Goal: Task Accomplishment & Management: Use online tool/utility

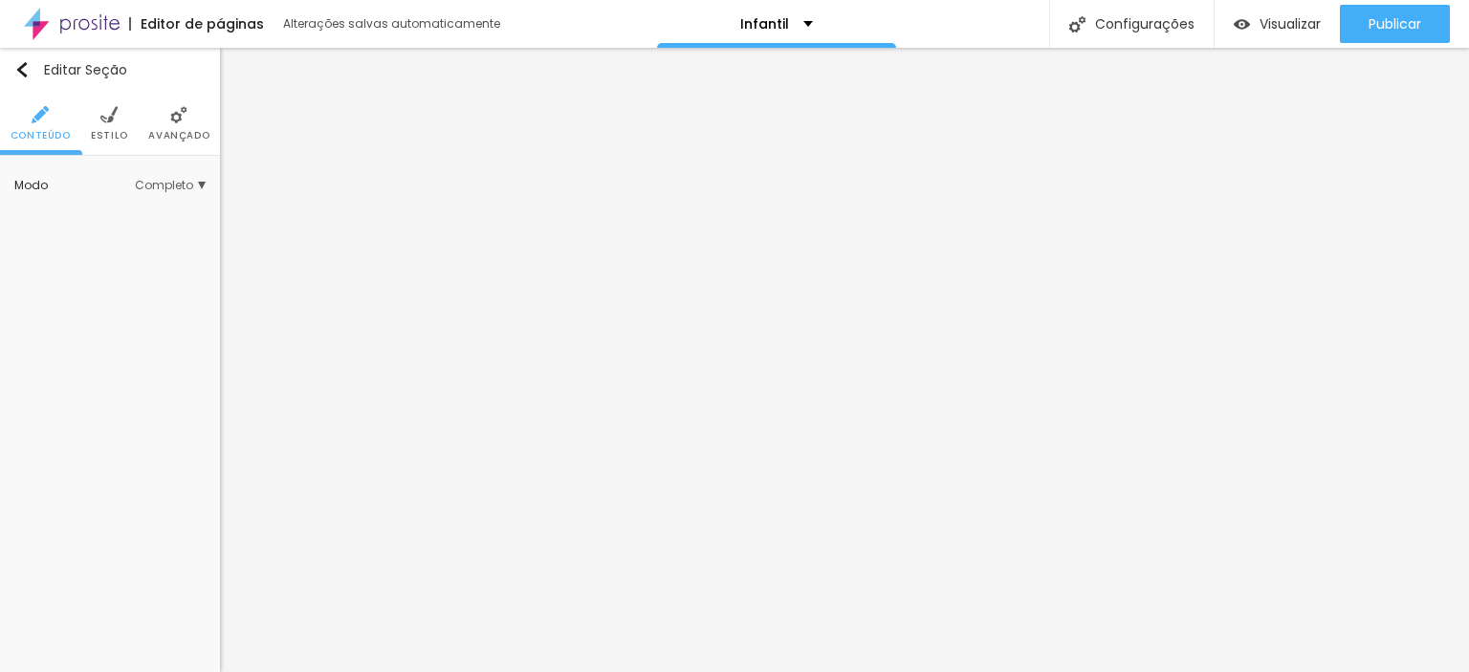
click at [119, 123] on li "Estilo" at bounding box center [109, 123] width 37 height 63
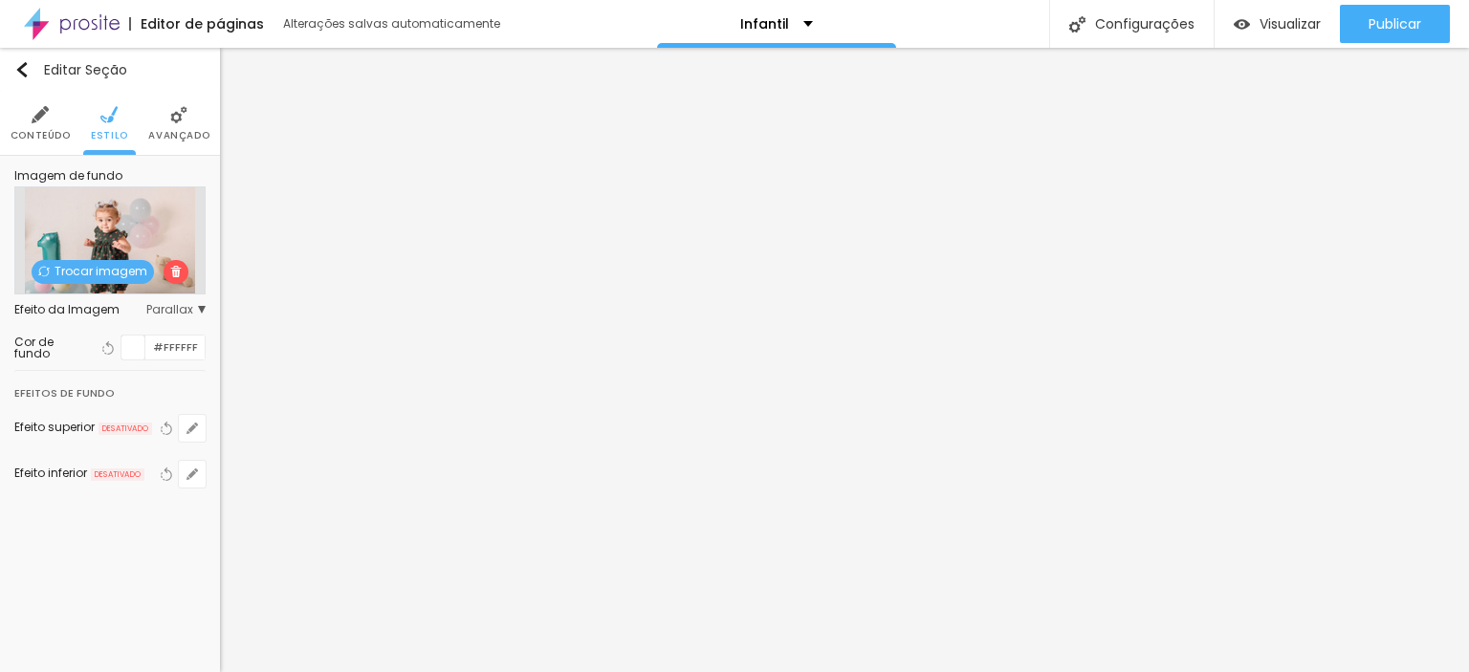
click at [109, 271] on span "Trocar imagem" at bounding box center [93, 272] width 122 height 24
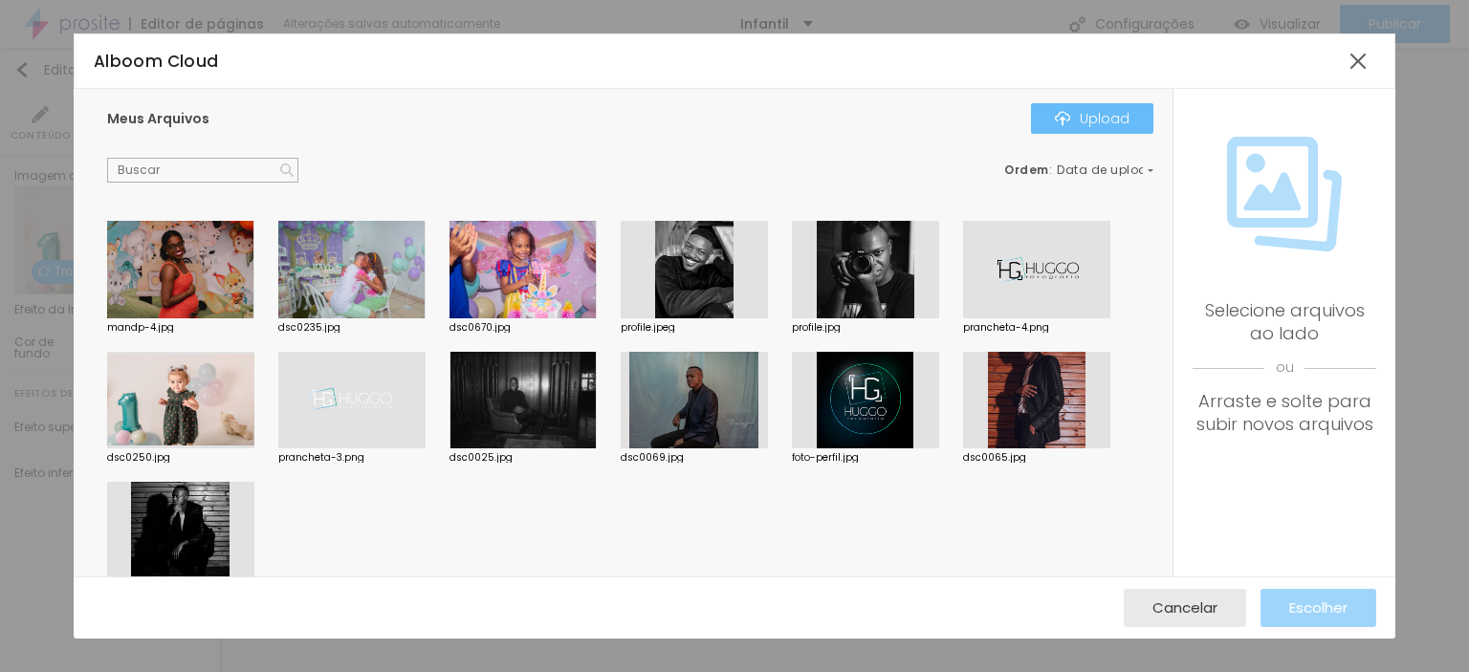
click at [1086, 111] on div "Upload" at bounding box center [1092, 118] width 75 height 15
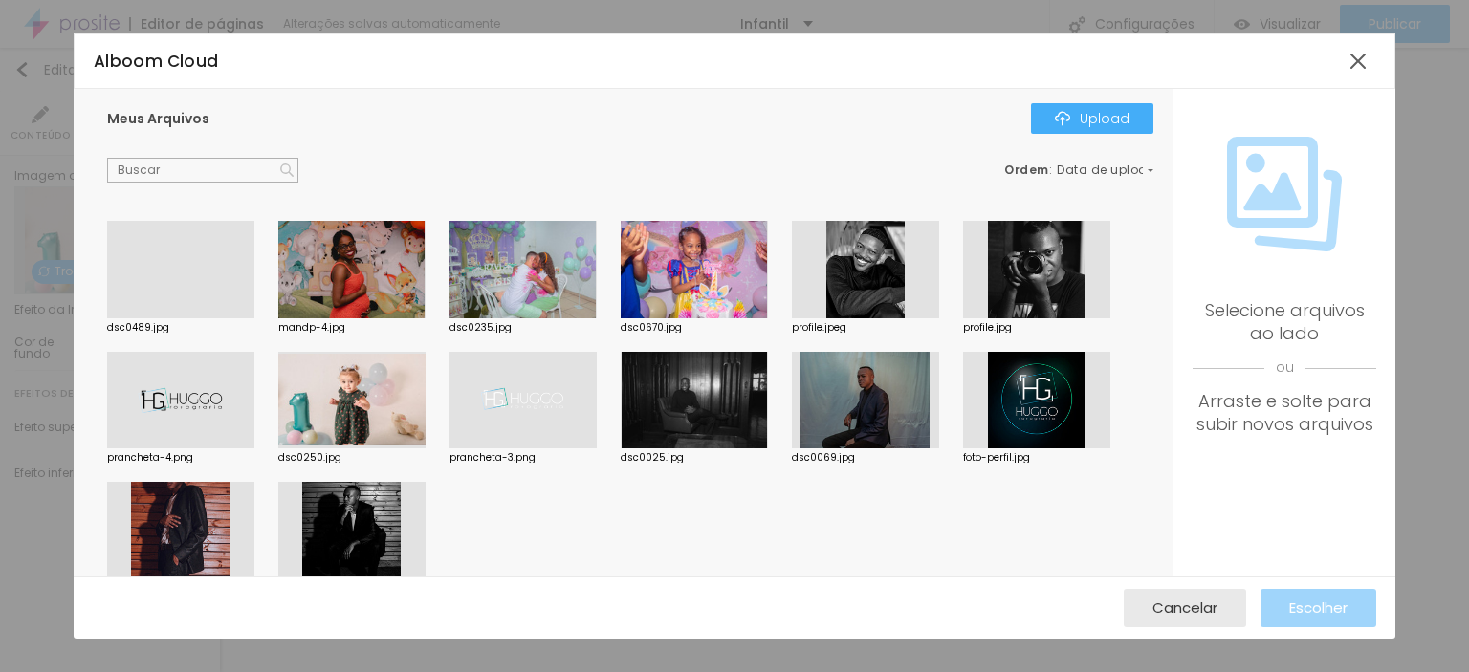
click at [194, 318] on div at bounding box center [180, 318] width 147 height 0
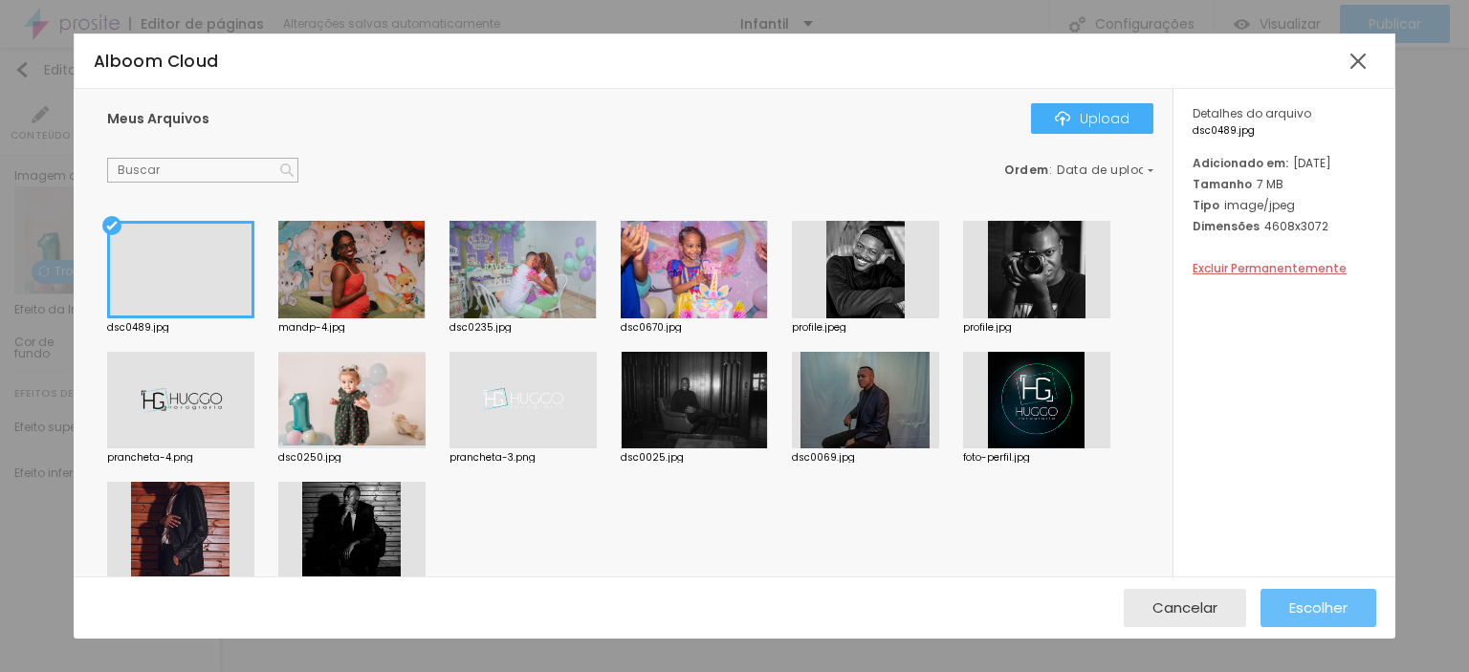
click at [1303, 603] on span "Escolher" at bounding box center [1318, 608] width 58 height 16
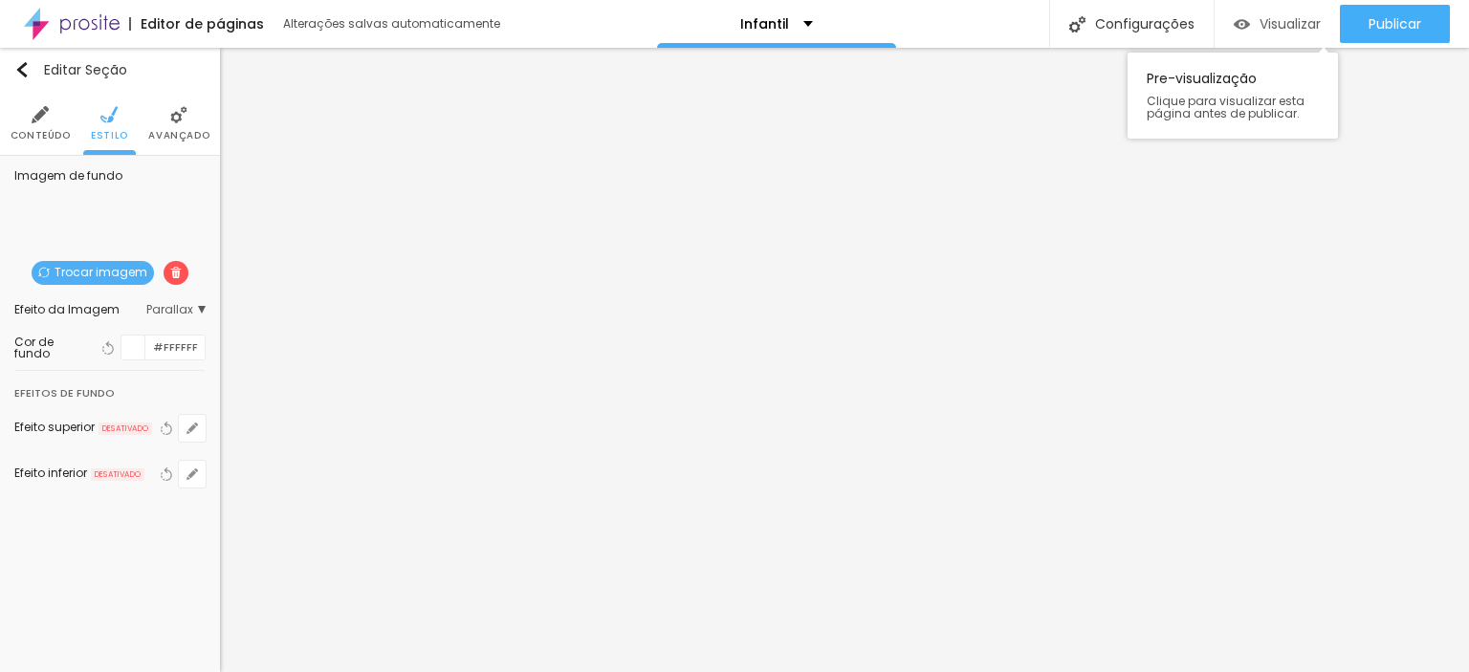
click at [1239, 22] on img "button" at bounding box center [1242, 24] width 16 height 16
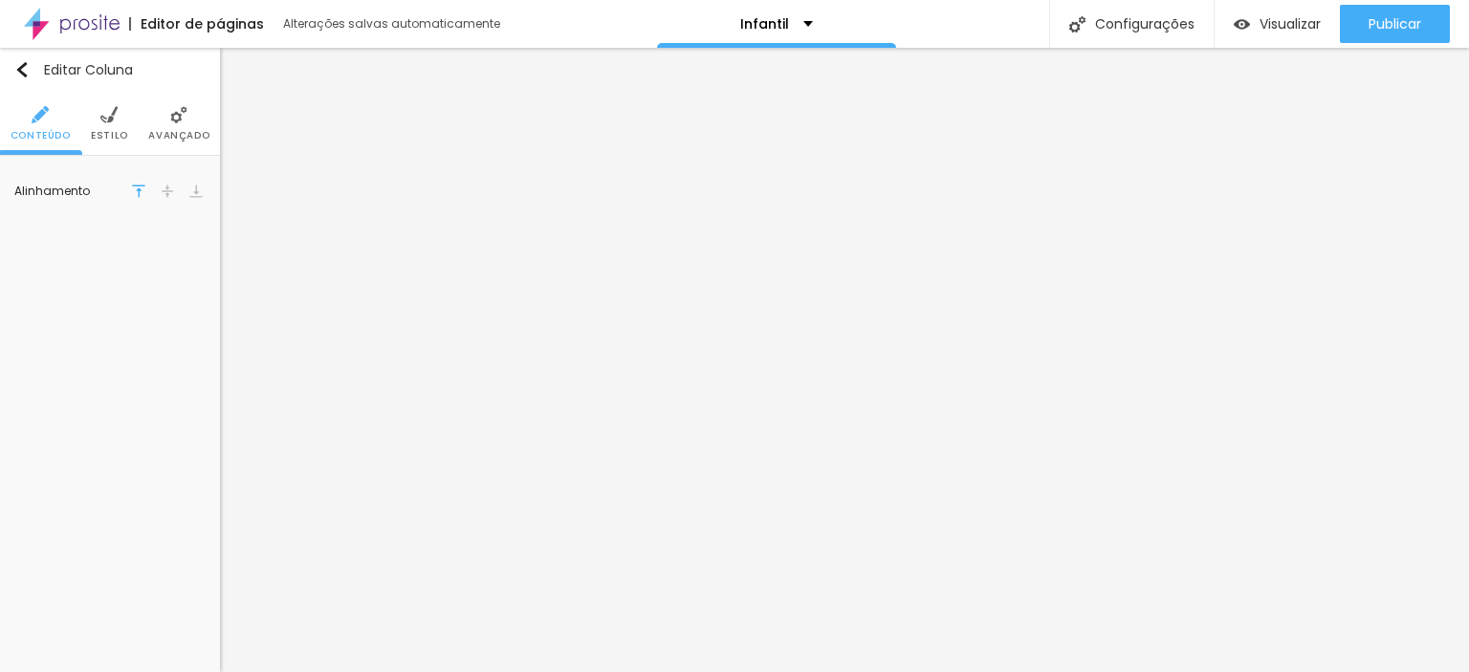
click at [92, 114] on li "Estilo" at bounding box center [109, 123] width 37 height 63
click at [153, 135] on span "Avançado" at bounding box center [178, 136] width 61 height 10
click at [128, 125] on ul "Conteúdo Estilo Avançado" at bounding box center [110, 124] width 220 height 64
click at [109, 125] on li "Estilo" at bounding box center [109, 123] width 37 height 63
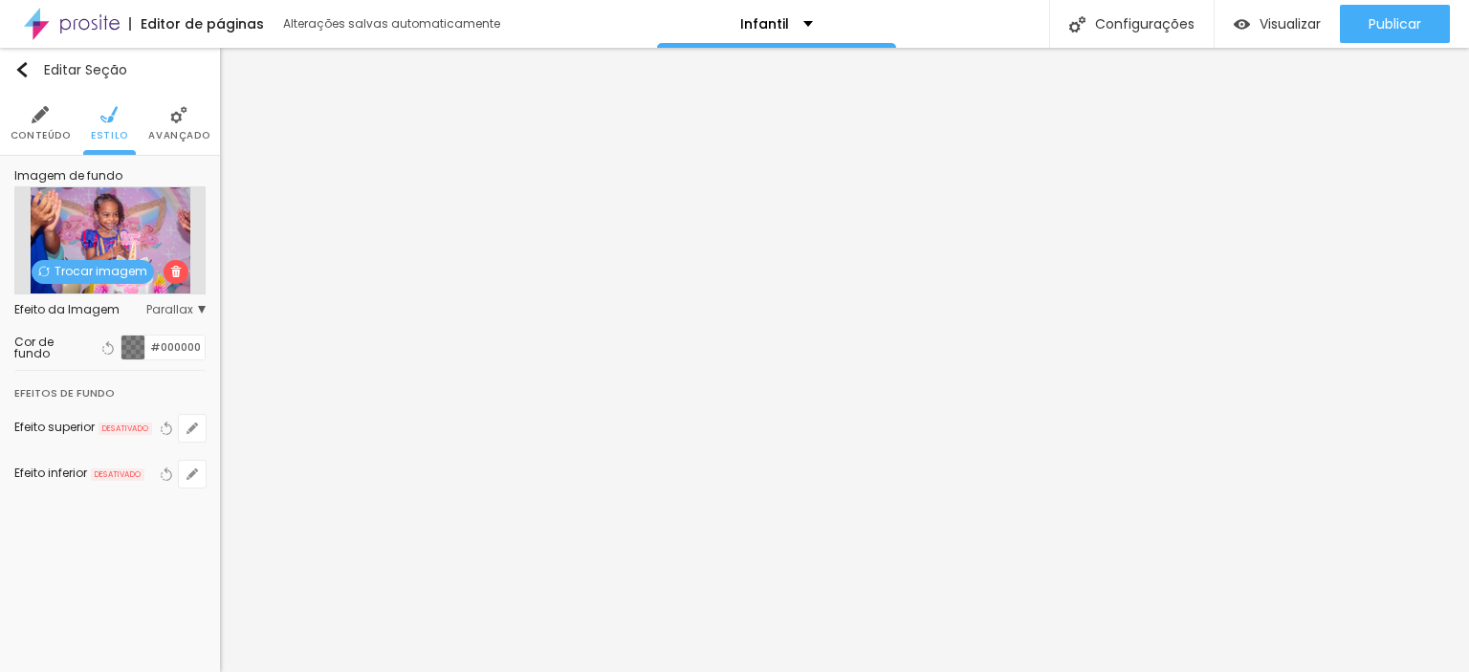
click at [96, 271] on span "Trocar imagem" at bounding box center [93, 272] width 122 height 24
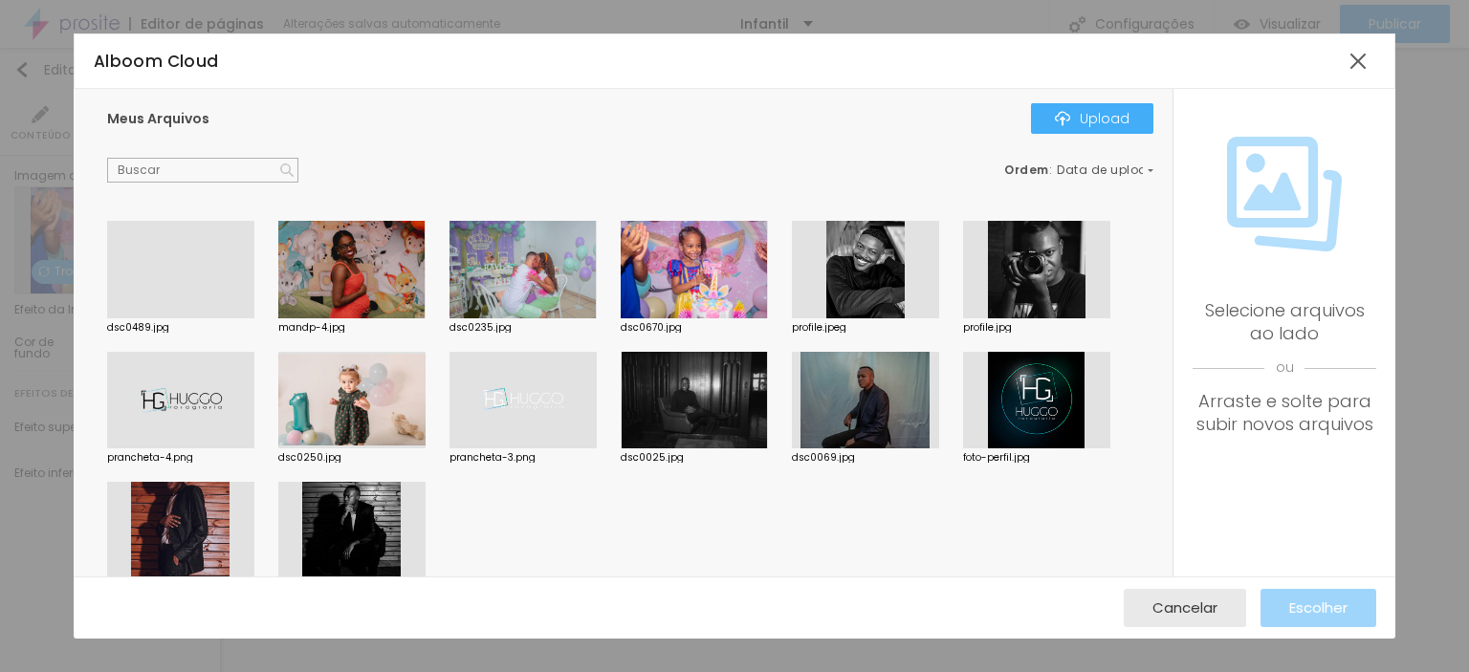
click at [565, 255] on div at bounding box center [522, 270] width 147 height 98
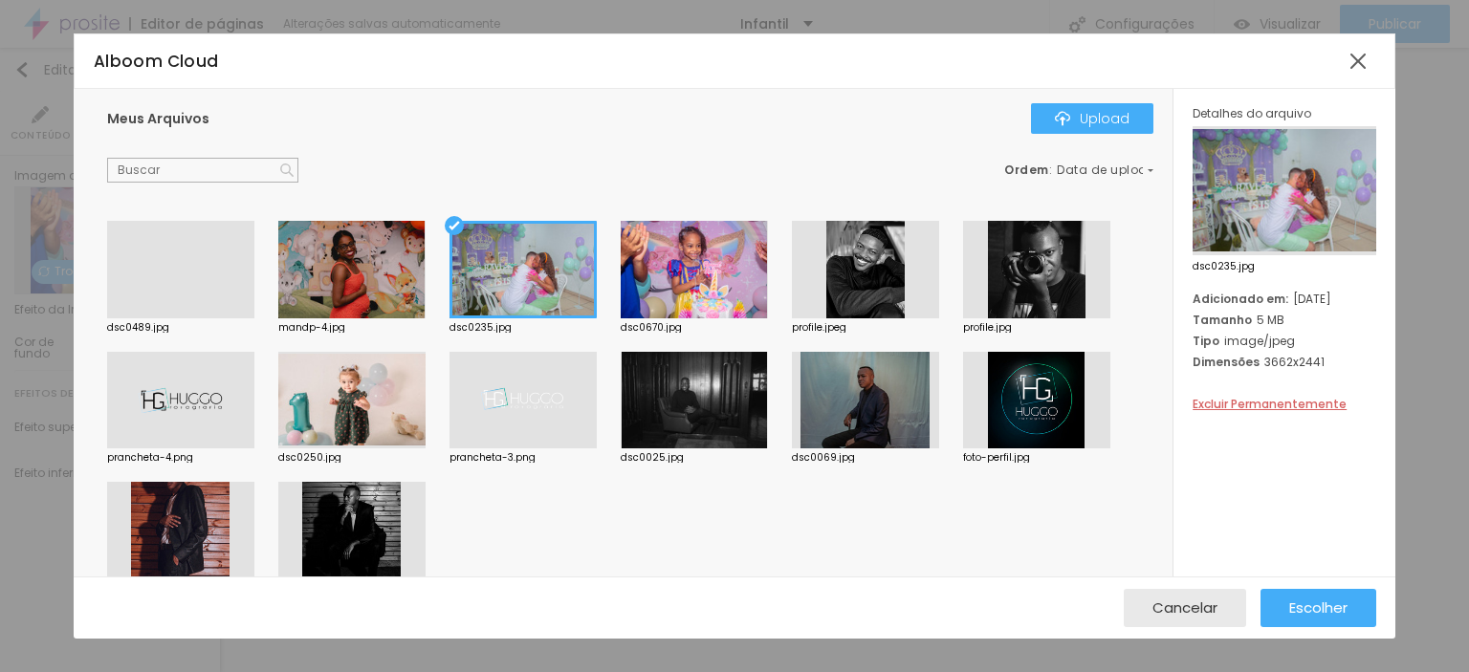
click at [389, 278] on div at bounding box center [351, 270] width 147 height 98
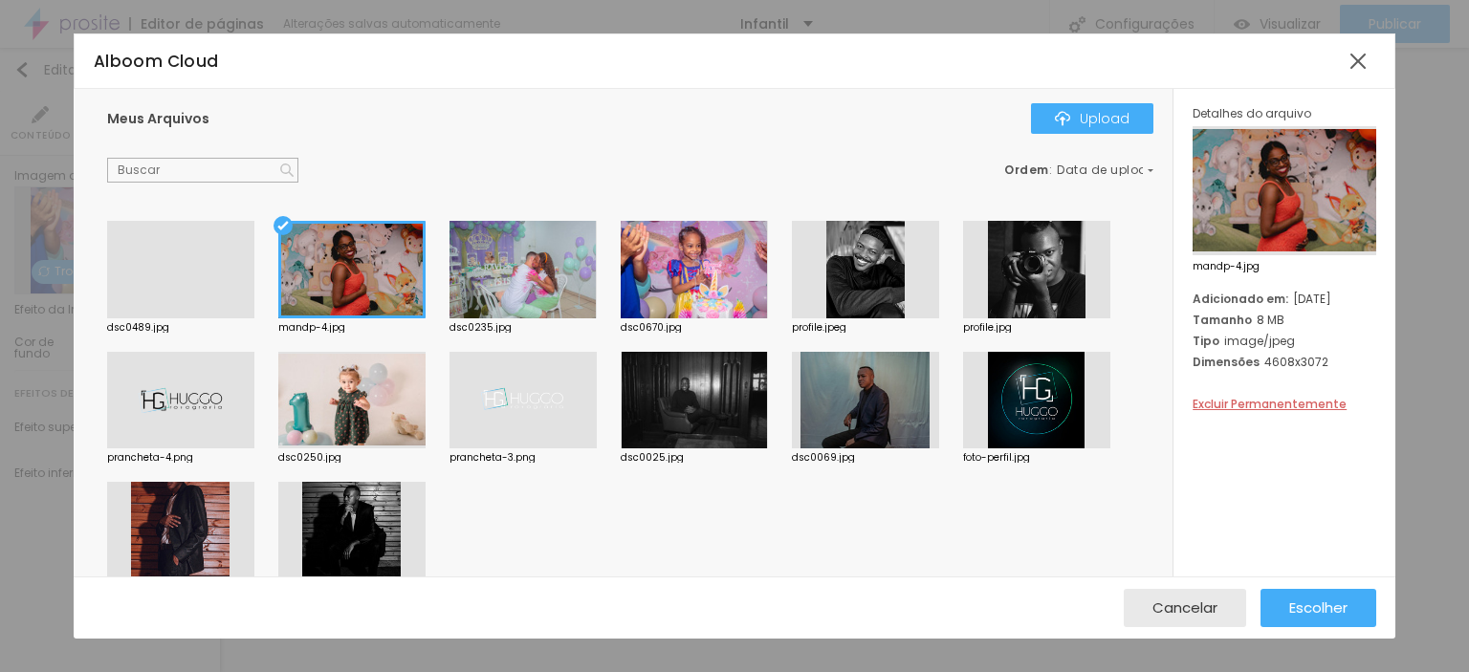
click at [371, 388] on div at bounding box center [351, 401] width 147 height 98
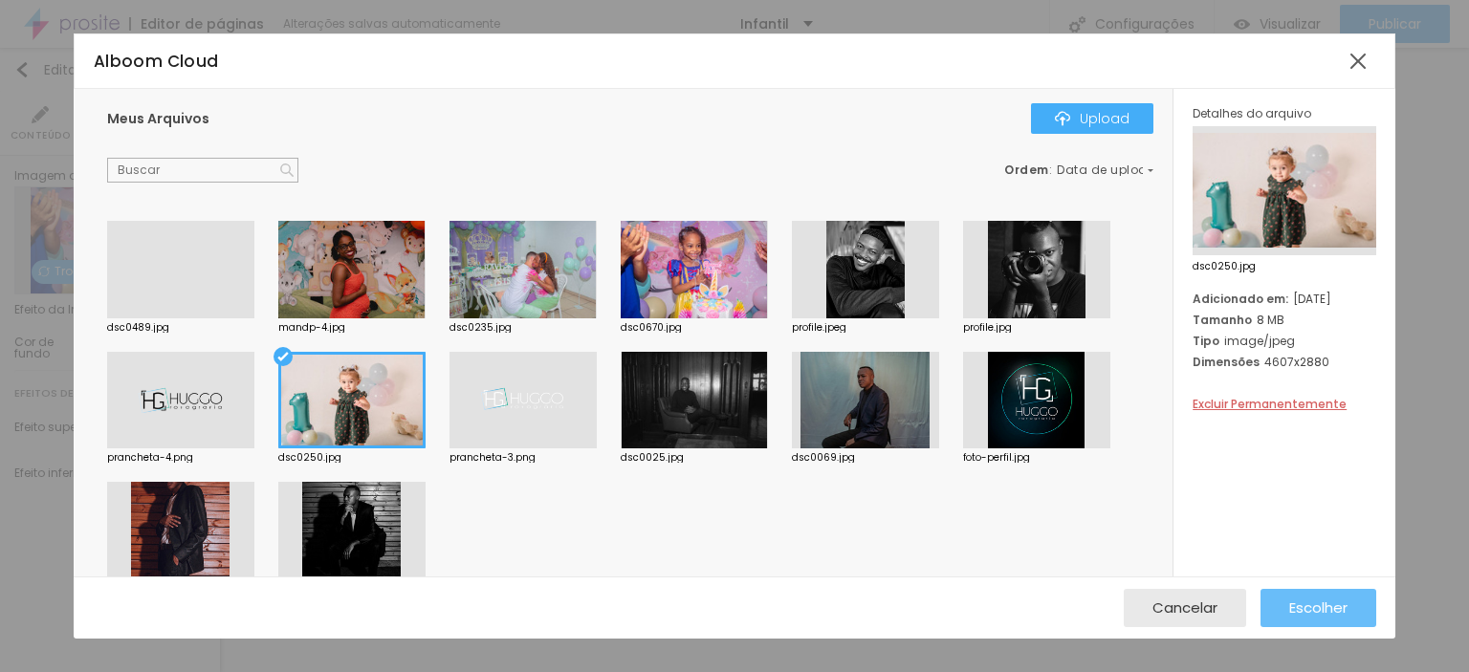
click at [1296, 603] on span "Escolher" at bounding box center [1318, 608] width 58 height 16
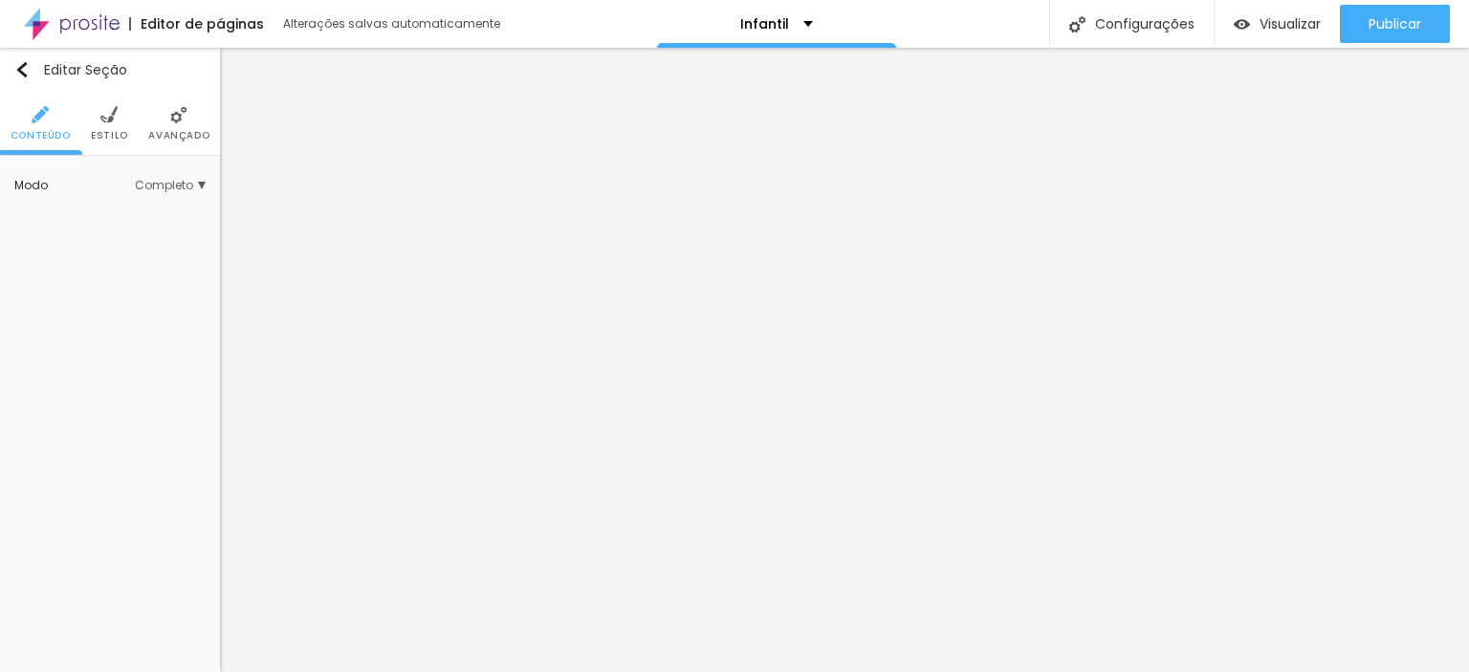
click at [107, 131] on span "Estilo" at bounding box center [109, 136] width 37 height 10
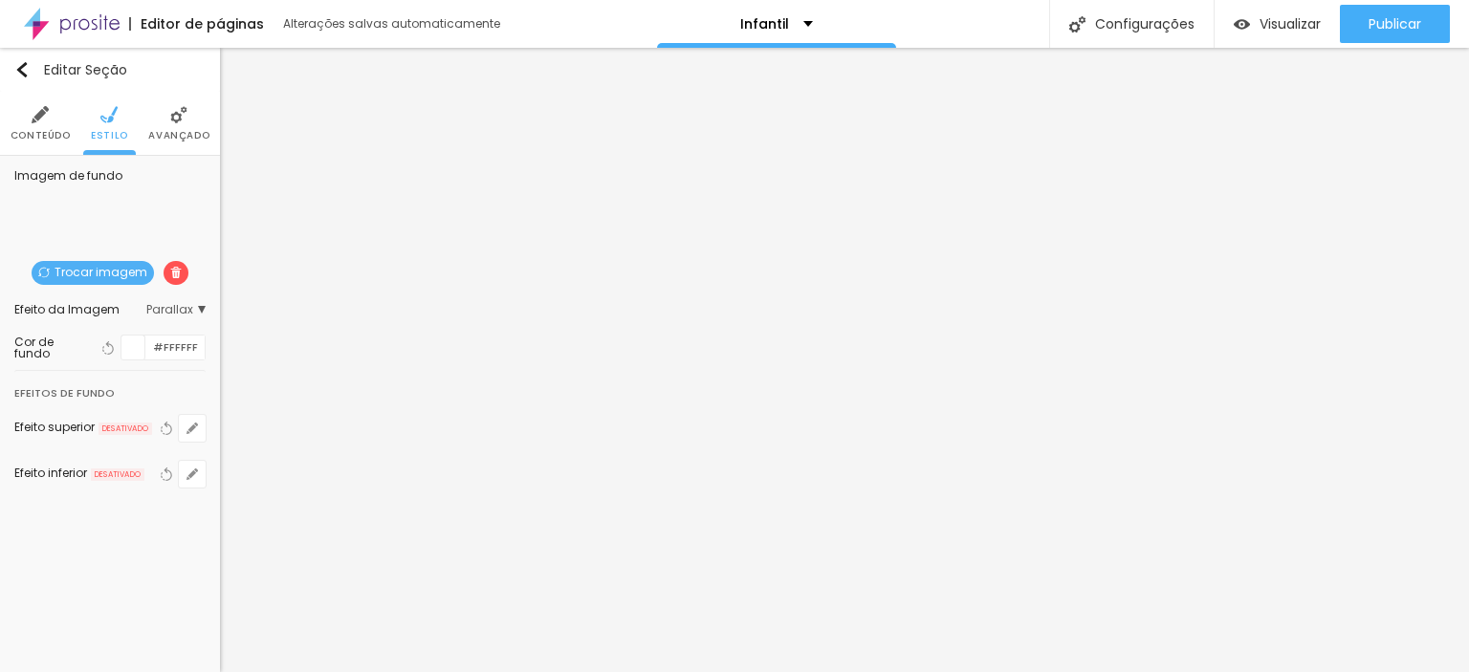
click at [115, 271] on span "Trocar imagem" at bounding box center [93, 273] width 122 height 24
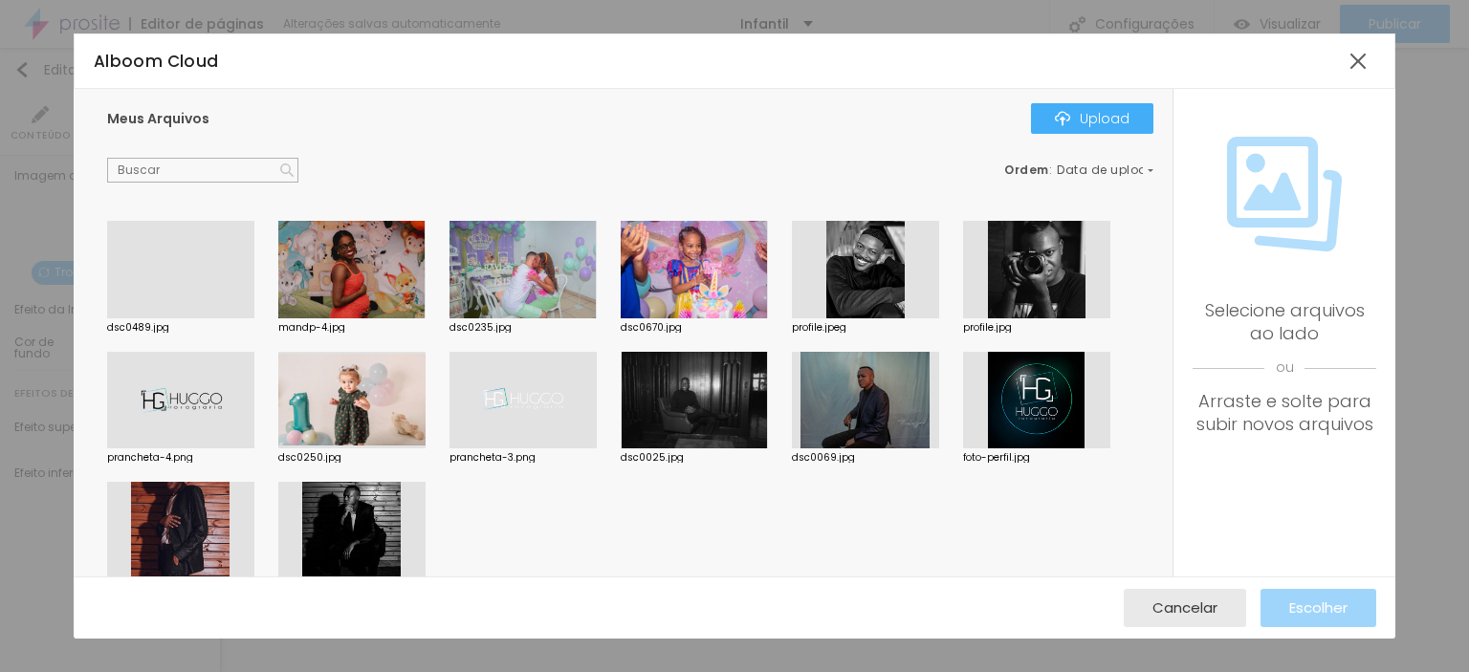
click at [383, 255] on div at bounding box center [351, 270] width 147 height 98
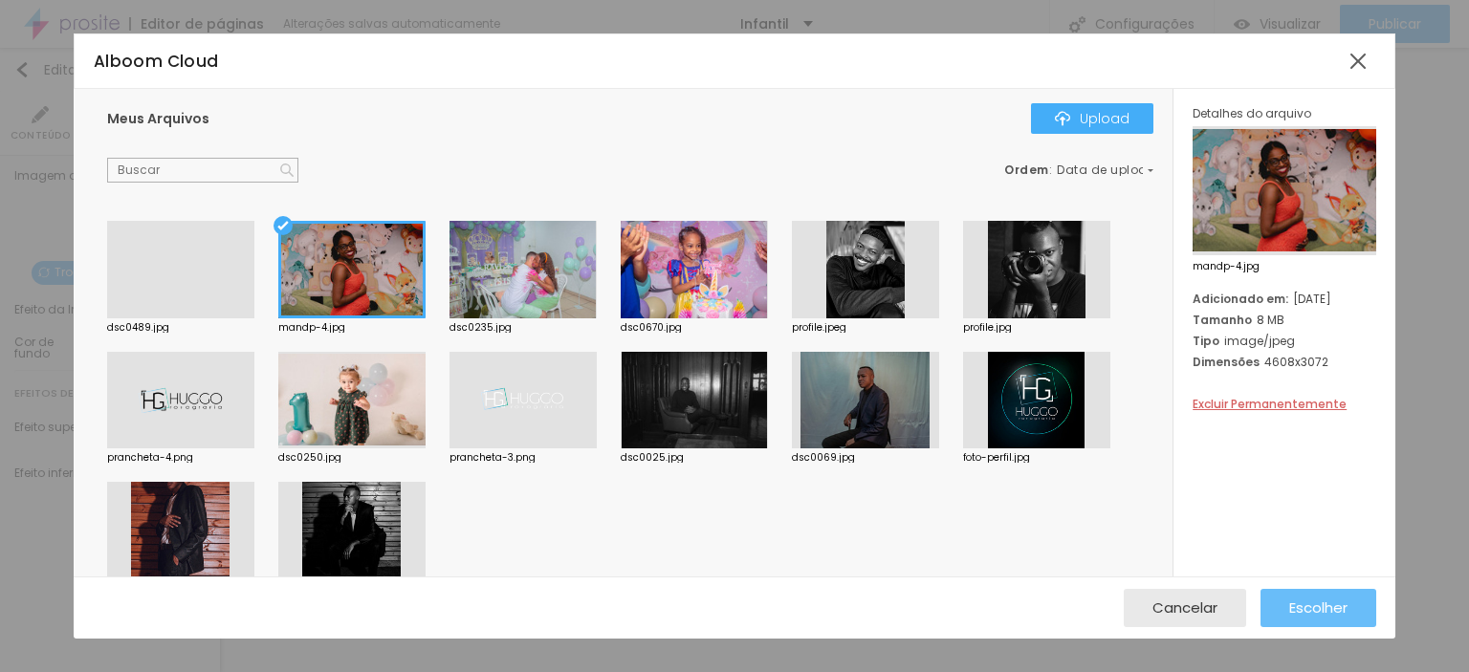
click at [1325, 608] on span "Escolher" at bounding box center [1318, 608] width 58 height 16
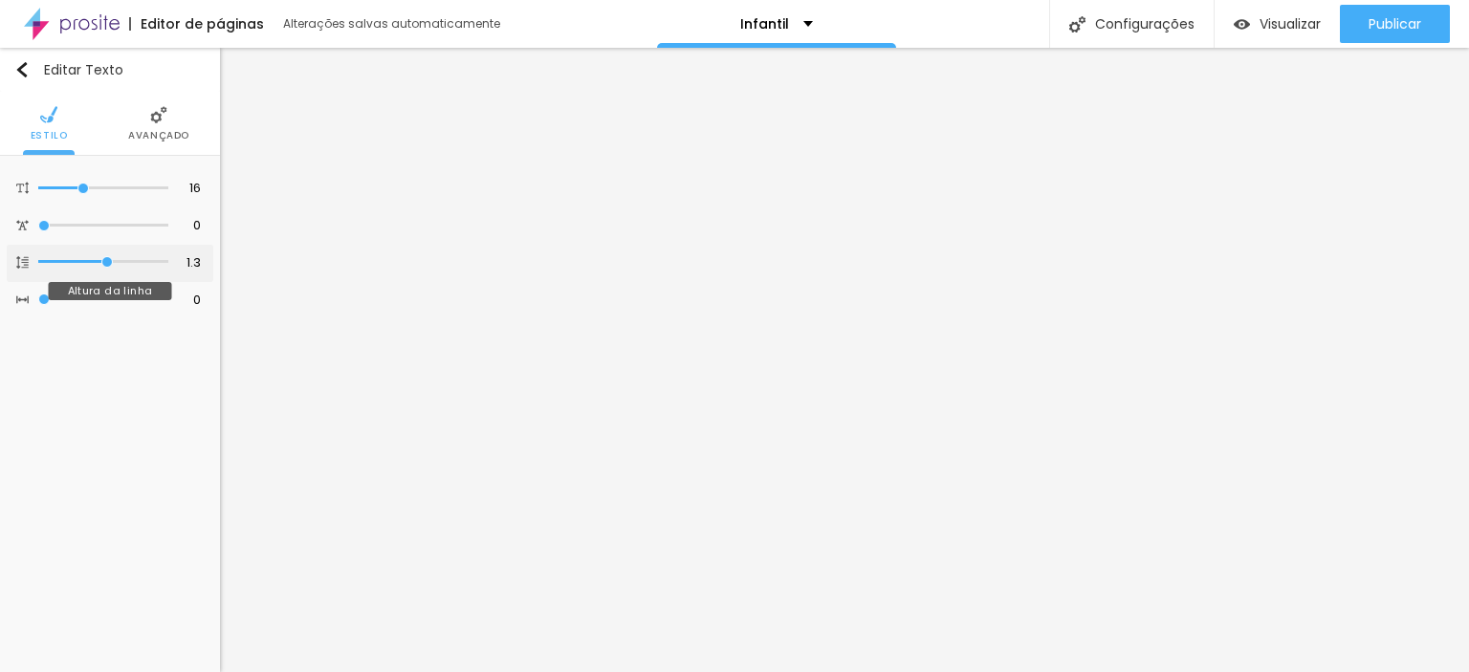
type input "1.1"
type input "1"
type input "0.9"
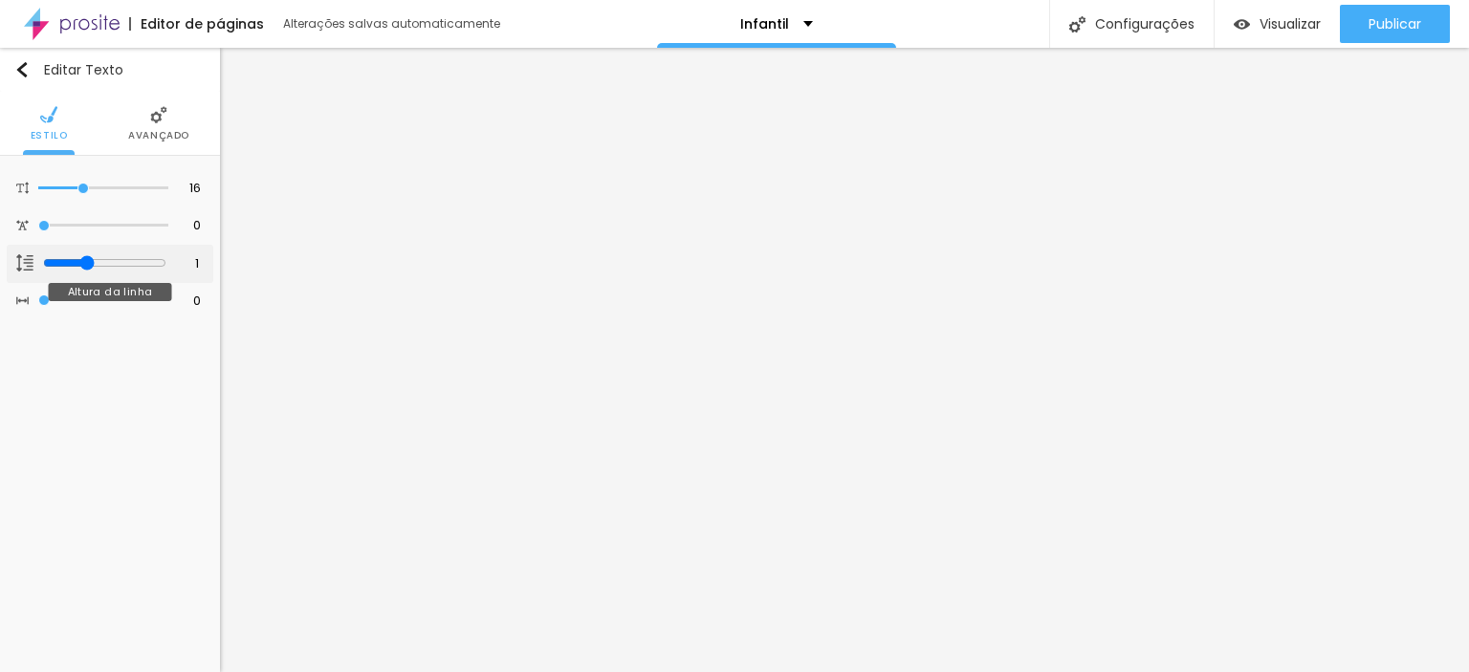
type input "0.9"
type input "1.2"
type input "1.3"
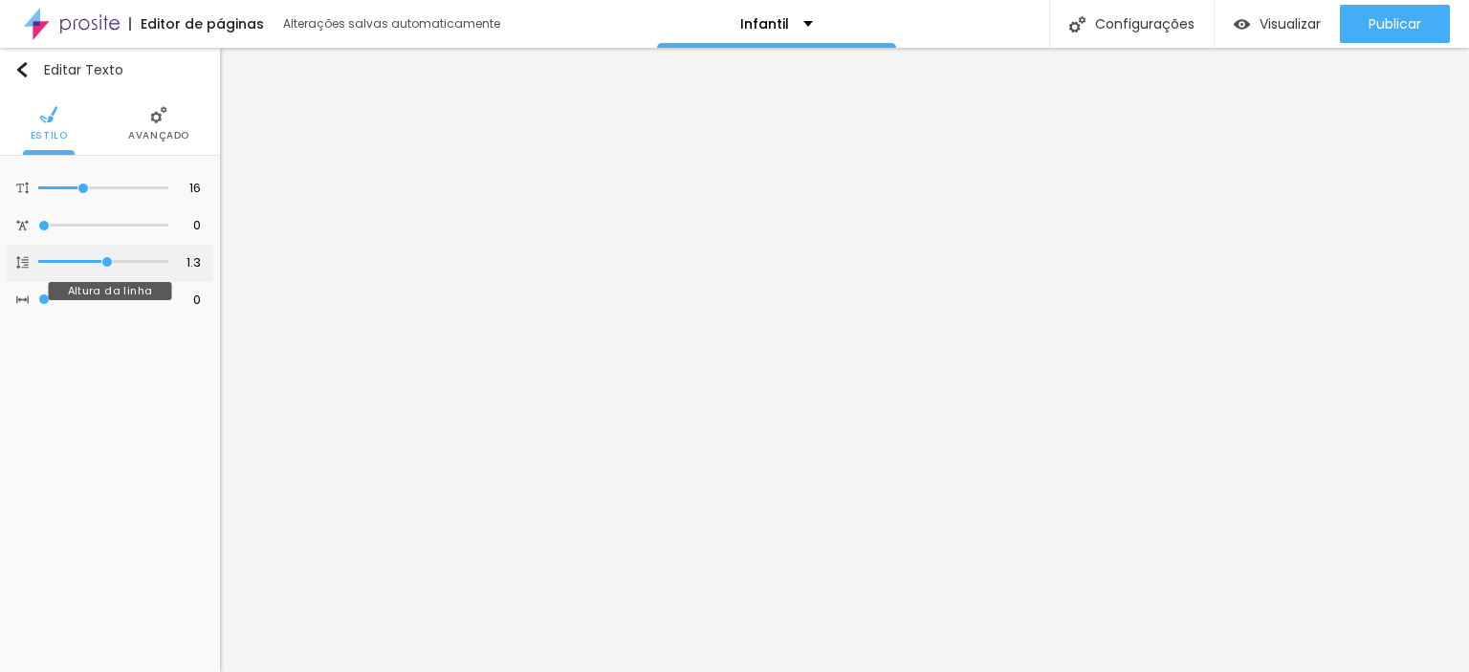
click at [104, 265] on input "range" at bounding box center [103, 262] width 130 height 10
type input "14"
type input "12"
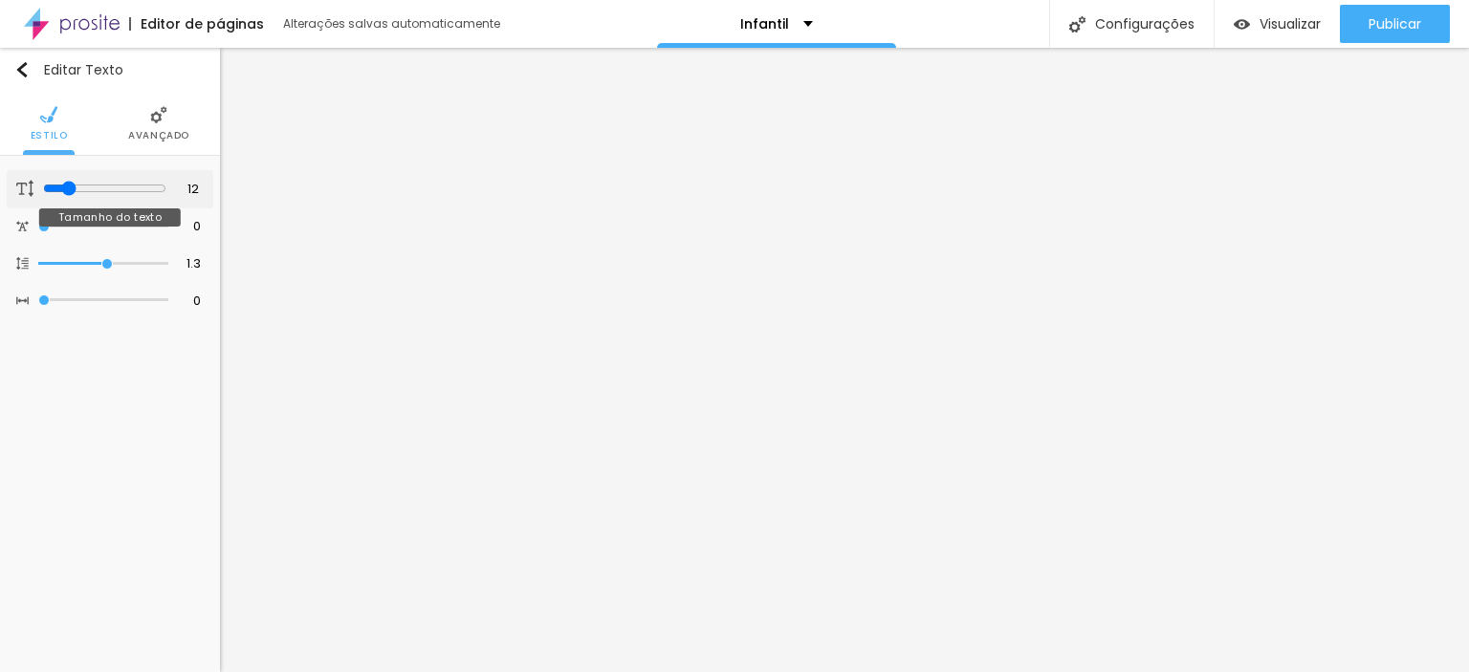
type input "13"
type input "14"
type input "15"
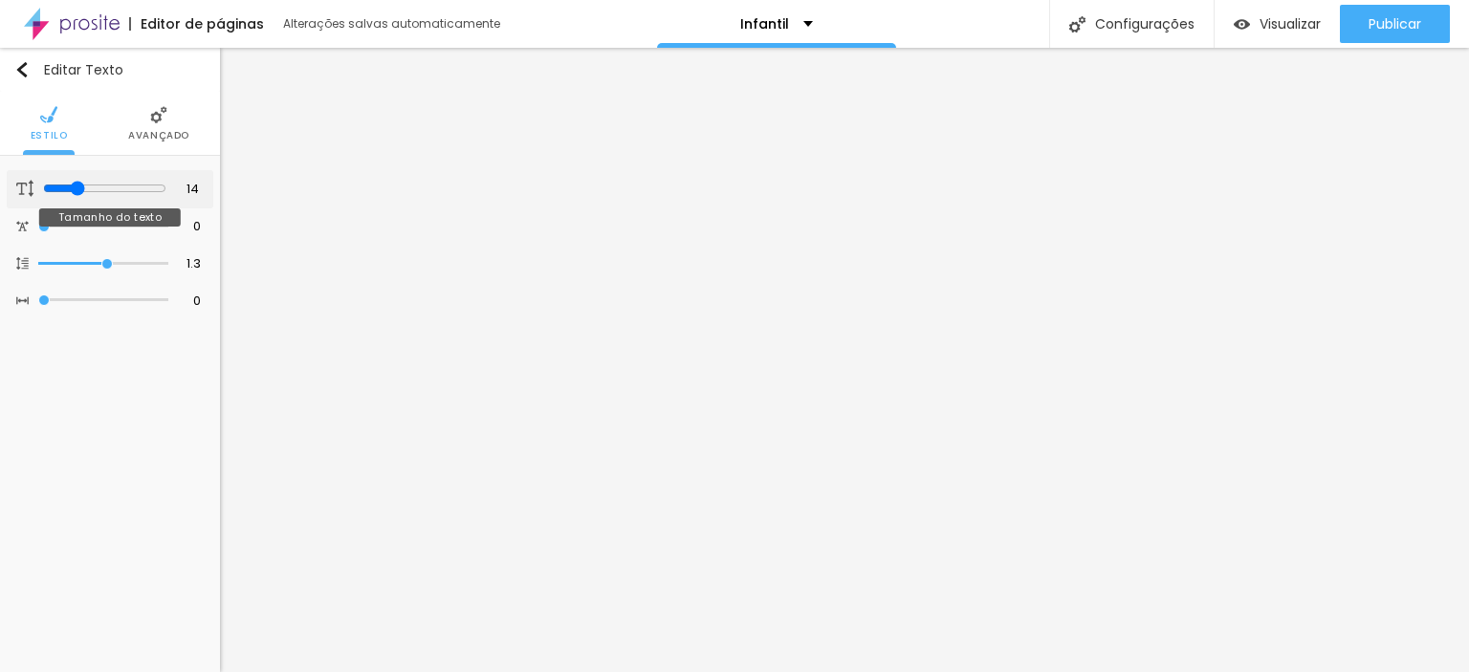
type input "15"
type input "14"
type input "16"
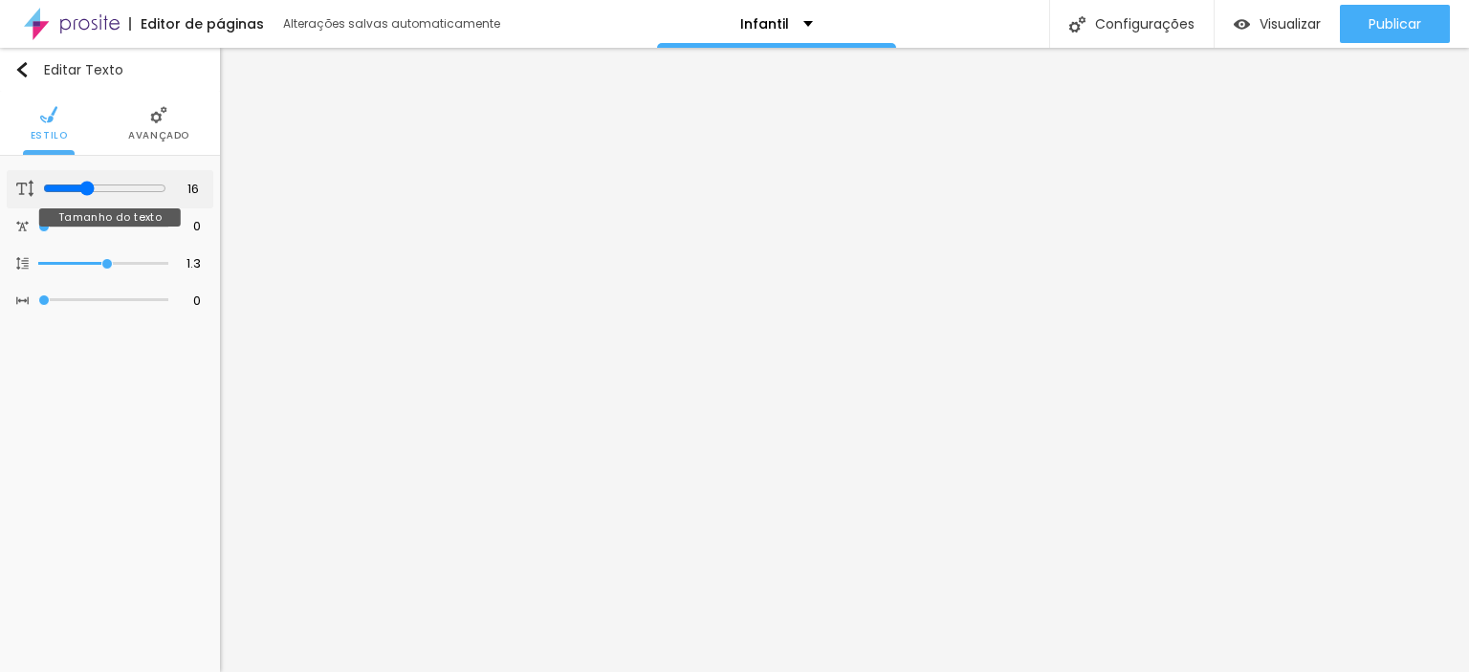
type input "17"
type input "16"
type input "17"
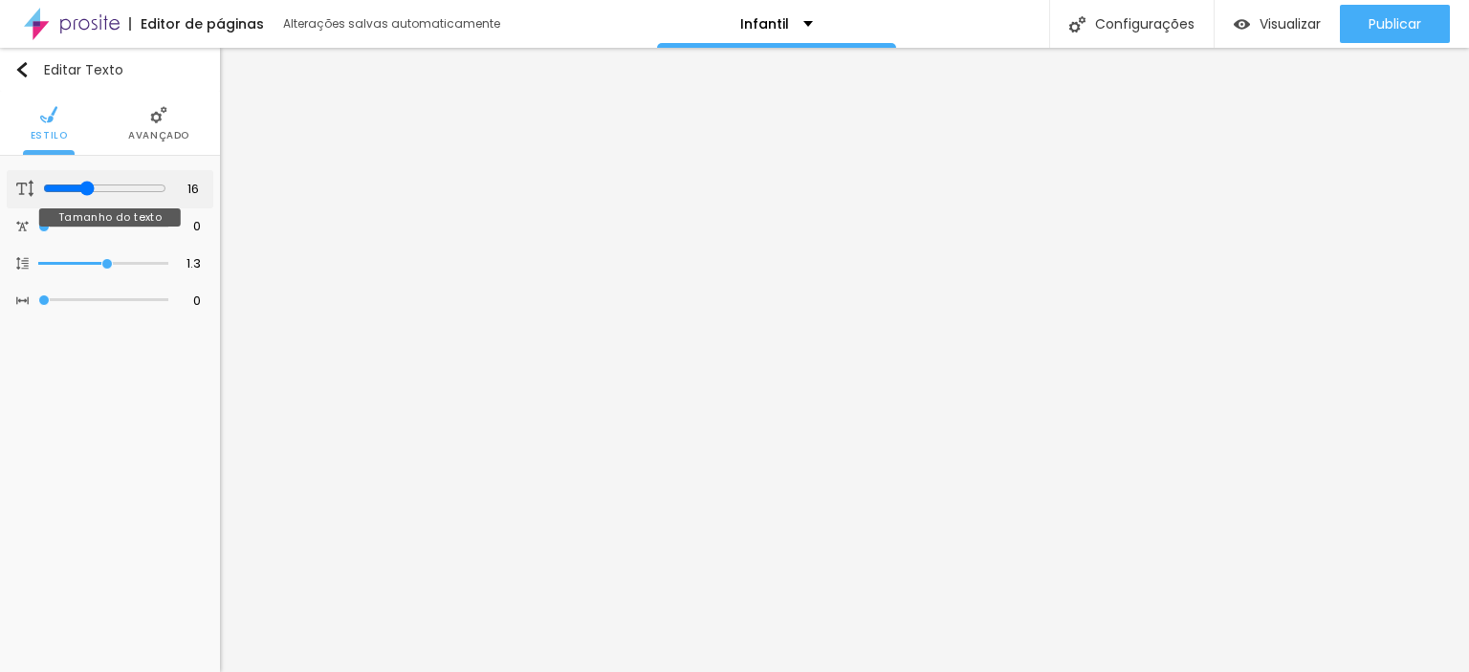
type input "17"
type input "16"
drag, startPoint x: 74, startPoint y: 188, endPoint x: 84, endPoint y: 184, distance: 11.6
click at [84, 184] on input "range" at bounding box center [103, 189] width 130 height 10
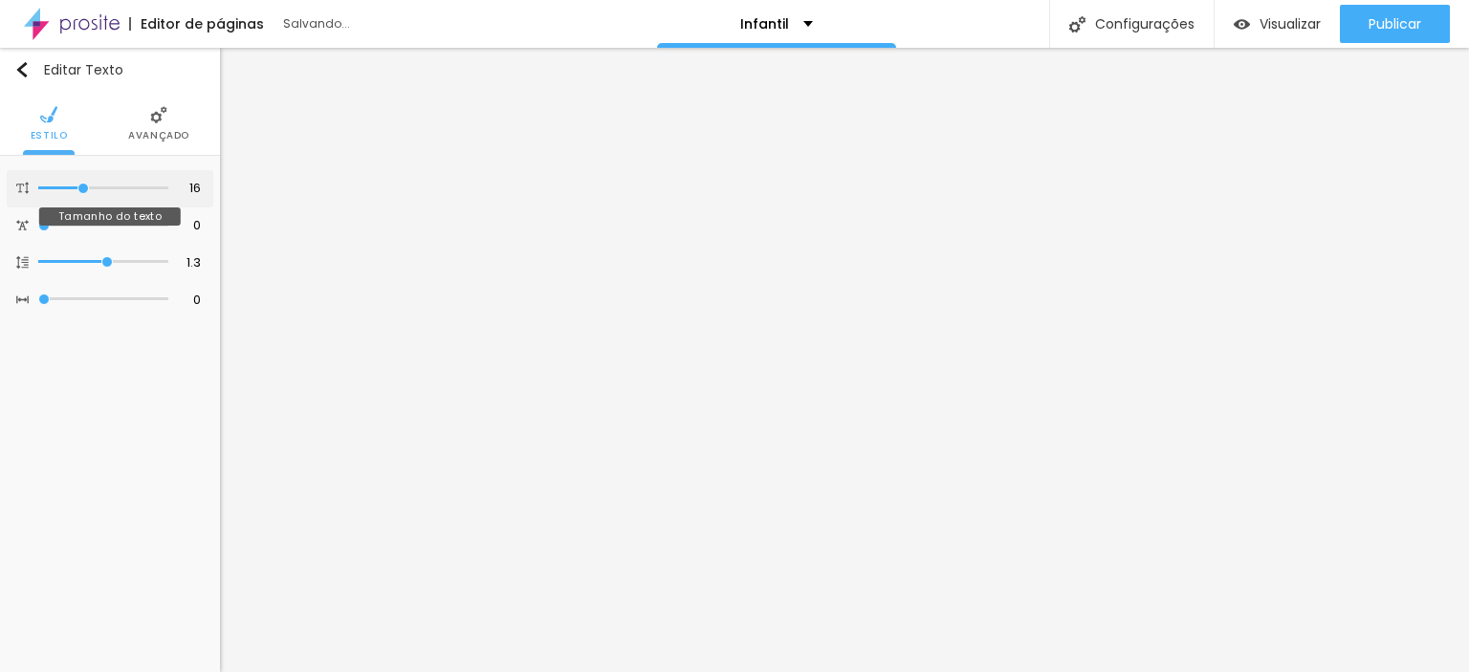
type input "17"
type input "18"
type input "16"
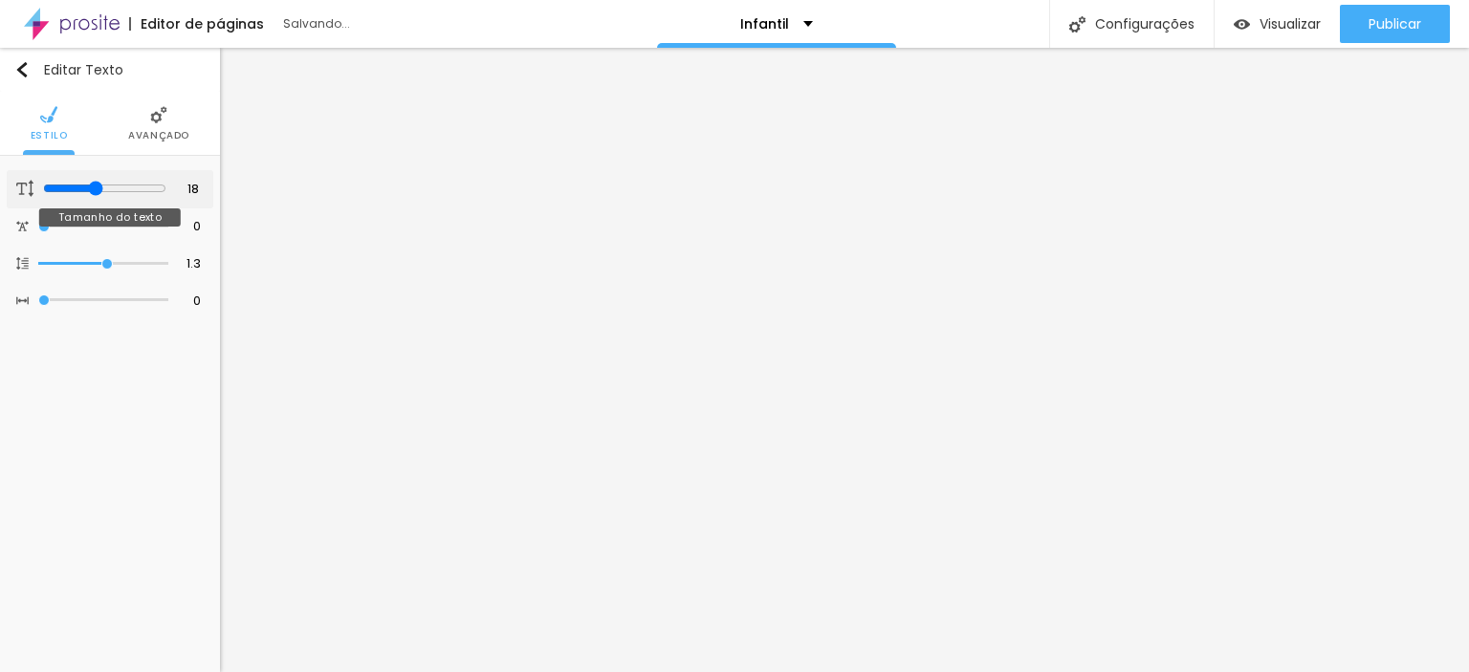
type input "16"
type input "15"
click at [78, 188] on input "range" at bounding box center [104, 188] width 123 height 15
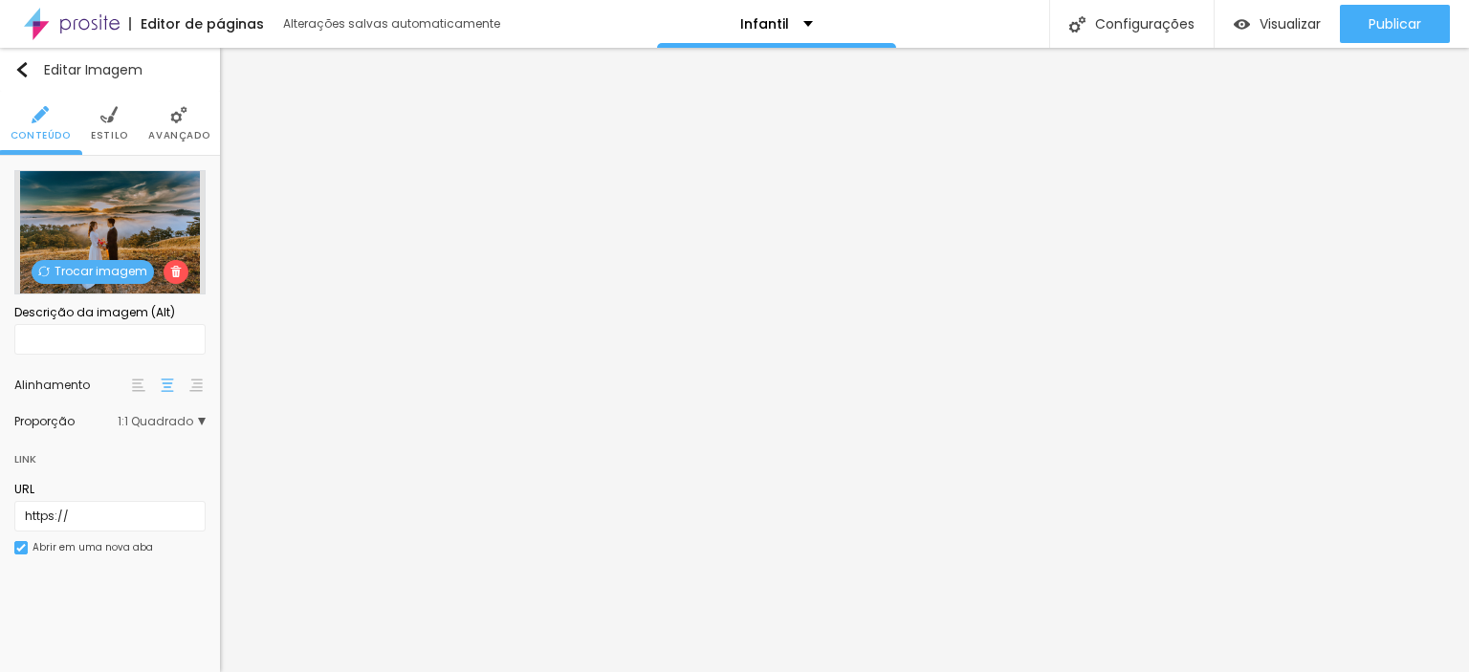
click at [91, 267] on span "Trocar imagem" at bounding box center [93, 272] width 122 height 24
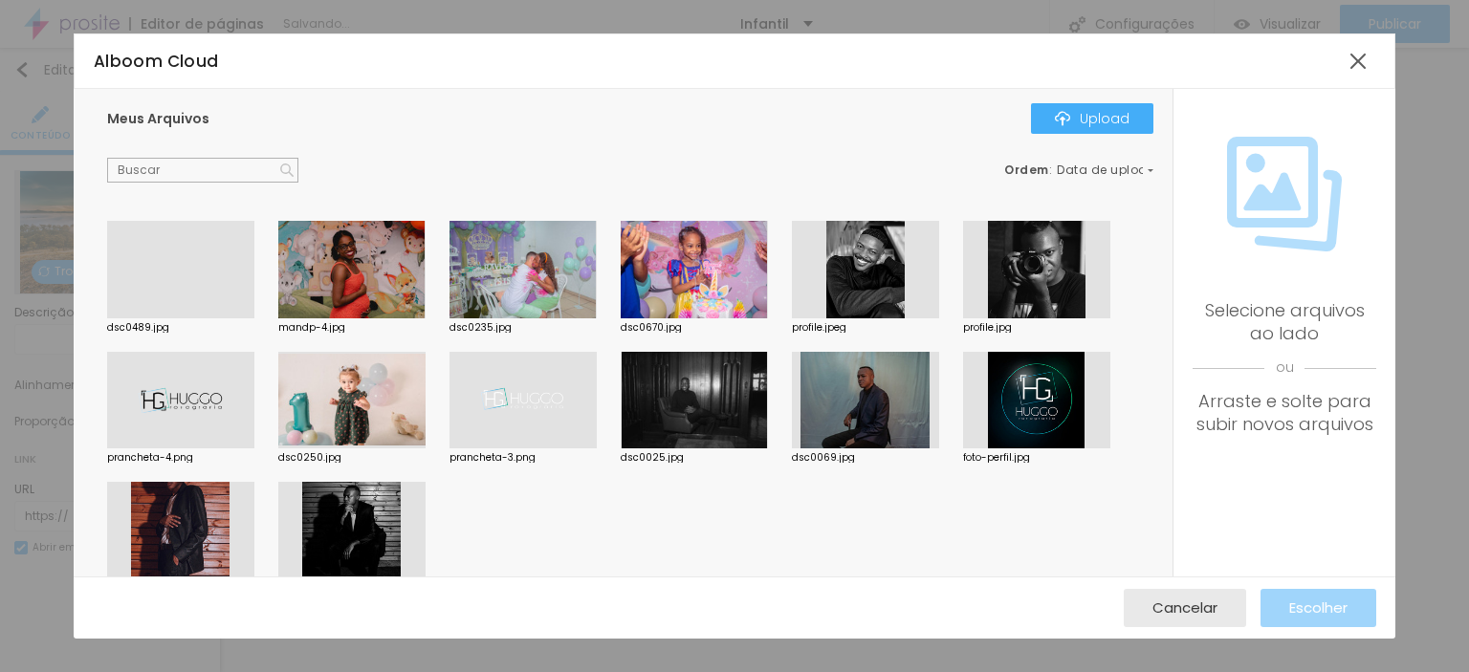
click at [553, 271] on div at bounding box center [522, 270] width 147 height 98
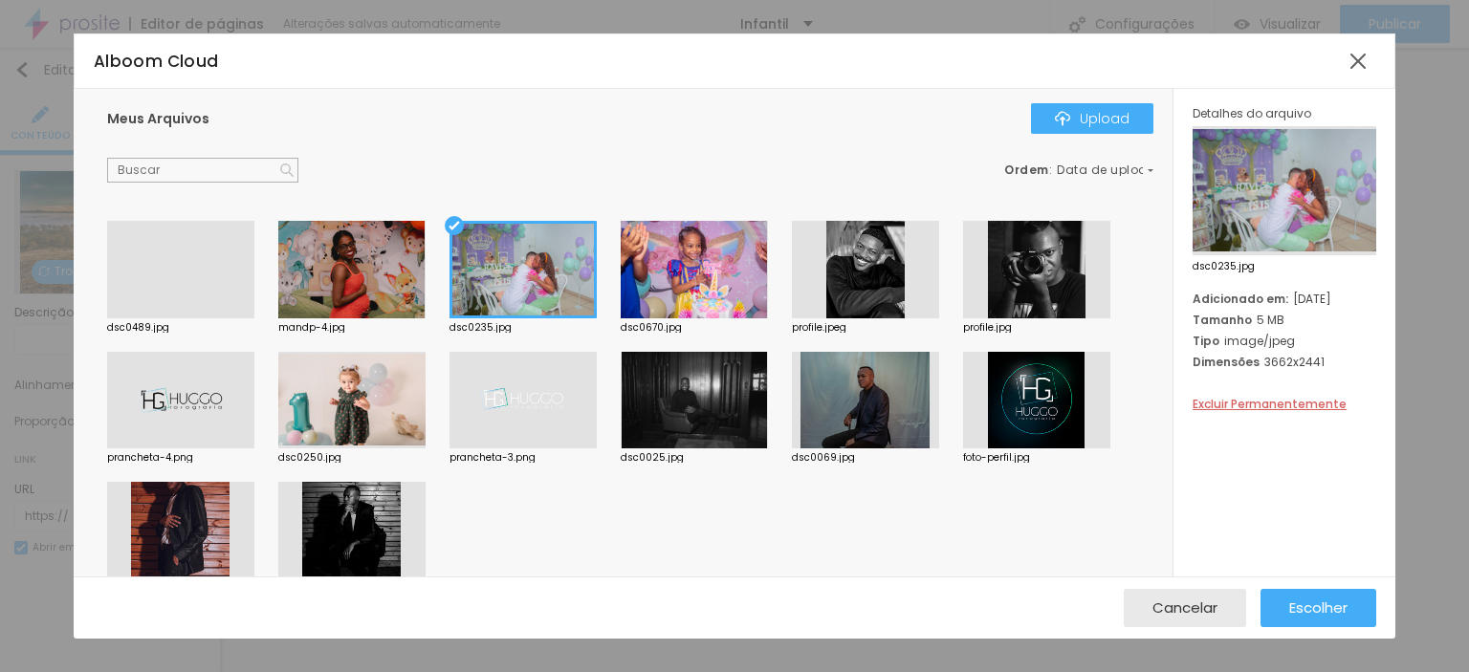
click at [325, 244] on div at bounding box center [351, 270] width 147 height 98
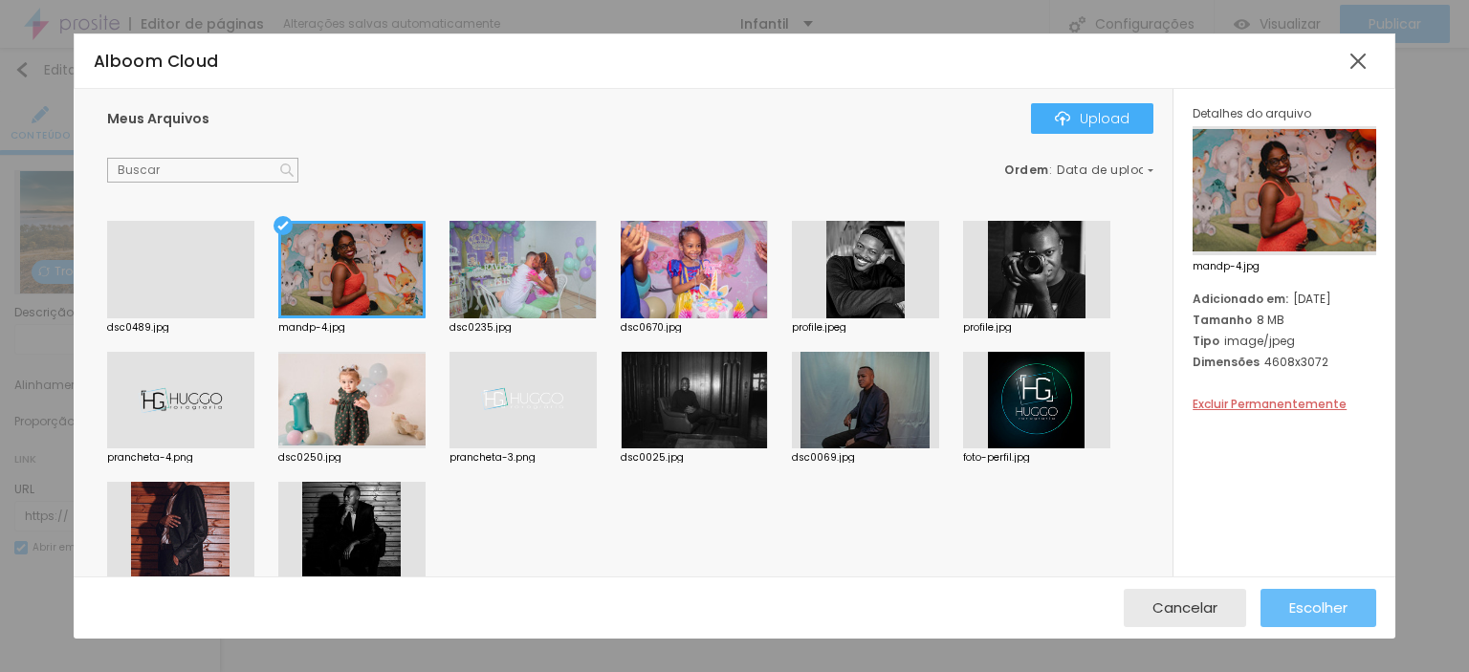
click at [1297, 608] on span "Escolher" at bounding box center [1318, 608] width 58 height 16
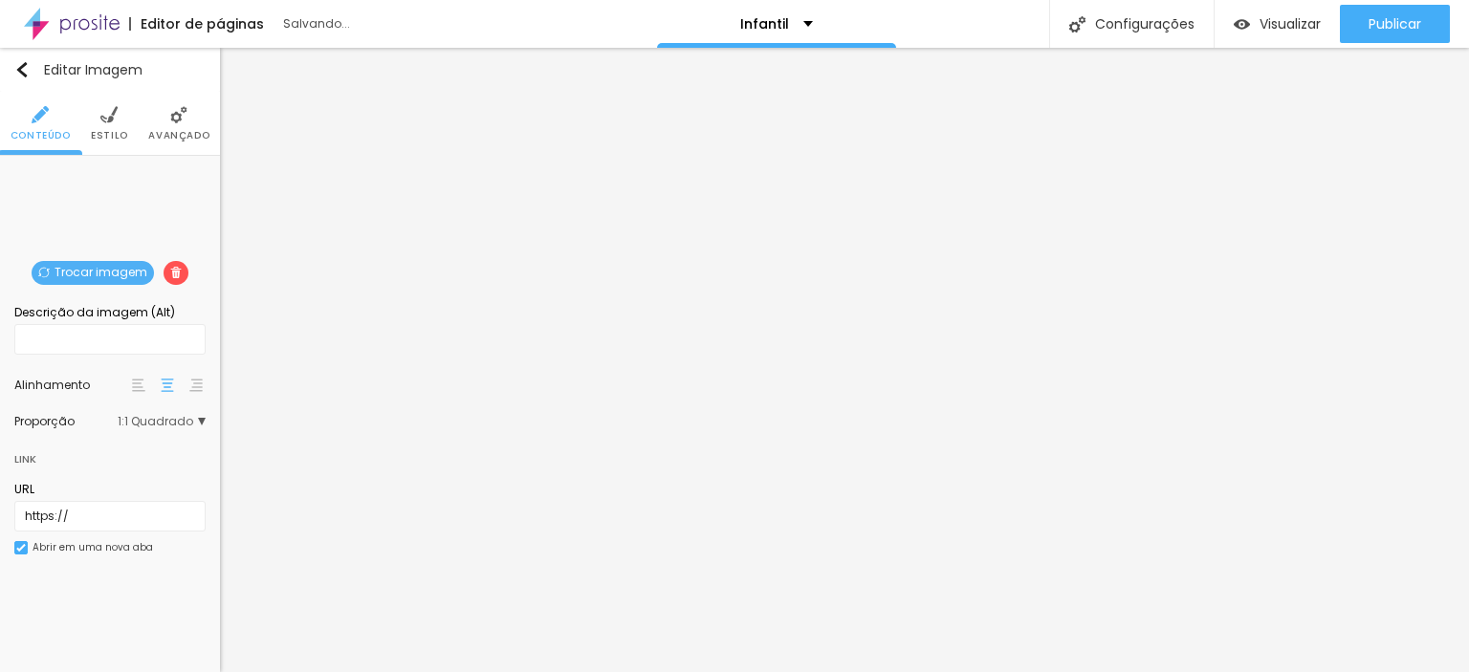
click at [54, 271] on span "Trocar imagem" at bounding box center [93, 273] width 122 height 24
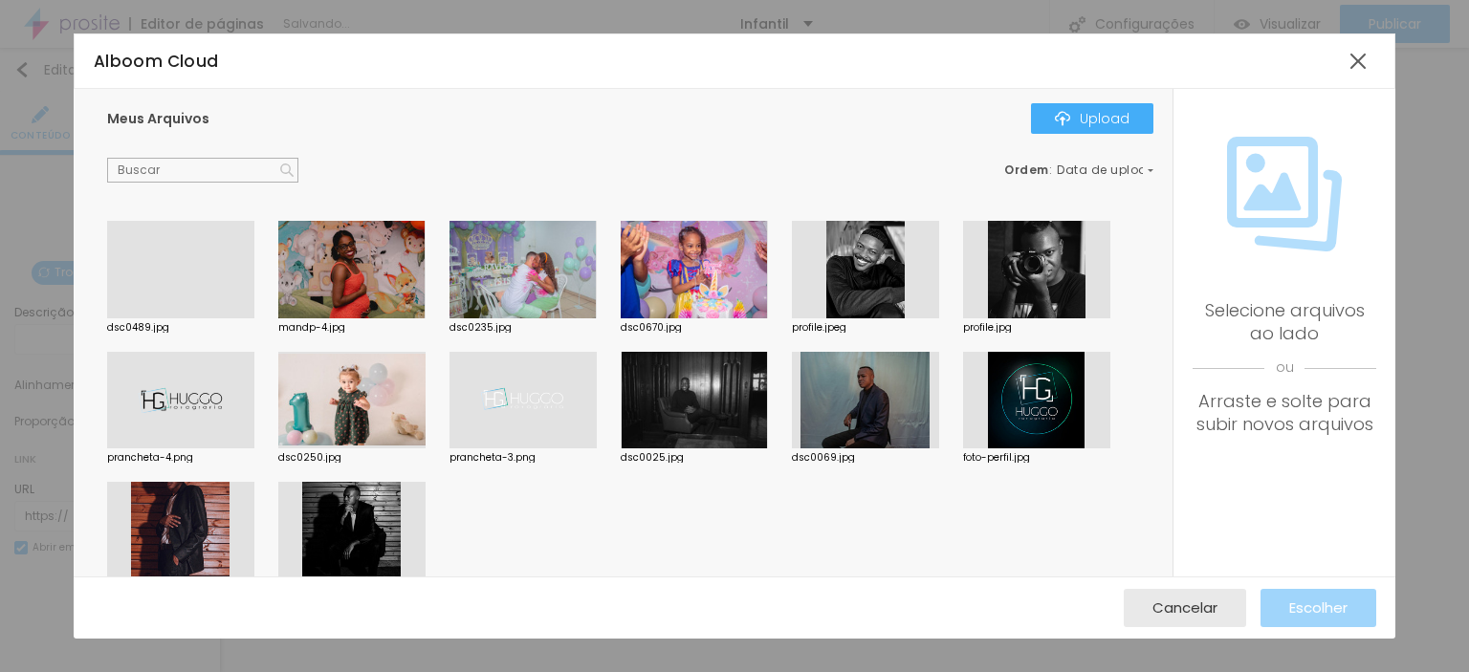
click at [713, 260] on div at bounding box center [694, 270] width 147 height 98
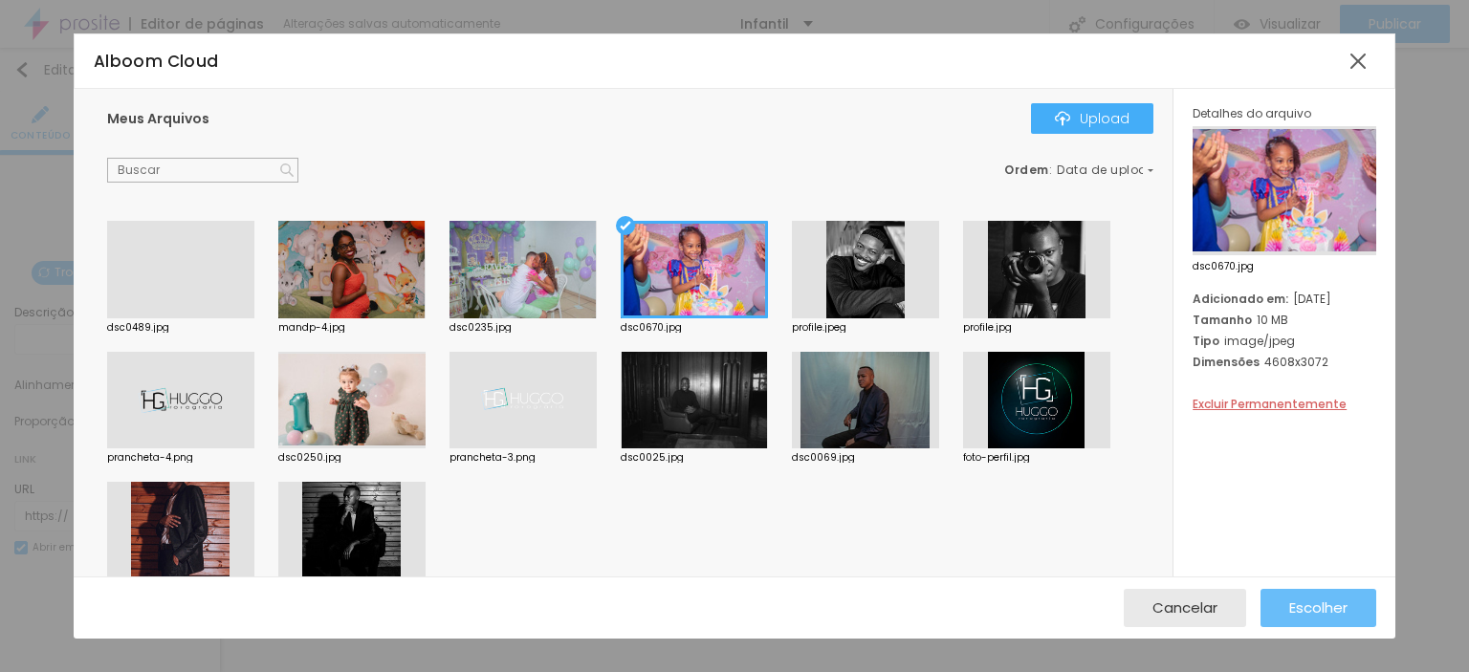
click at [1336, 609] on span "Escolher" at bounding box center [1318, 608] width 58 height 16
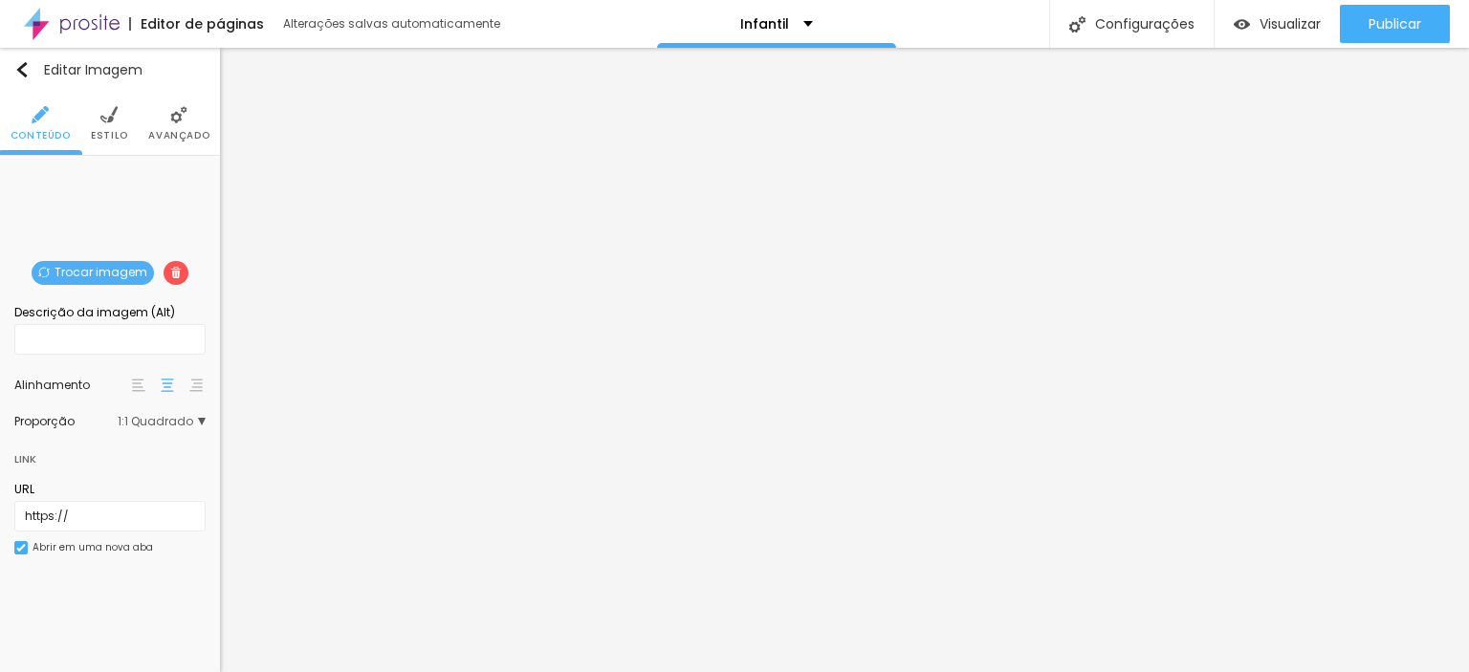
click at [93, 271] on span "Trocar imagem" at bounding box center [93, 273] width 122 height 24
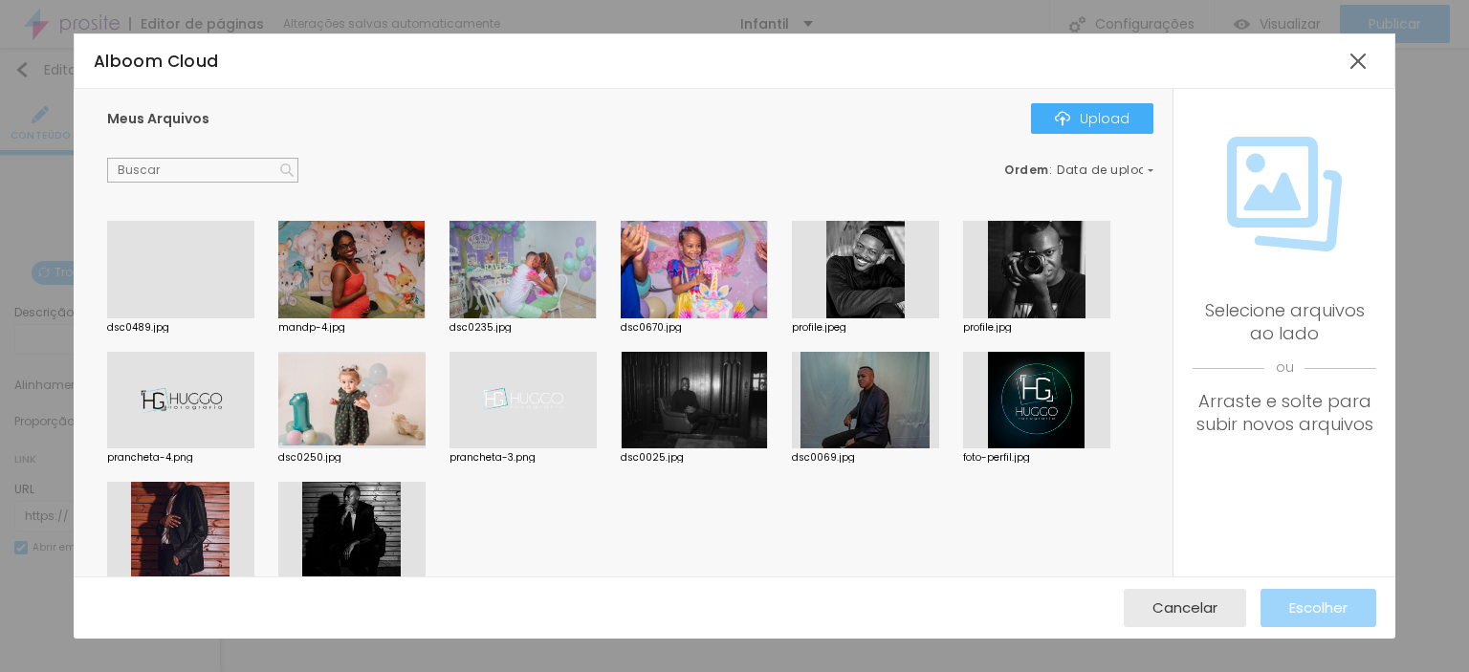
click at [199, 318] on div at bounding box center [180, 318] width 147 height 0
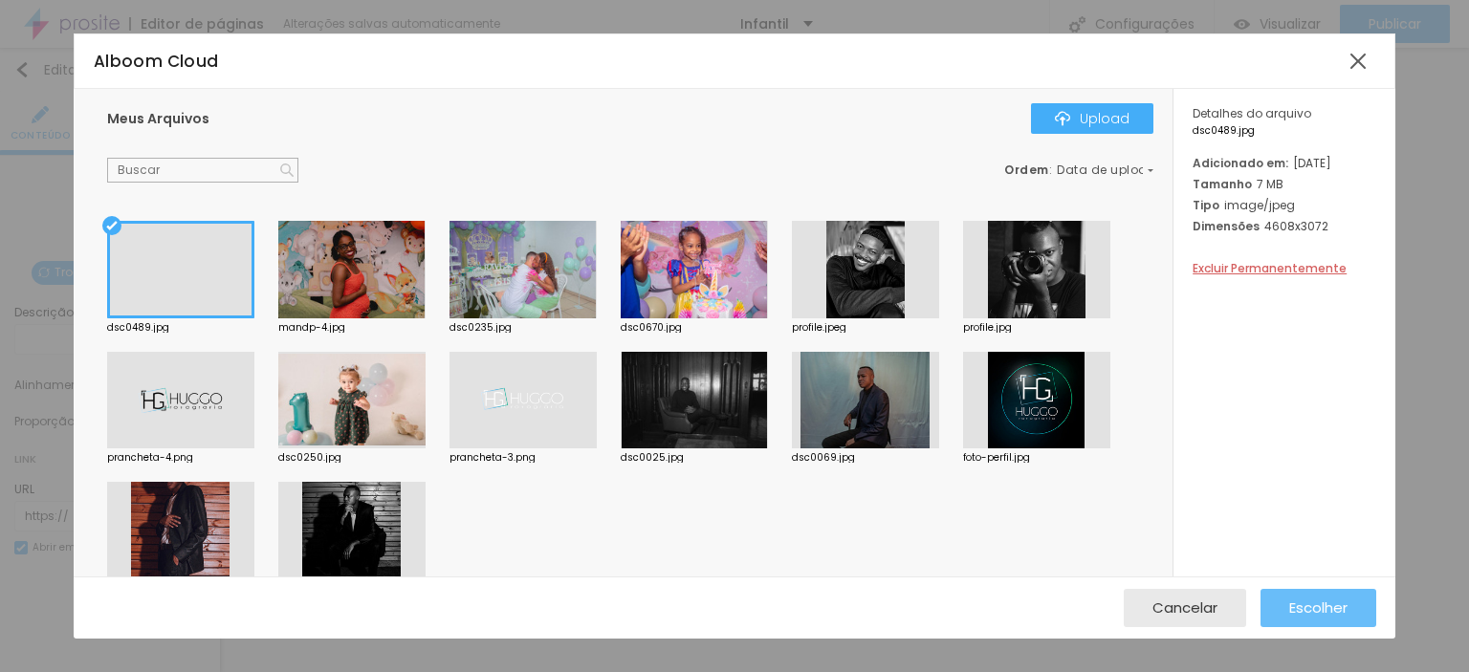
click at [1319, 613] on span "Escolher" at bounding box center [1318, 608] width 58 height 16
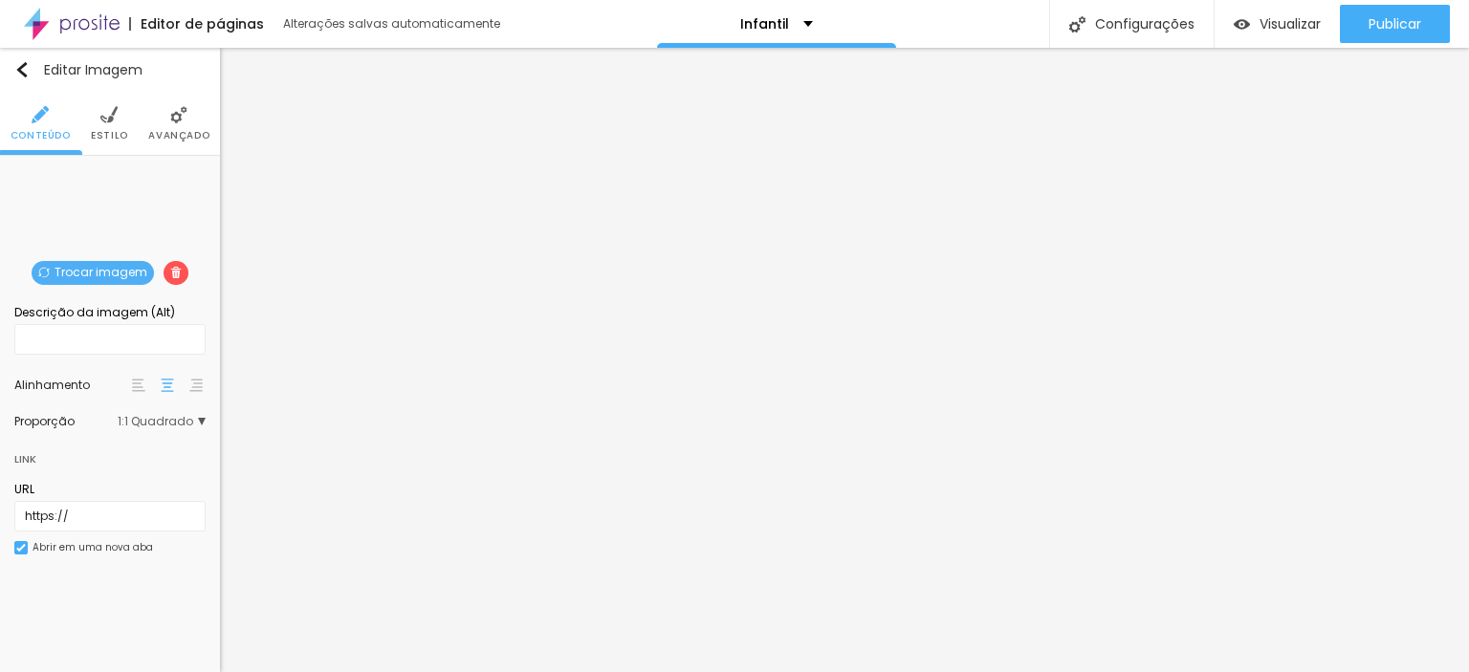
click at [110, 170] on div "Trocar imagem" at bounding box center [110, 170] width 0 height 0
click at [176, 420] on span "1:1 Quadrado" at bounding box center [162, 421] width 88 height 11
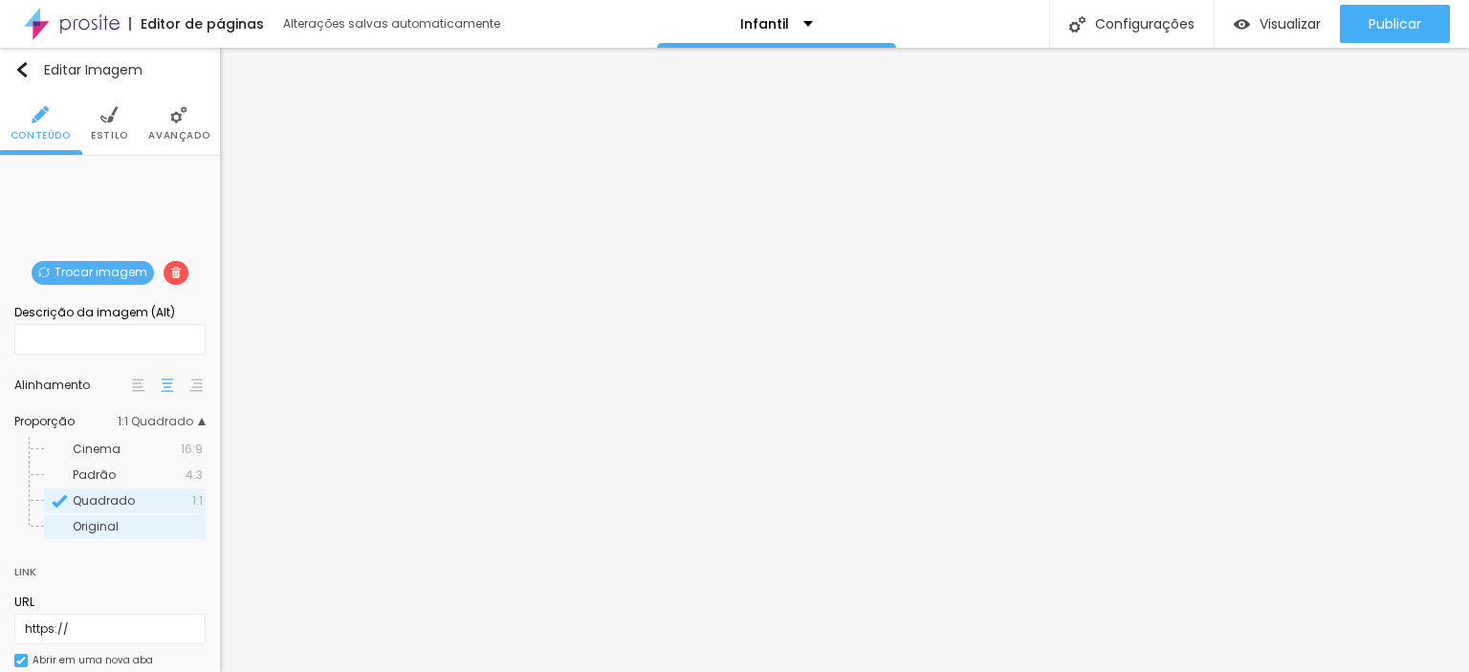
click at [126, 522] on span "Original" at bounding box center [138, 526] width 130 height 11
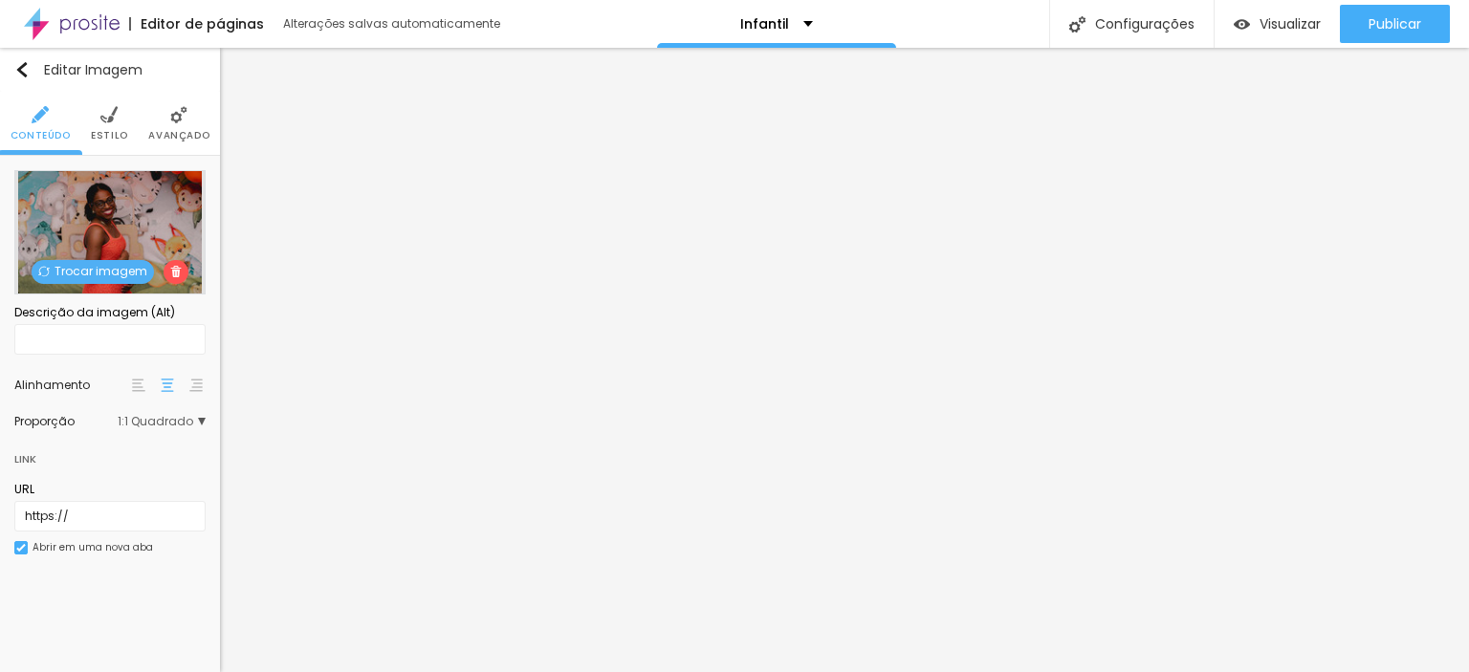
click at [181, 121] on img at bounding box center [178, 114] width 17 height 17
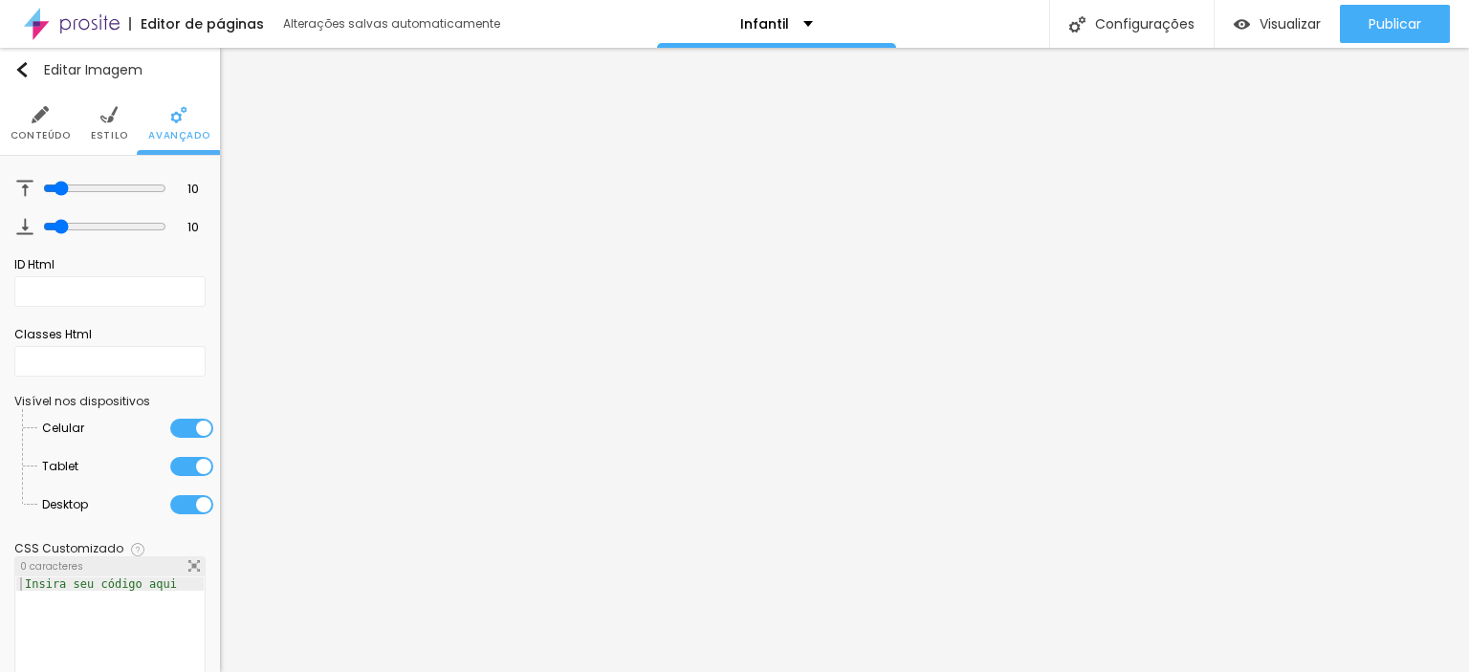
click at [26, 117] on li "Conteúdo" at bounding box center [41, 123] width 60 height 63
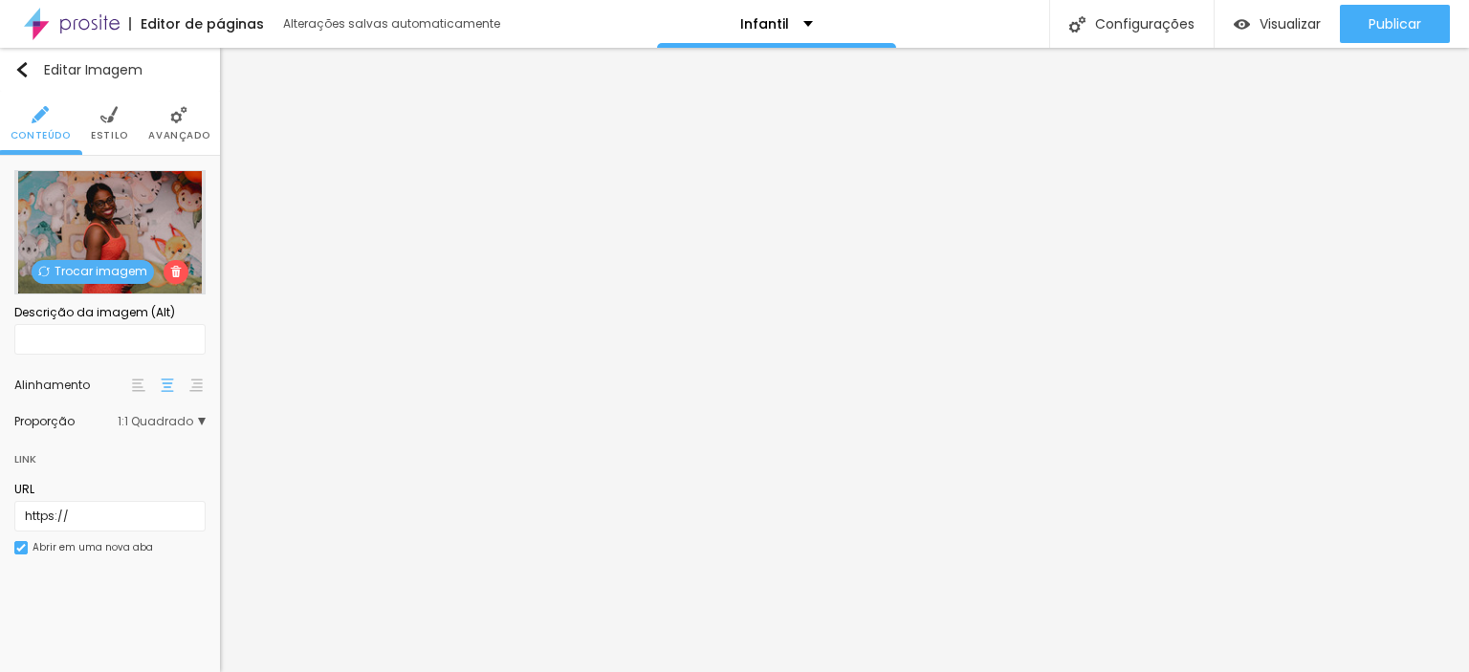
click at [191, 407] on div "Proporção 1:1 Quadrado Cinema 16:9 Padrão 4:3 Quadrado 1:1 Original" at bounding box center [109, 421] width 191 height 31
click at [188, 421] on span "1:1 Quadrado" at bounding box center [162, 421] width 88 height 11
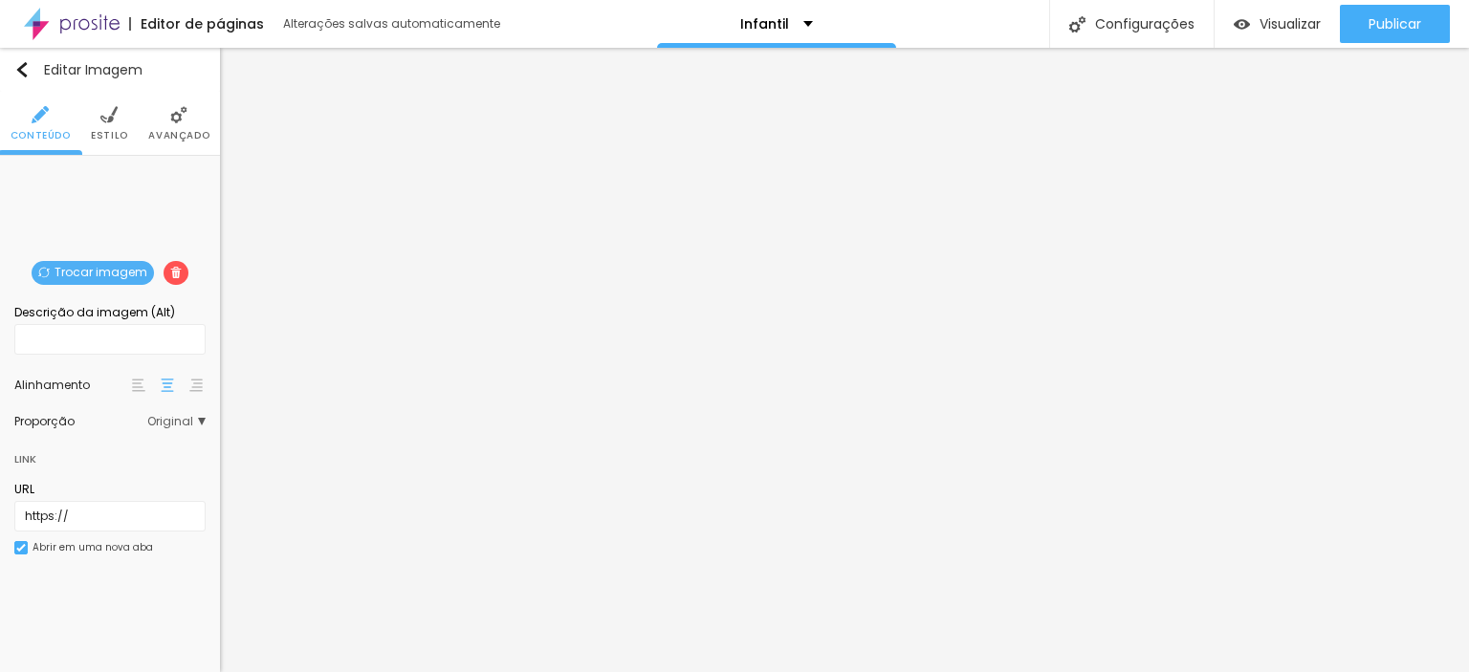
click at [188, 416] on span "Original" at bounding box center [176, 421] width 58 height 11
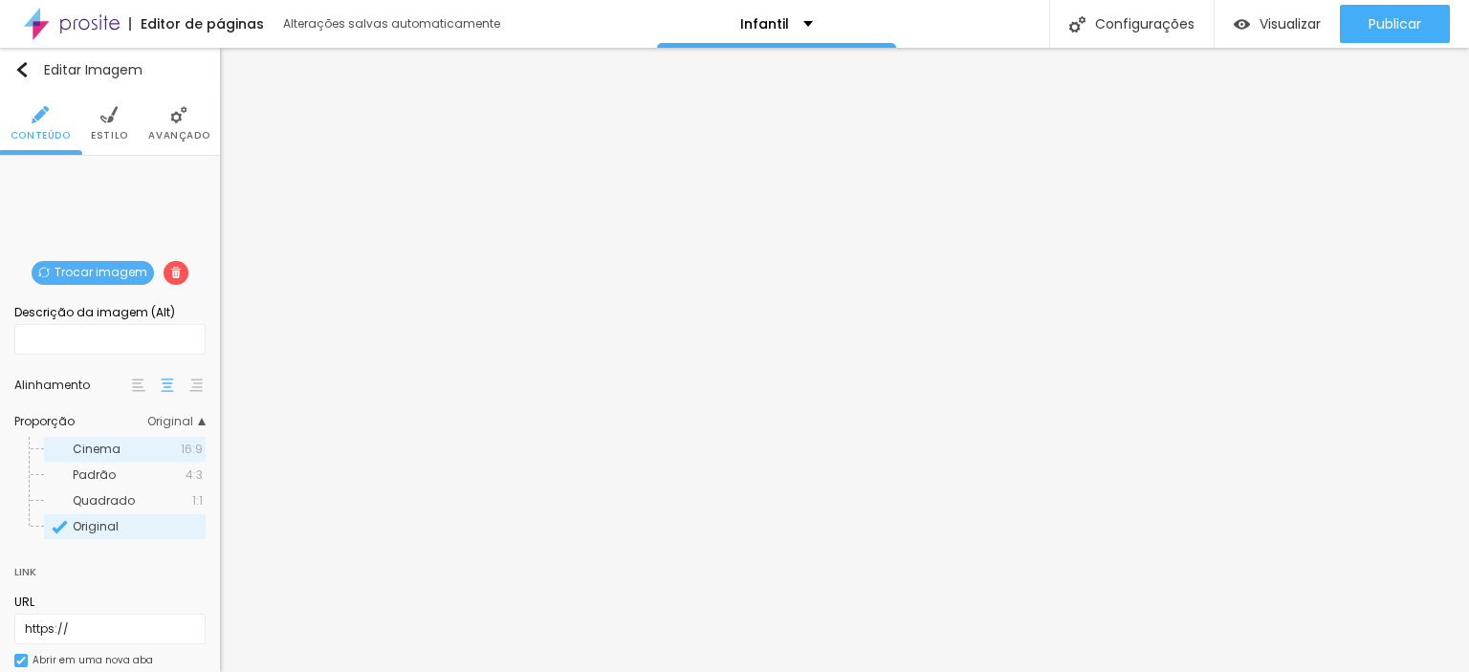
click at [181, 445] on span "16:9" at bounding box center [192, 449] width 22 height 11
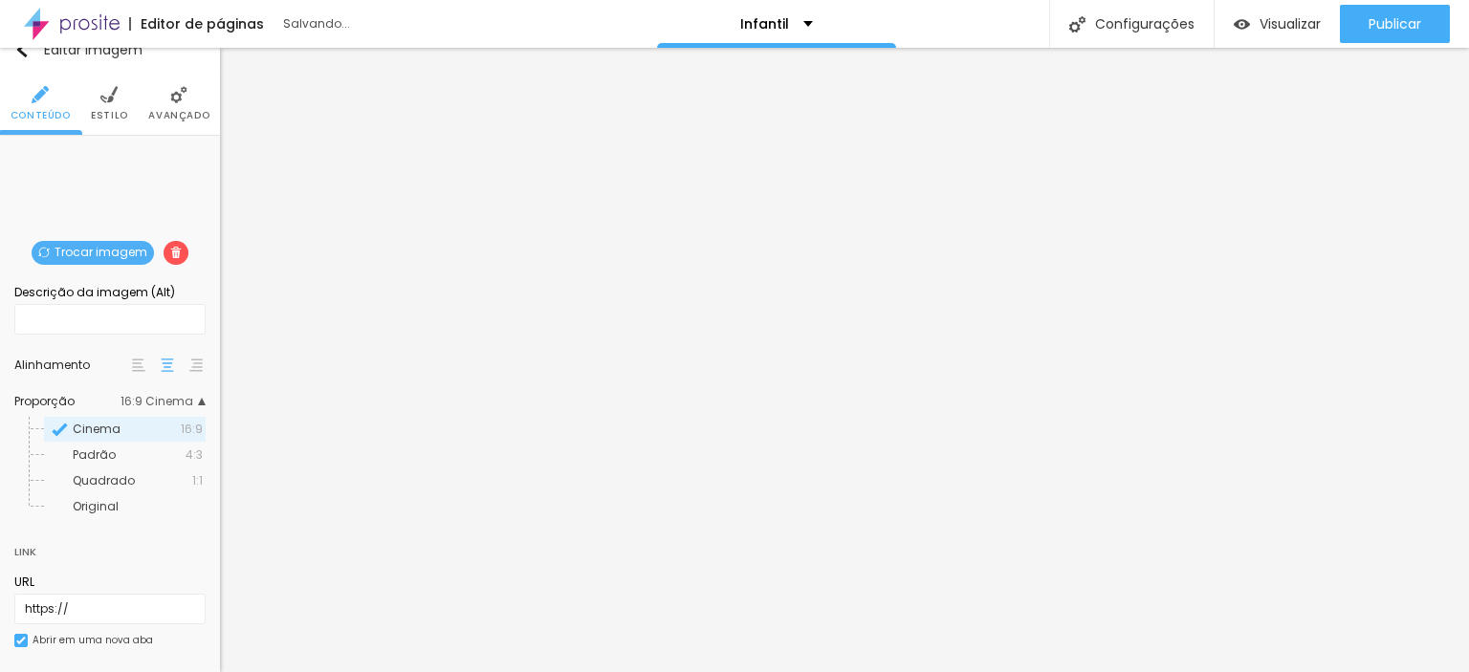
scroll to position [31, 0]
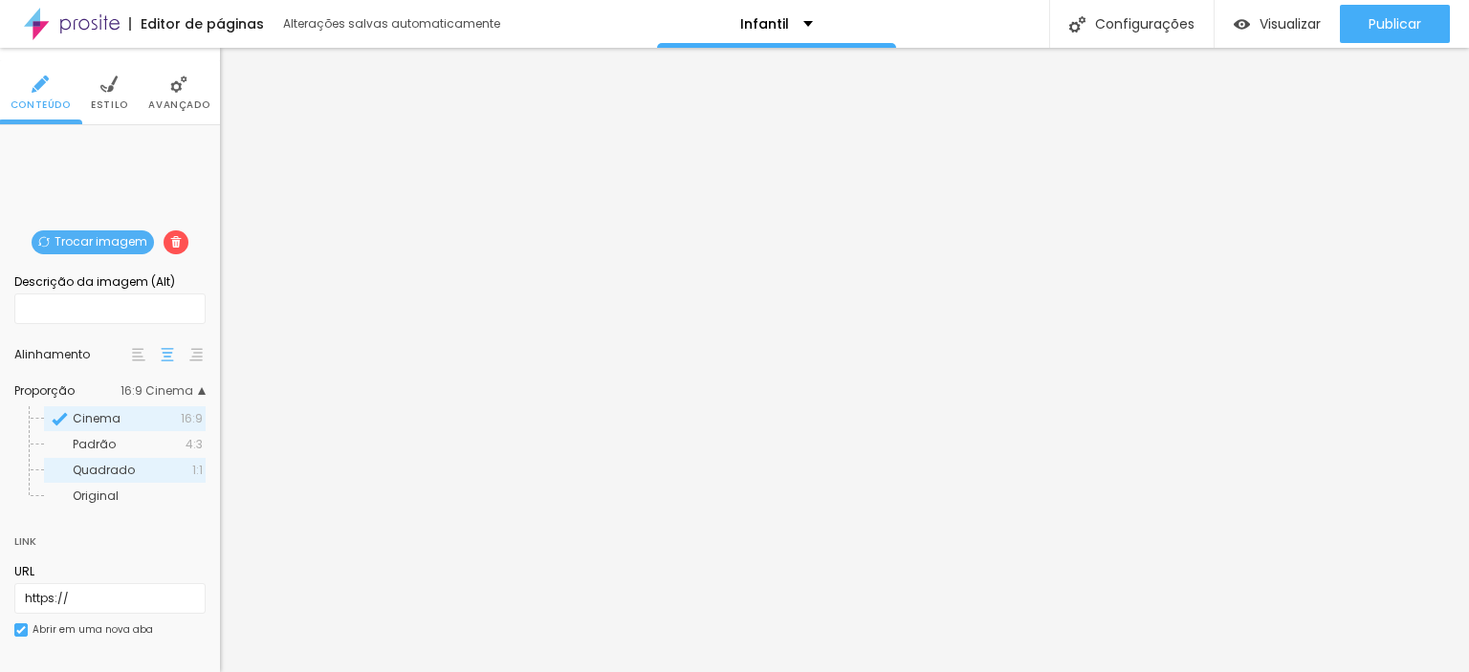
click at [144, 473] on span "Quadrado" at bounding box center [133, 470] width 120 height 11
click at [189, 356] on img at bounding box center [195, 354] width 13 height 13
click at [189, 351] on img at bounding box center [195, 354] width 13 height 13
click at [187, 351] on div at bounding box center [195, 354] width 19 height 23
click at [112, 236] on span "Trocar imagem" at bounding box center [93, 242] width 122 height 24
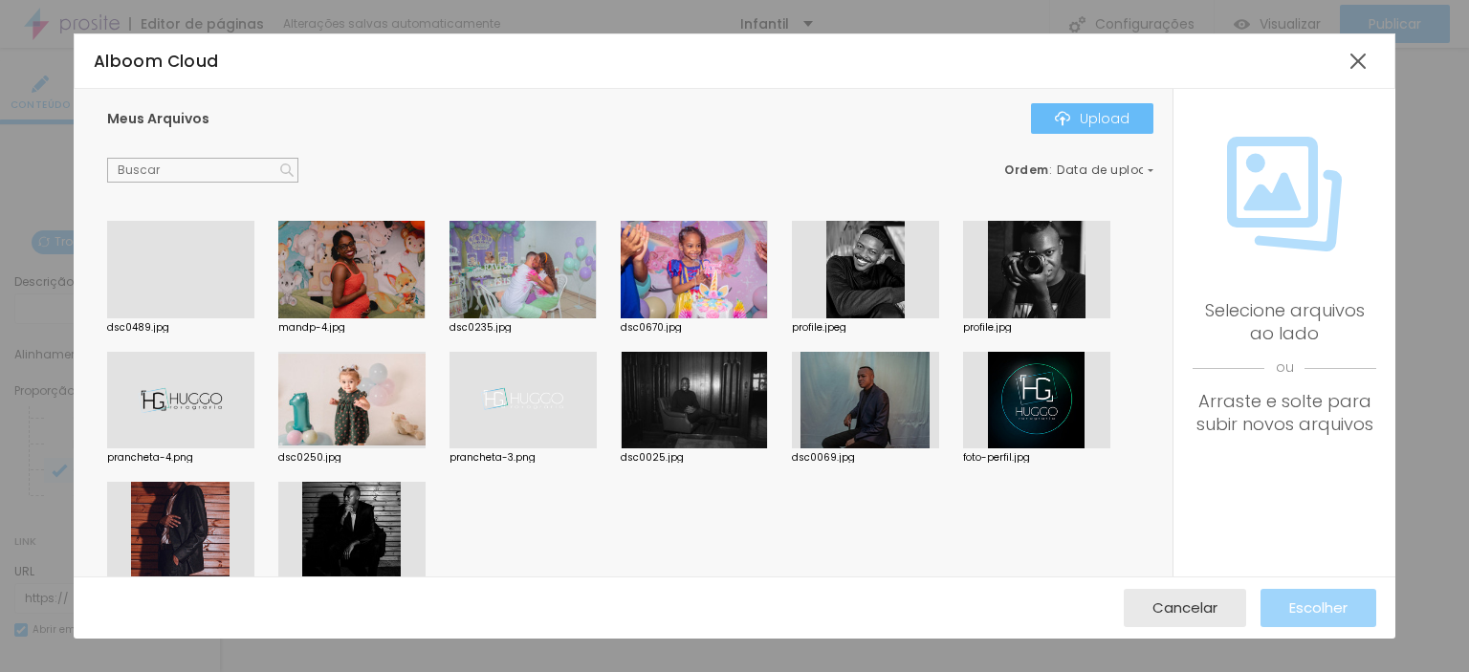
click at [1076, 111] on div "Upload" at bounding box center [1092, 118] width 75 height 15
click at [1106, 118] on div "Upload" at bounding box center [1092, 118] width 75 height 15
click at [1362, 58] on div at bounding box center [1358, 61] width 34 height 34
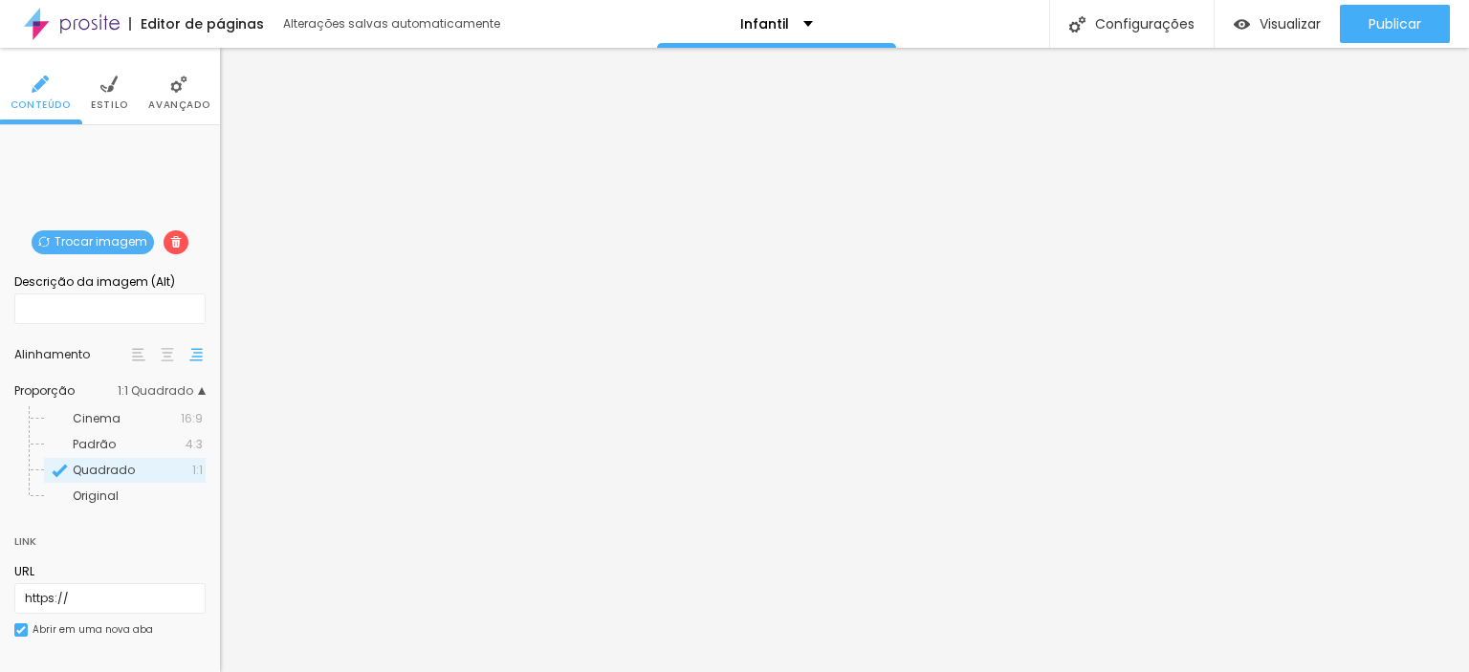
click at [69, 236] on span "Trocar imagem" at bounding box center [93, 242] width 122 height 24
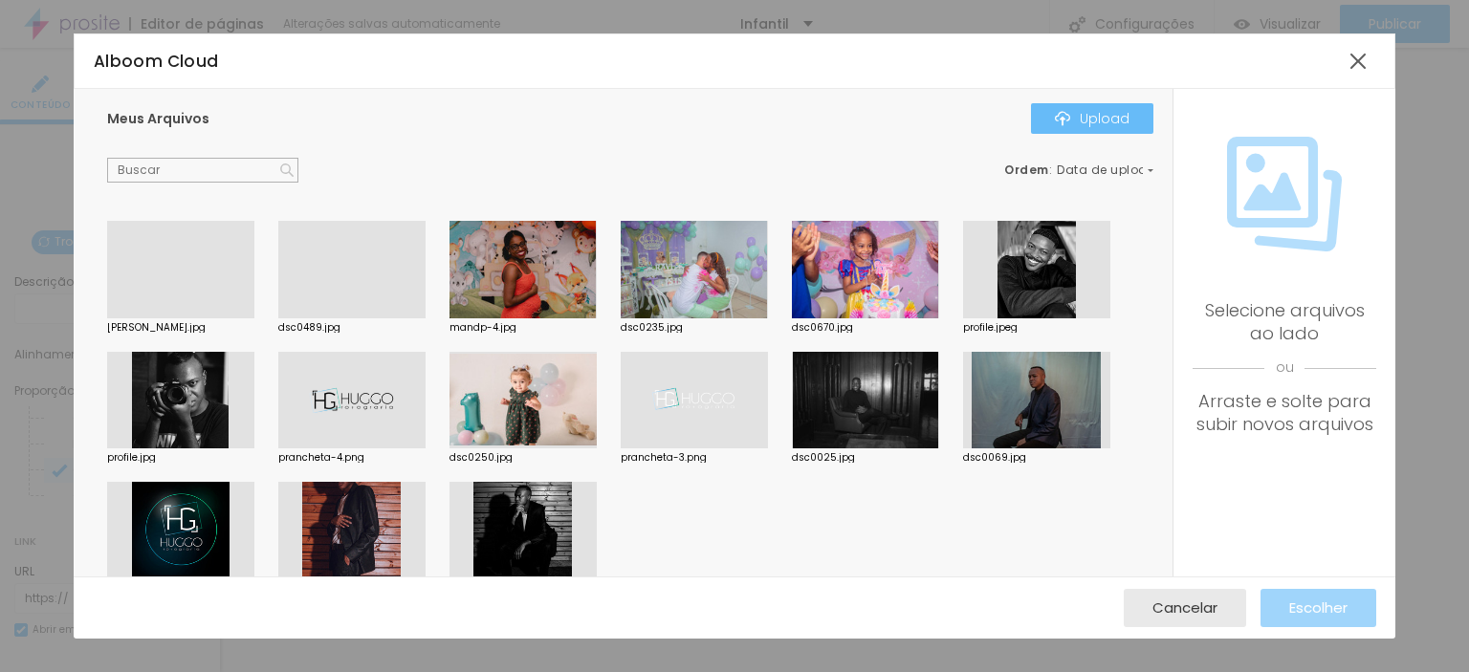
click at [1082, 114] on div "Upload" at bounding box center [1092, 118] width 75 height 15
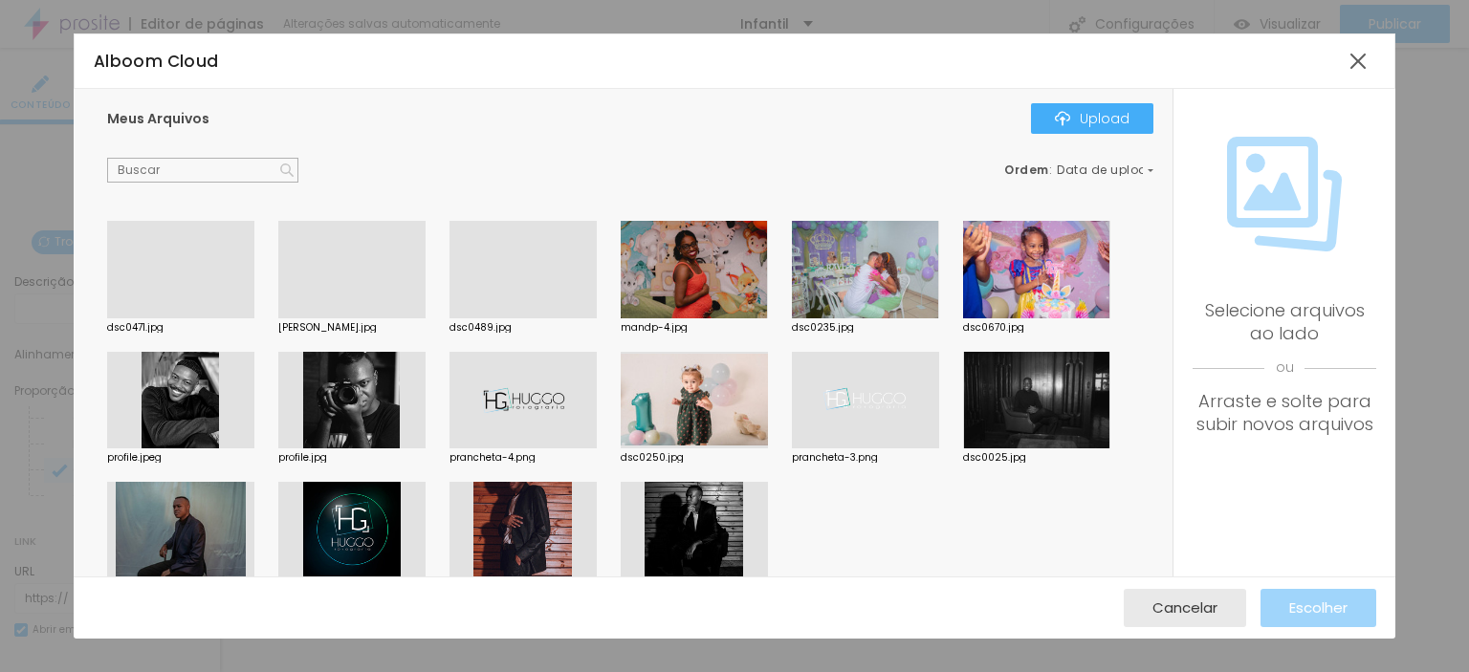
click at [180, 318] on div at bounding box center [180, 318] width 147 height 0
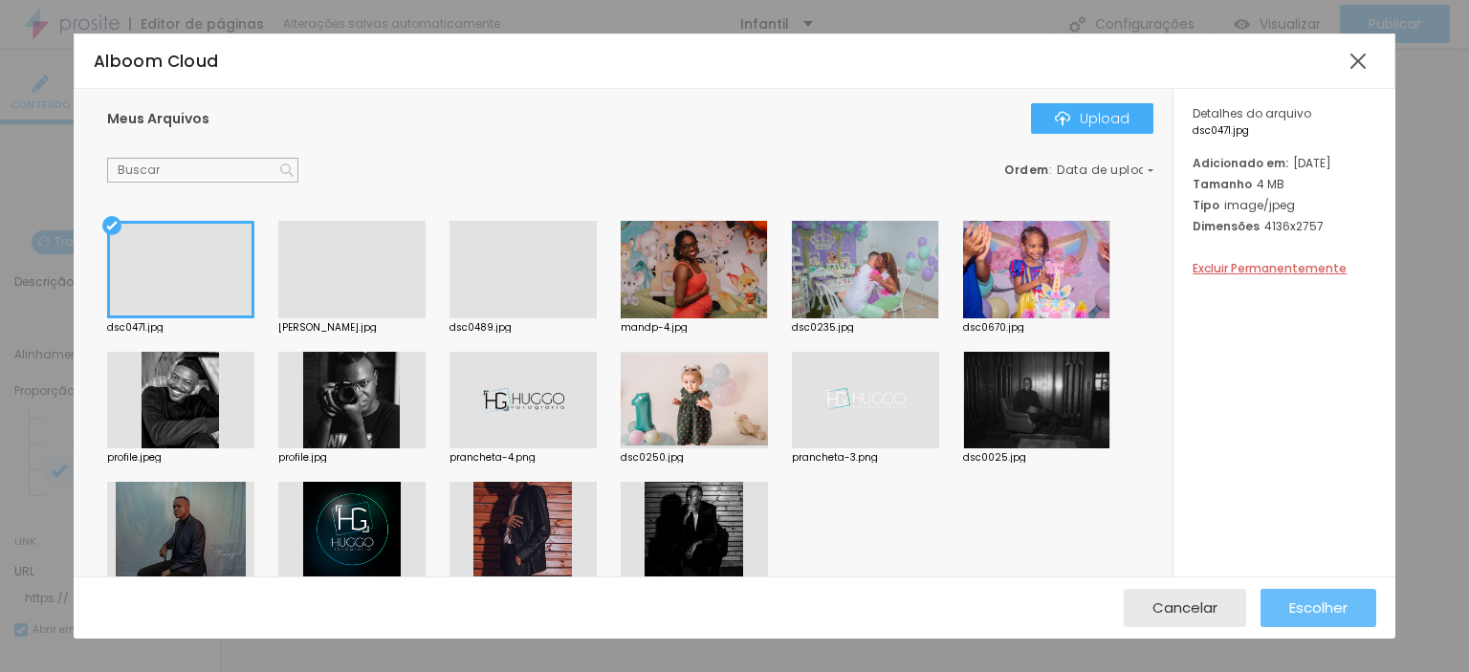
click at [1325, 591] on div "Escolher" at bounding box center [1318, 608] width 58 height 38
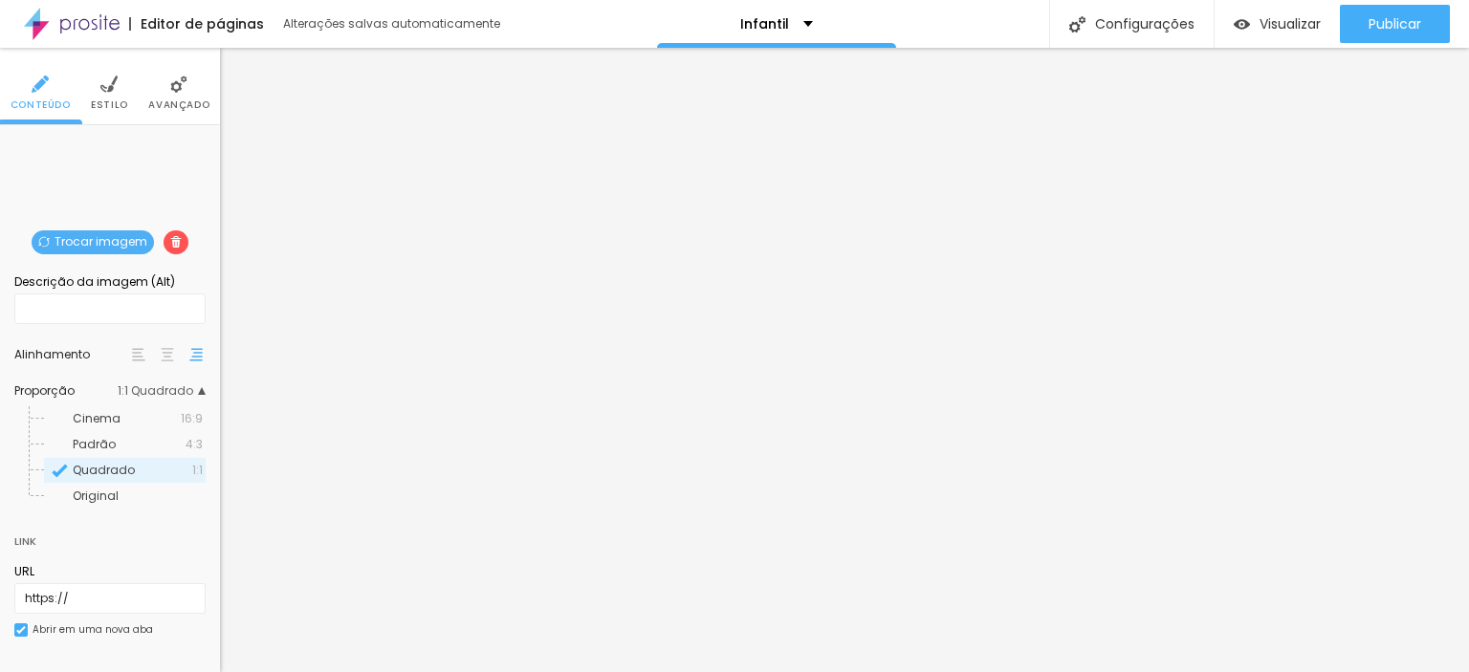
click at [161, 359] on img at bounding box center [167, 354] width 13 height 13
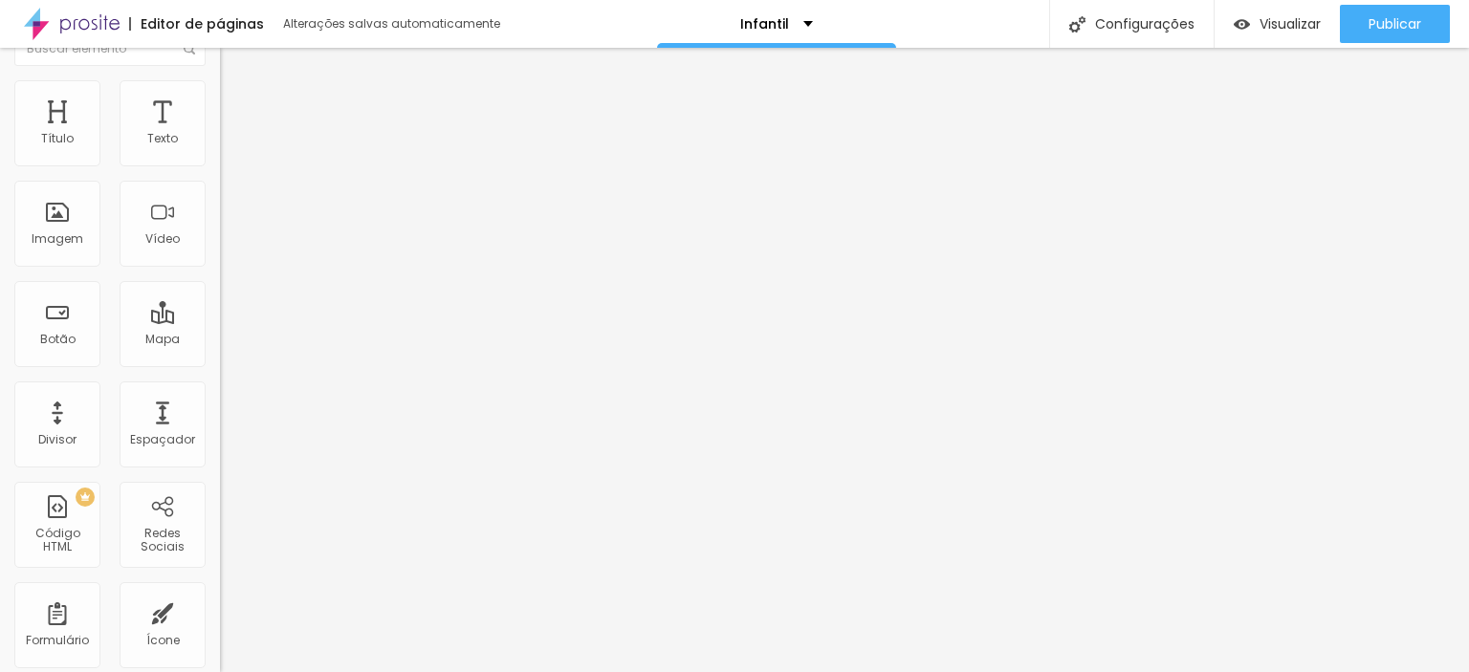
scroll to position [0, 0]
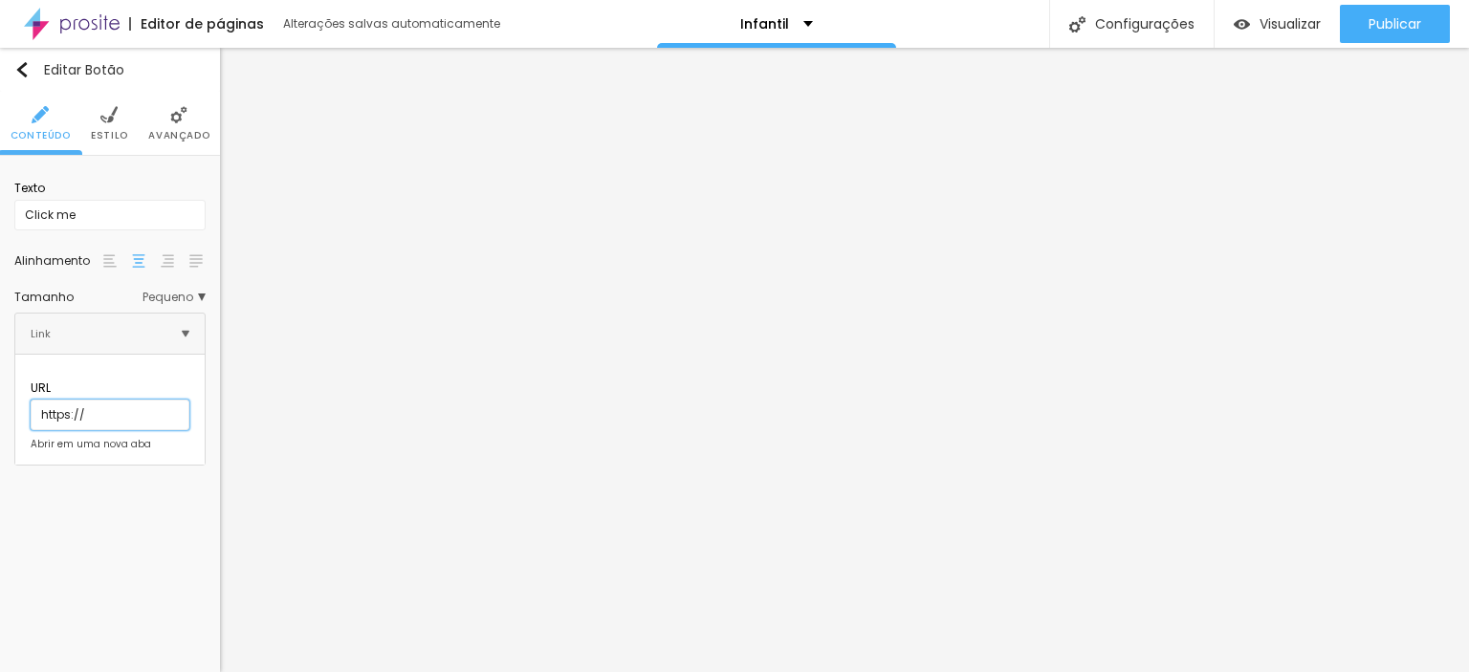
click at [123, 401] on input "https://" at bounding box center [110, 415] width 159 height 31
paste input "[DOMAIN_NAME][URL]"
type input "[URL][DOMAIN_NAME]"
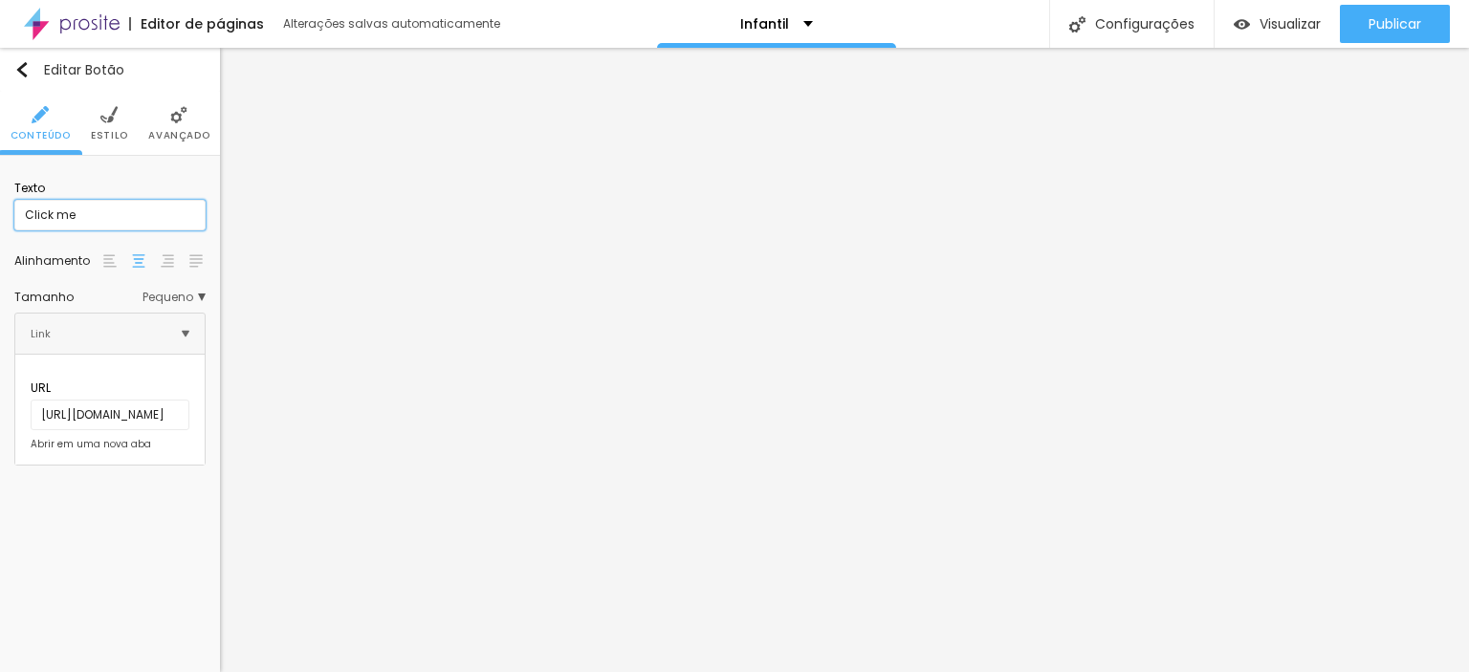
click at [120, 221] on input "Click me" at bounding box center [109, 215] width 191 height 31
drag, startPoint x: 120, startPoint y: 221, endPoint x: 0, endPoint y: 228, distance: 119.7
click at [0, 227] on div "Texto Click me Alinhamento Tamanho Pequeno Pequeno Normal Grande Link URL [URL]…" at bounding box center [110, 318] width 220 height 324
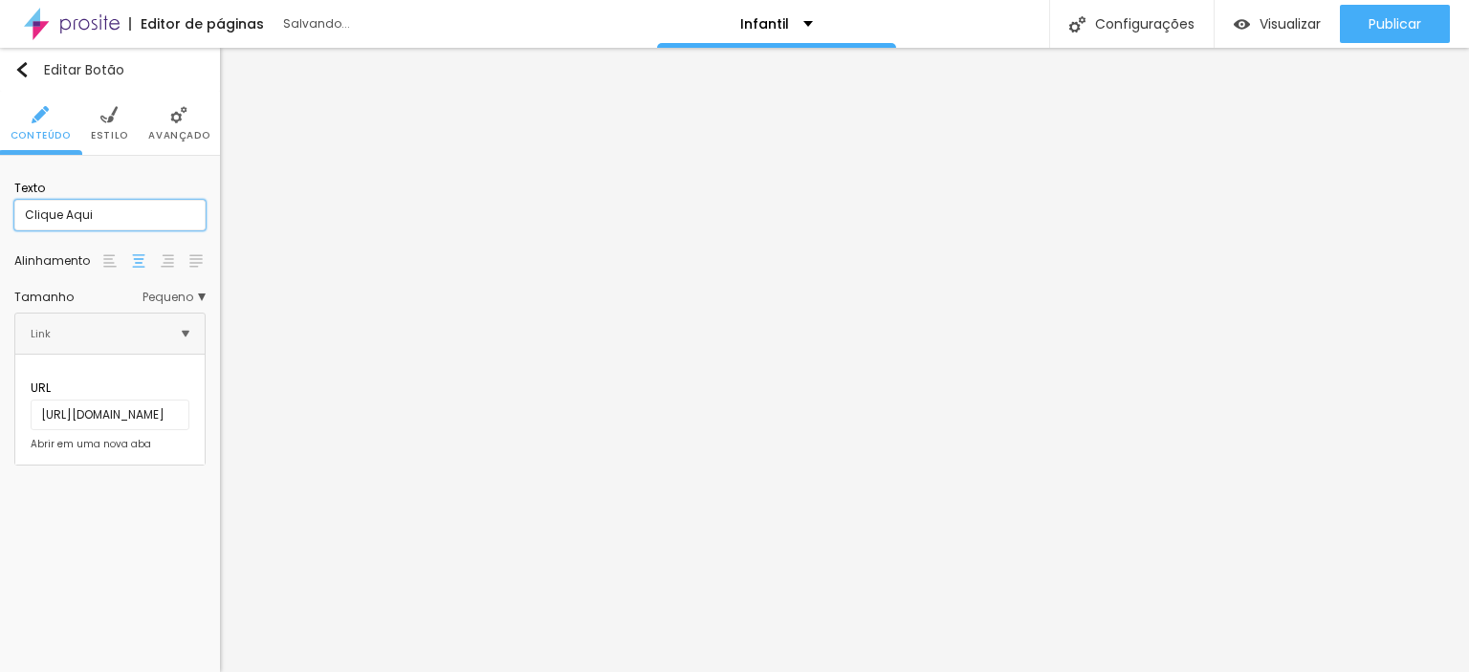
type input "Clique Aqui"
click at [110, 120] on img at bounding box center [108, 114] width 17 height 17
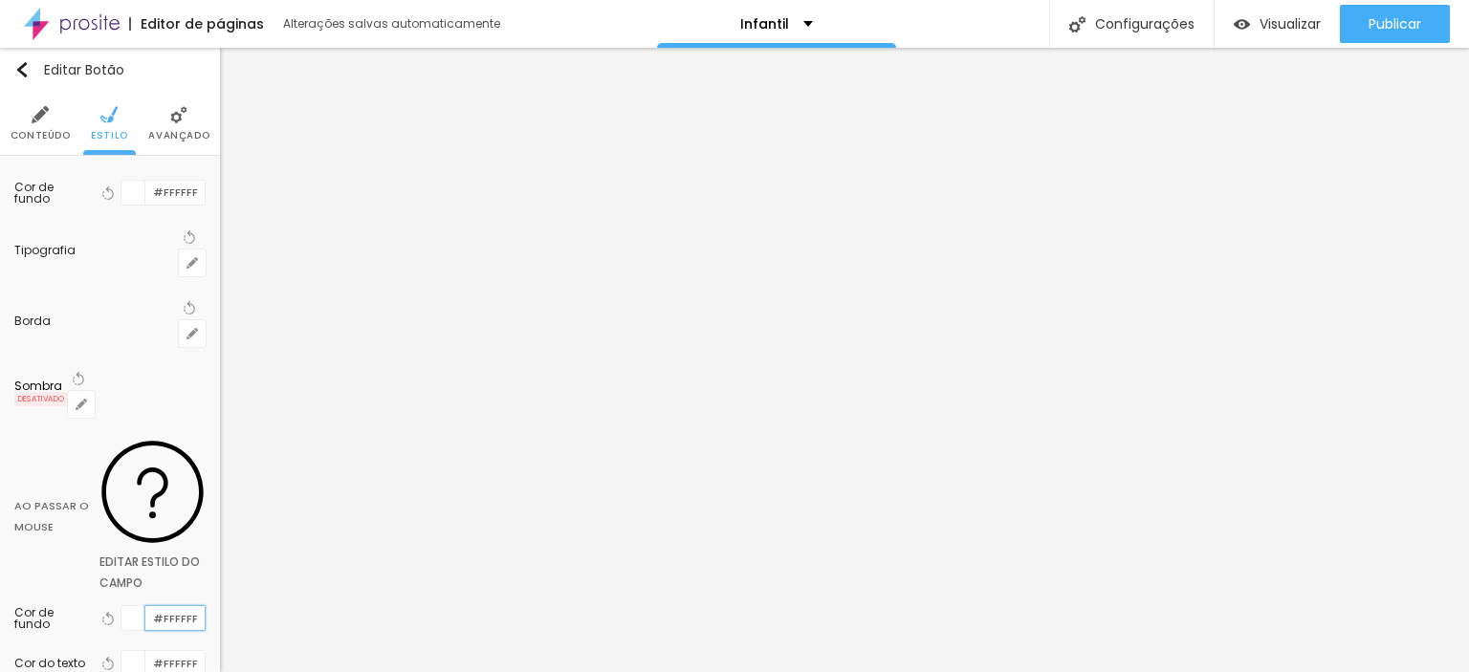
click at [180, 606] on input "#FFFFFF" at bounding box center [174, 618] width 59 height 24
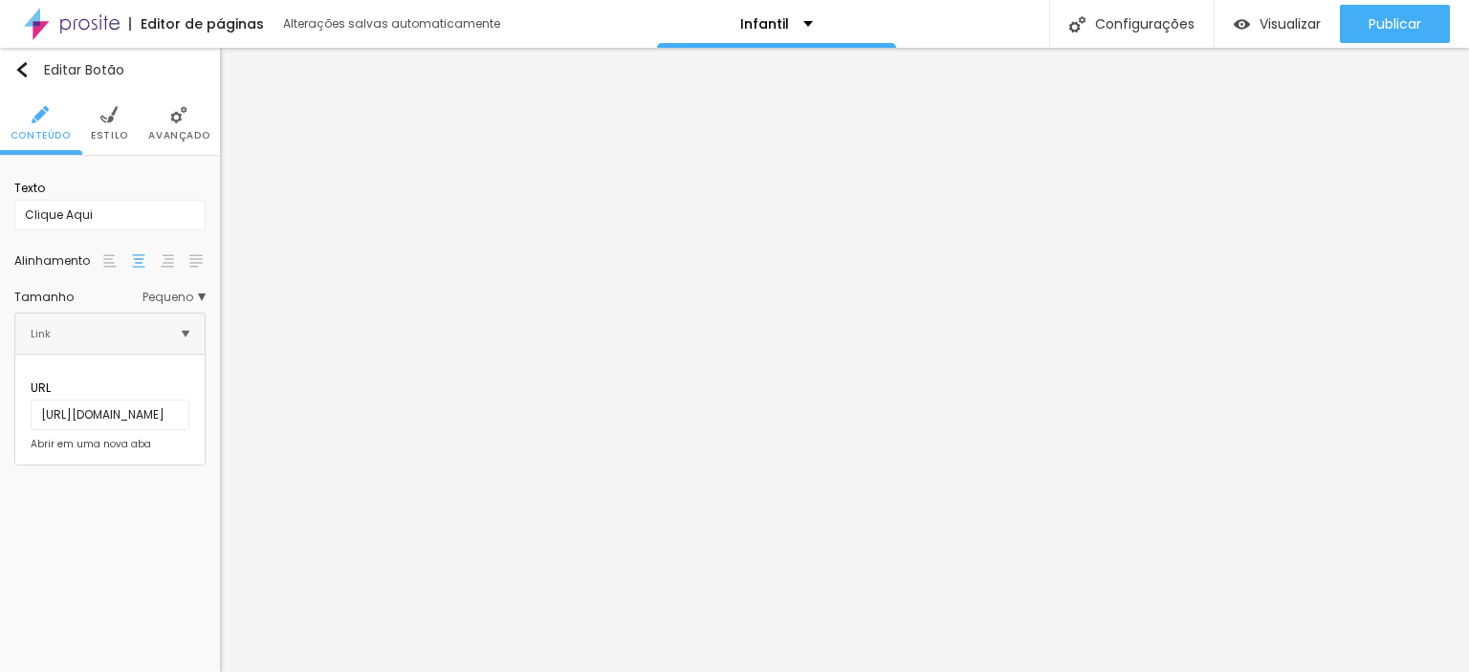
click at [112, 139] on span "Estilo" at bounding box center [109, 136] width 37 height 10
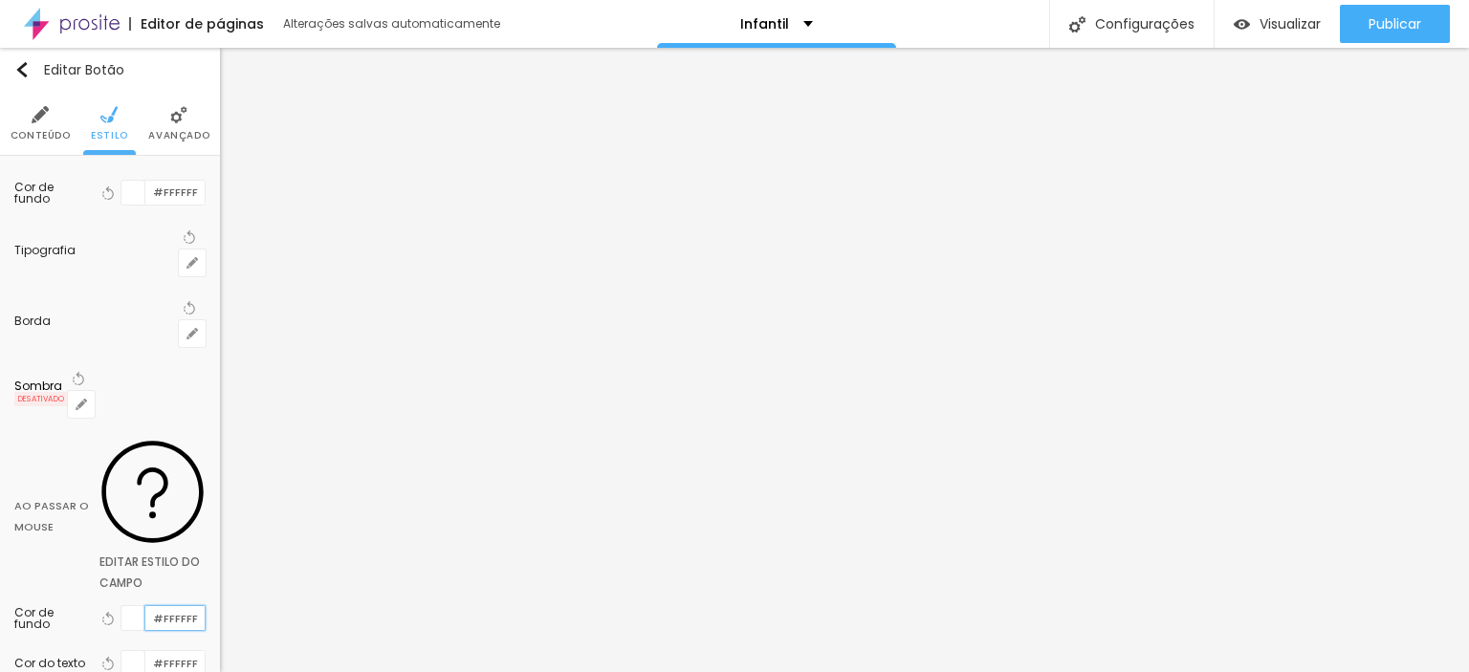
click at [177, 606] on input "#FFFFFF" at bounding box center [174, 618] width 59 height 24
paste input "2C189"
type input "#F2C189"
click at [180, 650] on input "#FFFFFF" at bounding box center [174, 662] width 59 height 24
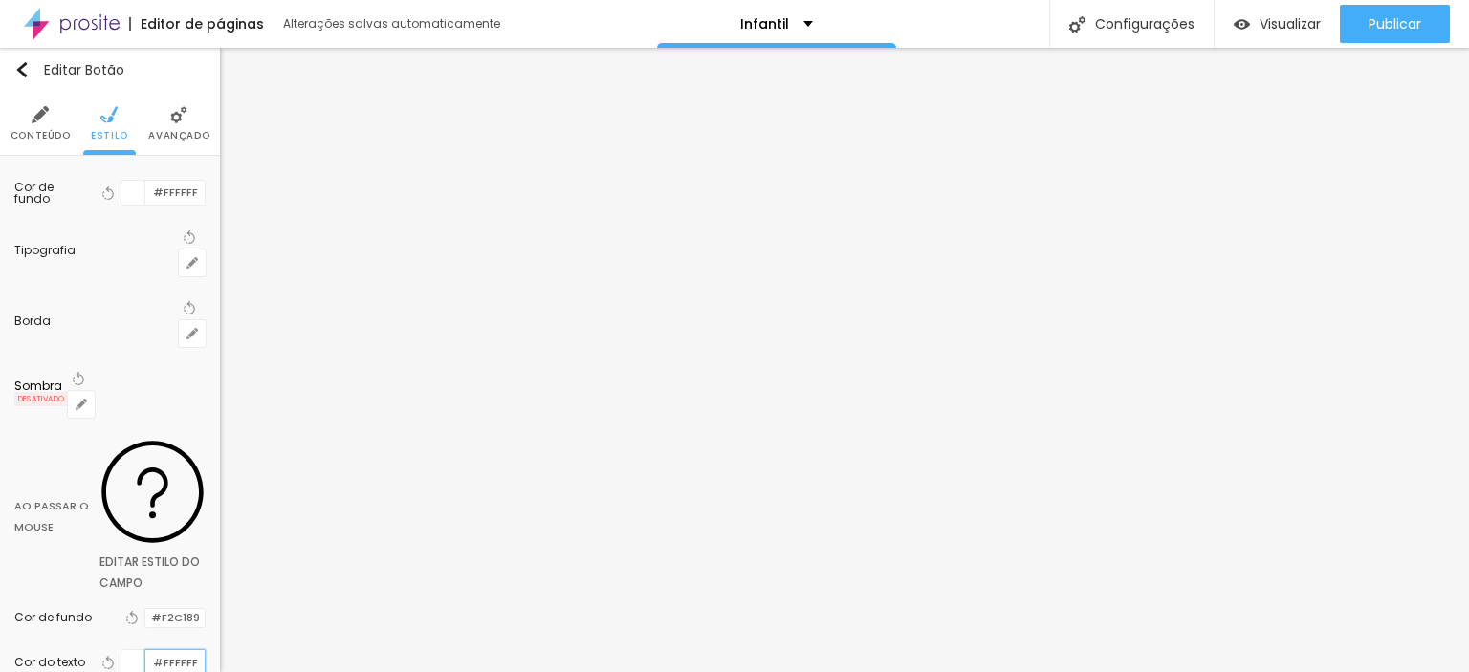
click at [153, 650] on input "#FFFFFF" at bounding box center [174, 662] width 59 height 24
click at [185, 650] on input "#FFFFFF" at bounding box center [174, 662] width 59 height 24
click at [142, 650] on div at bounding box center [133, 662] width 24 height 24
click at [146, 649] on div at bounding box center [158, 661] width 24 height 24
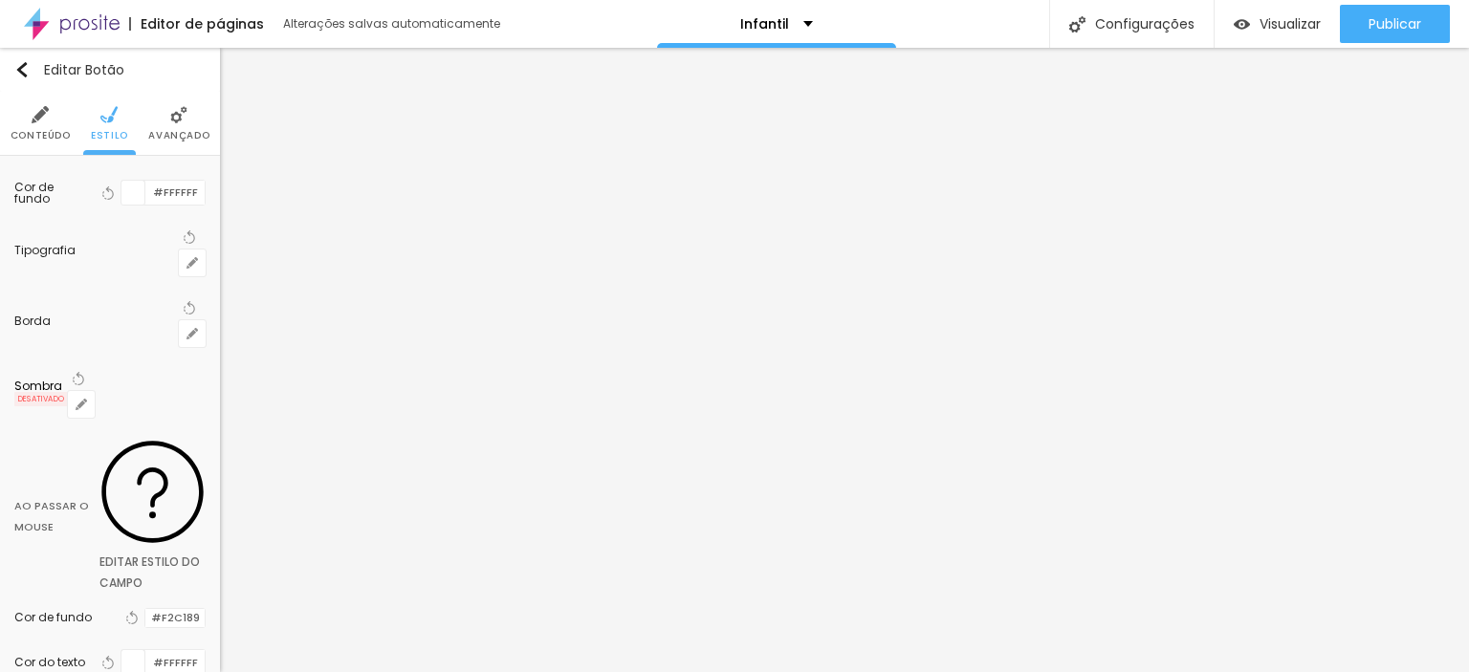
click at [138, 650] on div at bounding box center [133, 662] width 24 height 24
type input "#FFFFFF"
drag, startPoint x: 32, startPoint y: 477, endPoint x: 3, endPoint y: 466, distance: 30.9
click at [3, 466] on div "Cor de fundo Voltar ao padrão #FFFFFF Tipografia Voltar ao padrão Borda Voltar …" at bounding box center [110, 549] width 220 height 787
click at [153, 581] on div "Editar Botão Conteúdo Estilo Avançado Cor de fundo Voltar ao padrão #FFFFFF Tip…" at bounding box center [110, 360] width 220 height 624
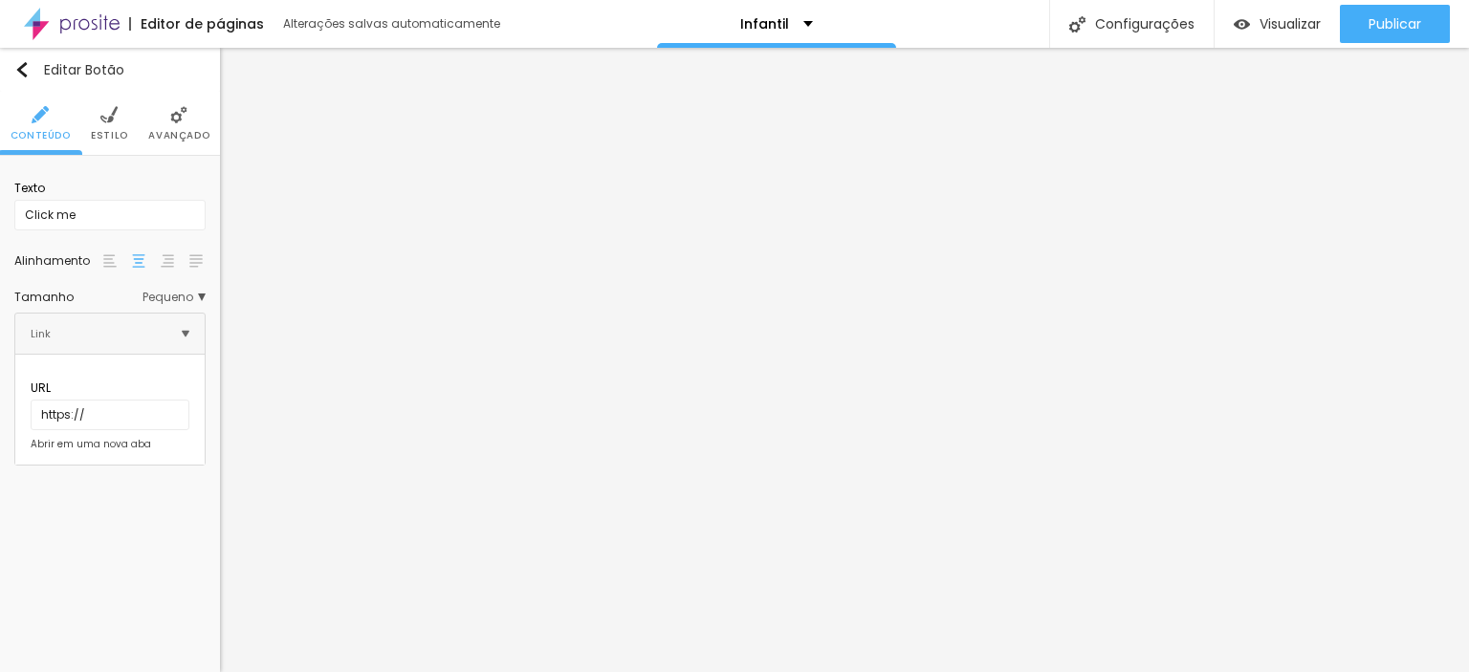
click at [111, 131] on span "Estilo" at bounding box center [109, 136] width 37 height 10
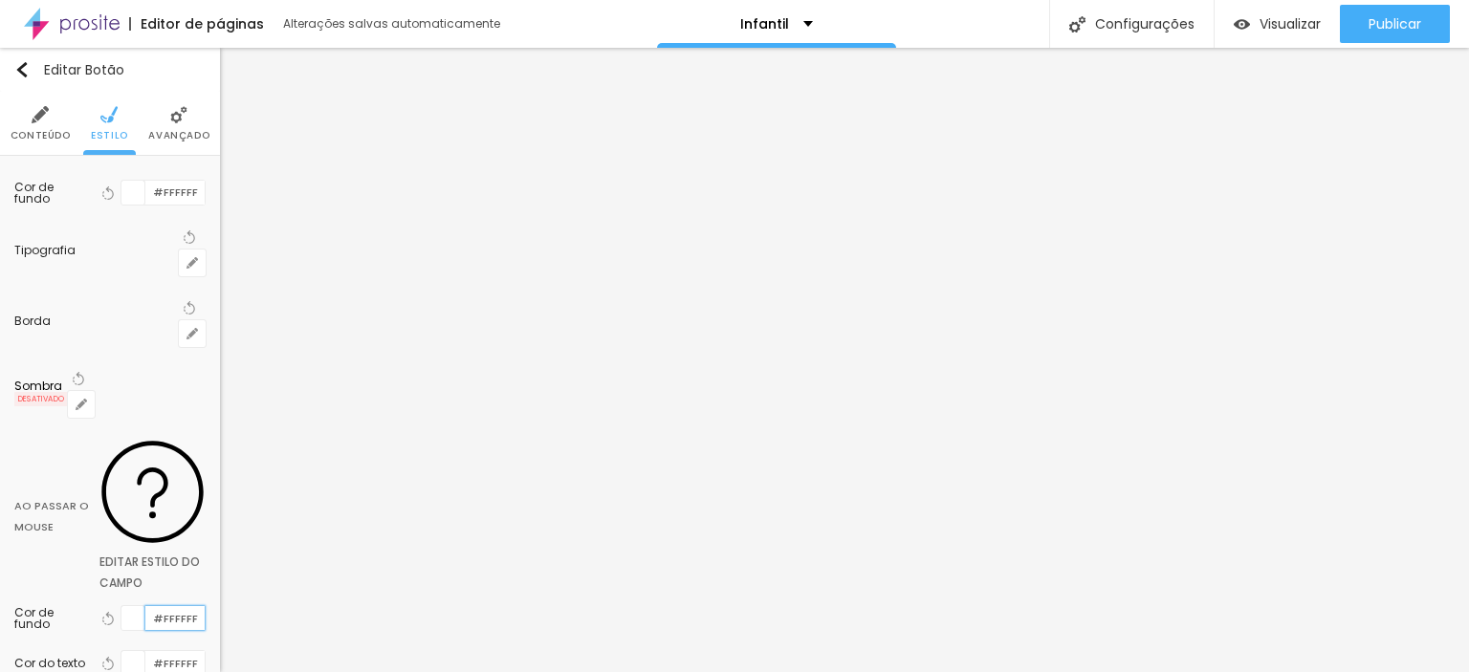
click at [178, 606] on input "#FFFFFF" at bounding box center [174, 618] width 59 height 24
paste input "2C189"
type input "#F2C189"
click at [181, 650] on input "#FFFFFF" at bounding box center [174, 662] width 59 height 24
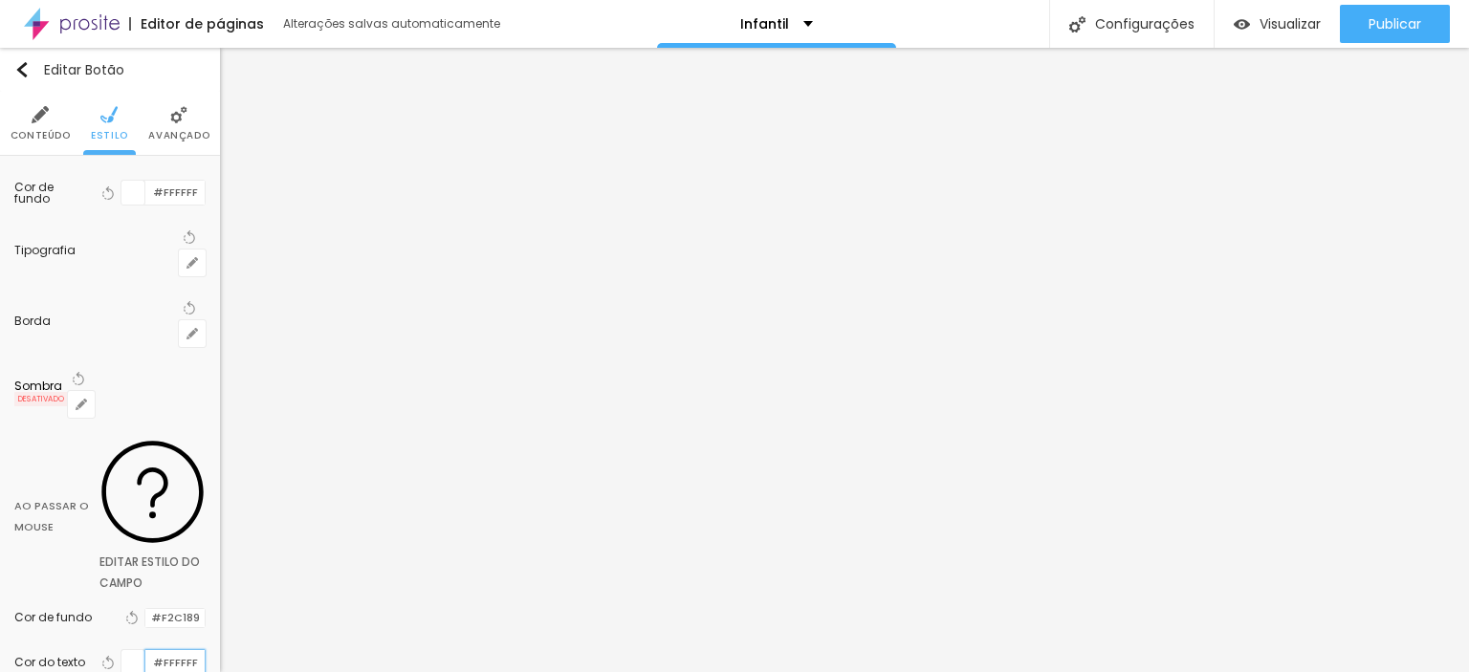
click at [181, 650] on input "#FFFFFF" at bounding box center [174, 662] width 59 height 24
click at [134, 650] on div at bounding box center [133, 662] width 24 height 24
drag, startPoint x: 26, startPoint y: 479, endPoint x: 76, endPoint y: 437, distance: 65.1
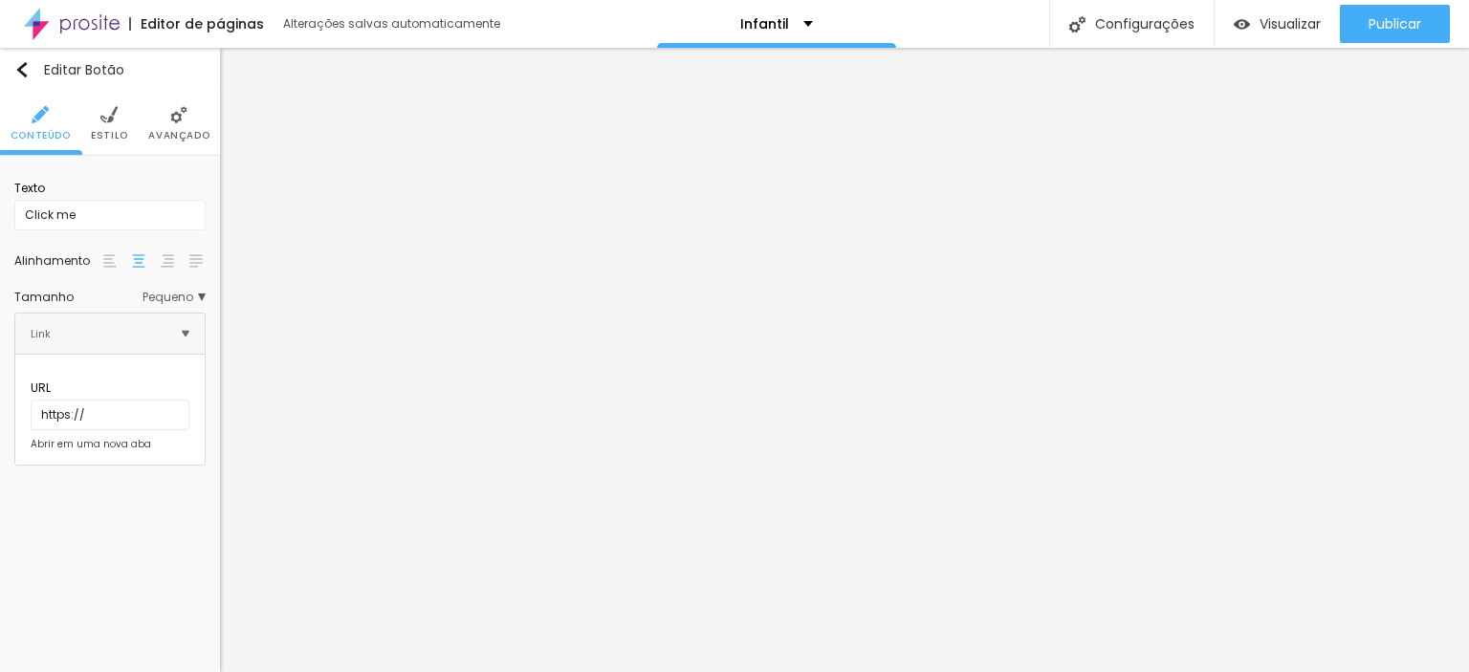
click at [105, 131] on span "Estilo" at bounding box center [109, 136] width 37 height 10
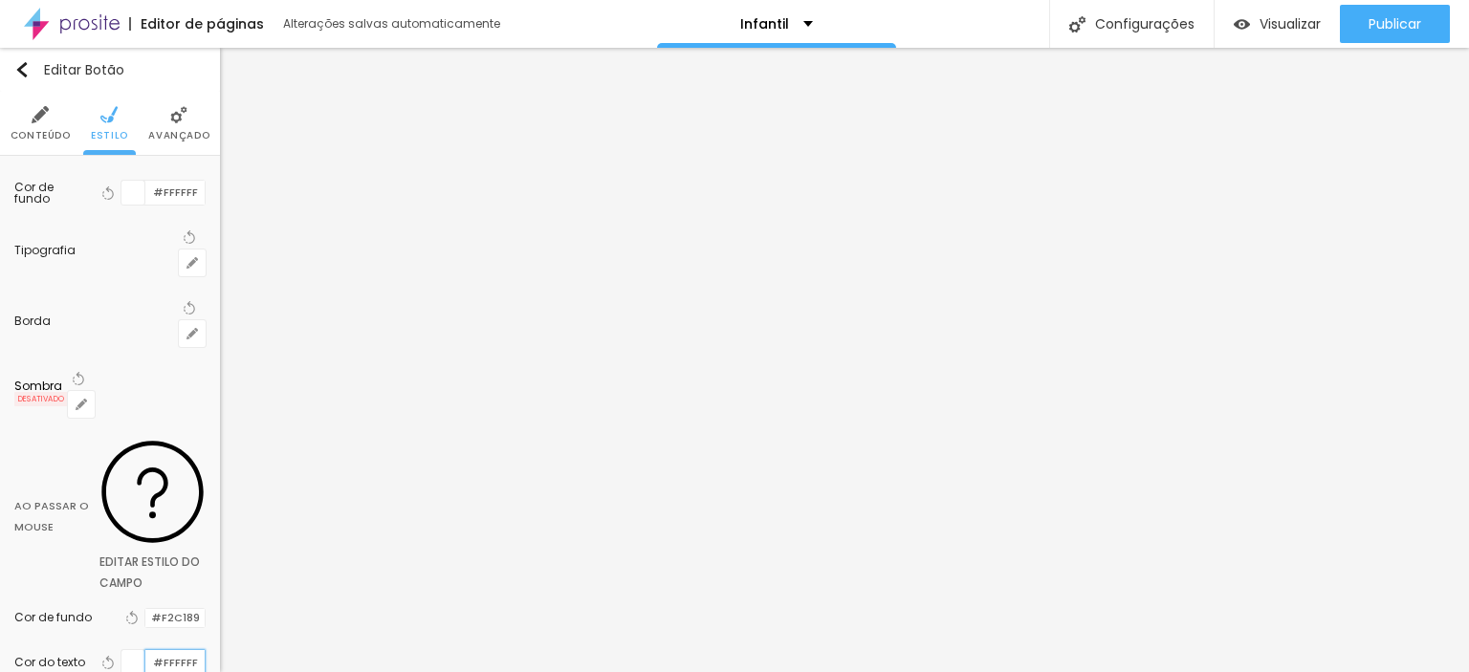
click at [173, 650] on input "#FFFFFF" at bounding box center [174, 662] width 59 height 24
click at [142, 650] on div at bounding box center [133, 662] width 24 height 24
click at [134, 650] on div at bounding box center [133, 662] width 24 height 24
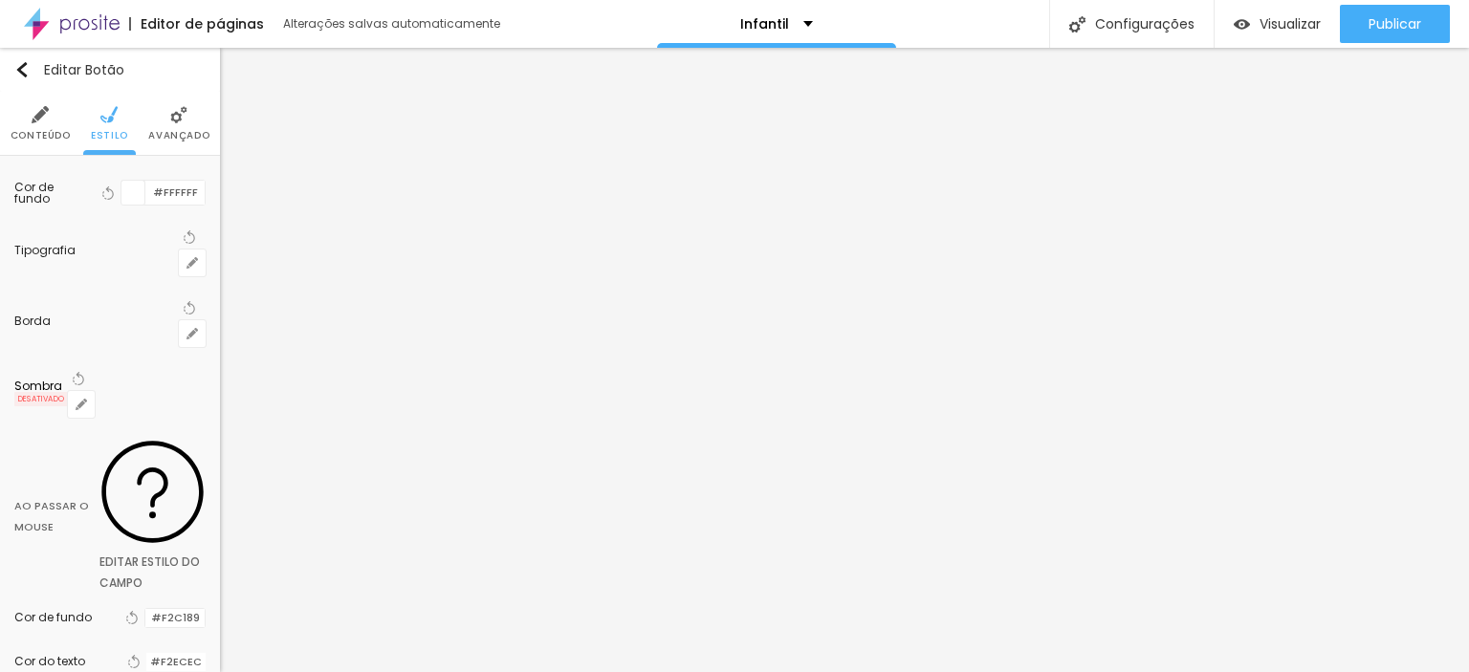
type input "#FFFFFF"
click at [195, 596] on div "Cor de fundo Voltar ao padrão #F2C189" at bounding box center [109, 618] width 191 height 44
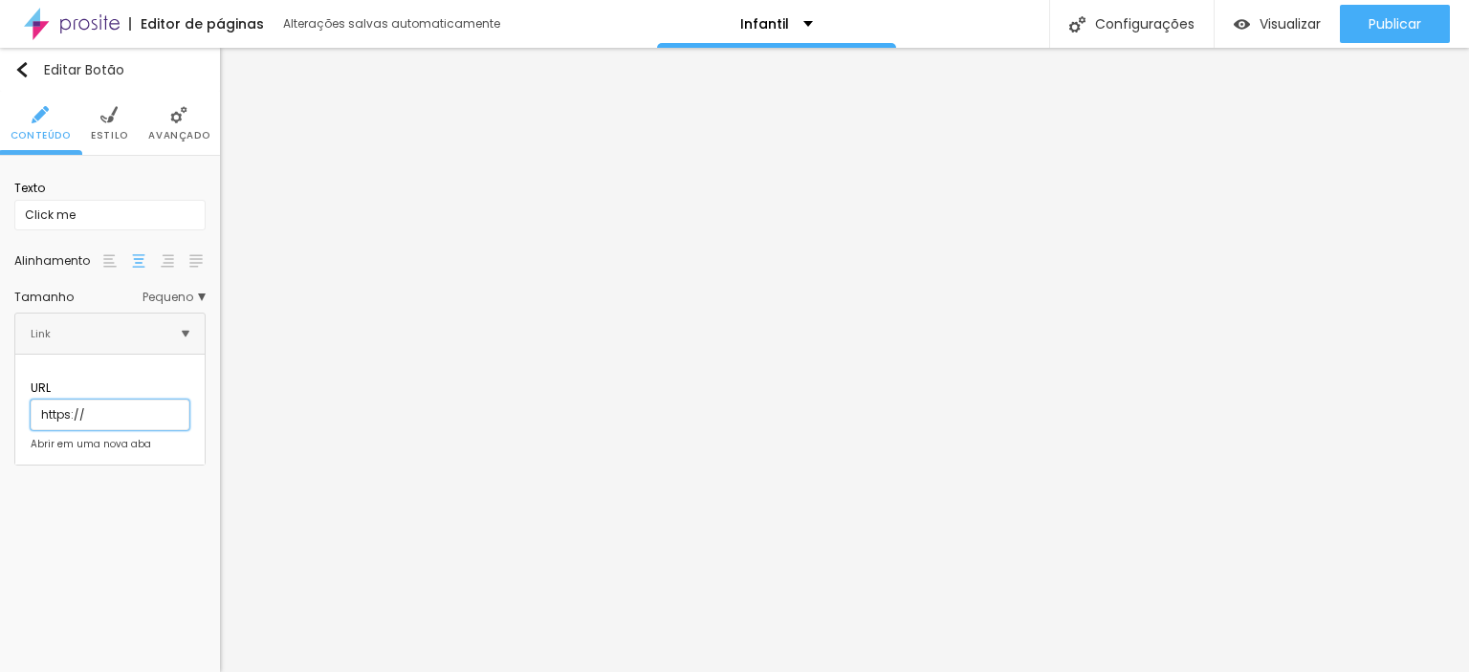
click at [121, 400] on input "https://" at bounding box center [110, 415] width 159 height 31
paste input "[DOMAIN_NAME][URL]"
type input "[URL][DOMAIN_NAME]"
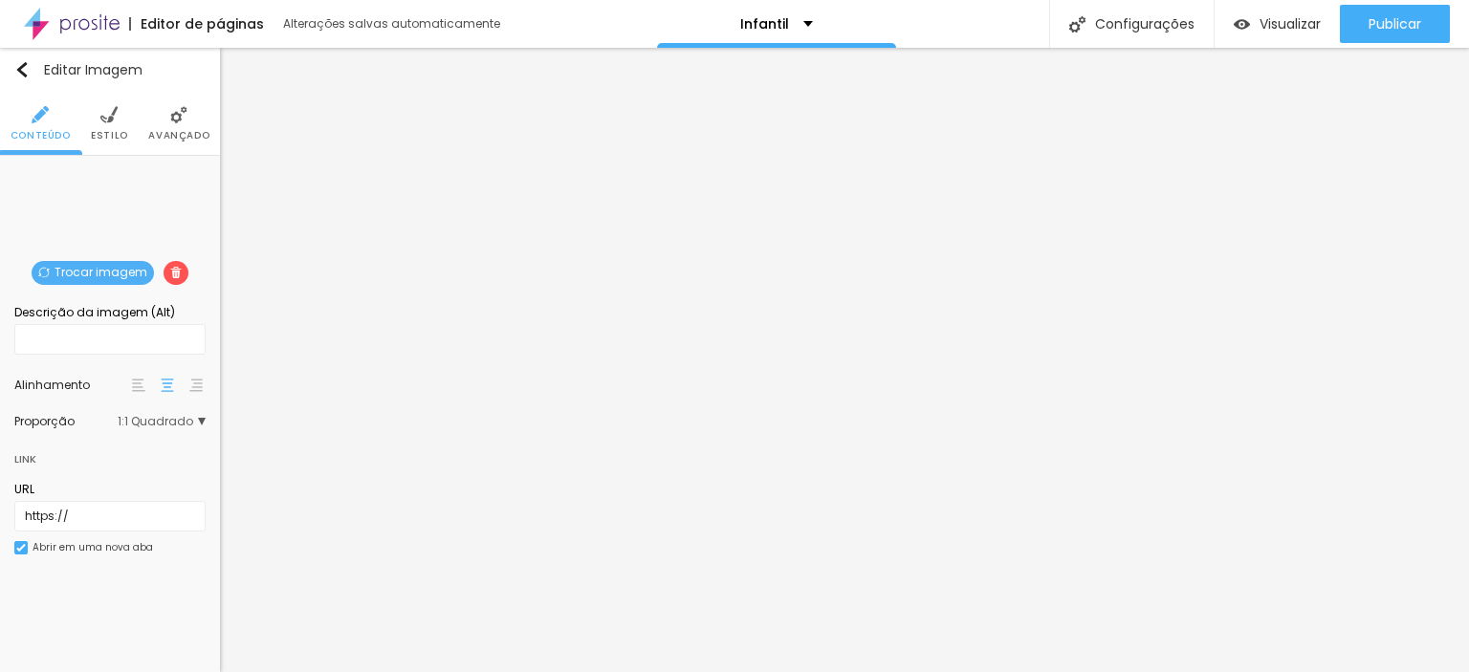
click at [110, 273] on span "Trocar imagem" at bounding box center [93, 273] width 122 height 24
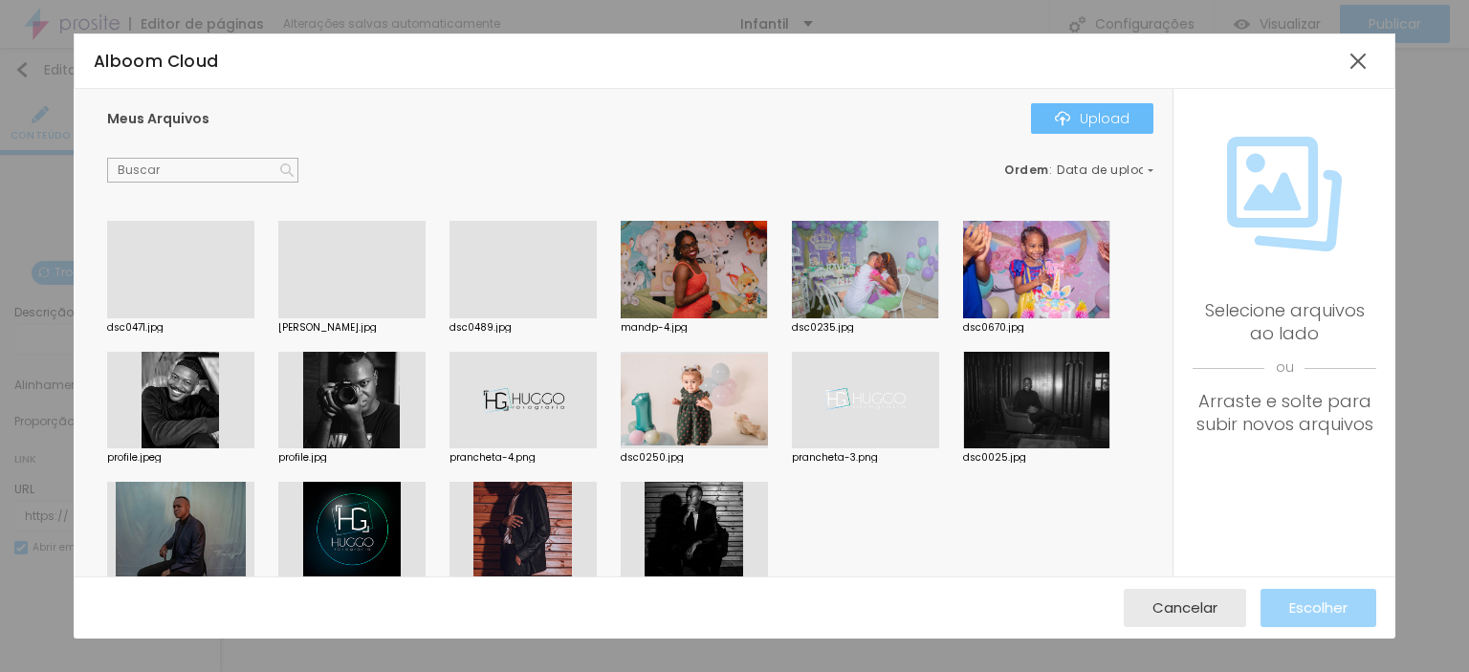
click at [1102, 106] on button "Upload" at bounding box center [1092, 118] width 122 height 31
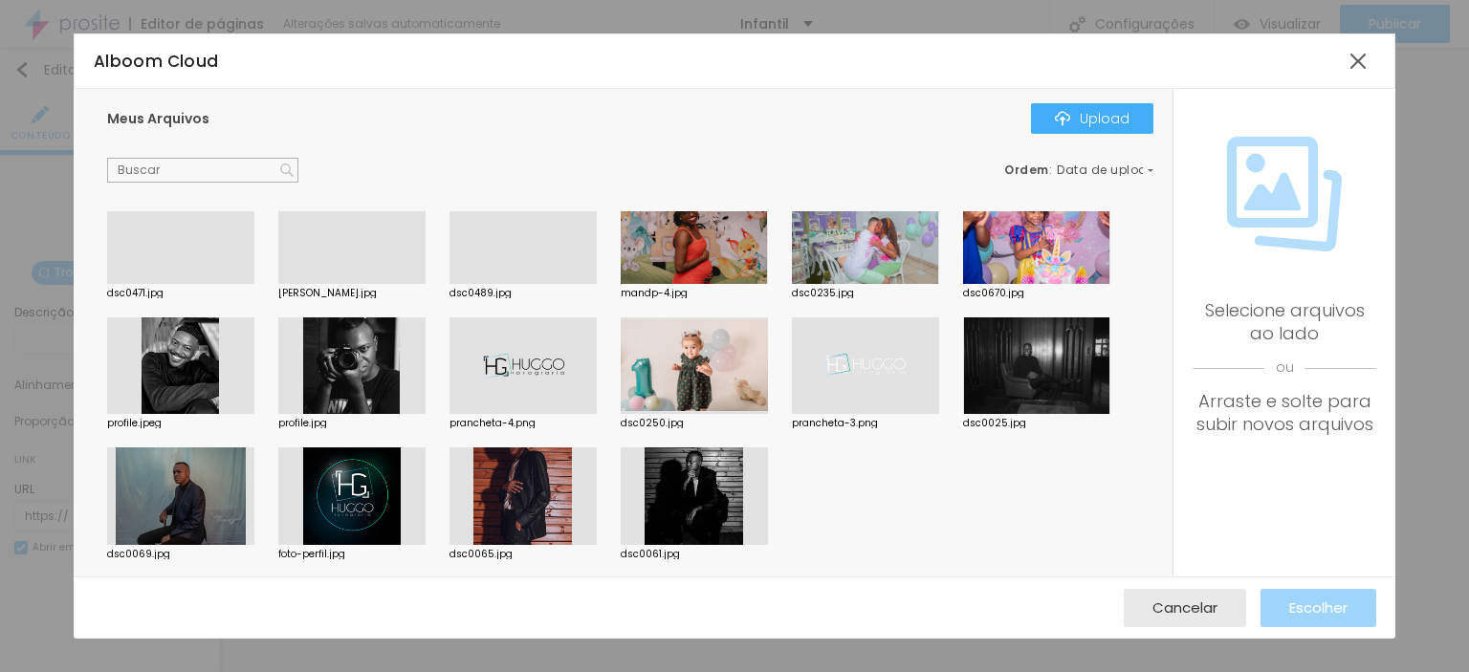
scroll to position [0, 0]
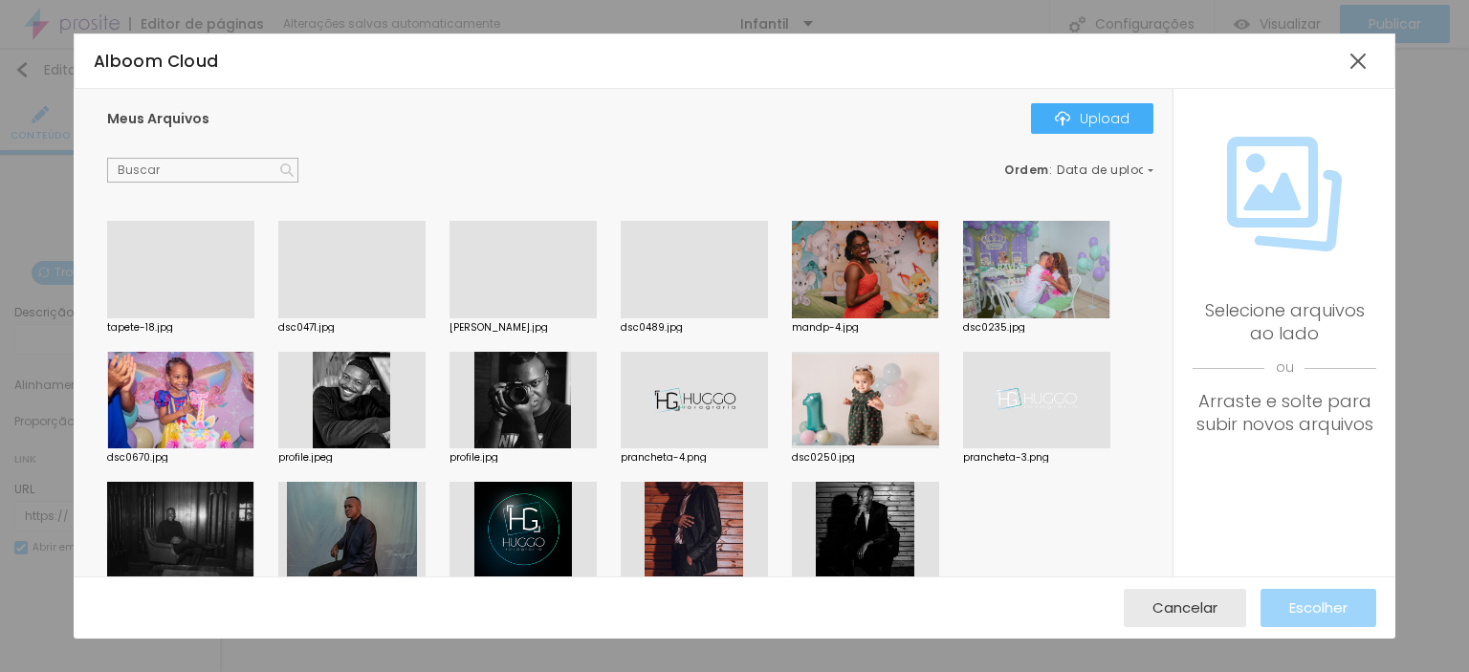
click at [173, 318] on div at bounding box center [180, 318] width 147 height 0
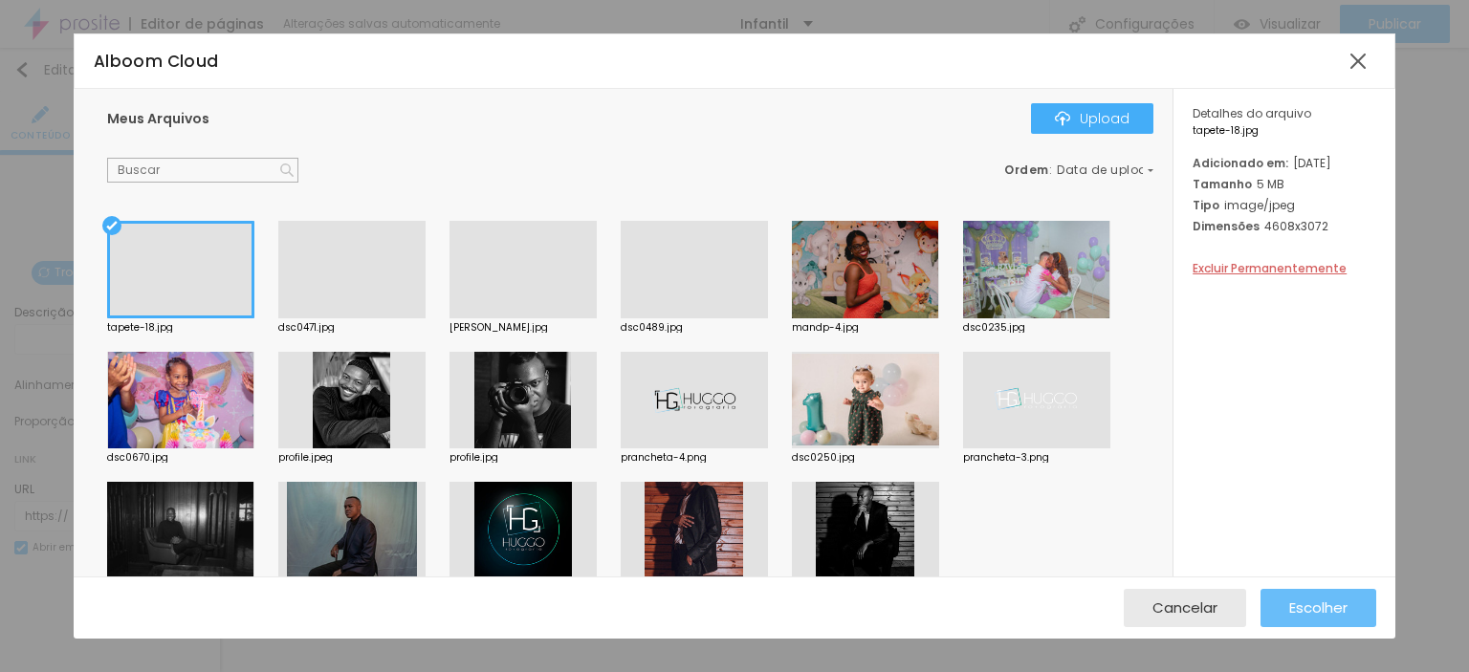
click at [1339, 602] on span "Escolher" at bounding box center [1318, 608] width 58 height 16
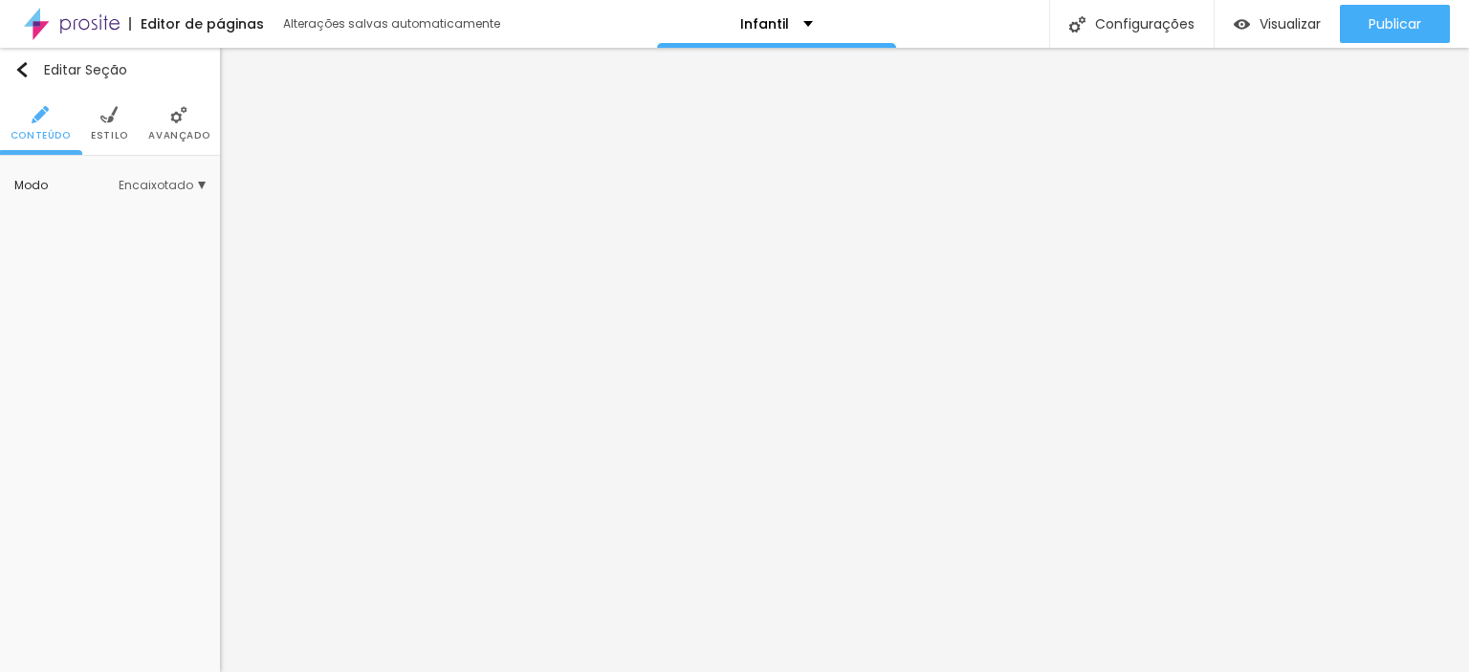
click at [105, 131] on span "Estilo" at bounding box center [109, 136] width 37 height 10
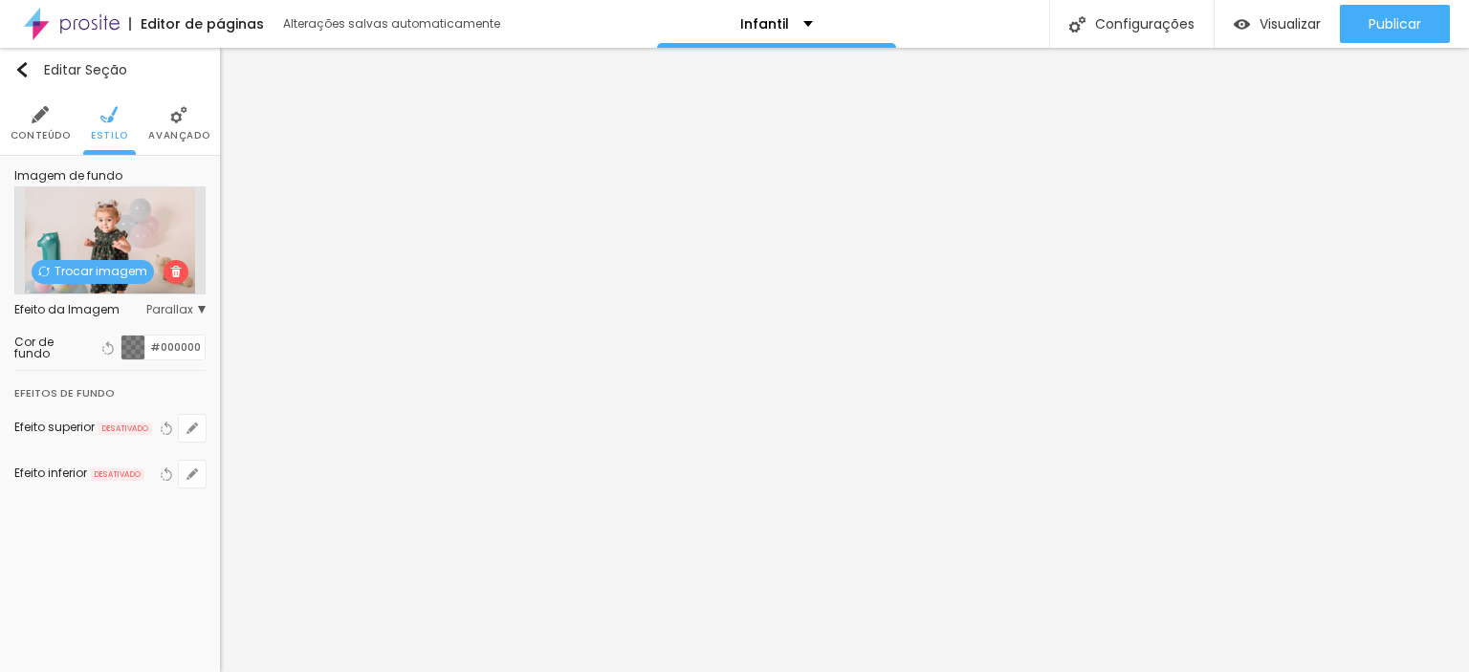
click at [119, 268] on span "Trocar imagem" at bounding box center [93, 272] width 122 height 24
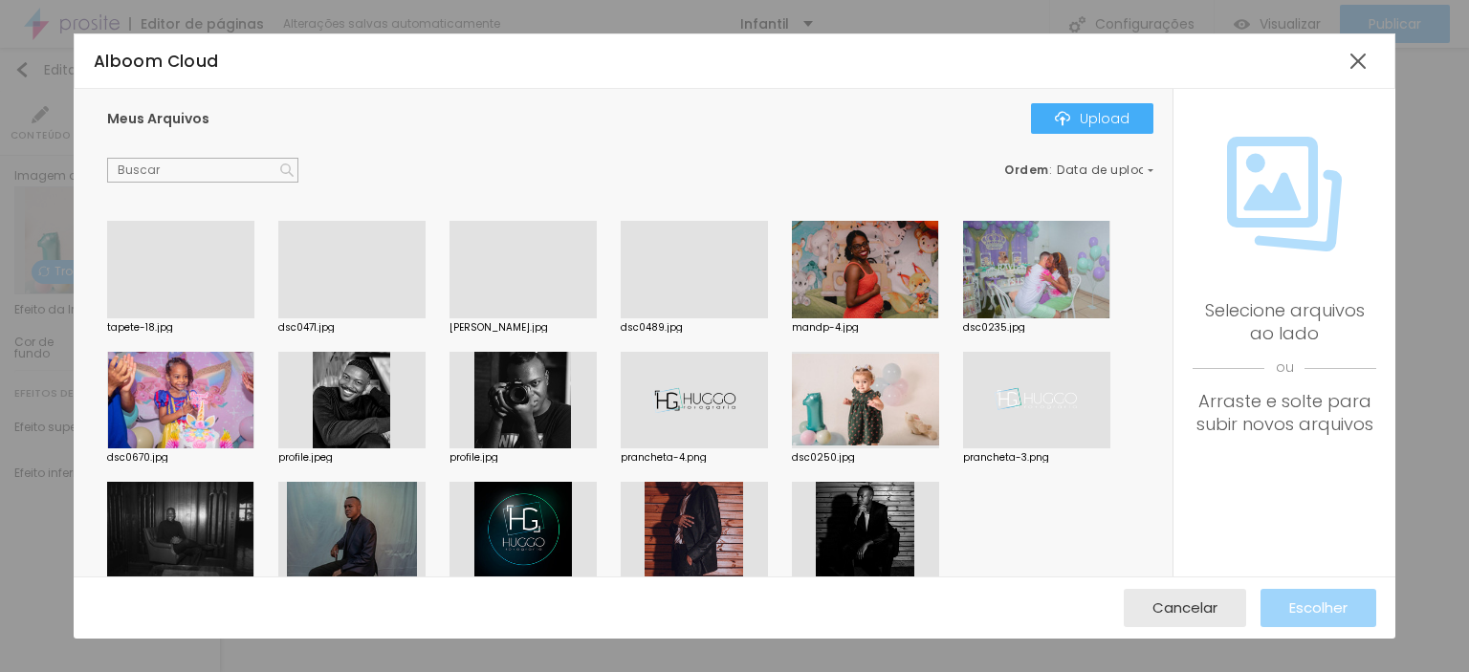
click at [328, 318] on div at bounding box center [351, 318] width 147 height 0
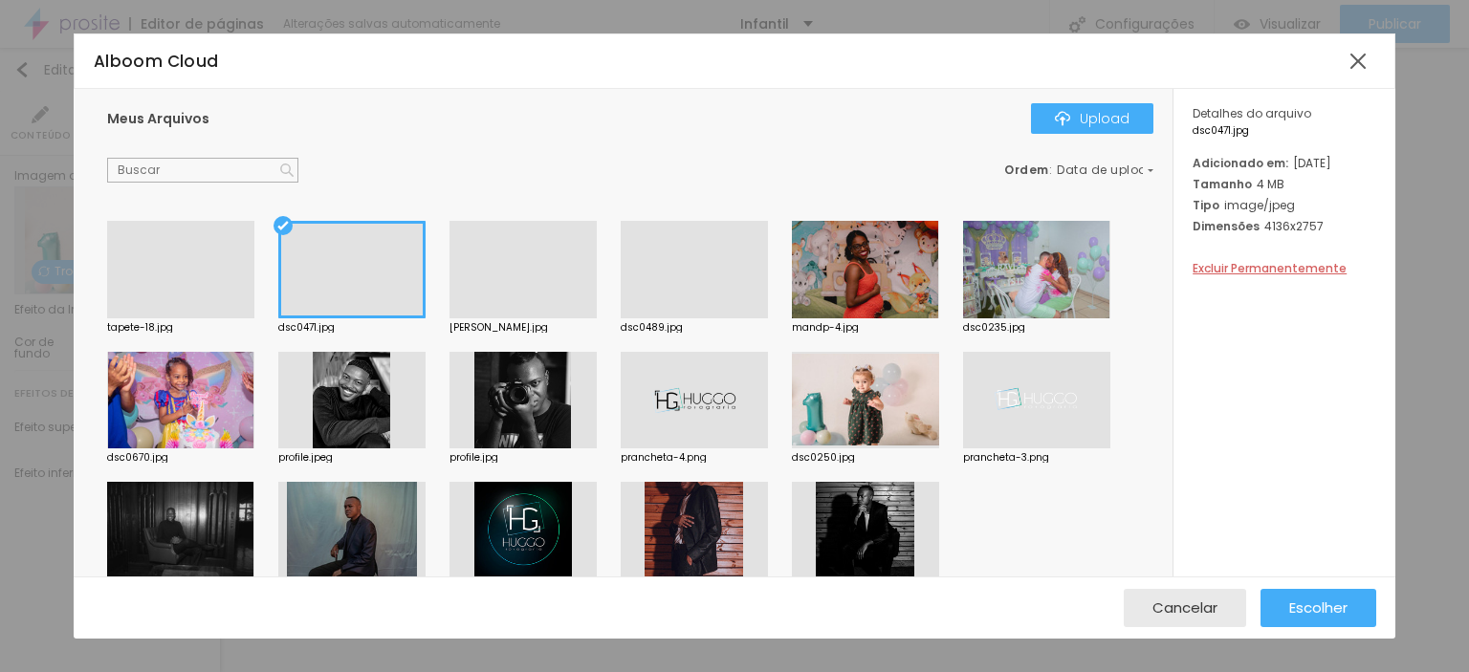
click at [1376, 608] on div "Cancelar Escolher" at bounding box center [735, 608] width 1322 height 62
click at [1343, 601] on span "Escolher" at bounding box center [1318, 608] width 58 height 16
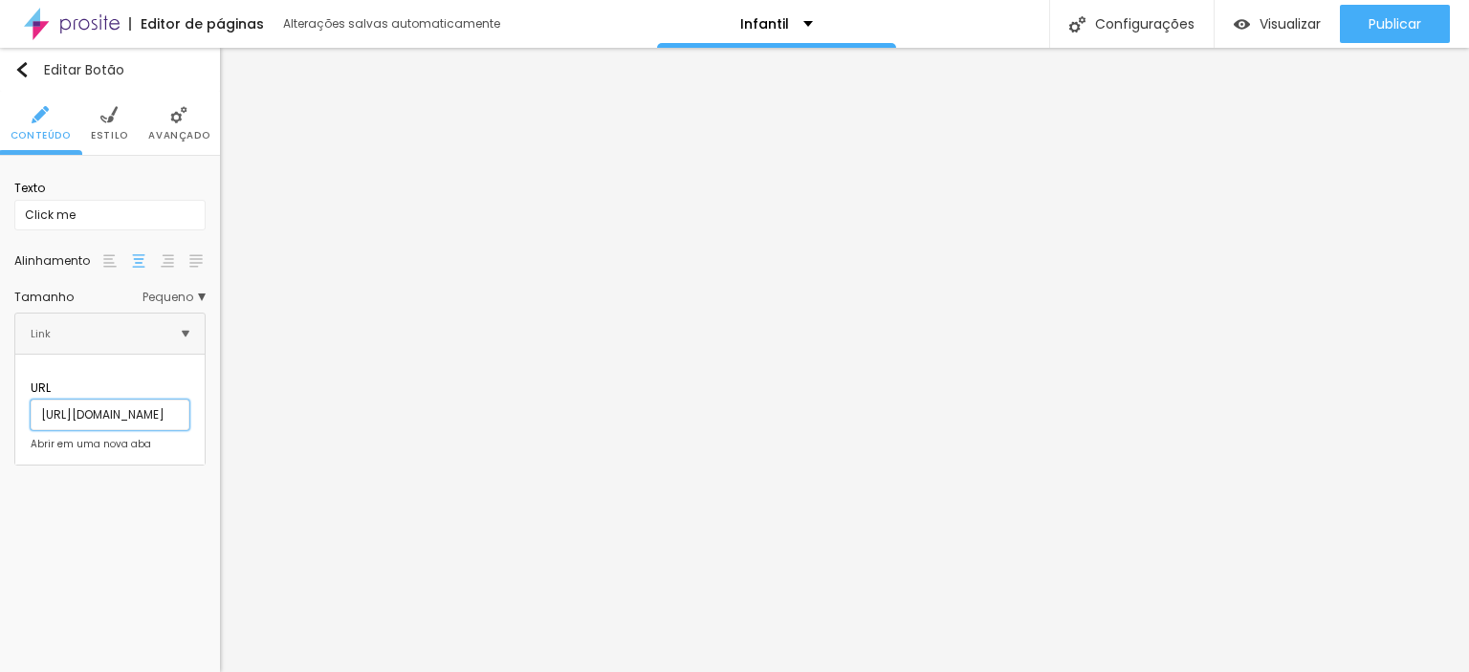
click at [119, 405] on input "[URL][DOMAIN_NAME]" at bounding box center [110, 415] width 159 height 31
click at [117, 405] on input "[URL][DOMAIN_NAME]" at bounding box center [110, 415] width 159 height 31
drag, startPoint x: 84, startPoint y: 215, endPoint x: 0, endPoint y: 220, distance: 84.3
click at [0, 220] on div "Texto Click me Alinhamento Tamanho Pequeno Pequeno Normal Grande Link URL [URL]…" at bounding box center [110, 318] width 220 height 324
type input "Clique Aqui"
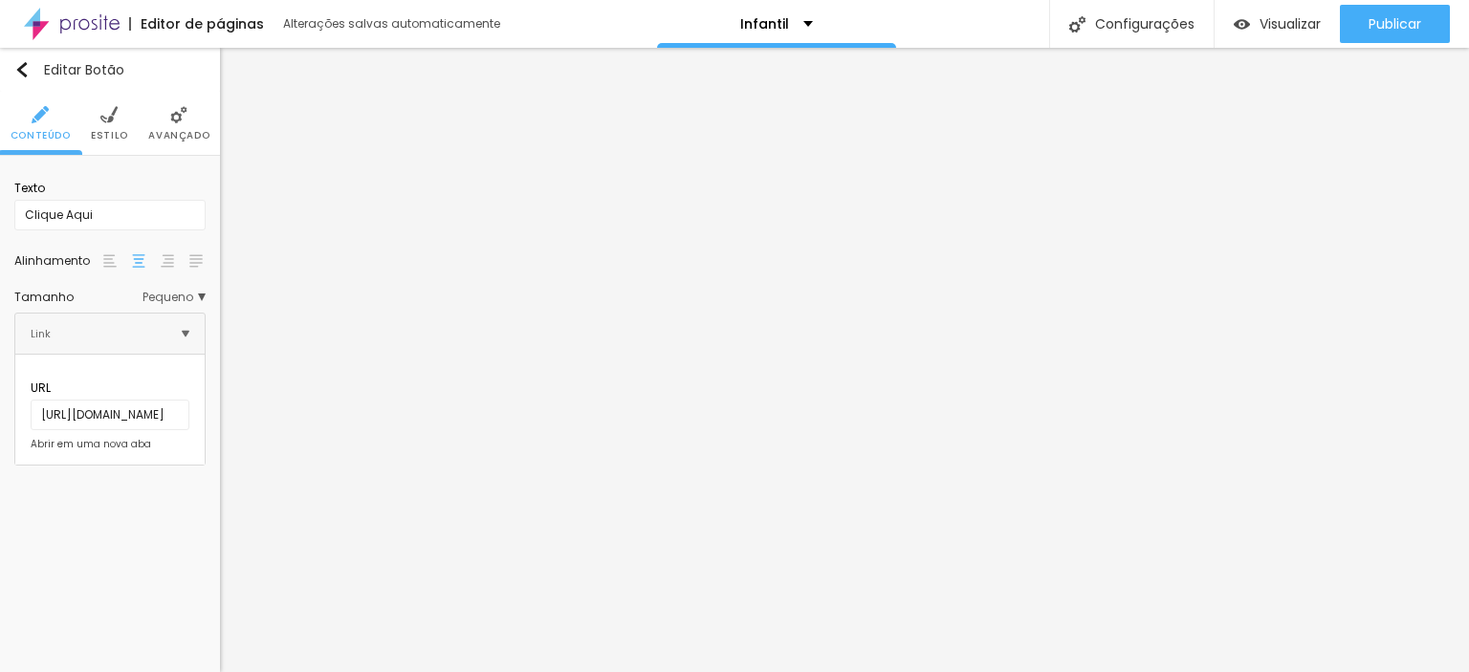
click at [119, 105] on li "Estilo" at bounding box center [109, 123] width 37 height 63
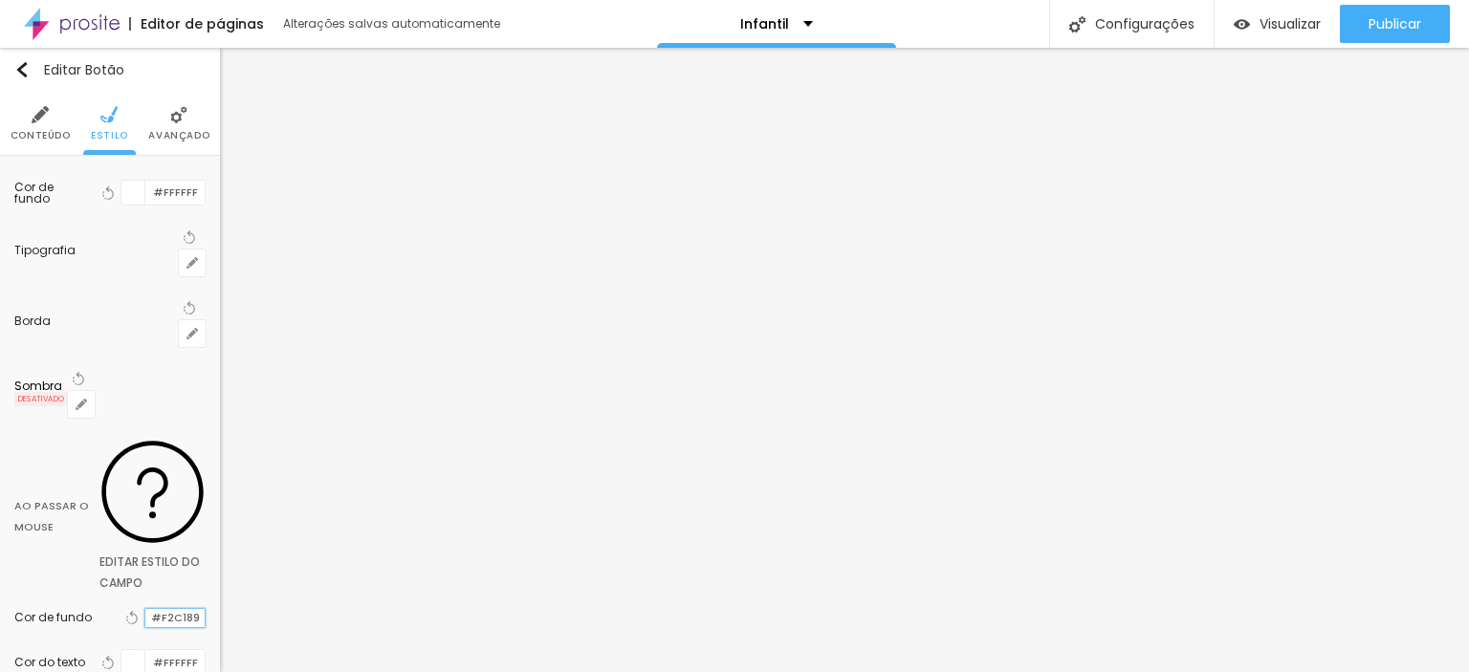
click at [186, 609] on input "#F2C189" at bounding box center [174, 618] width 59 height 18
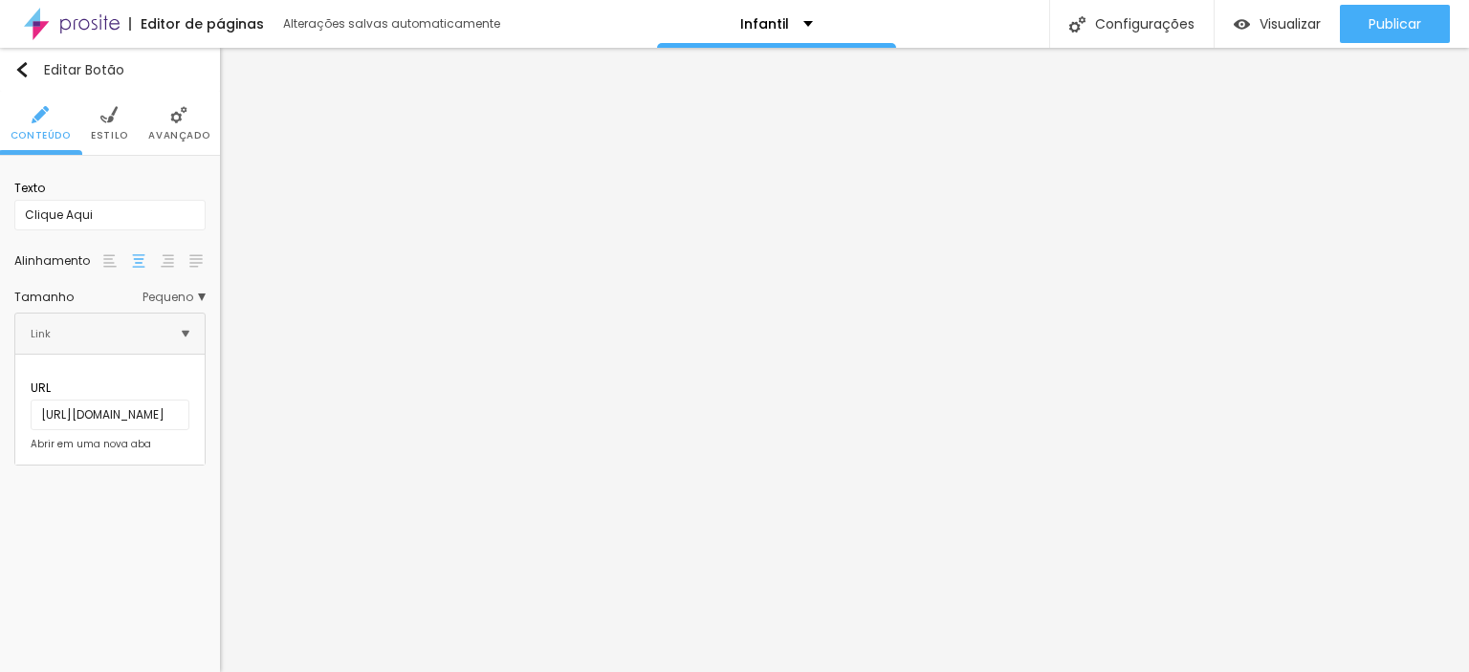
click at [115, 110] on img at bounding box center [108, 114] width 17 height 17
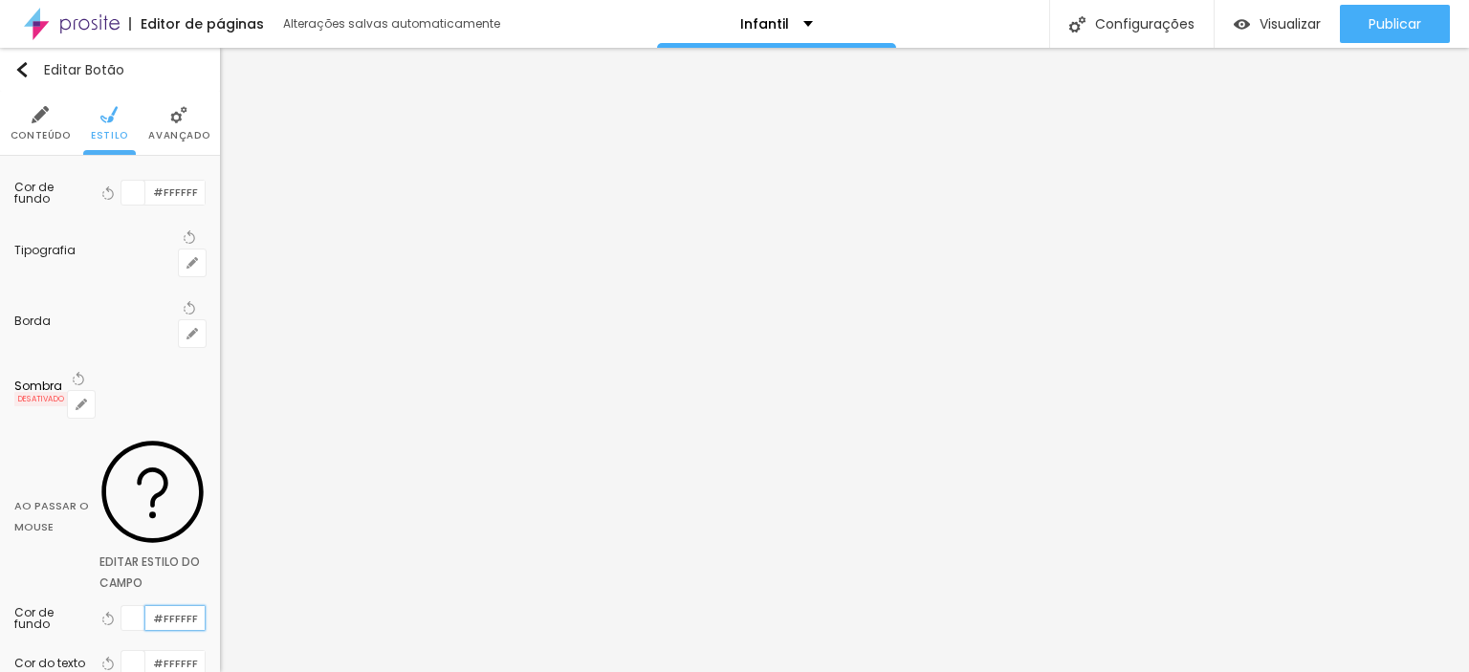
click at [175, 606] on input "#FFFFFF" at bounding box center [174, 618] width 59 height 24
click at [176, 606] on input "#FFFFFF" at bounding box center [174, 618] width 59 height 24
paste input "2C189"
type input "#F2C189"
drag, startPoint x: 141, startPoint y: 531, endPoint x: 183, endPoint y: 531, distance: 42.1
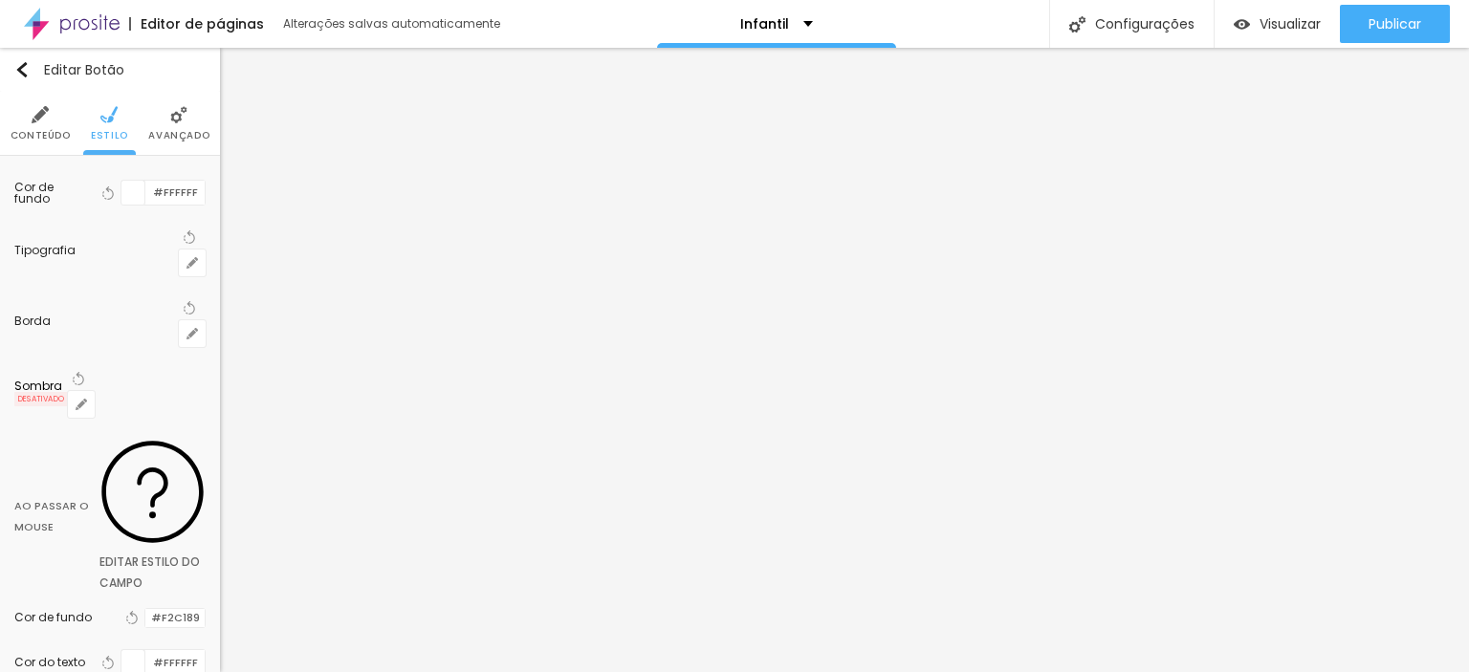
click at [141, 596] on div "Cor de fundo Voltar ao padrão #F2C189 Cor do texto Voltar ao padrão #FFFFFF Bor…" at bounding box center [109, 682] width 191 height 173
click at [179, 650] on input "#FFFFFF" at bounding box center [174, 662] width 59 height 24
click at [175, 650] on input "#FFFFFF" at bounding box center [174, 662] width 59 height 24
click at [129, 650] on div at bounding box center [133, 662] width 24 height 24
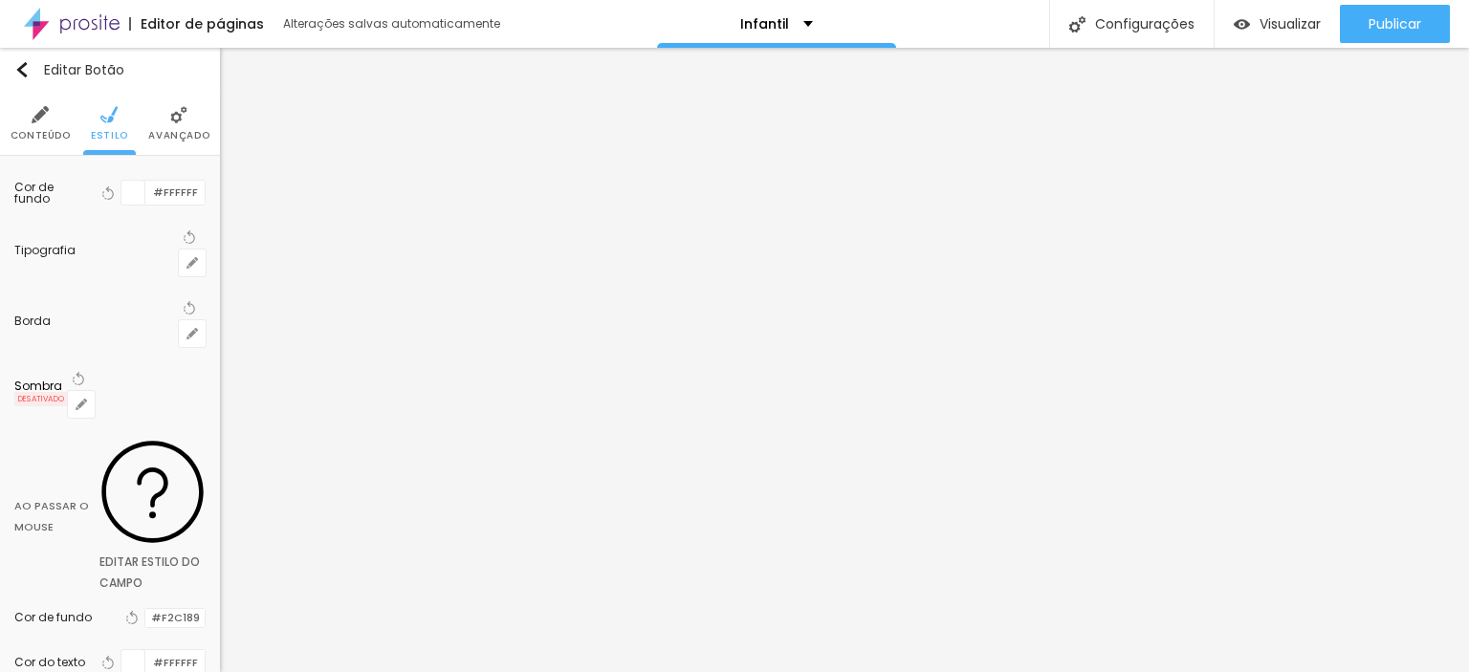
click at [137, 650] on div at bounding box center [133, 662] width 24 height 24
click at [146, 649] on div at bounding box center [158, 661] width 24 height 24
click at [136, 650] on div at bounding box center [133, 662] width 24 height 24
type input "#FFFFFF"
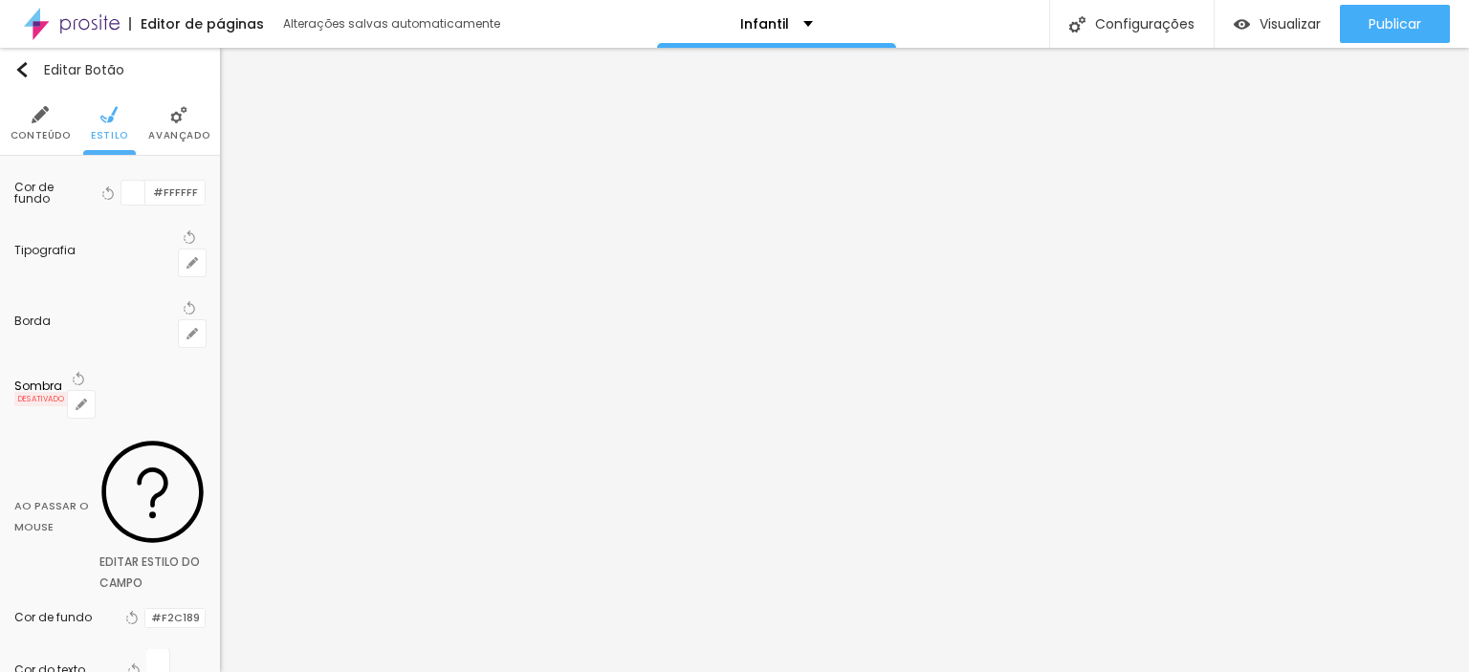
click at [189, 257] on icon "button" at bounding box center [191, 262] width 11 height 11
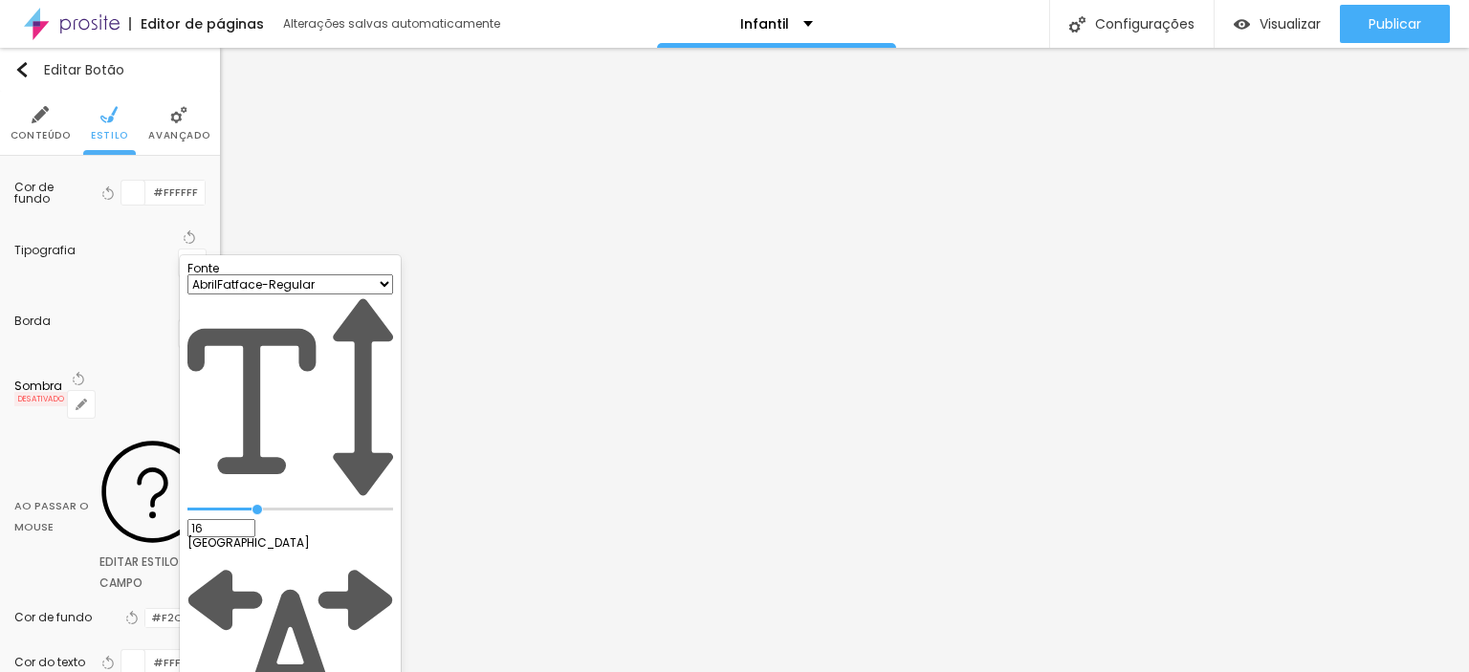
click at [336, 295] on select "AbrilFatface-Regular Actor-Regular Alegreya AlegreyaBlack [PERSON_NAME] Allan-R…" at bounding box center [290, 284] width 206 height 20
click at [688, 109] on div at bounding box center [734, 336] width 1469 height 672
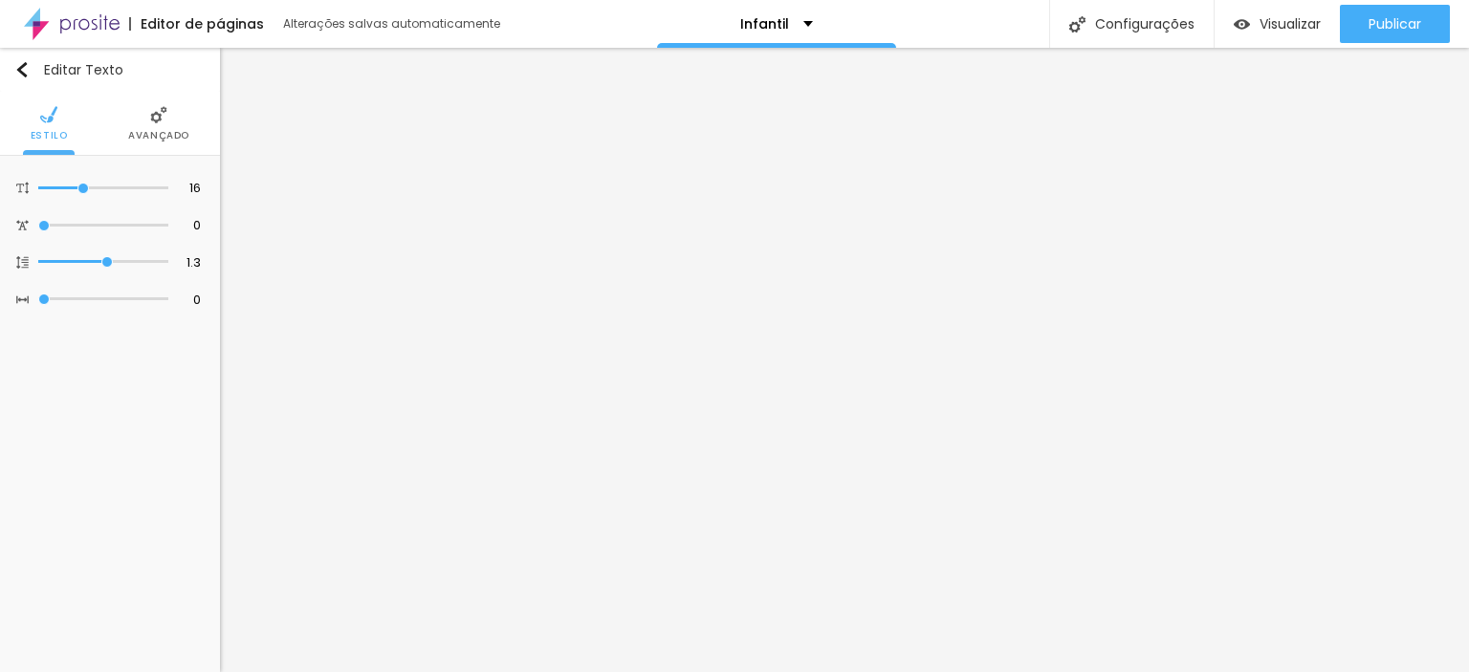
click at [133, 124] on li "Avançado" at bounding box center [158, 123] width 61 height 63
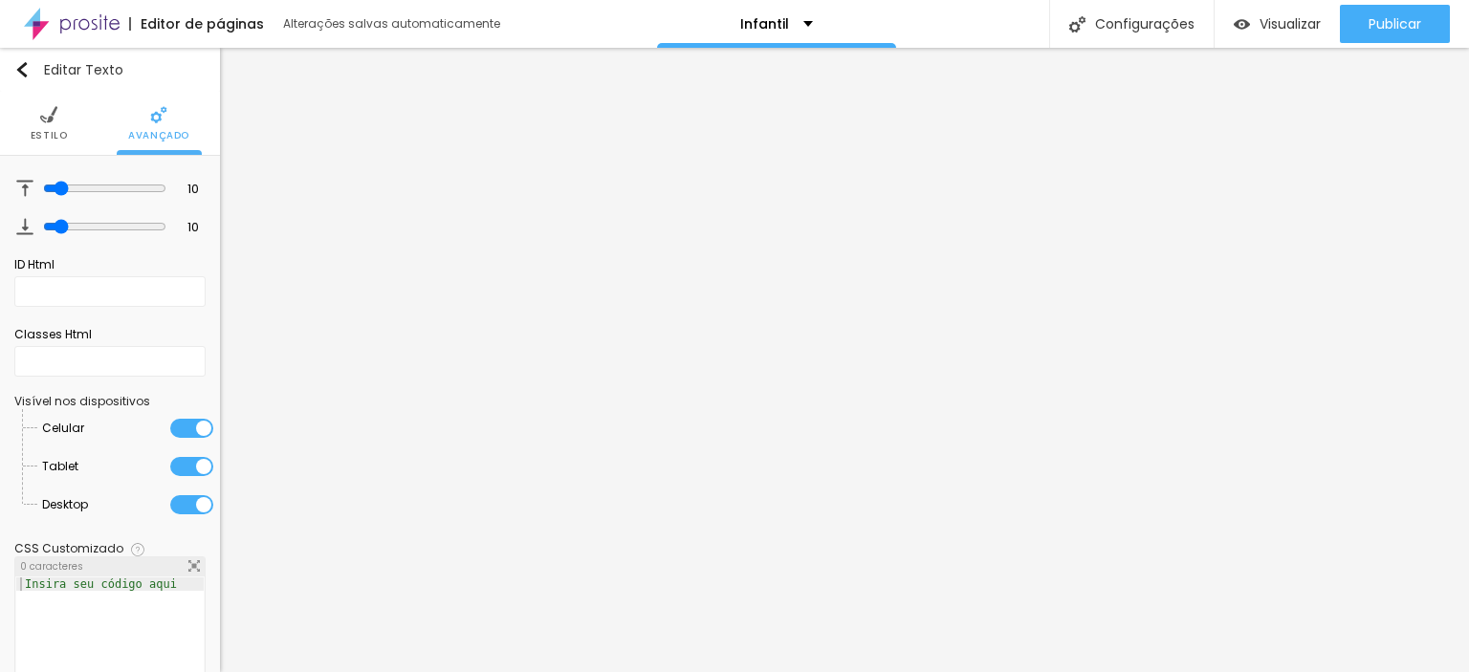
click at [32, 123] on li "Estilo" at bounding box center [49, 123] width 37 height 63
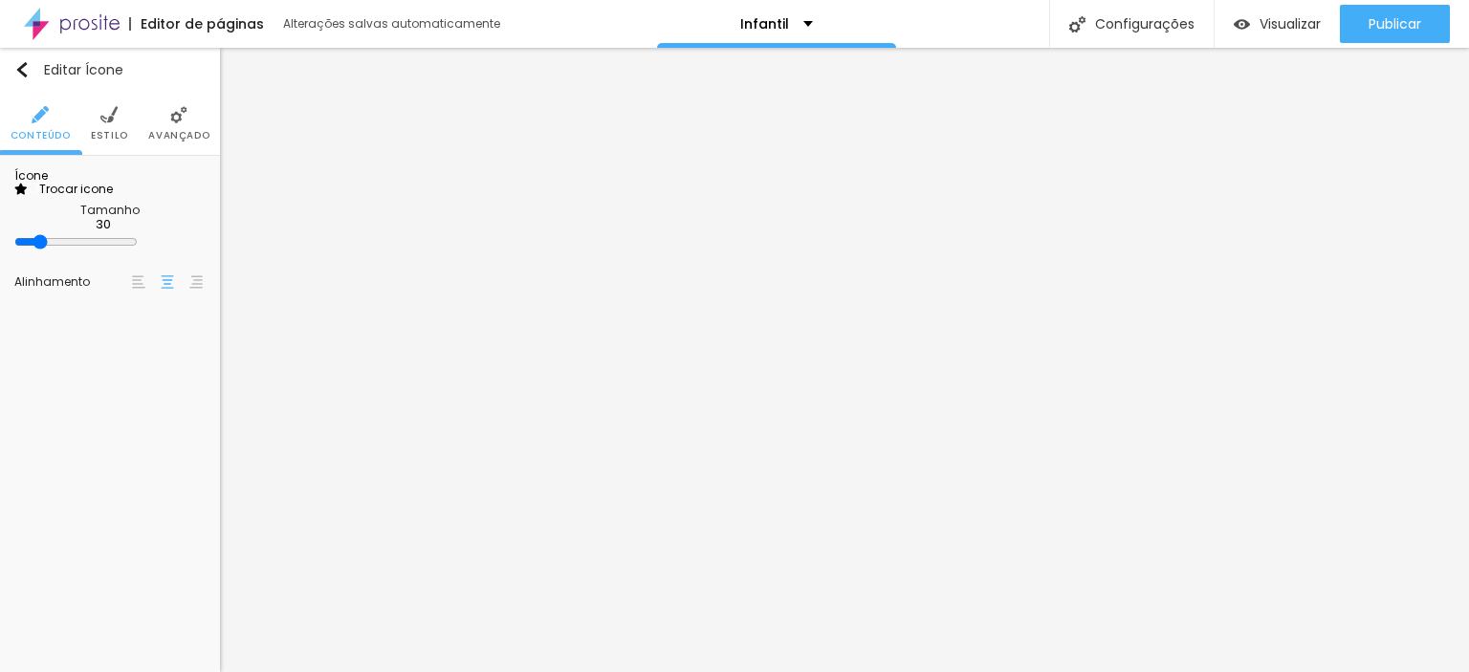
click at [188, 125] on li "Avançado" at bounding box center [178, 123] width 61 height 63
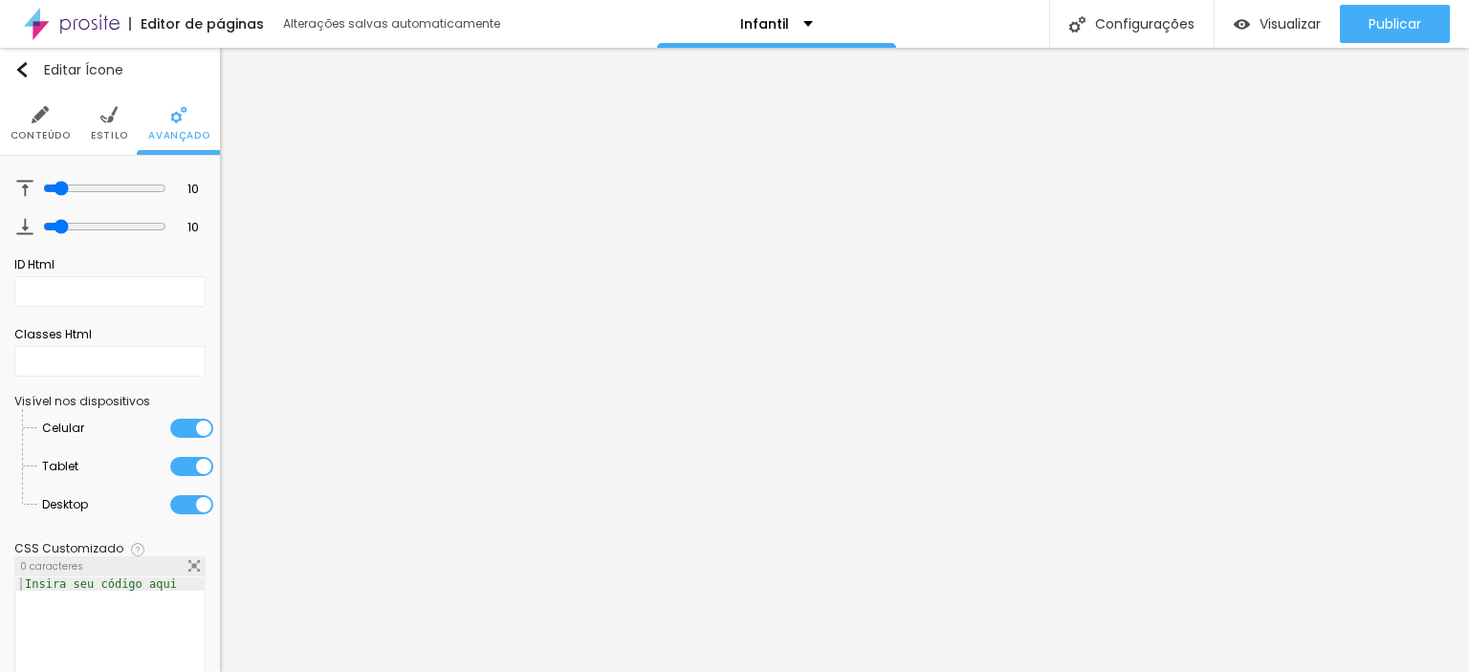
click at [113, 106] on li "Estilo" at bounding box center [109, 123] width 37 height 63
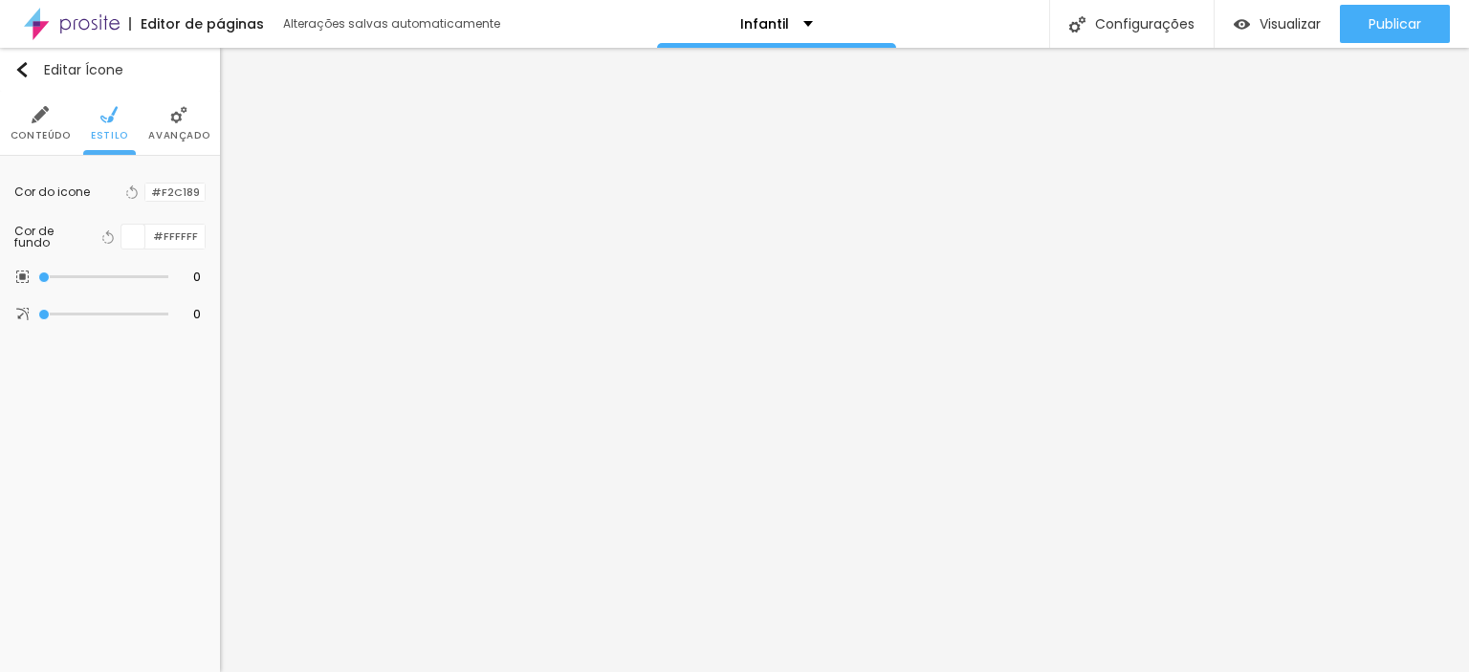
click at [11, 110] on li "Conteúdo" at bounding box center [41, 123] width 60 height 63
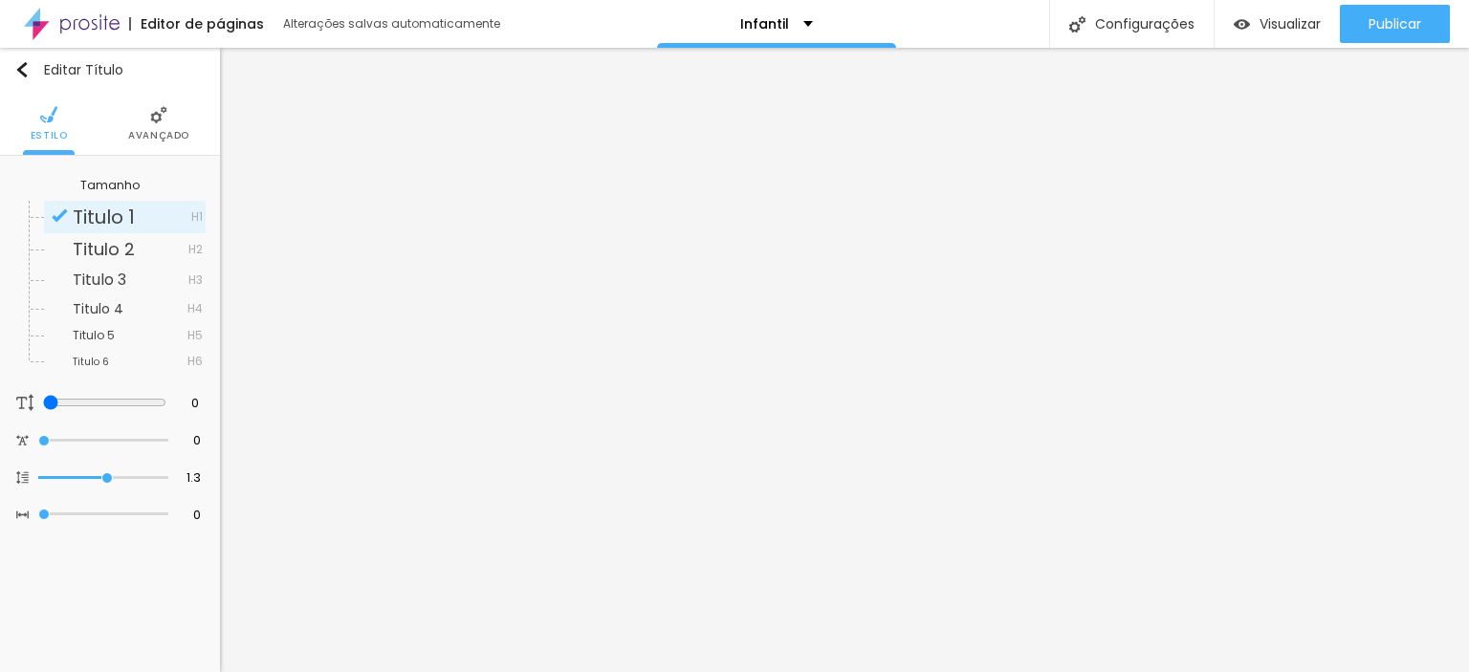
click at [150, 117] on img at bounding box center [158, 114] width 17 height 17
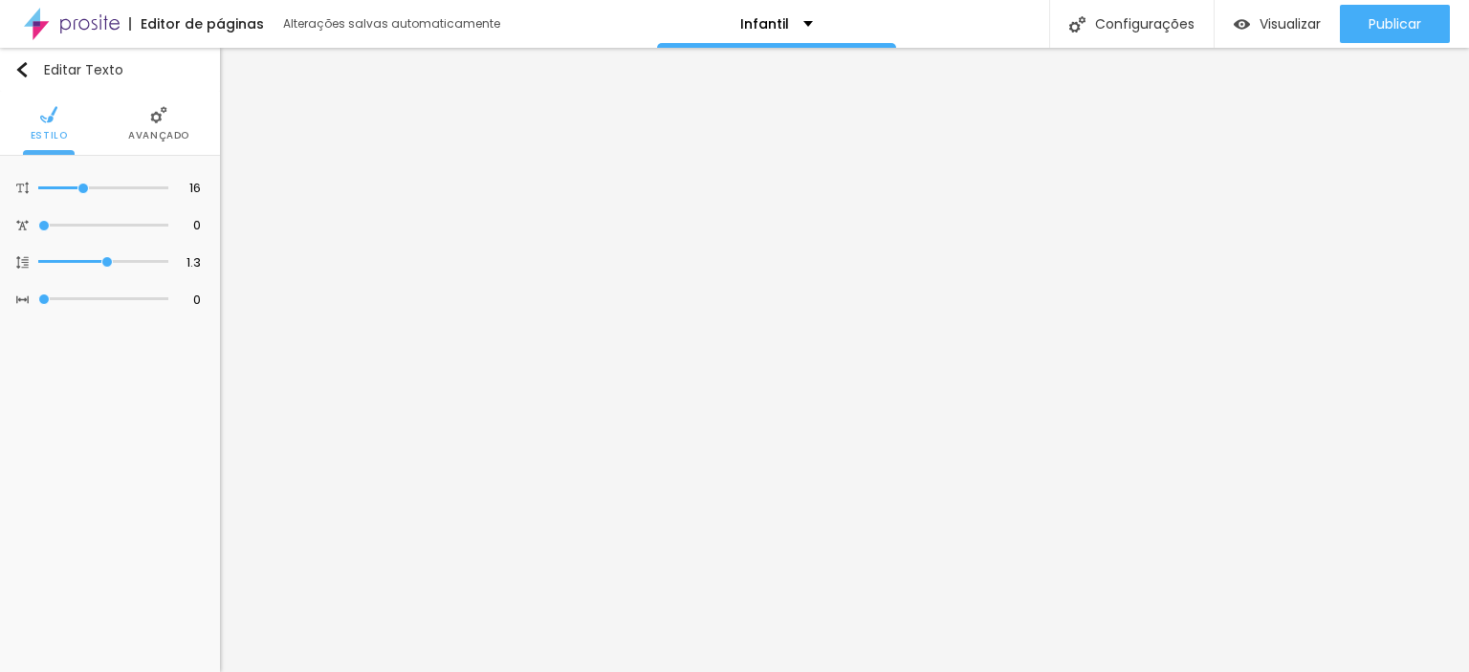
click at [149, 137] on span "Avançado" at bounding box center [158, 136] width 61 height 10
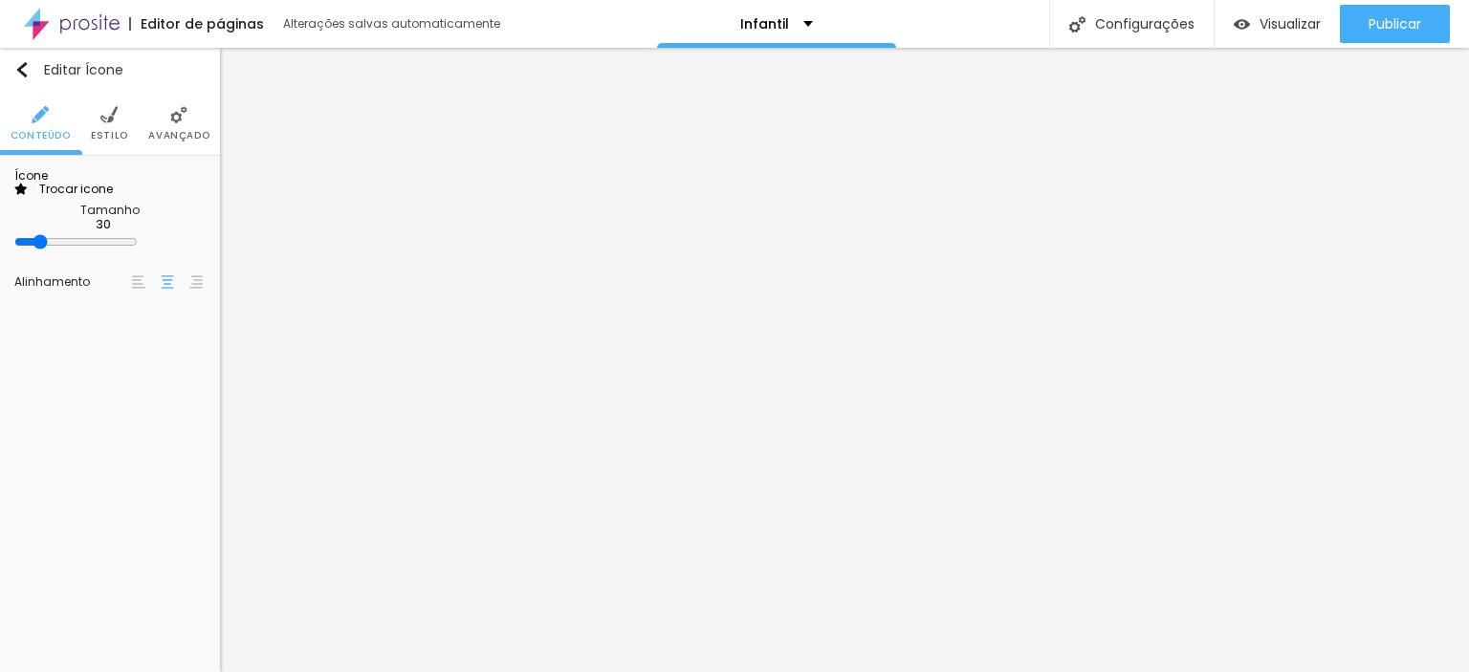
click at [99, 197] on span "Trocar icone" at bounding box center [70, 189] width 85 height 16
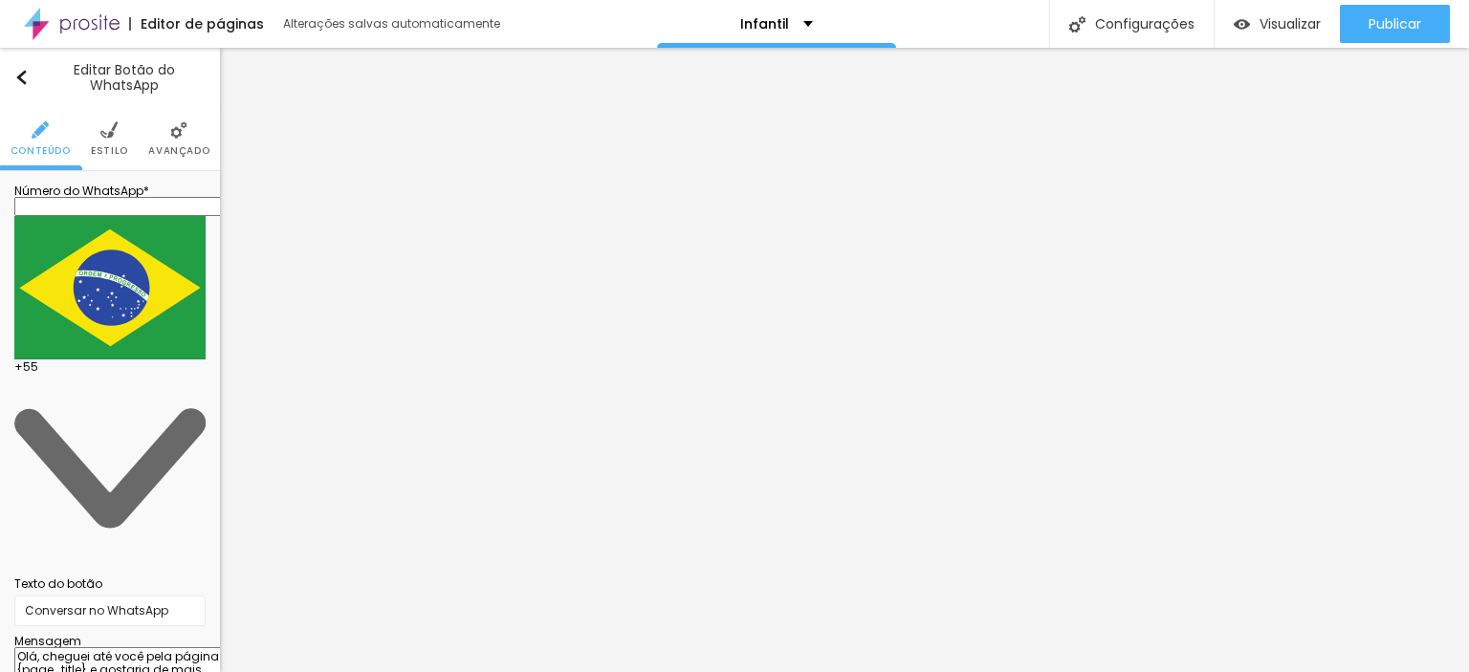
drag, startPoint x: 62, startPoint y: 345, endPoint x: 3, endPoint y: 325, distance: 62.6
click at [3, 325] on div "Número do WhatsApp * + 55 Texto do botão Conversar no WhatsApp Mensagem Olá, ch…" at bounding box center [110, 477] width 220 height 612
drag, startPoint x: 173, startPoint y: 275, endPoint x: 5, endPoint y: 269, distance: 168.4
click at [0, 271] on div "Número do WhatsApp * + 55 Texto do botão Conversar no WhatsApp Mensagem 0/100 P…" at bounding box center [110, 477] width 220 height 612
type input "M"
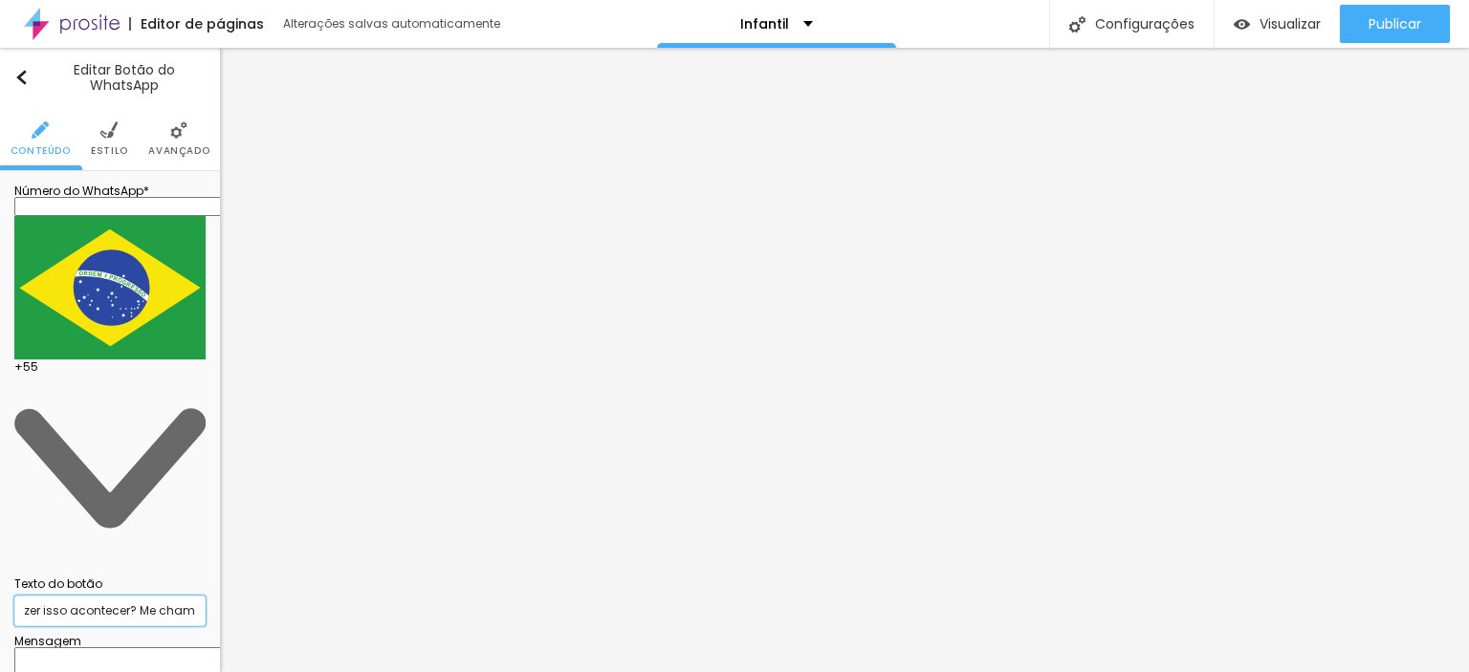
scroll to position [0, 65]
type input "Vamos Fazer isso acontecer? Me chama!"
click at [155, 216] on input "text" at bounding box center [129, 206] width 230 height 19
type input "[PHONE_NUMBER]"
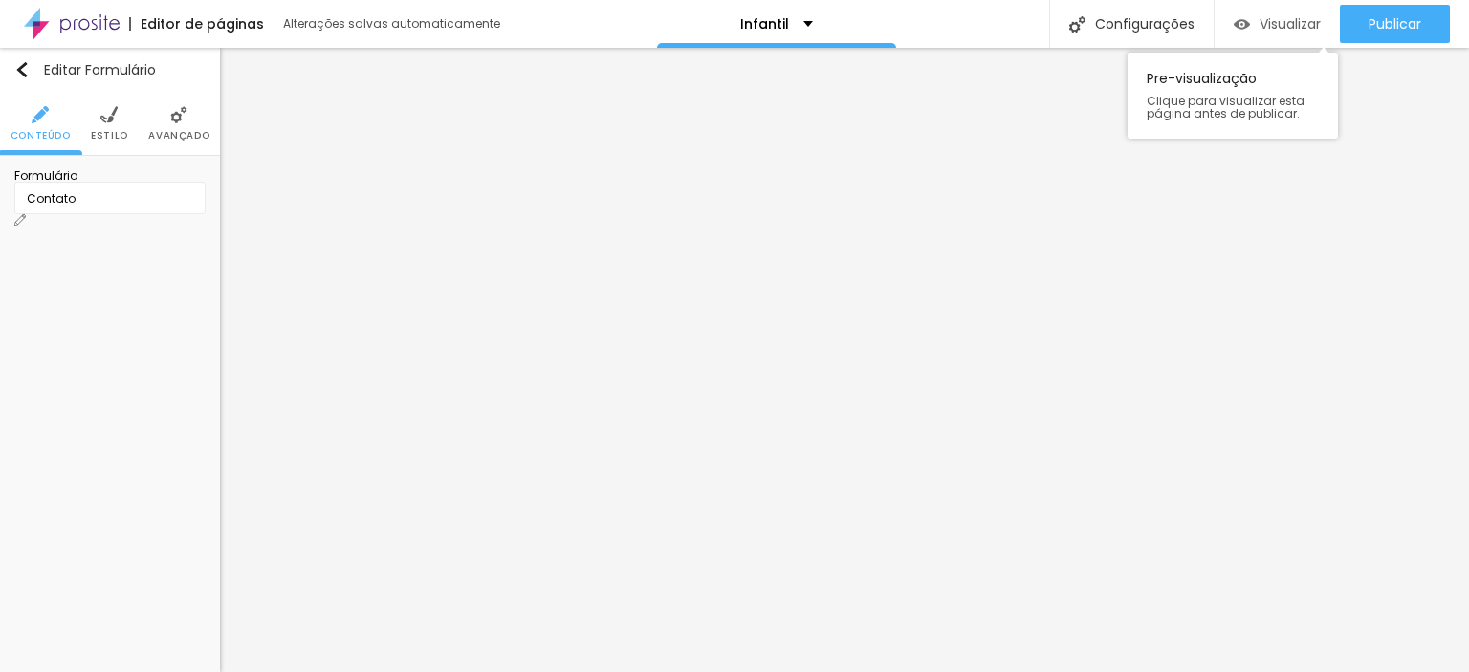
click at [1281, 19] on span "Visualizar" at bounding box center [1289, 23] width 61 height 15
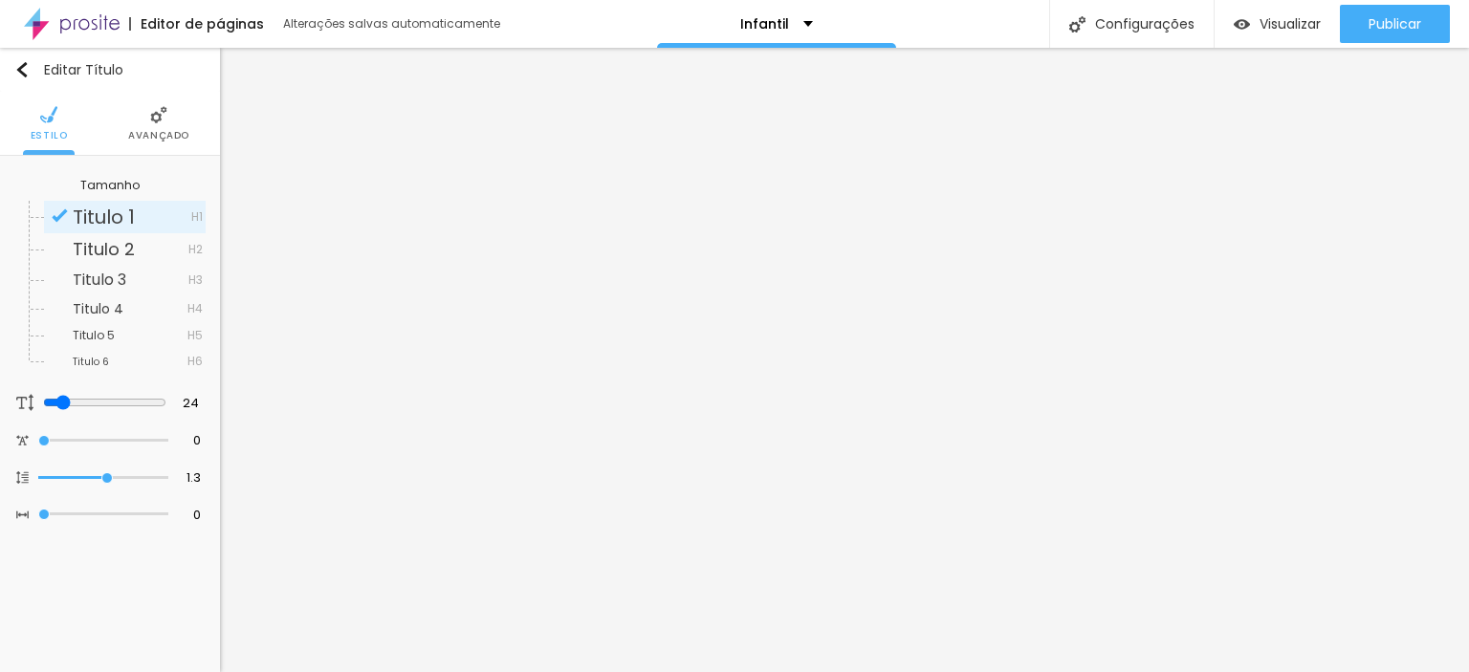
click at [150, 120] on img at bounding box center [158, 114] width 17 height 17
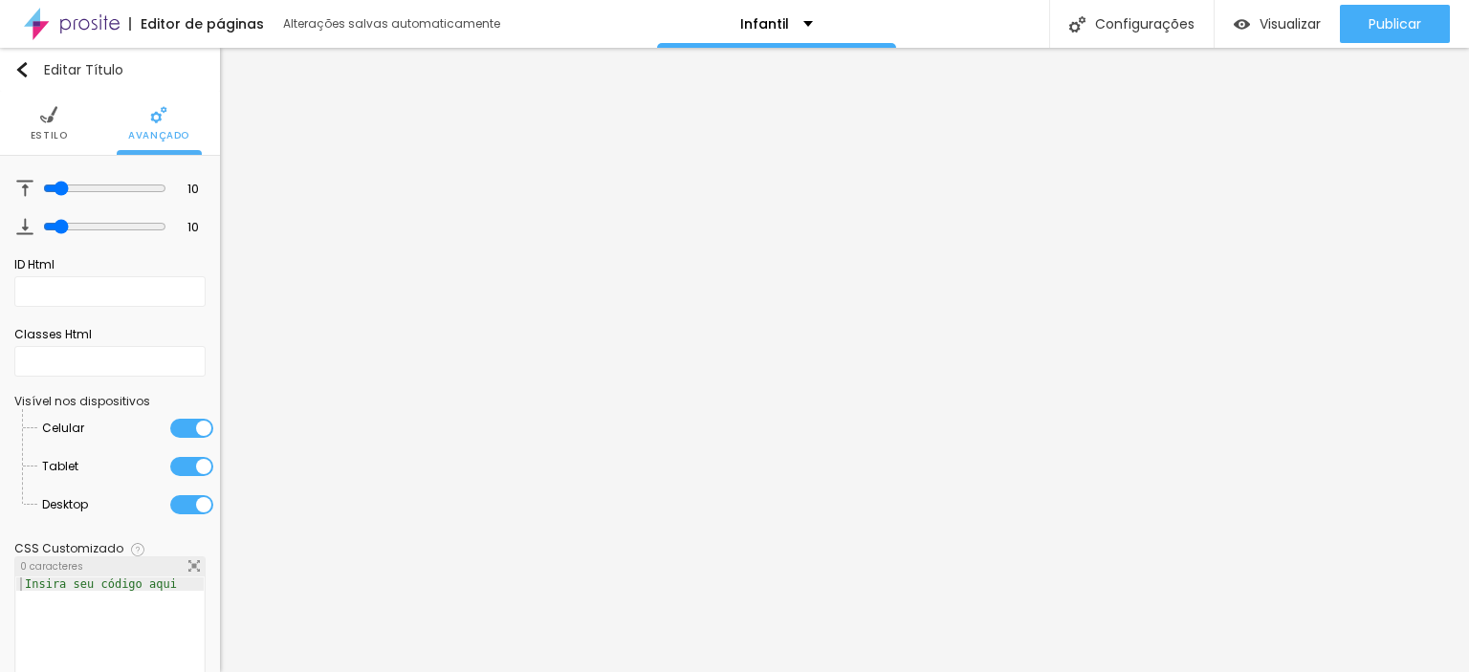
click at [54, 122] on li "Estilo" at bounding box center [49, 123] width 37 height 63
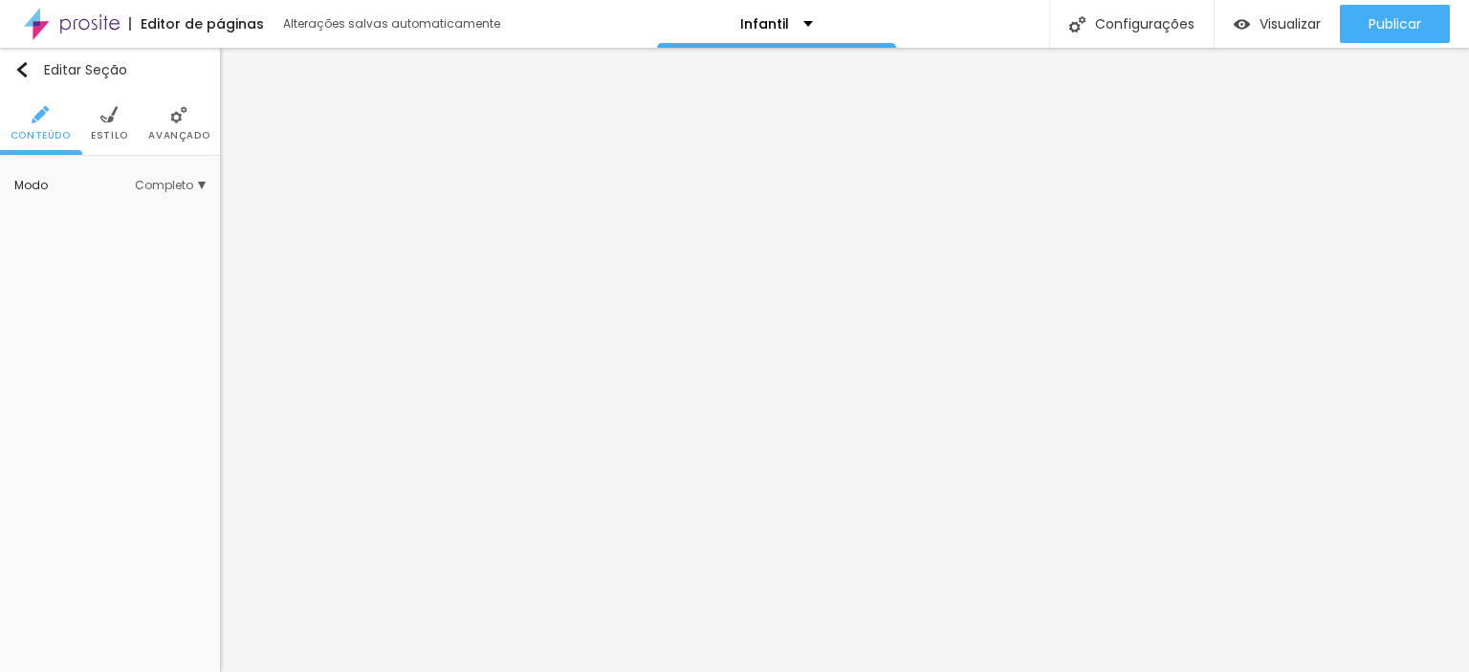
click at [88, 124] on ul "Conteúdo Estilo Avançado" at bounding box center [110, 124] width 220 height 64
click at [98, 126] on li "Estilo" at bounding box center [109, 123] width 37 height 63
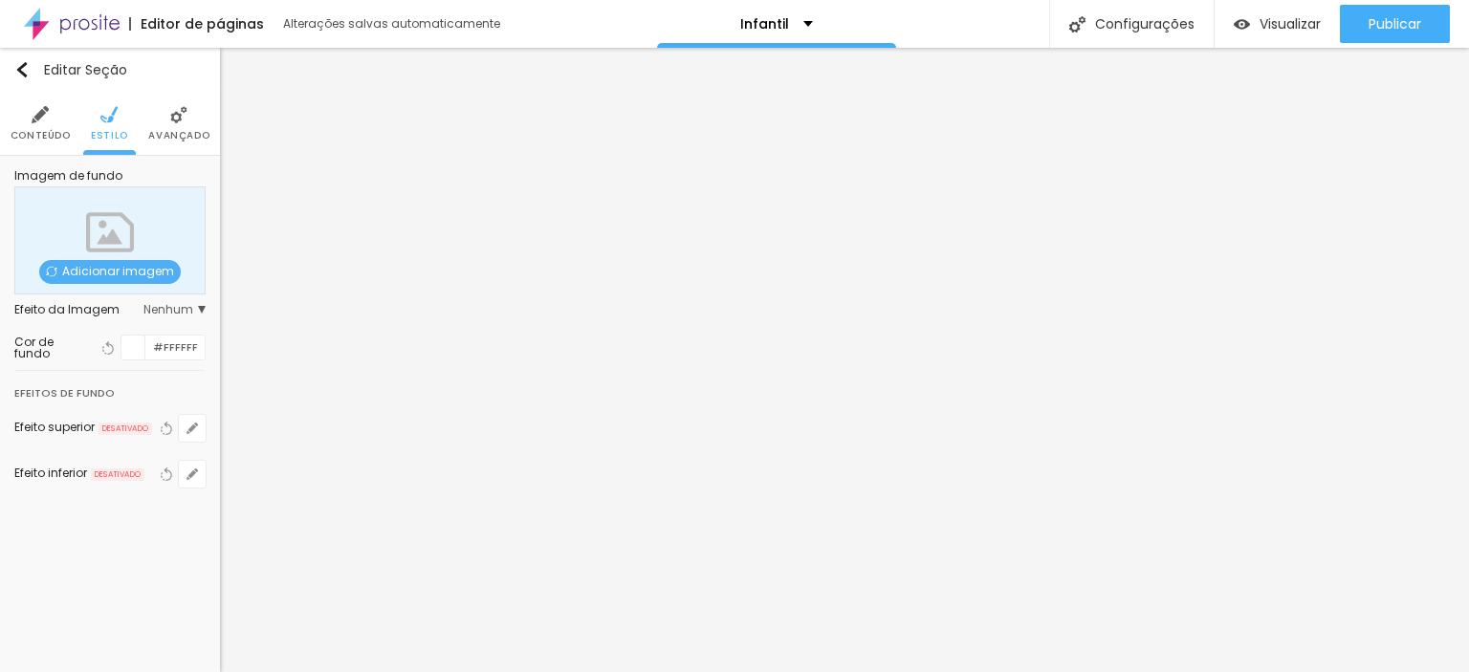
click at [132, 274] on span "Adicionar imagem" at bounding box center [110, 272] width 142 height 24
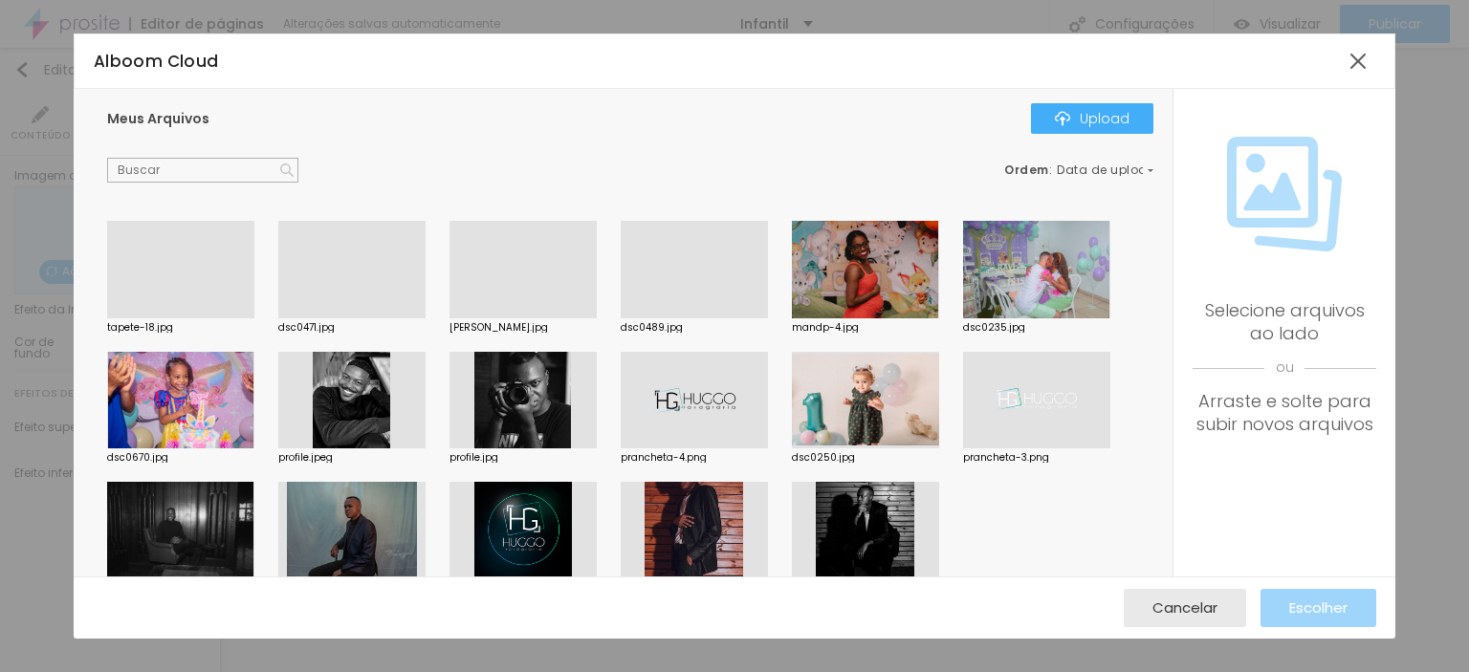
click at [189, 523] on div at bounding box center [180, 531] width 147 height 98
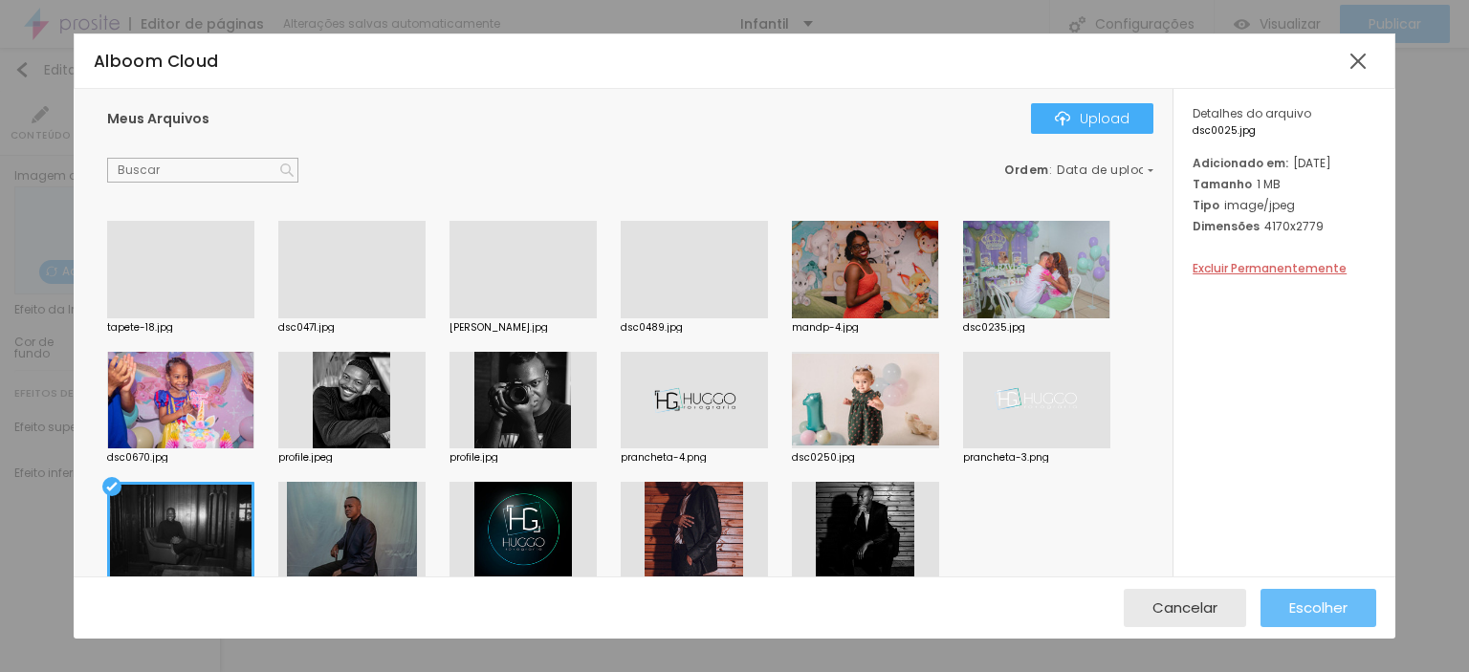
click at [1334, 613] on span "Escolher" at bounding box center [1318, 608] width 58 height 16
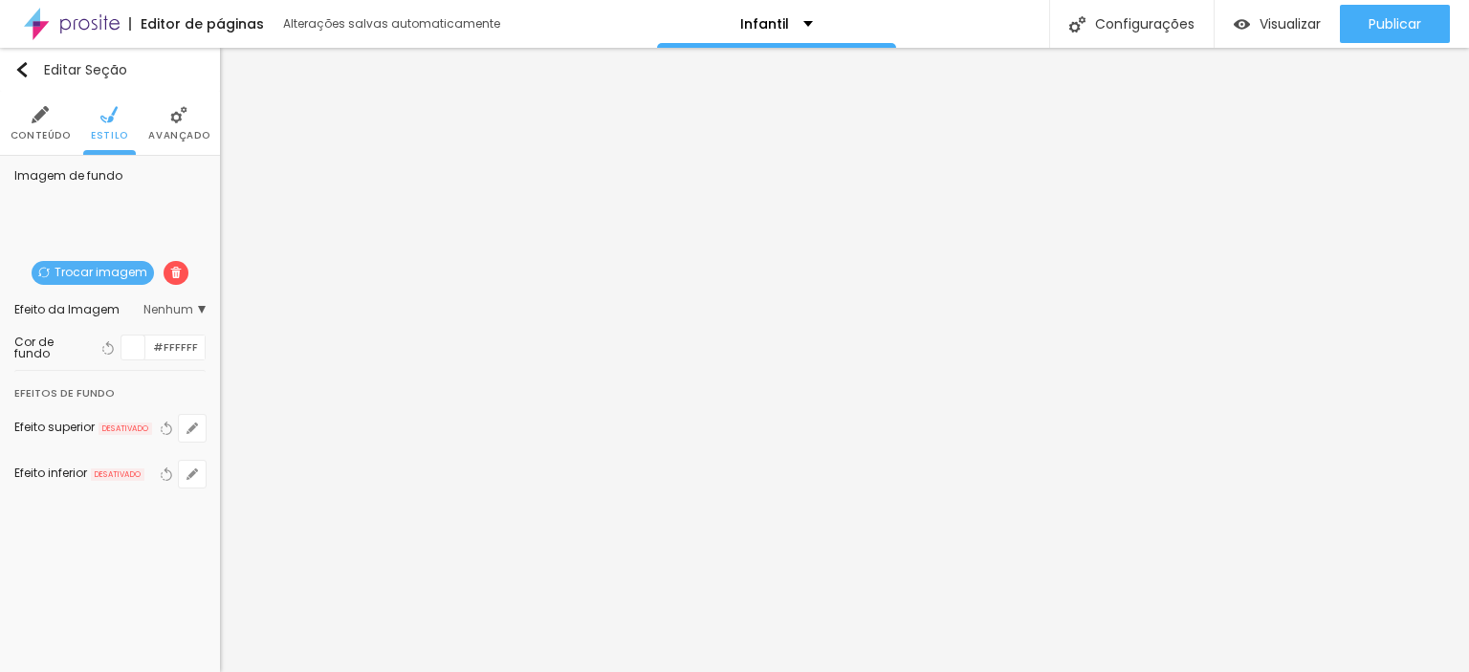
click at [170, 276] on img at bounding box center [175, 272] width 11 height 11
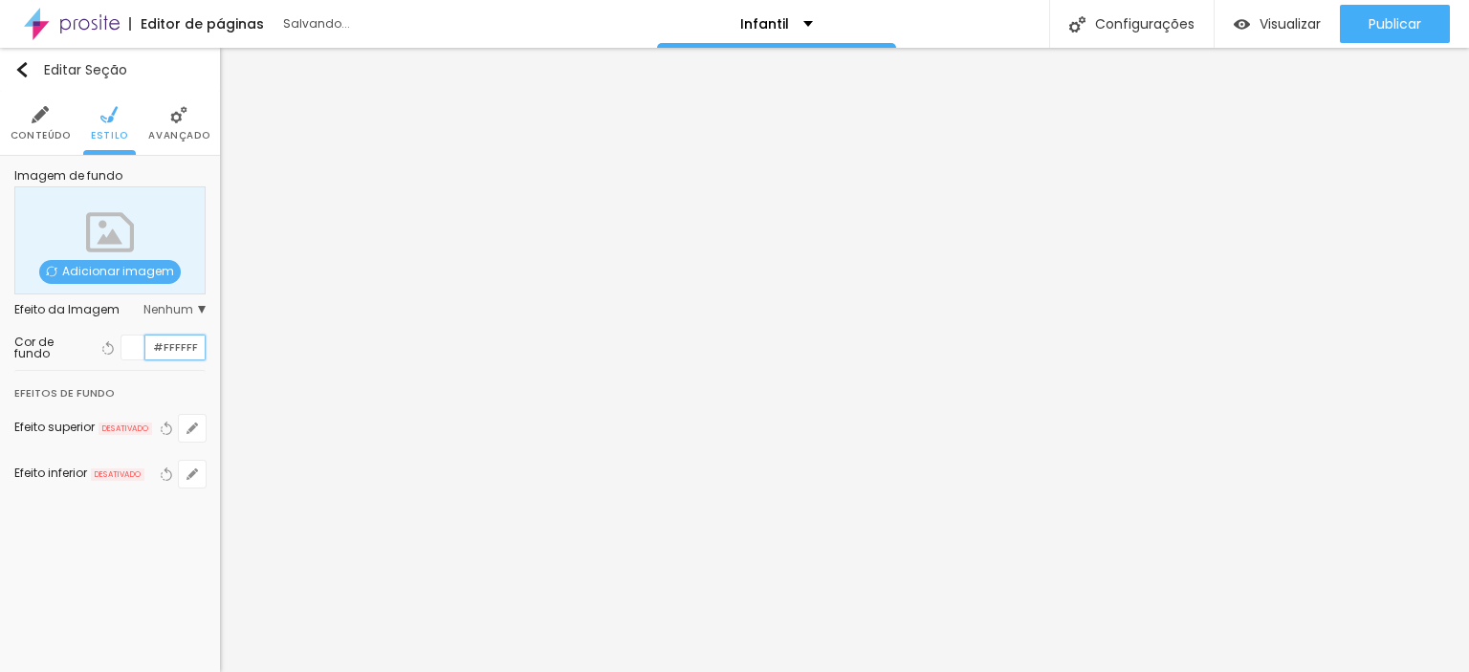
click at [178, 347] on input "#FFFFFF" at bounding box center [174, 348] width 59 height 24
paste input "EA"
drag, startPoint x: 190, startPoint y: 348, endPoint x: 99, endPoint y: 339, distance: 91.4
click at [99, 339] on div "Voltar ao padrão #EA" at bounding box center [152, 348] width 108 height 26
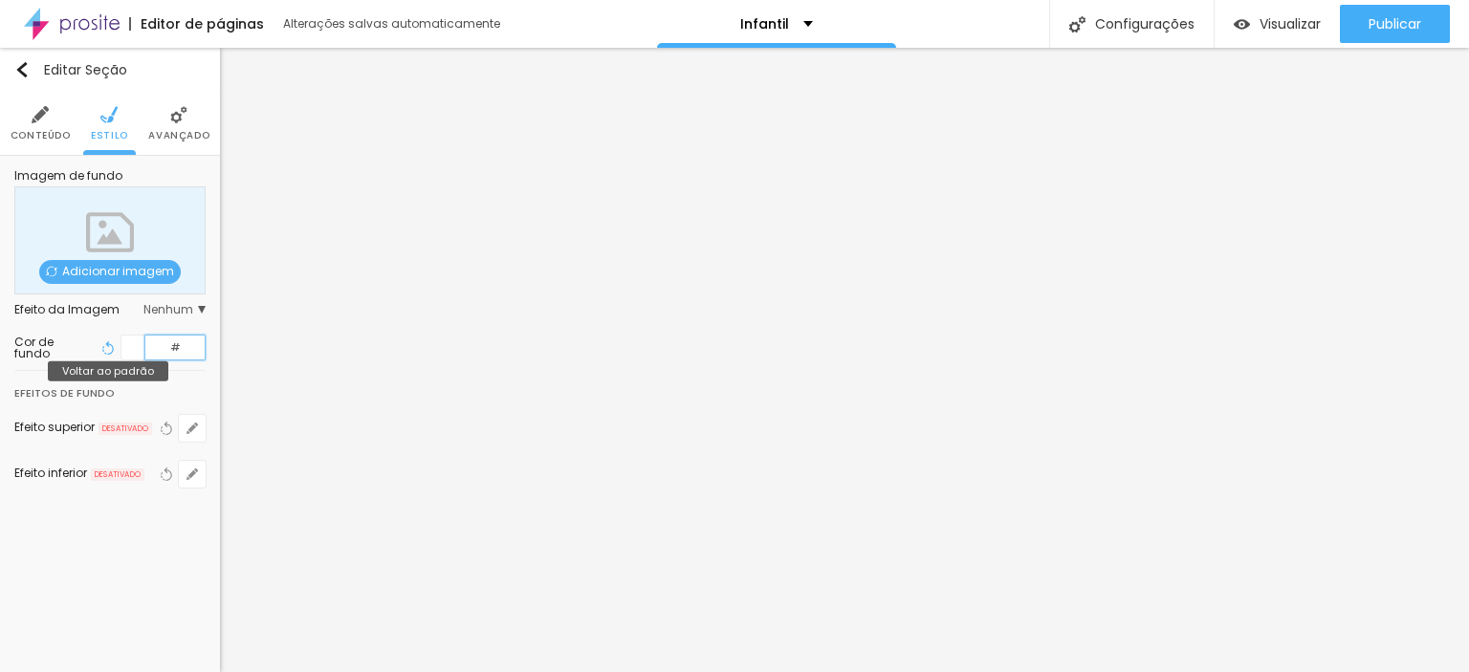
type input "#"
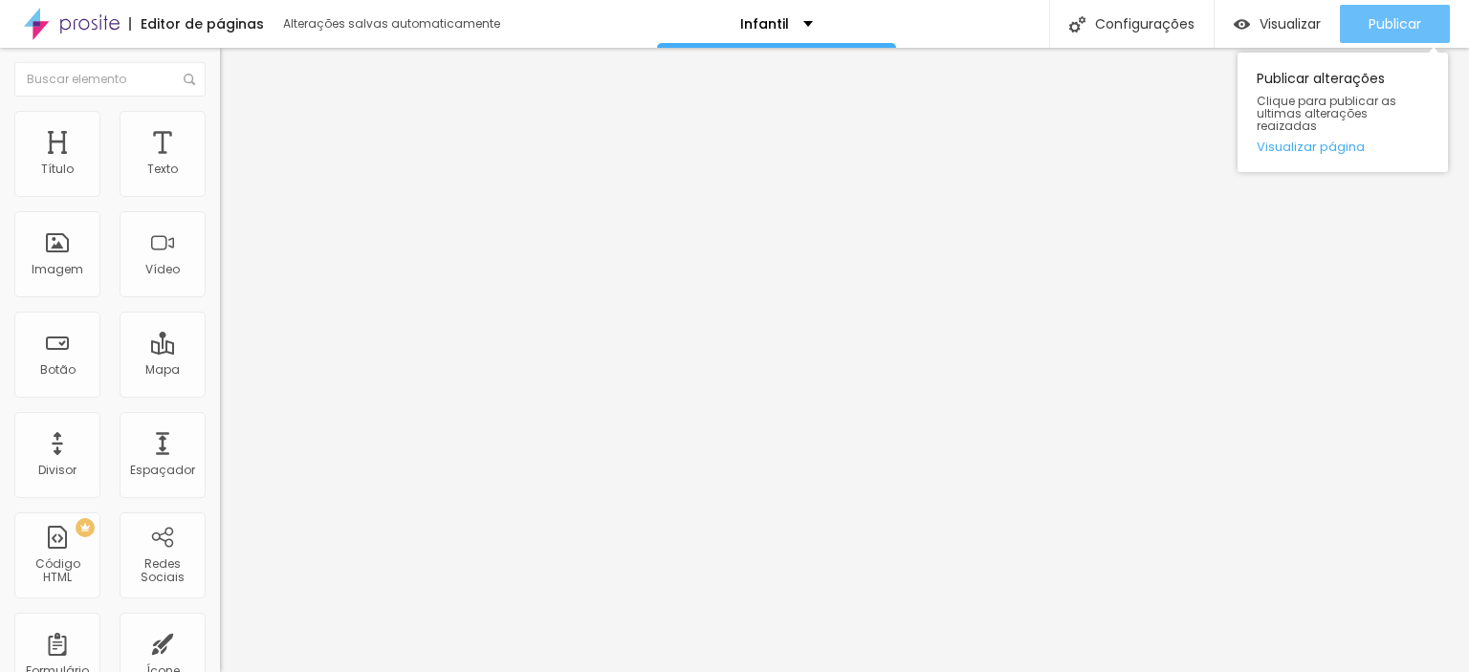
click at [1409, 10] on div "Publicar" at bounding box center [1395, 24] width 53 height 38
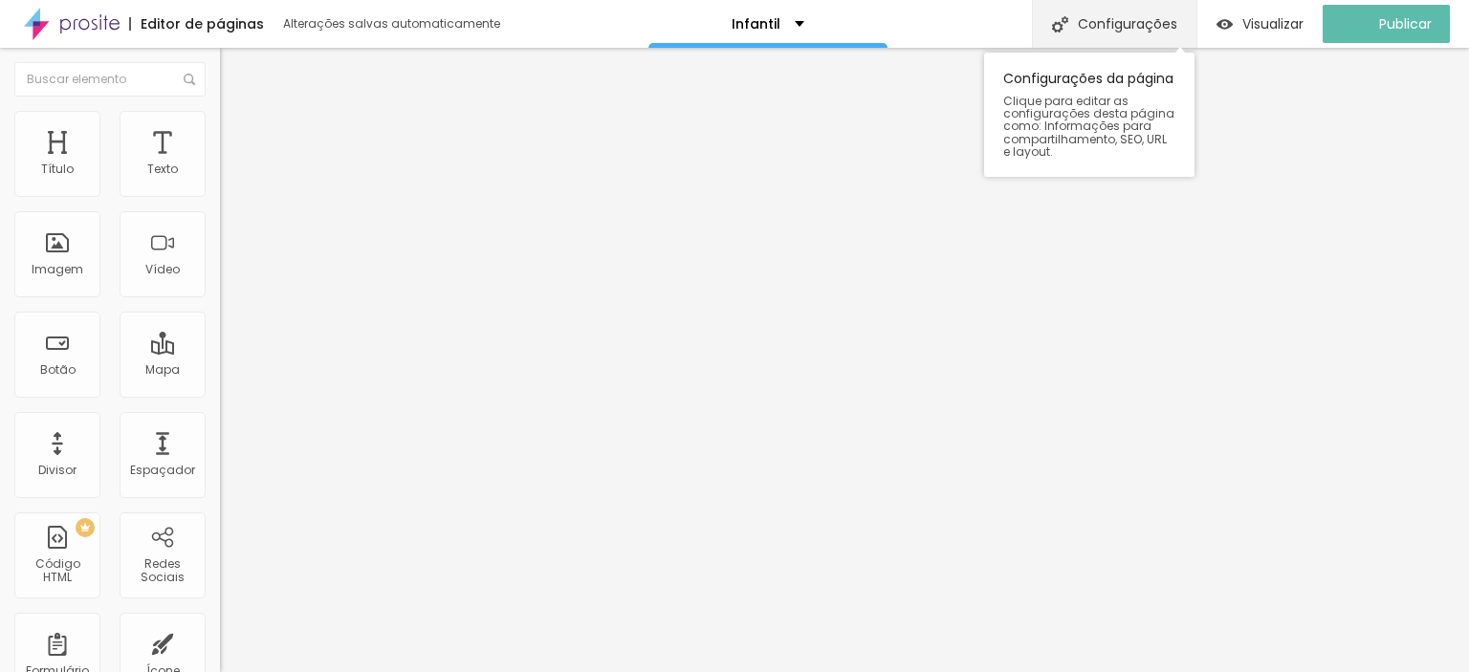
click at [1150, 25] on div "Configurações" at bounding box center [1114, 24] width 164 height 48
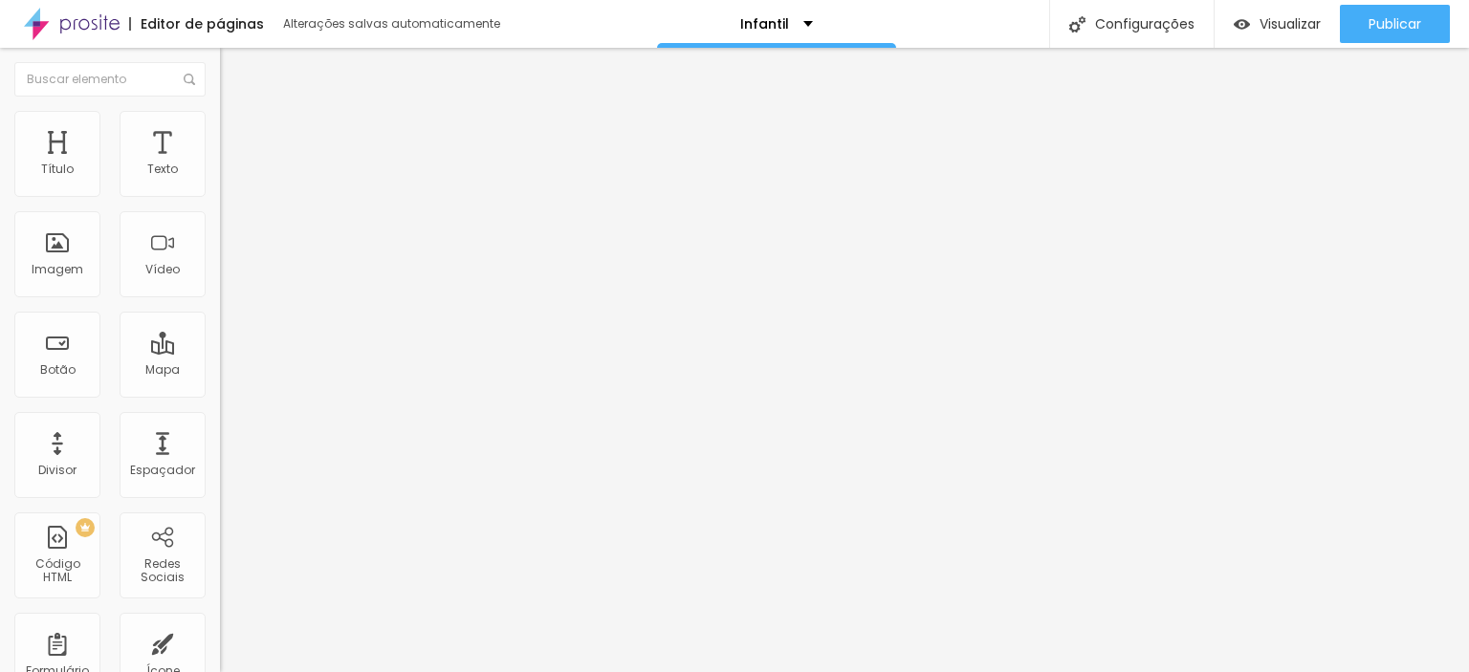
drag, startPoint x: 688, startPoint y: 276, endPoint x: 564, endPoint y: 276, distance: 123.4
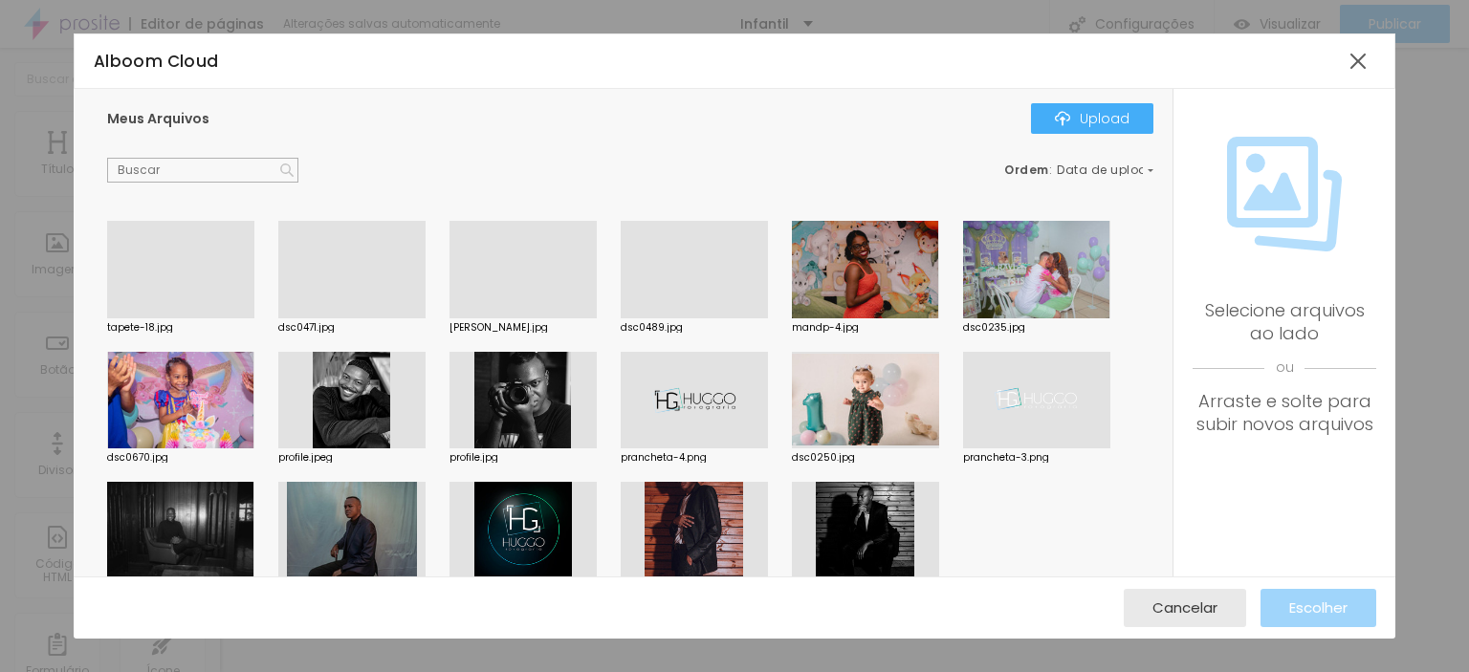
click at [715, 318] on div at bounding box center [694, 318] width 147 height 0
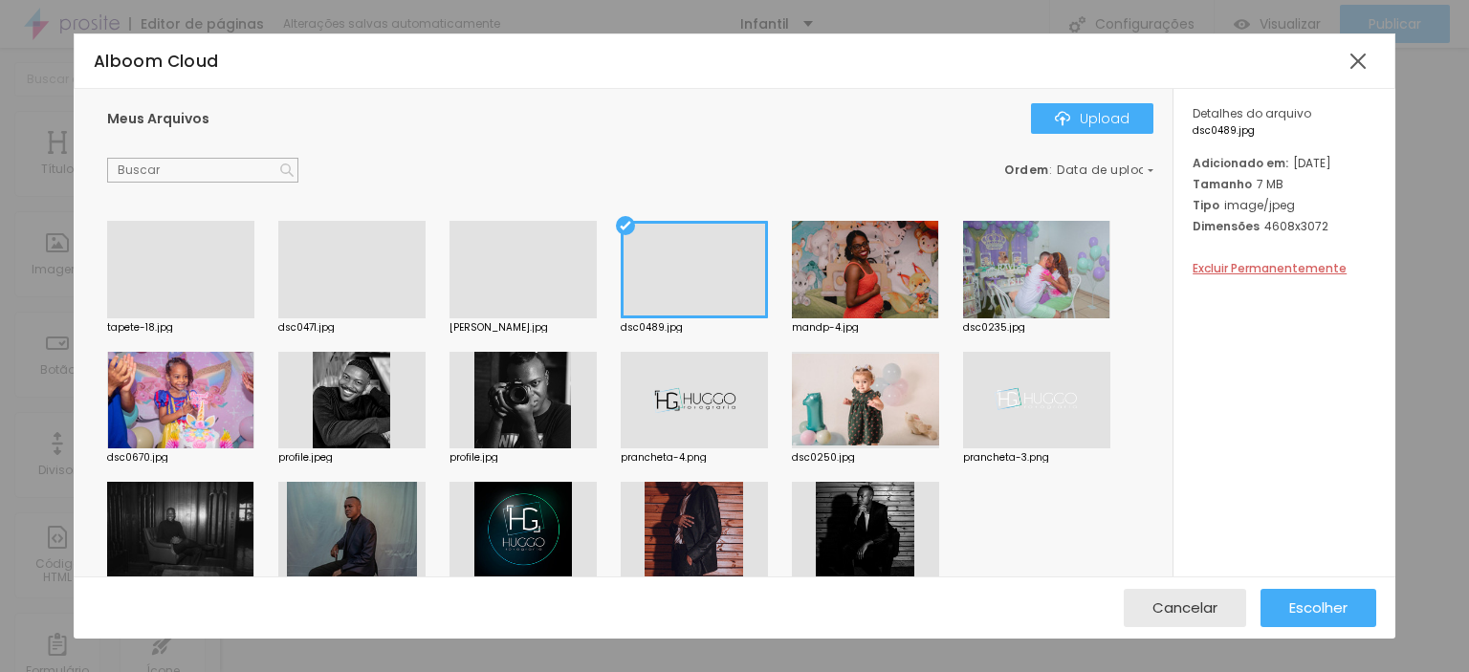
click at [1312, 605] on span "Escolher" at bounding box center [1318, 608] width 58 height 16
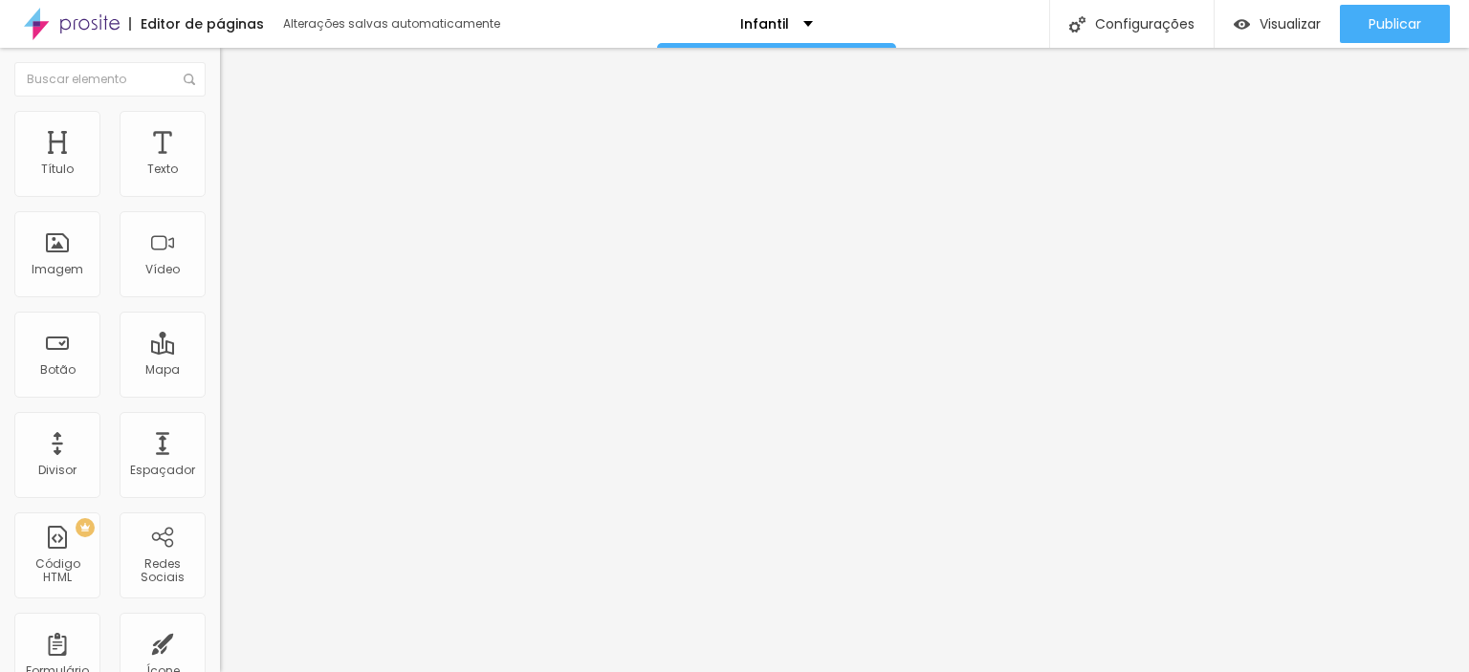
scroll to position [61, 0]
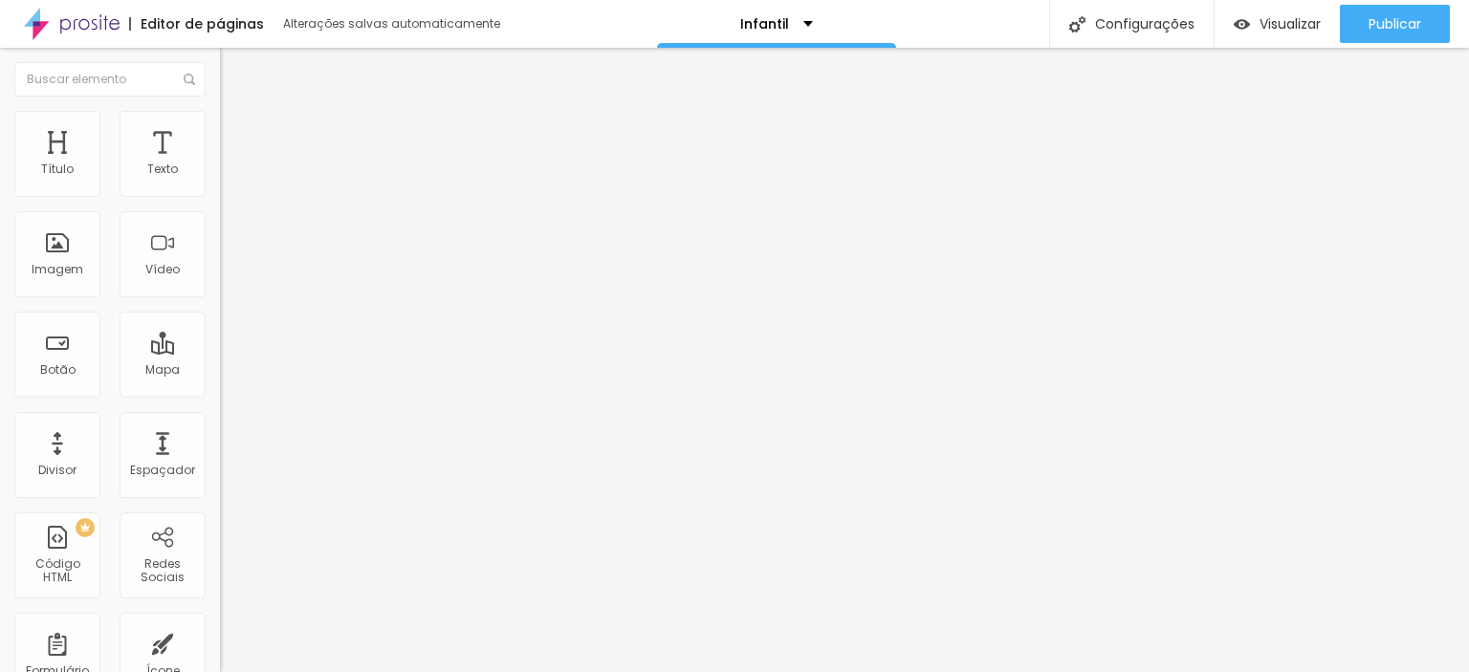
type input "HUGGO Fotografia: estou aqui pra isto!"
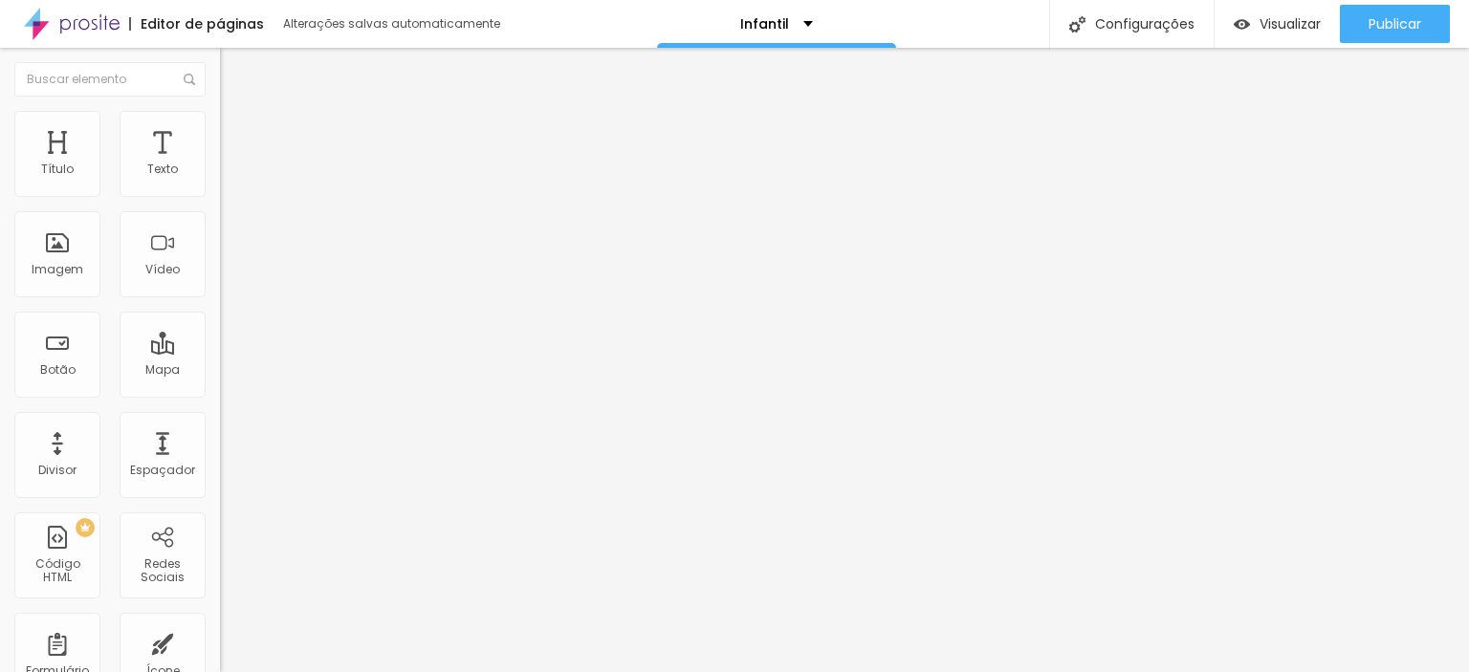
scroll to position [31, 0]
click at [769, 26] on p "Infantil" at bounding box center [764, 23] width 49 height 13
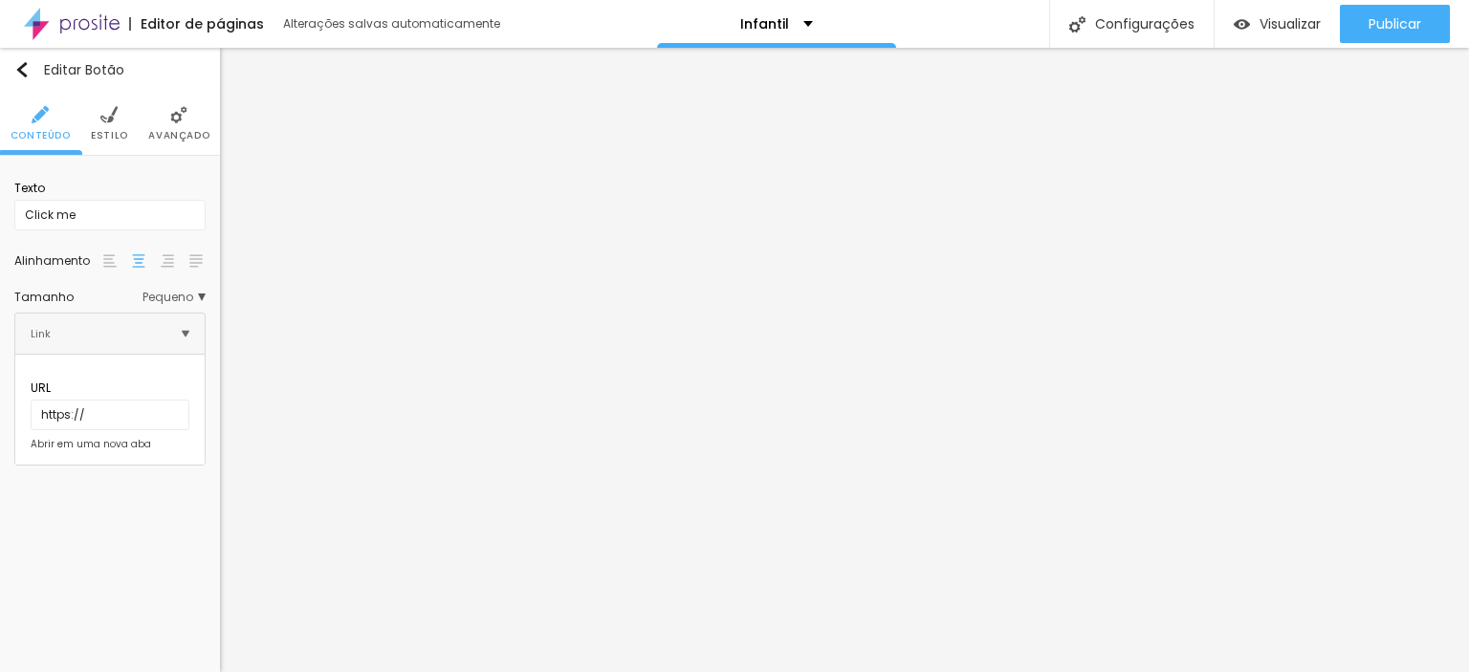
drag, startPoint x: 111, startPoint y: 192, endPoint x: 106, endPoint y: 201, distance: 9.8
click at [110, 194] on div "Texto" at bounding box center [109, 188] width 191 height 17
click at [100, 210] on input "Click me" at bounding box center [109, 215] width 191 height 31
type input "Clique Aqui"
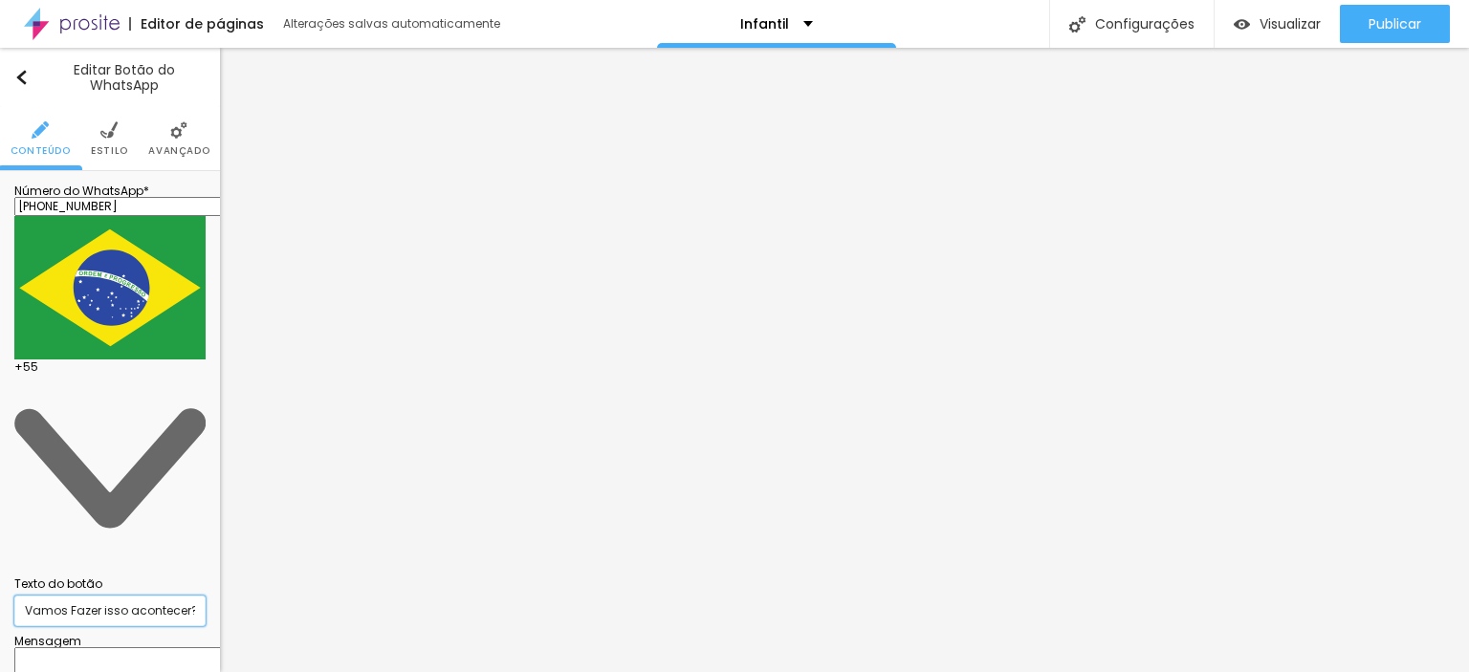
click at [80, 596] on input "Vamos Fazer isso acontecer? Me chama!" at bounding box center [109, 611] width 191 height 31
click at [107, 596] on input "Peça seu Oraçamento" at bounding box center [109, 611] width 191 height 31
type input "Me chame!!!"
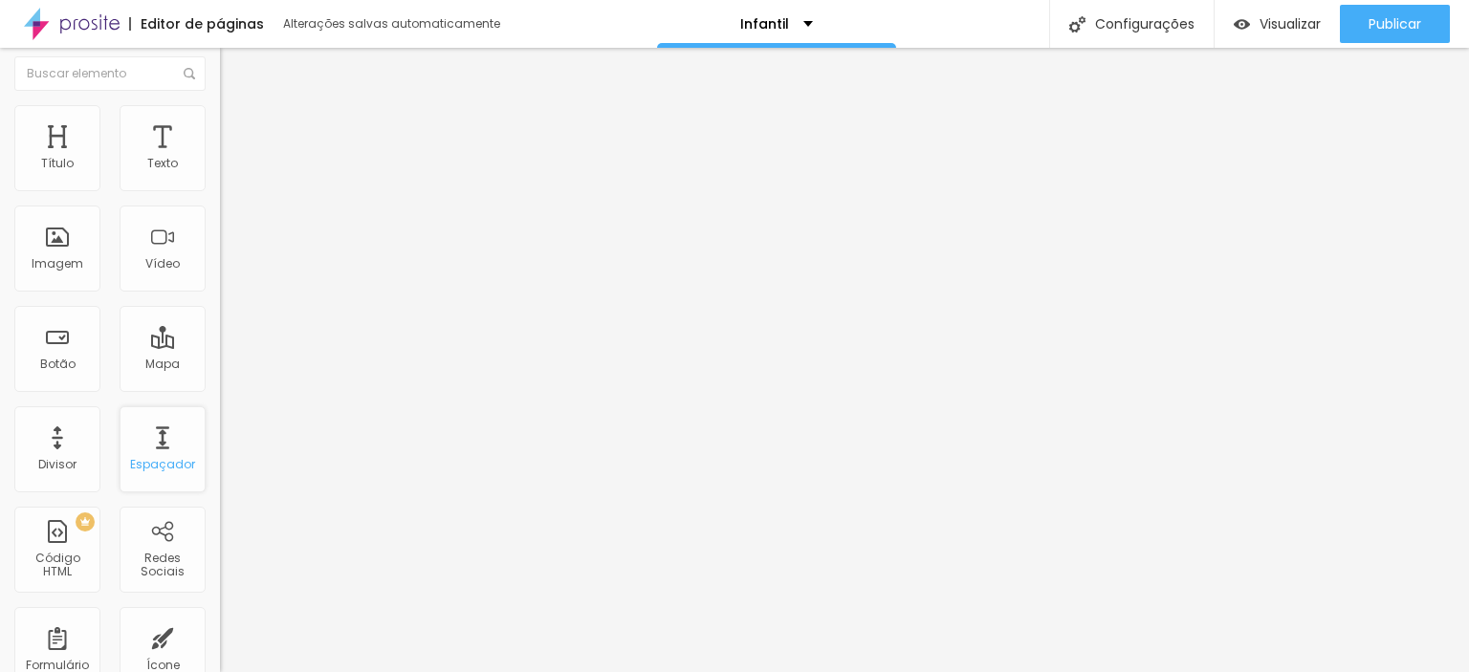
scroll to position [0, 0]
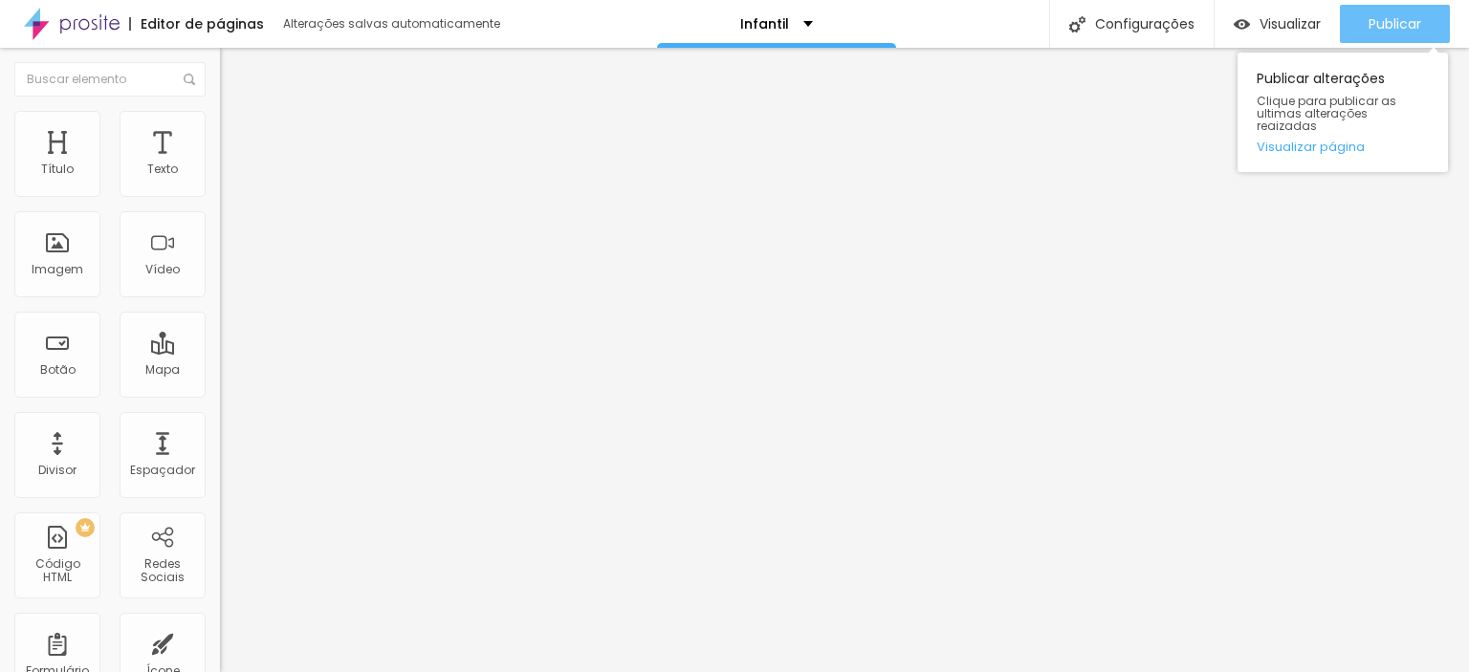
click at [1363, 33] on button "Publicar" at bounding box center [1395, 24] width 110 height 38
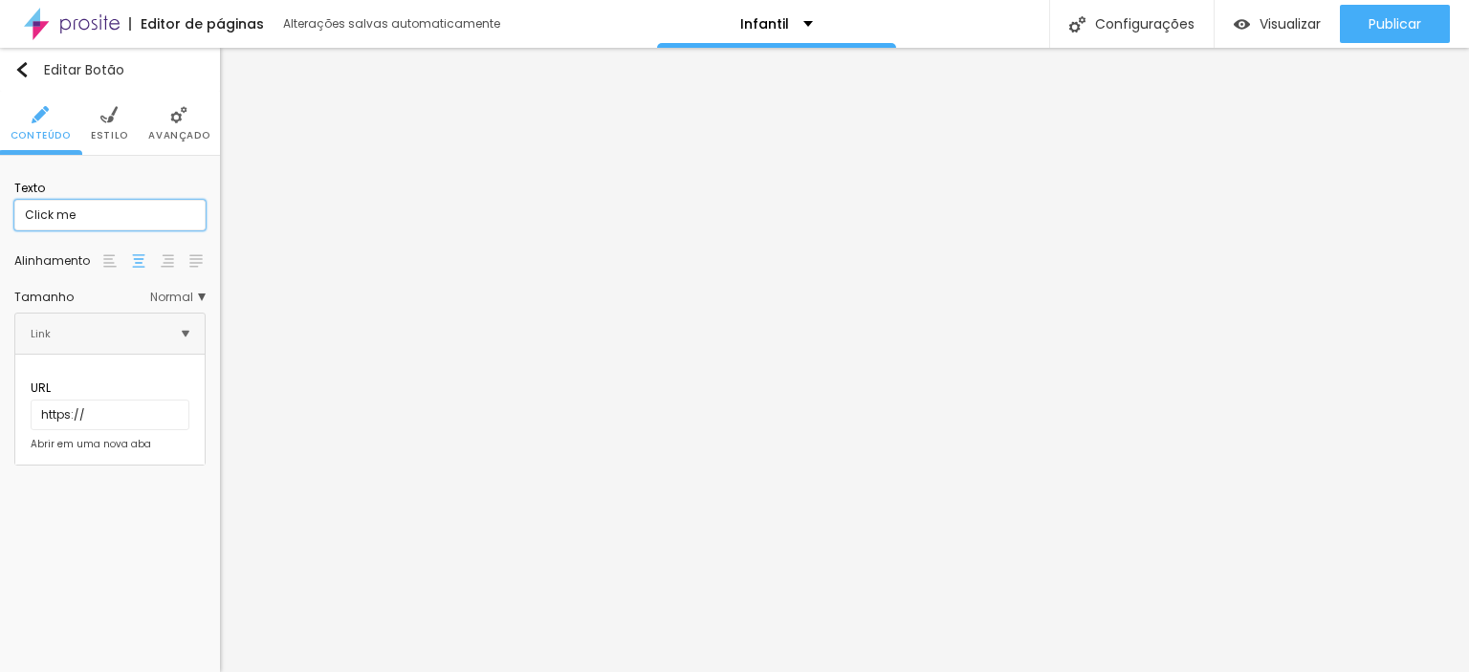
drag, startPoint x: 127, startPoint y: 213, endPoint x: 5, endPoint y: 212, distance: 122.4
click at [0, 208] on div "Texto Click me Alinhamento [GEOGRAPHIC_DATA] Link URL https:// Abrir em uma nov…" at bounding box center [110, 318] width 220 height 324
type input "Peça Seu Orçamento"
click at [110, 408] on input "https://" at bounding box center [110, 415] width 159 height 31
drag, startPoint x: 122, startPoint y: 396, endPoint x: 0, endPoint y: 377, distance: 123.9
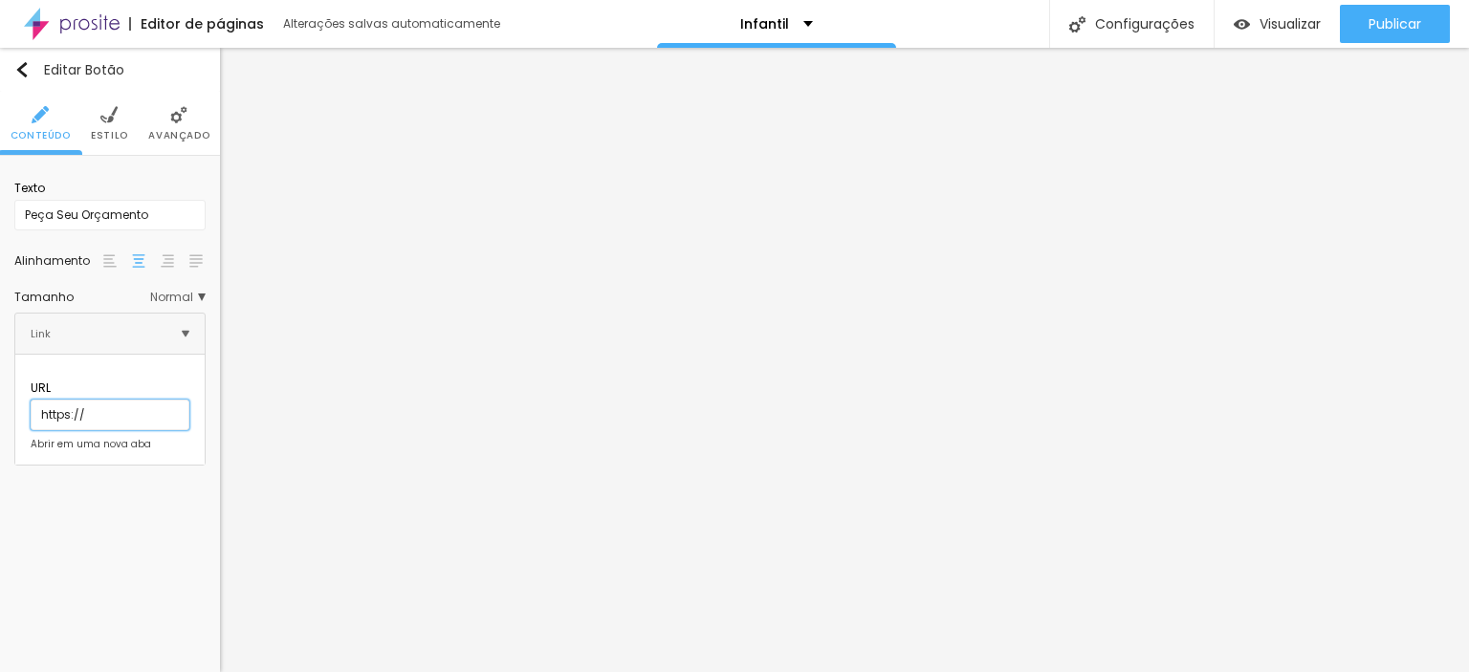
click at [0, 377] on div "Texto Peça Seu Orçamento Alinhamento [GEOGRAPHIC_DATA] Link URL https:// Abrir …" at bounding box center [110, 318] width 220 height 324
paste input "[DOMAIN_NAME][URL]"
type input "[URL][DOMAIN_NAME]"
click at [103, 440] on div "Abrir em uma nova aba" at bounding box center [91, 445] width 120 height 10
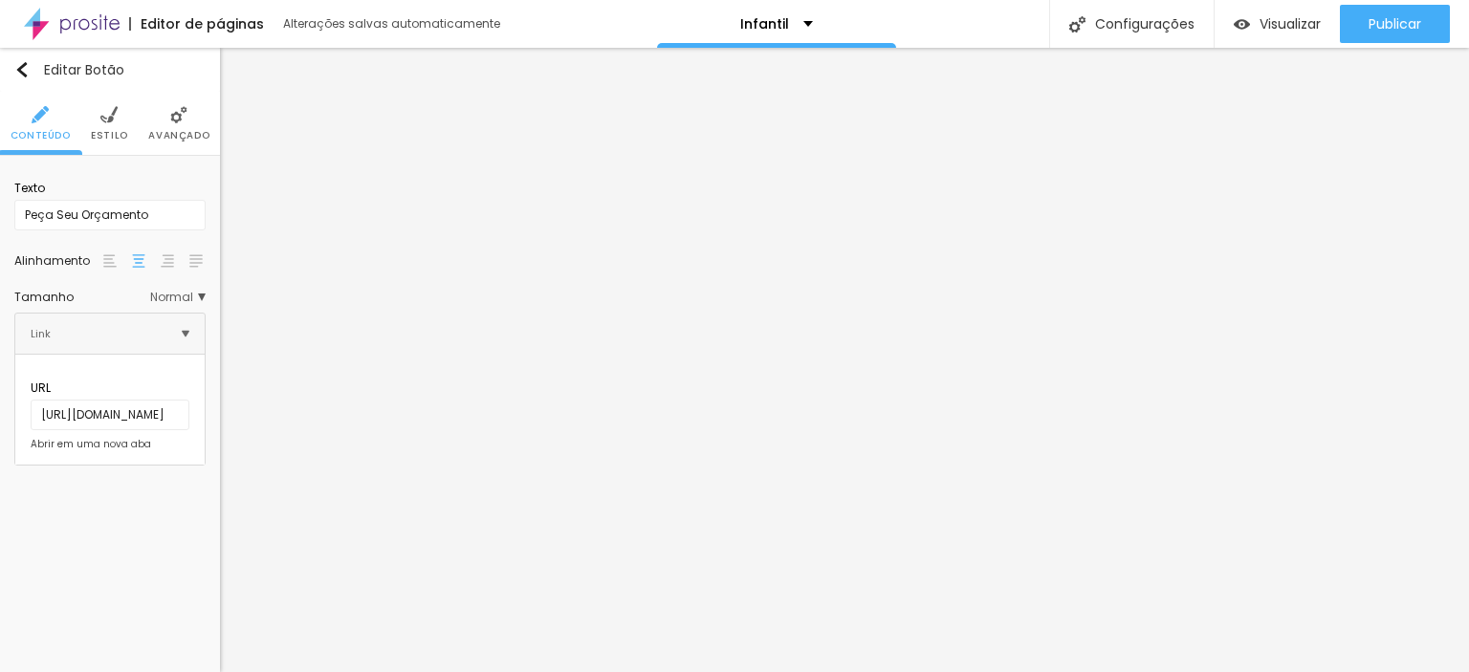
scroll to position [0, 0]
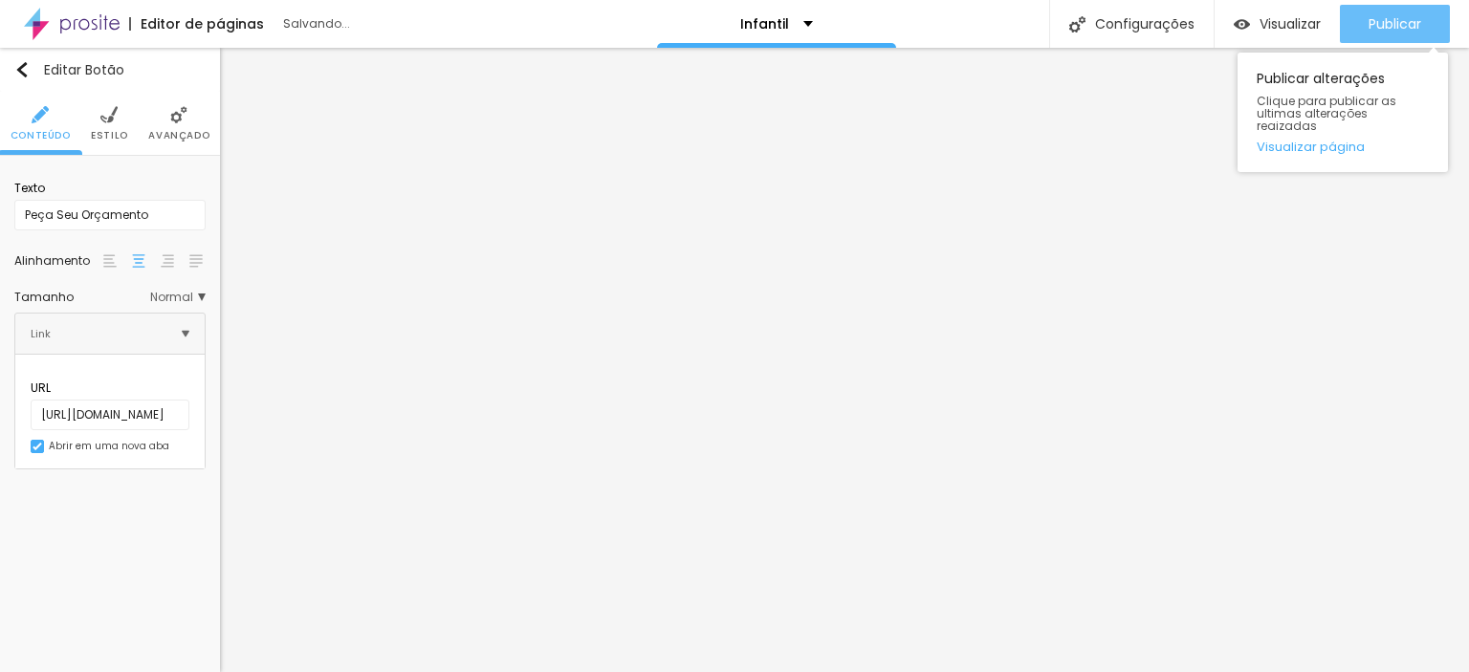
click at [1398, 35] on div "Publicar" at bounding box center [1395, 24] width 53 height 38
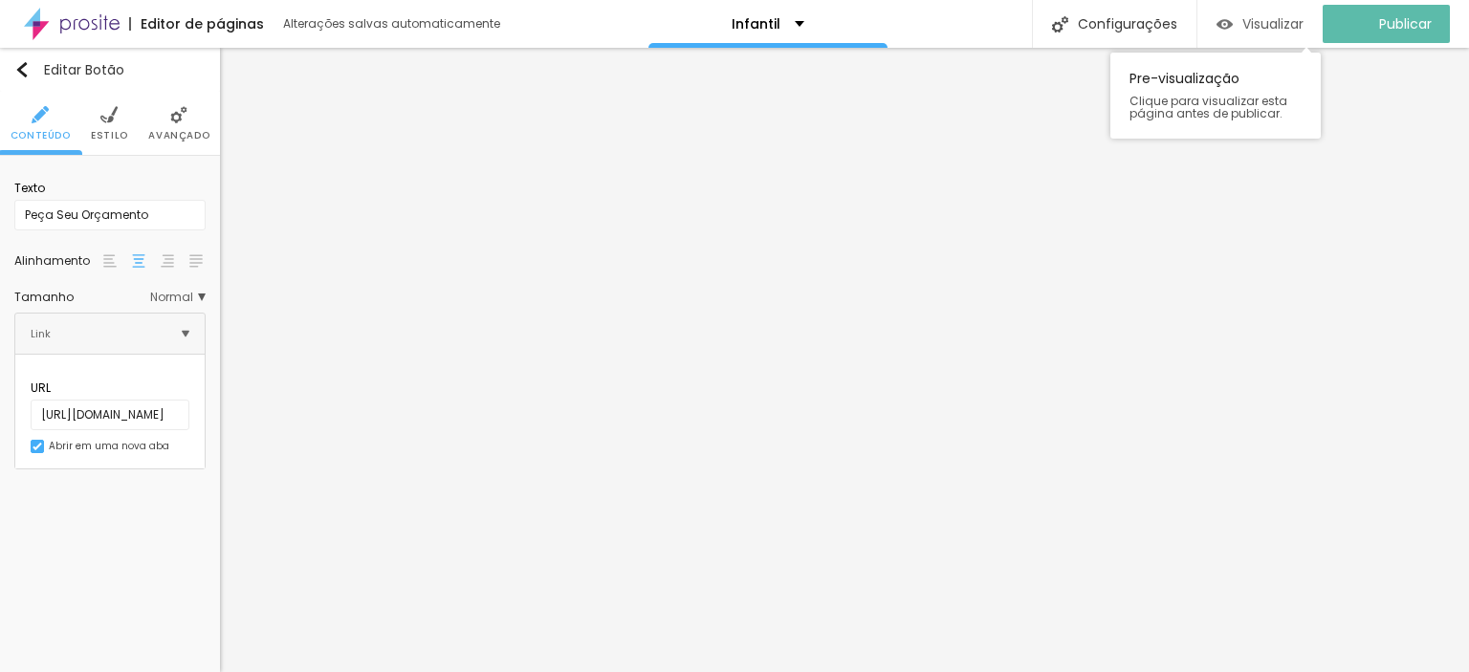
click at [1271, 16] on span "Visualizar" at bounding box center [1272, 23] width 61 height 15
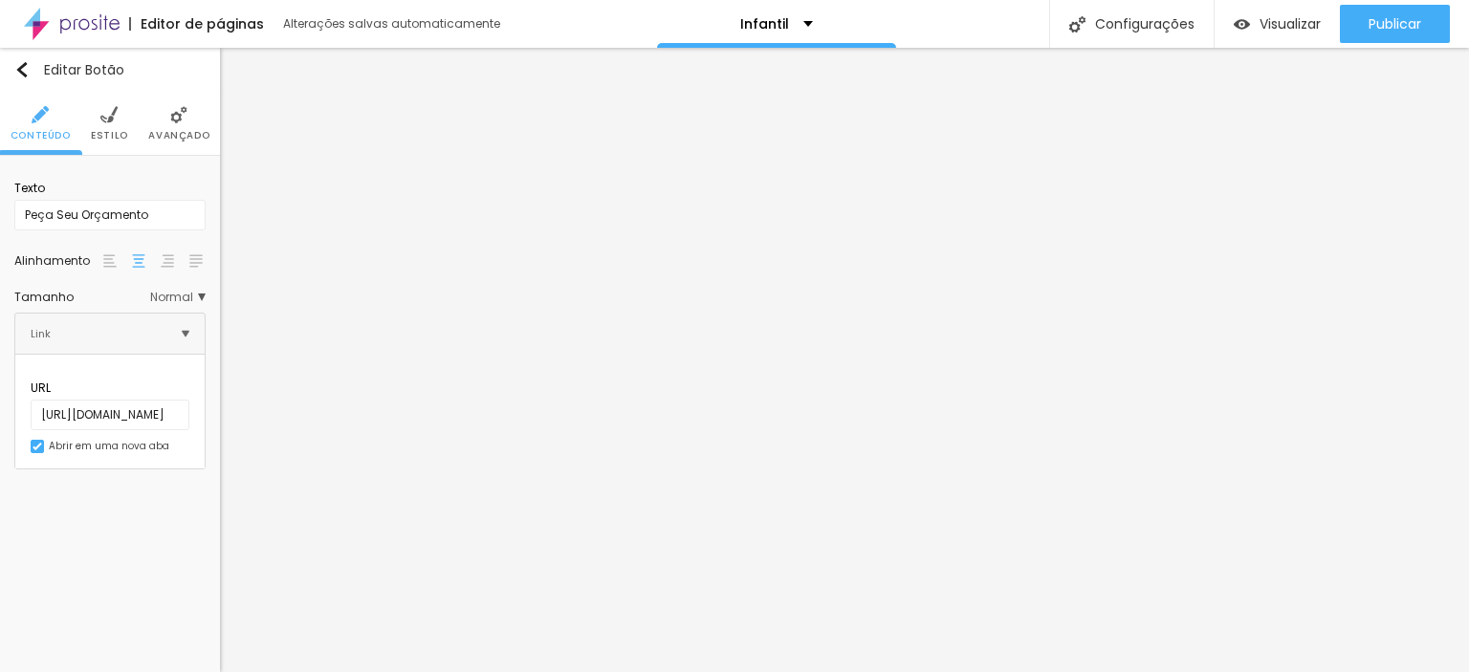
click at [115, 136] on span "Estilo" at bounding box center [109, 136] width 37 height 10
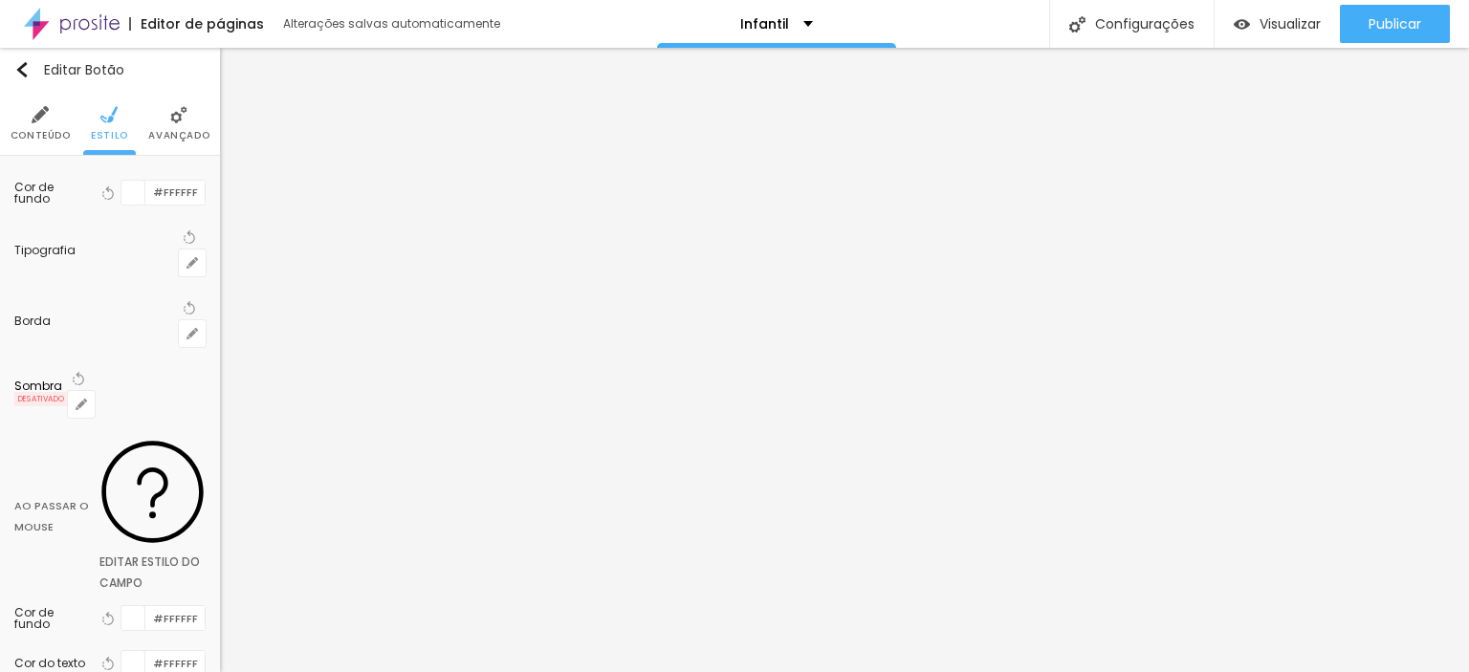
click at [189, 133] on span "Avançado" at bounding box center [178, 136] width 61 height 10
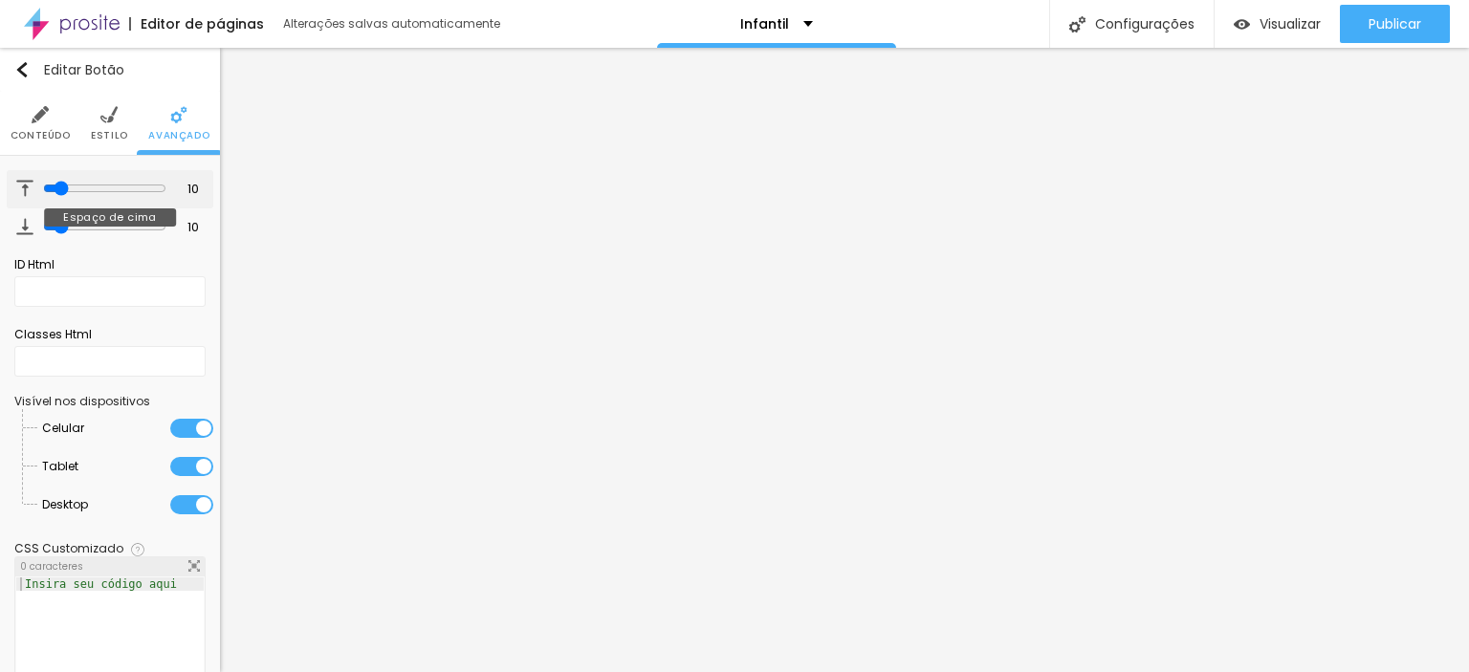
type input "22"
type input "31"
type input "33"
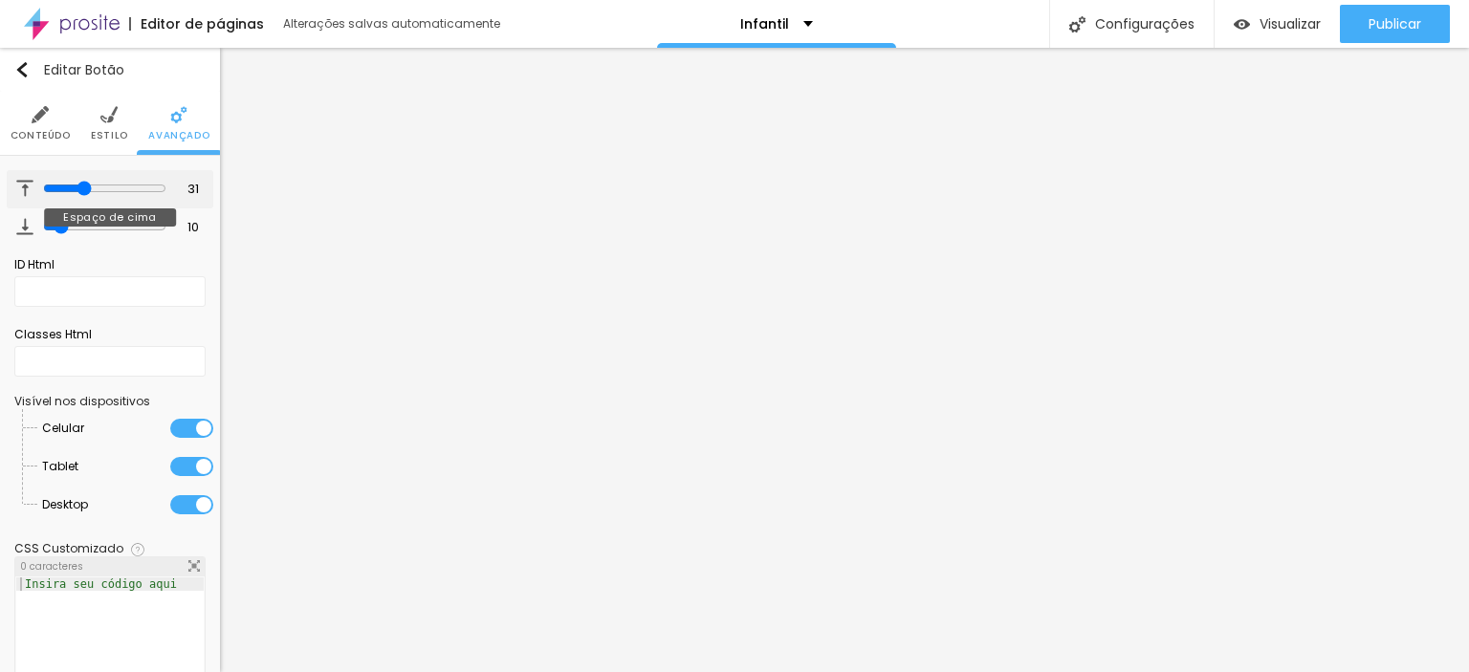
type input "33"
type input "36"
type input "38"
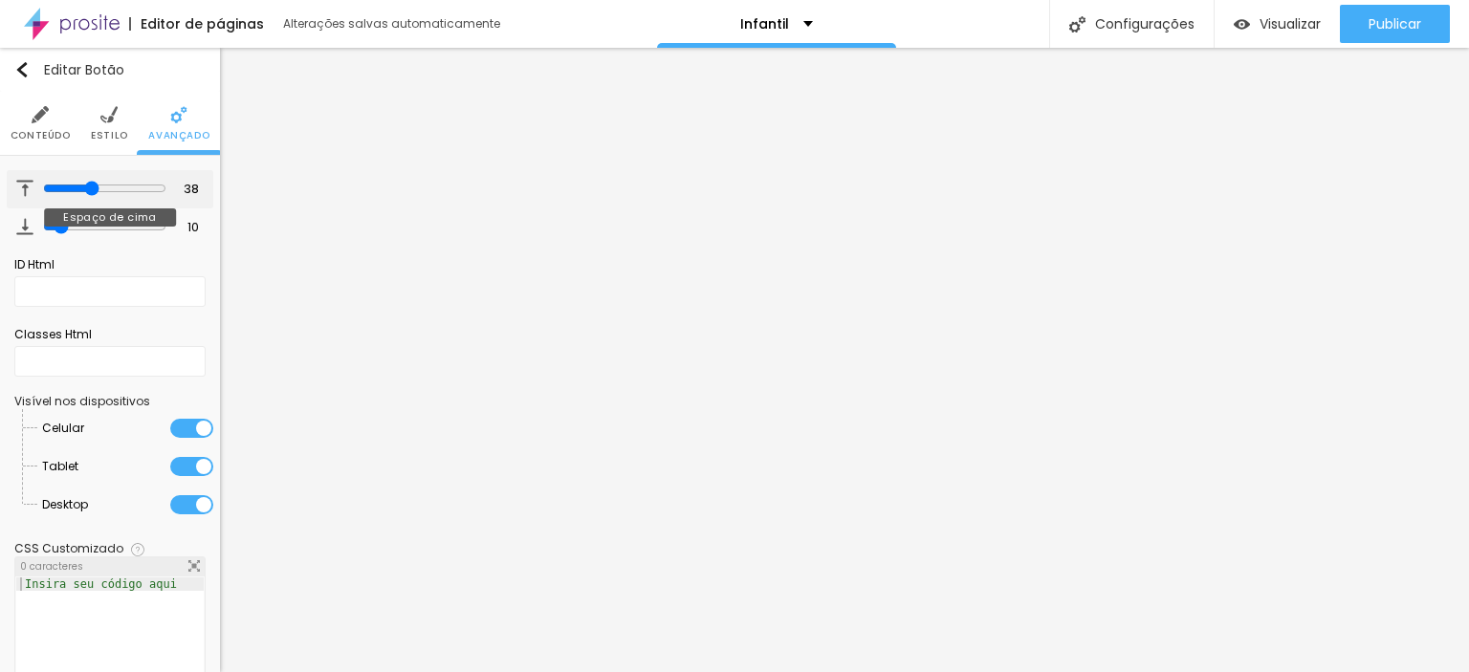
type input "41"
type input "44"
type input "48"
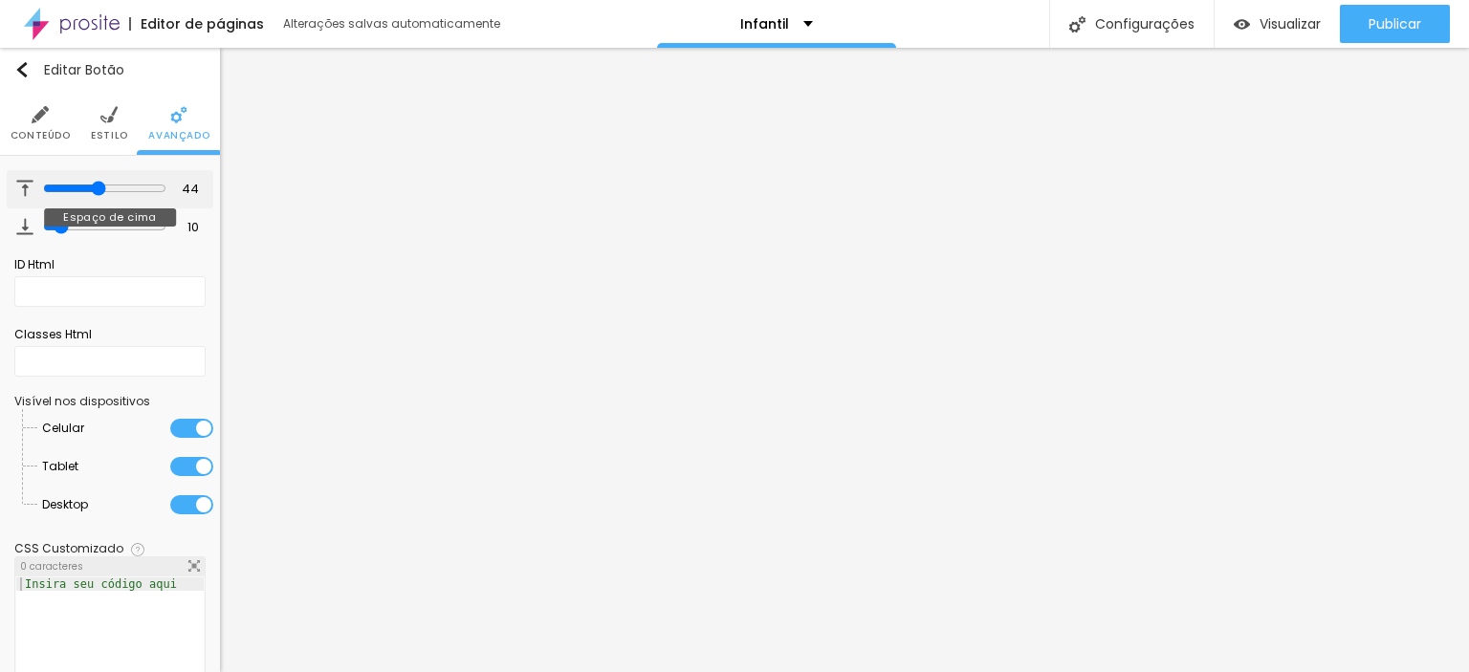
type input "48"
type input "52"
type input "56"
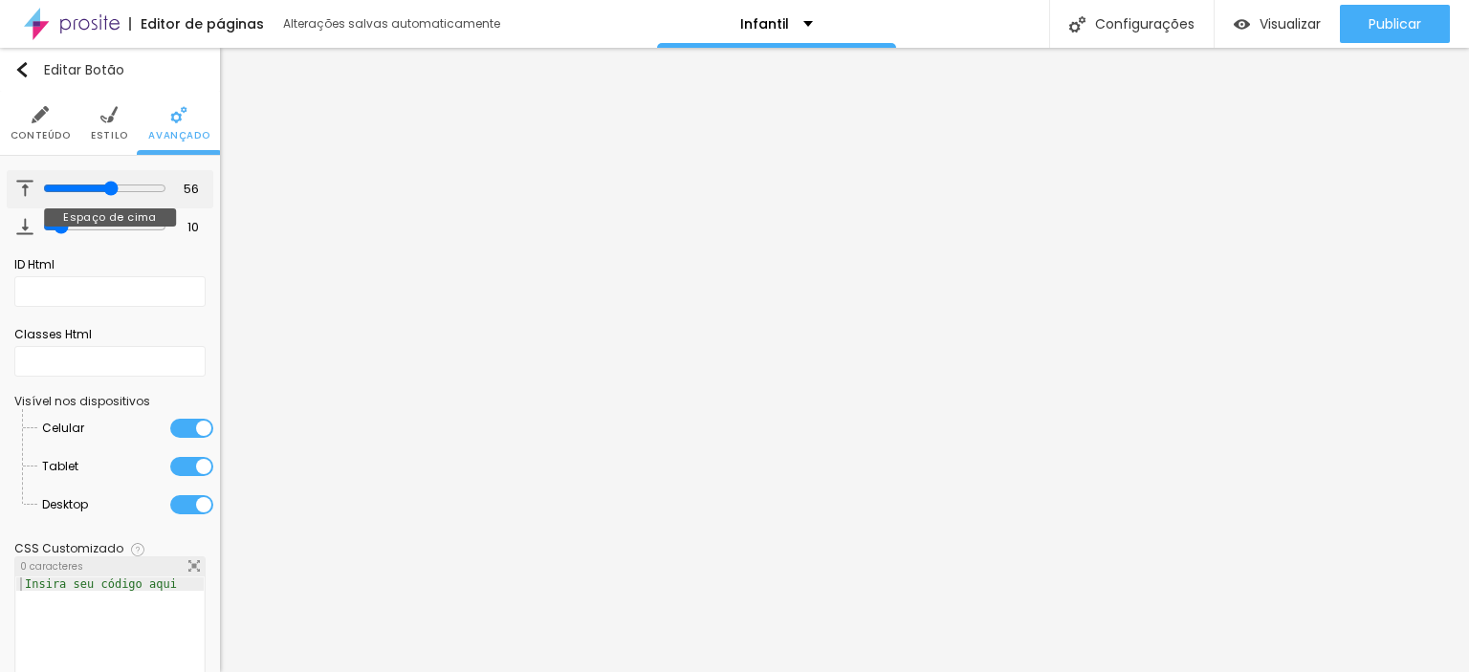
type input "58"
type input "64"
type input "66"
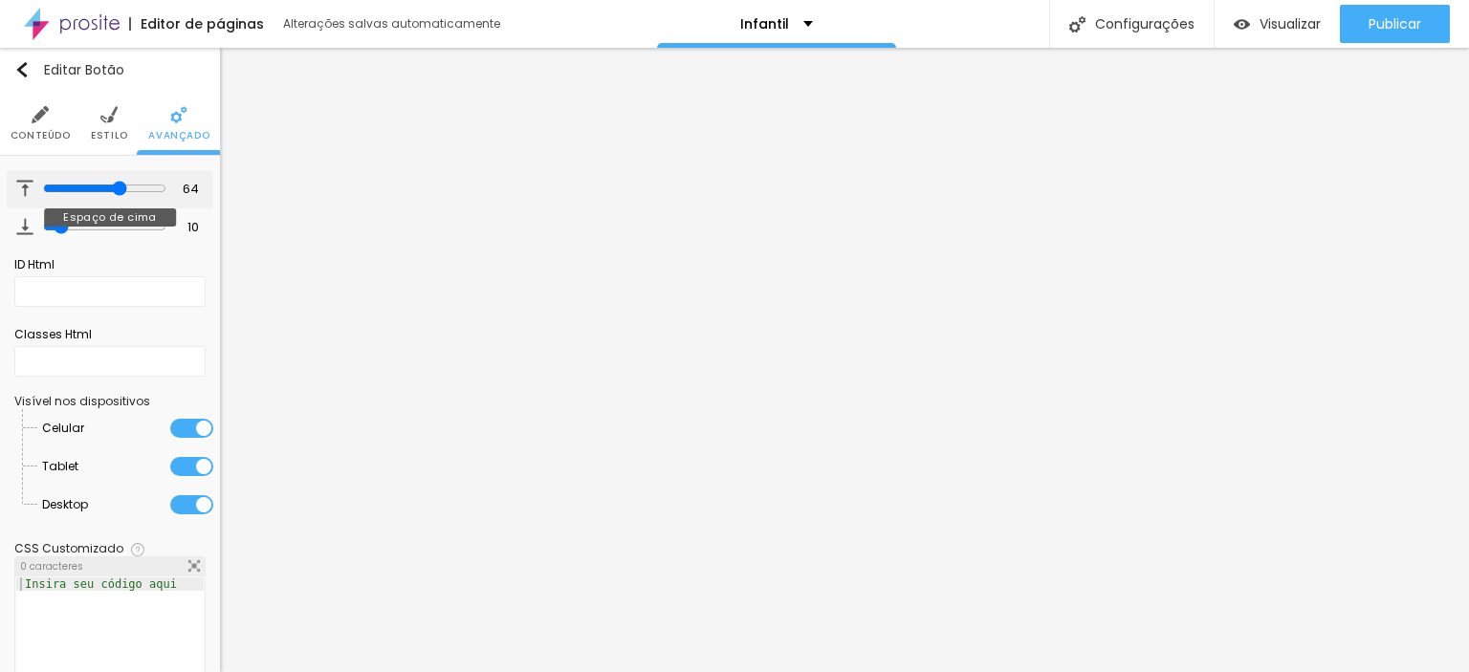
type input "66"
type input "67"
type input "68"
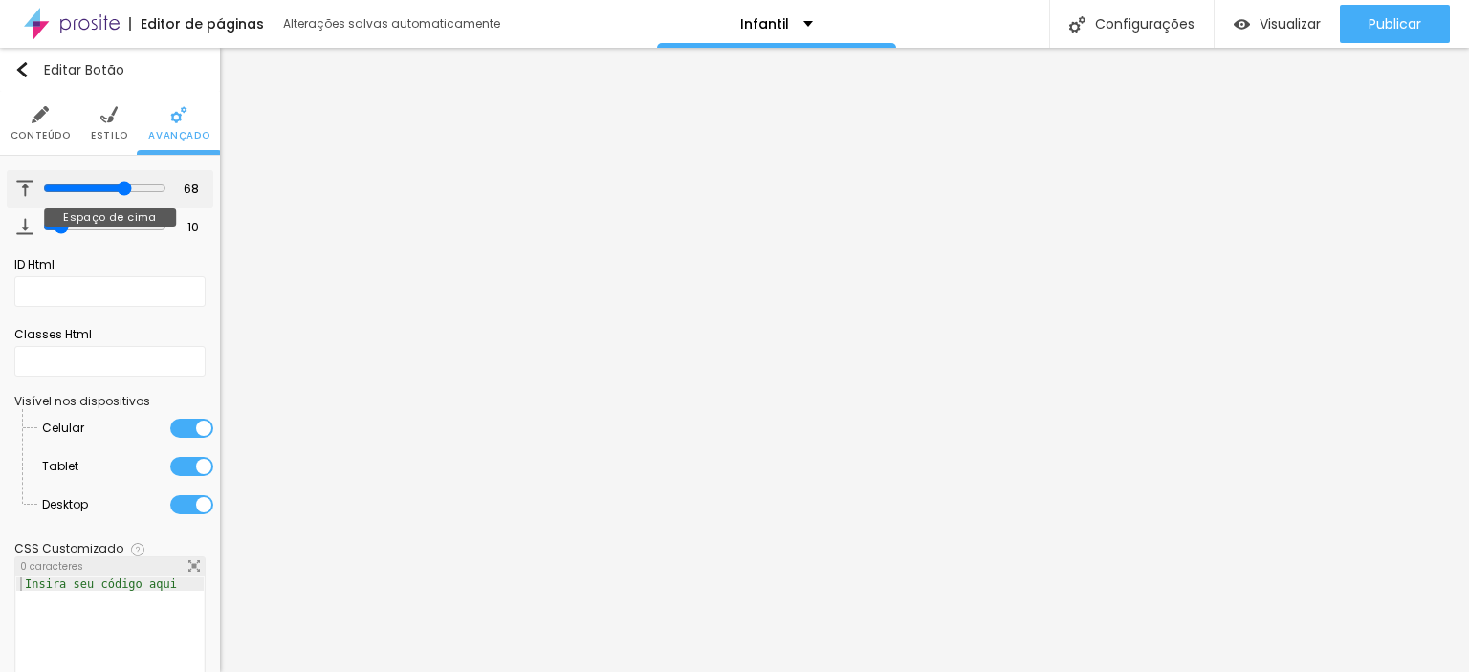
type input "69"
type input "72"
type input "73"
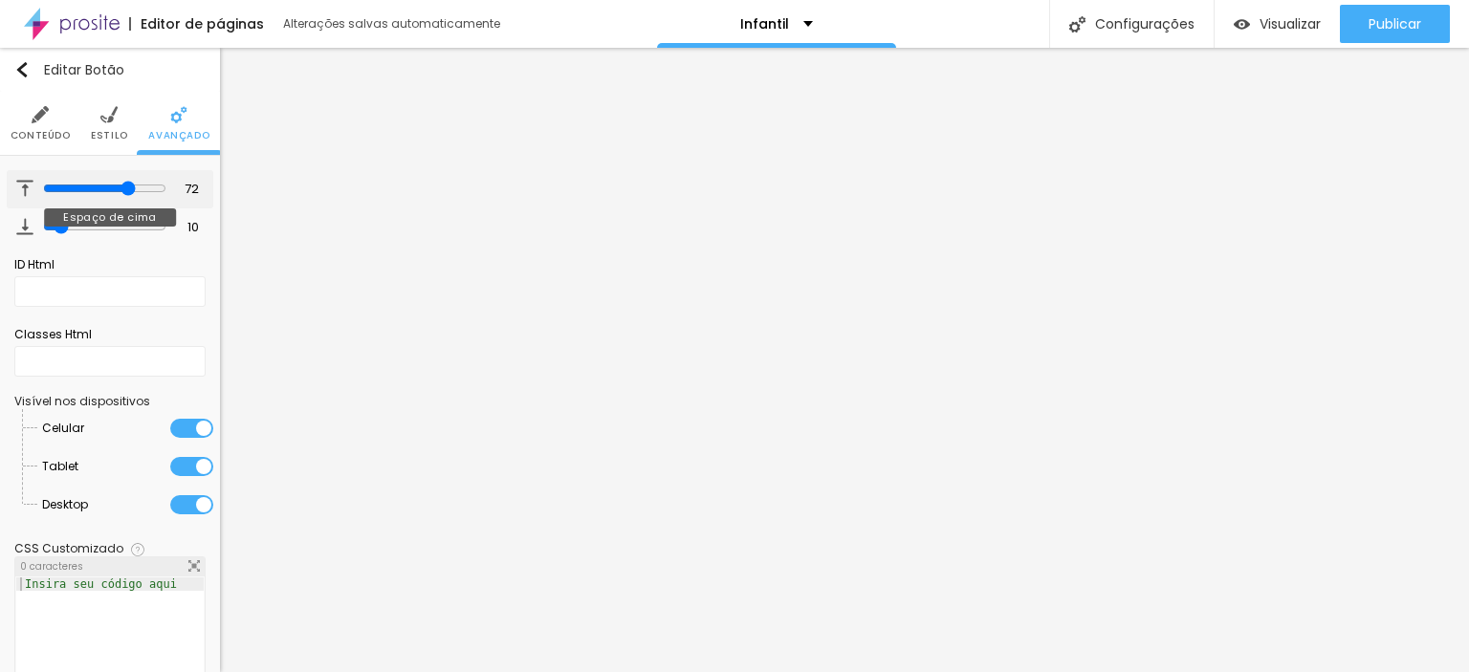
type input "73"
type input "71"
type input "64"
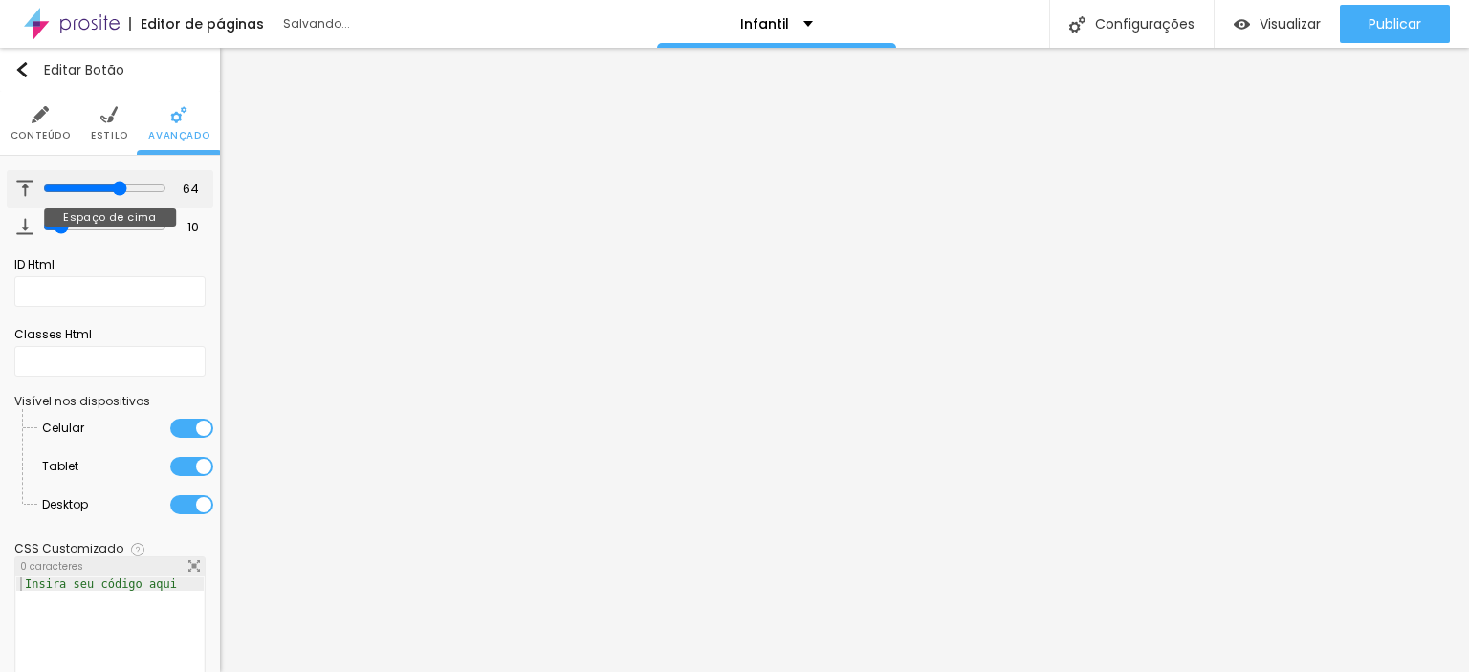
type input "60"
type input "58"
type input "57"
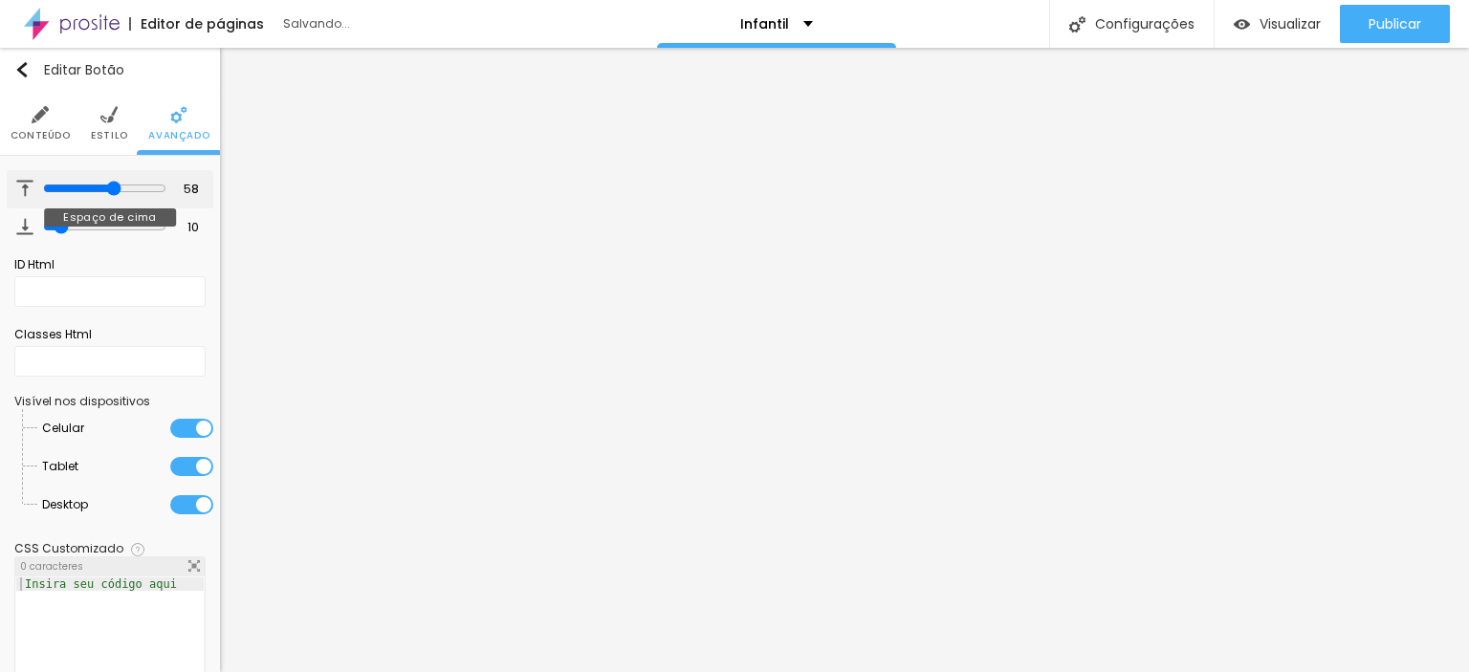
type input "57"
type input "56"
type input "55"
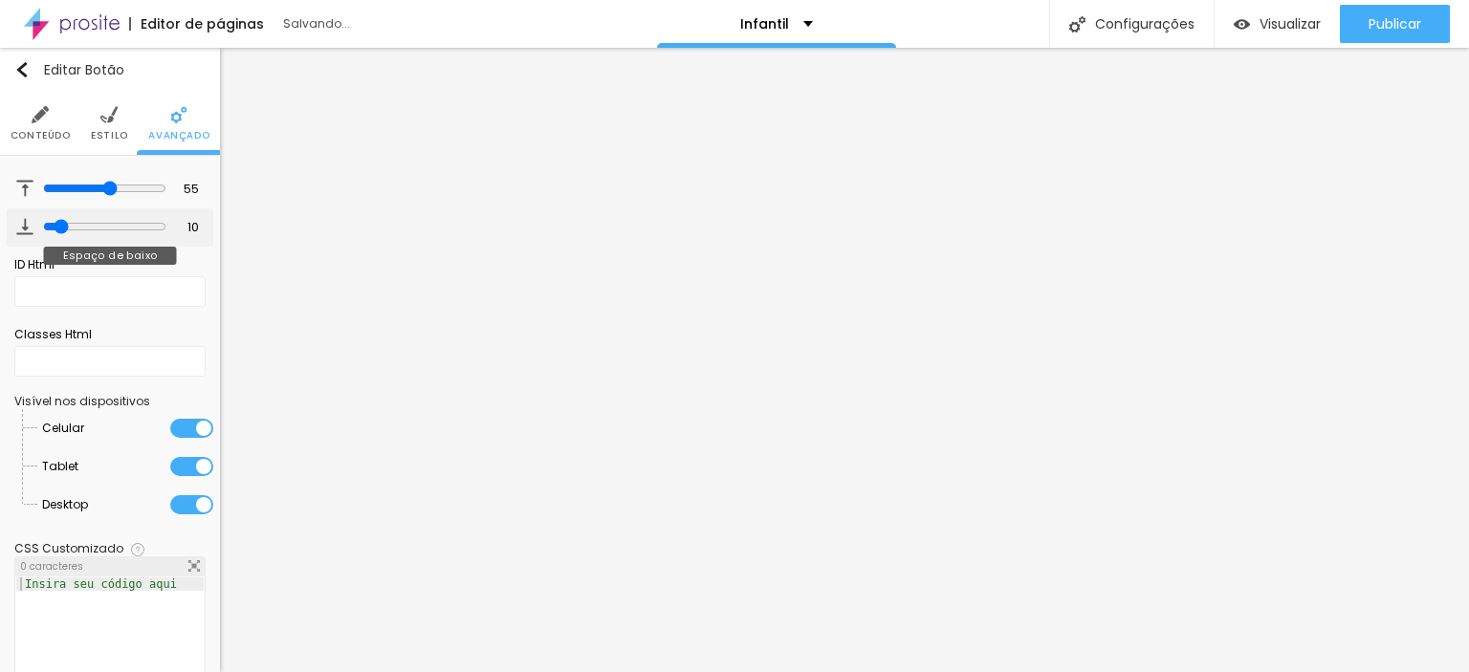
type input "54"
type input "53"
type input "52"
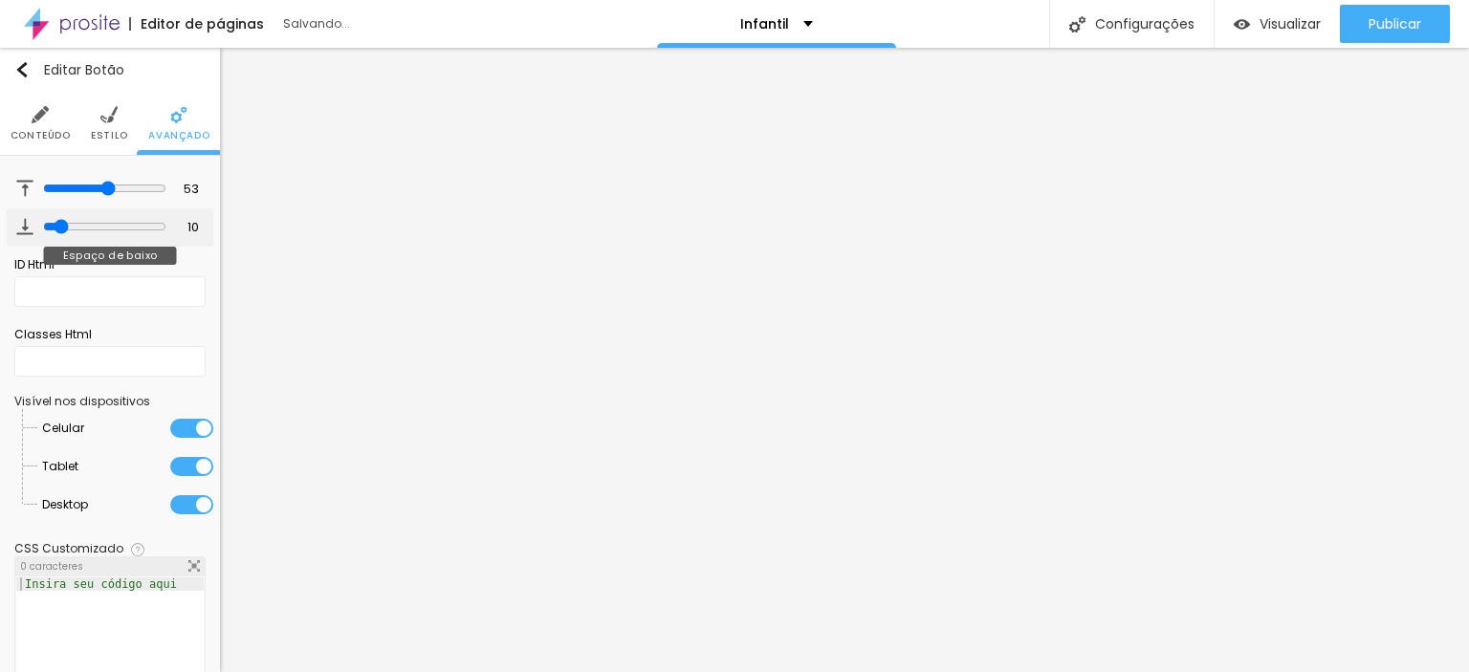
type input "52"
drag, startPoint x: 58, startPoint y: 186, endPoint x: 67, endPoint y: 217, distance: 31.8
type input "49"
click at [95, 196] on input "range" at bounding box center [104, 188] width 123 height 15
type input "49"
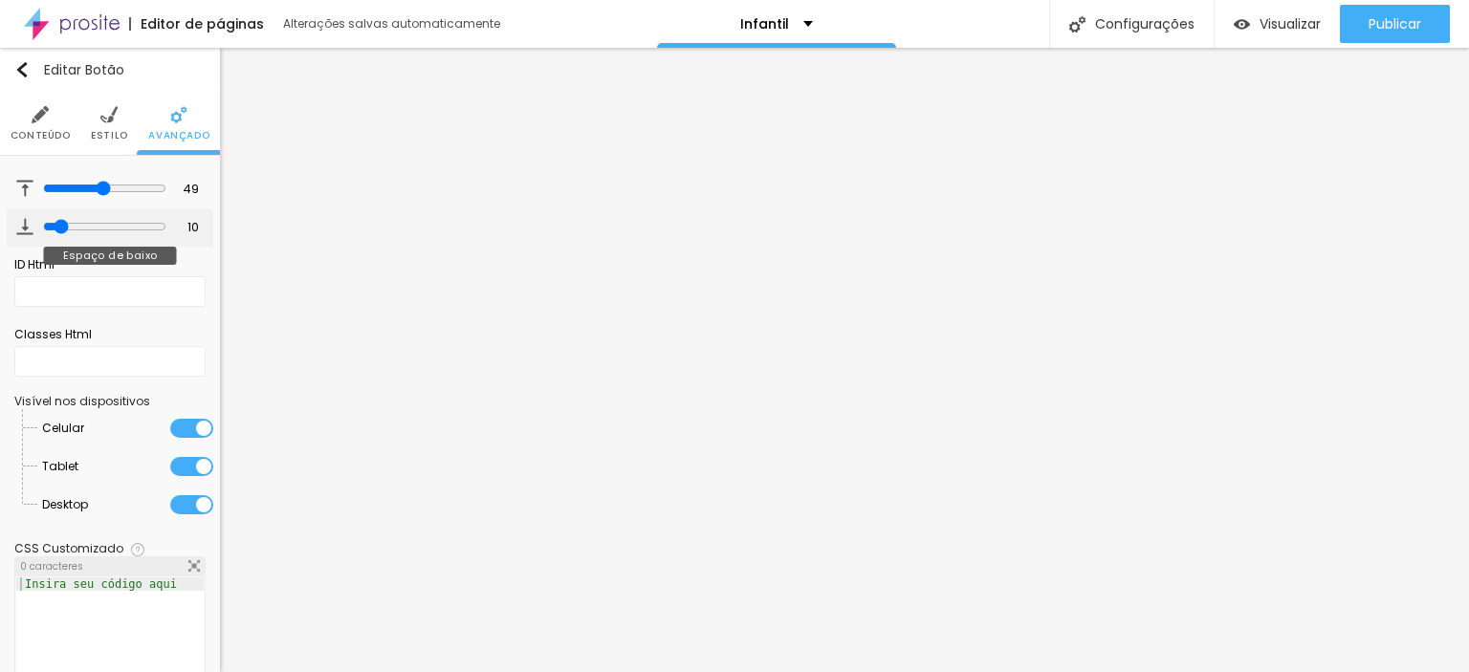
type input "31"
type input "48"
type input "49"
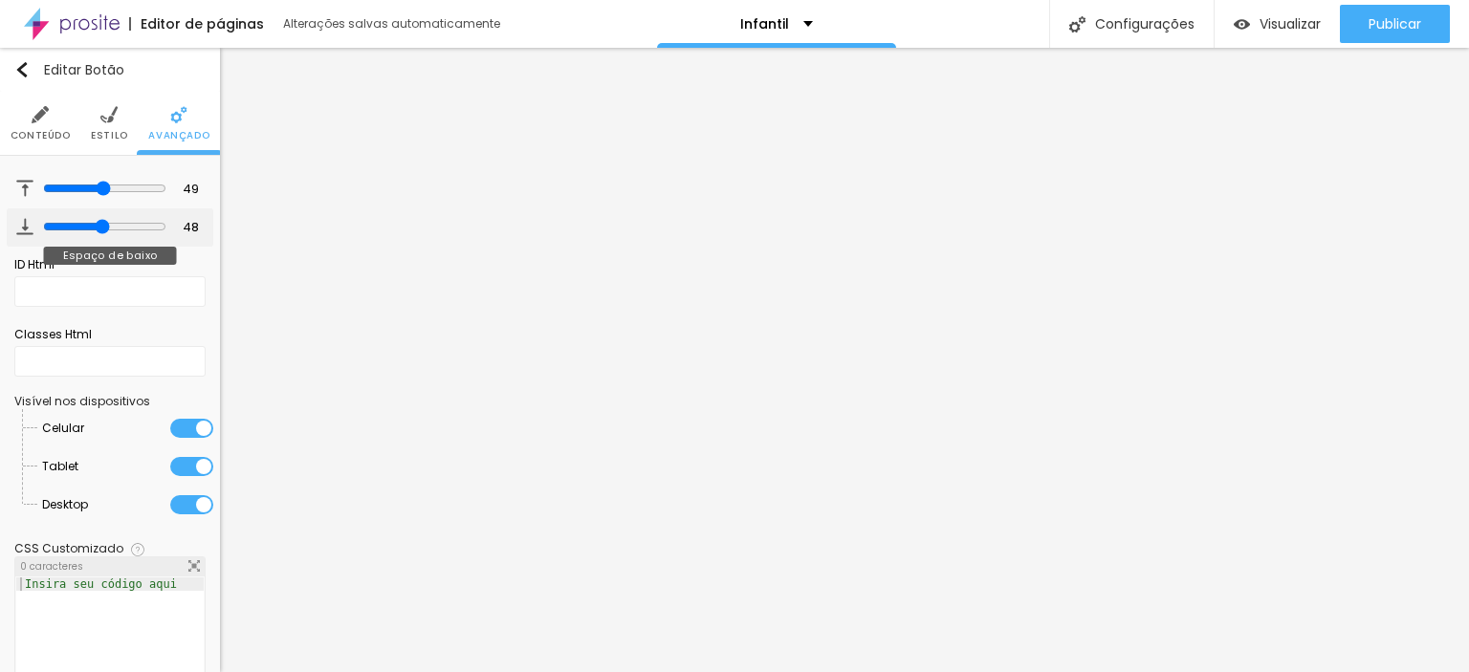
type input "49"
type input "51"
type input "58"
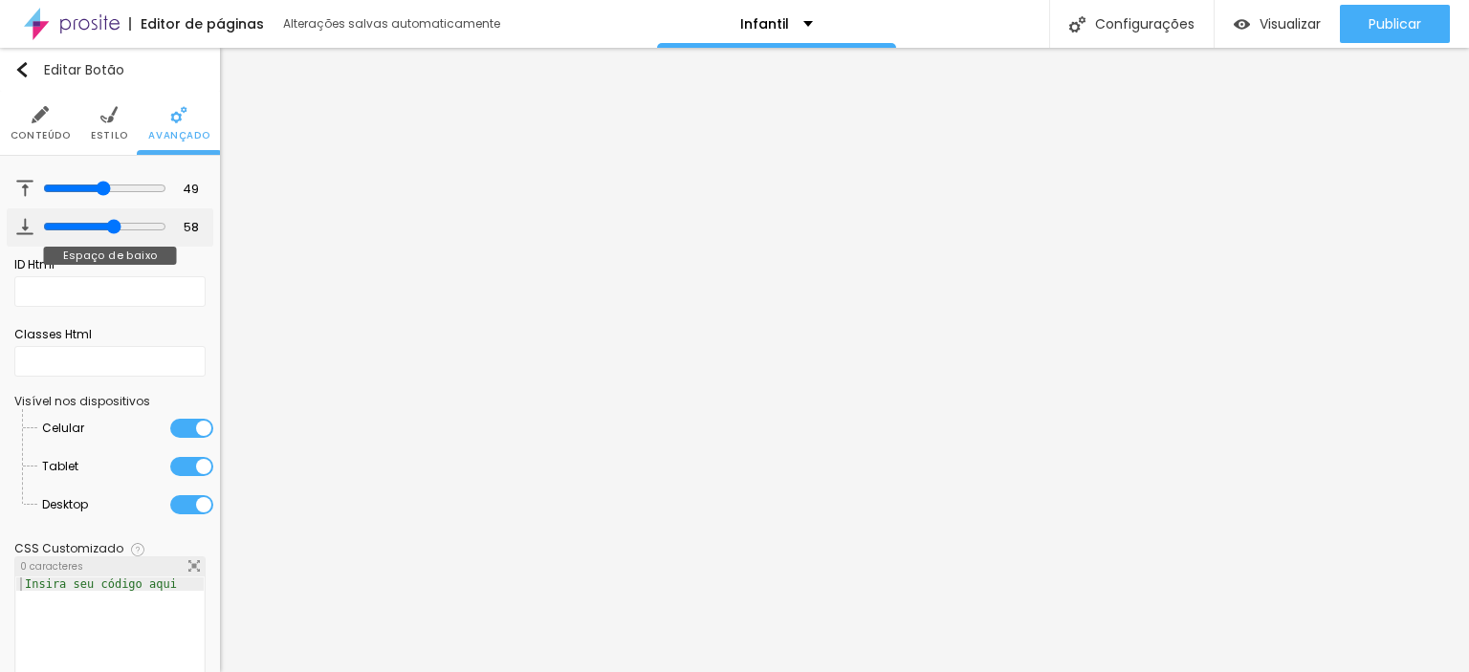
type input "64"
type input "71"
type input "75"
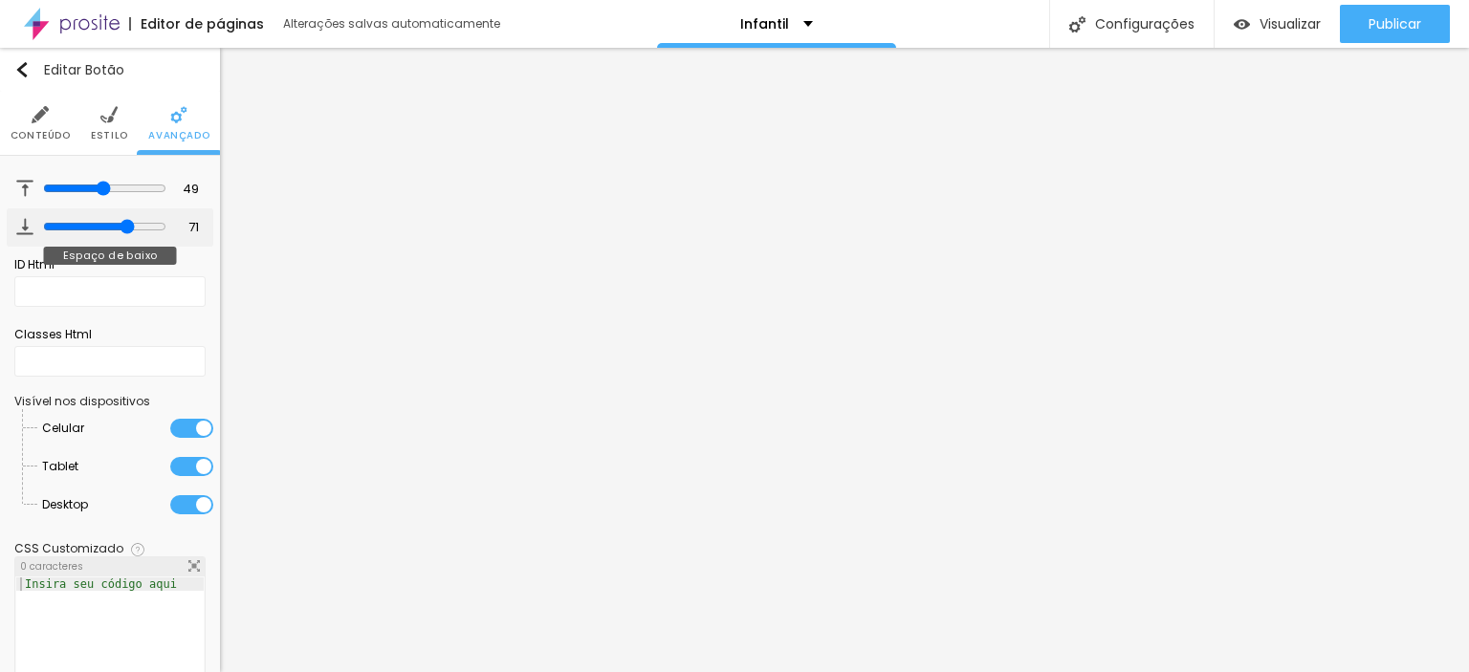
type input "75"
type input "76"
type input "79"
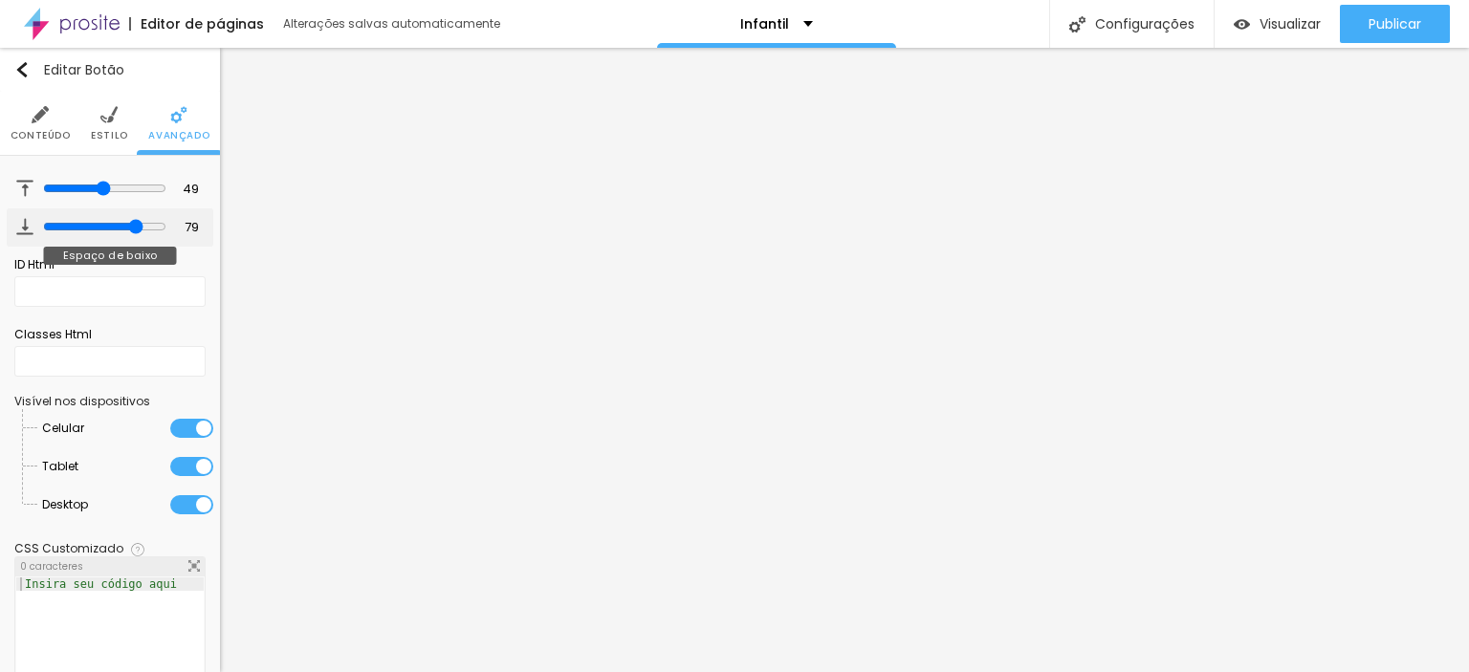
type input "80"
type input "81"
type input "80"
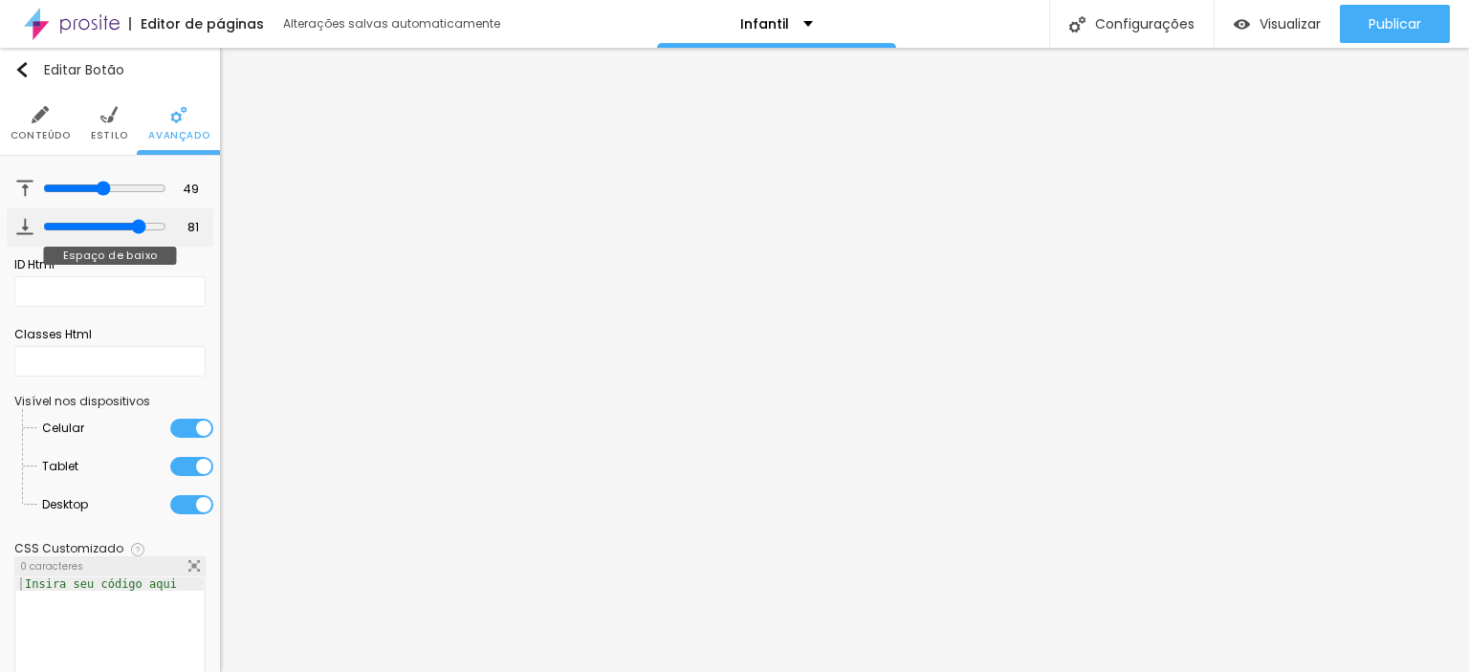
type input "80"
type input "78"
type input "67"
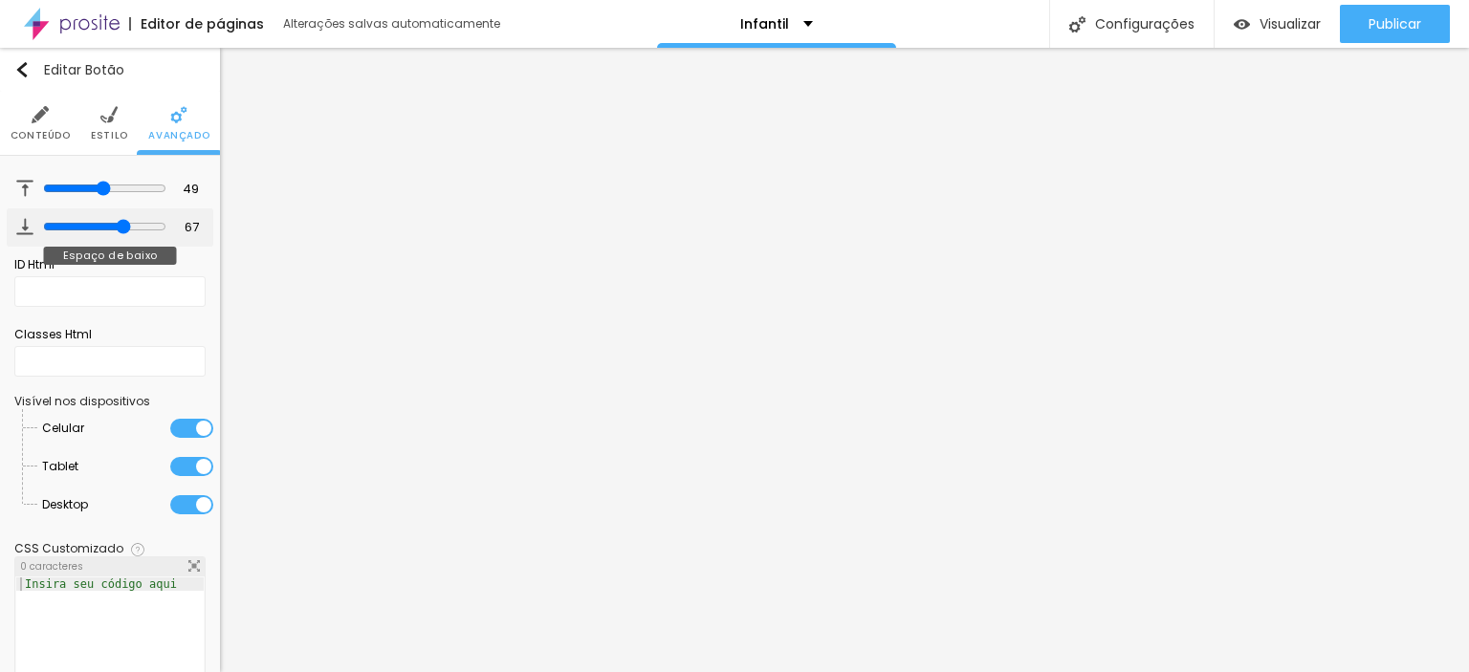
type input "61"
type input "53"
type input "48"
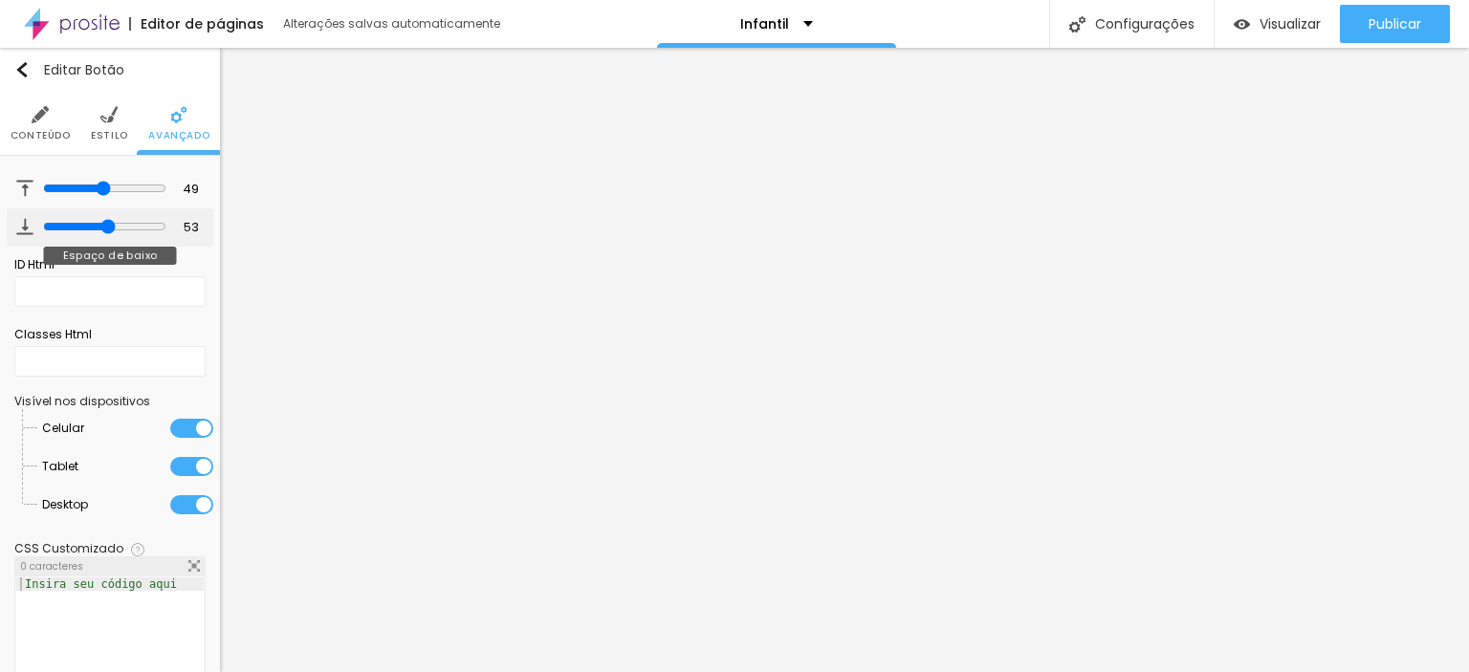
type input "48"
type input "46"
type input "45"
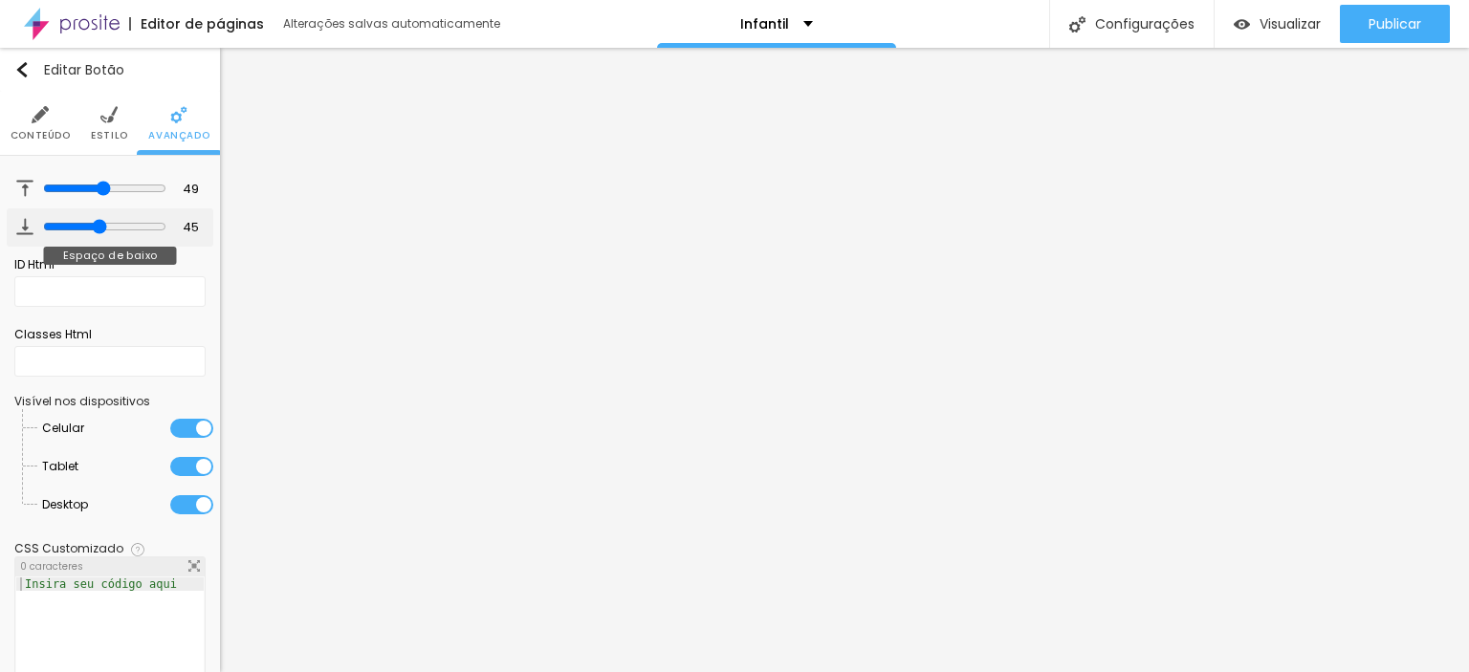
type input "43"
type input "38"
type input "35"
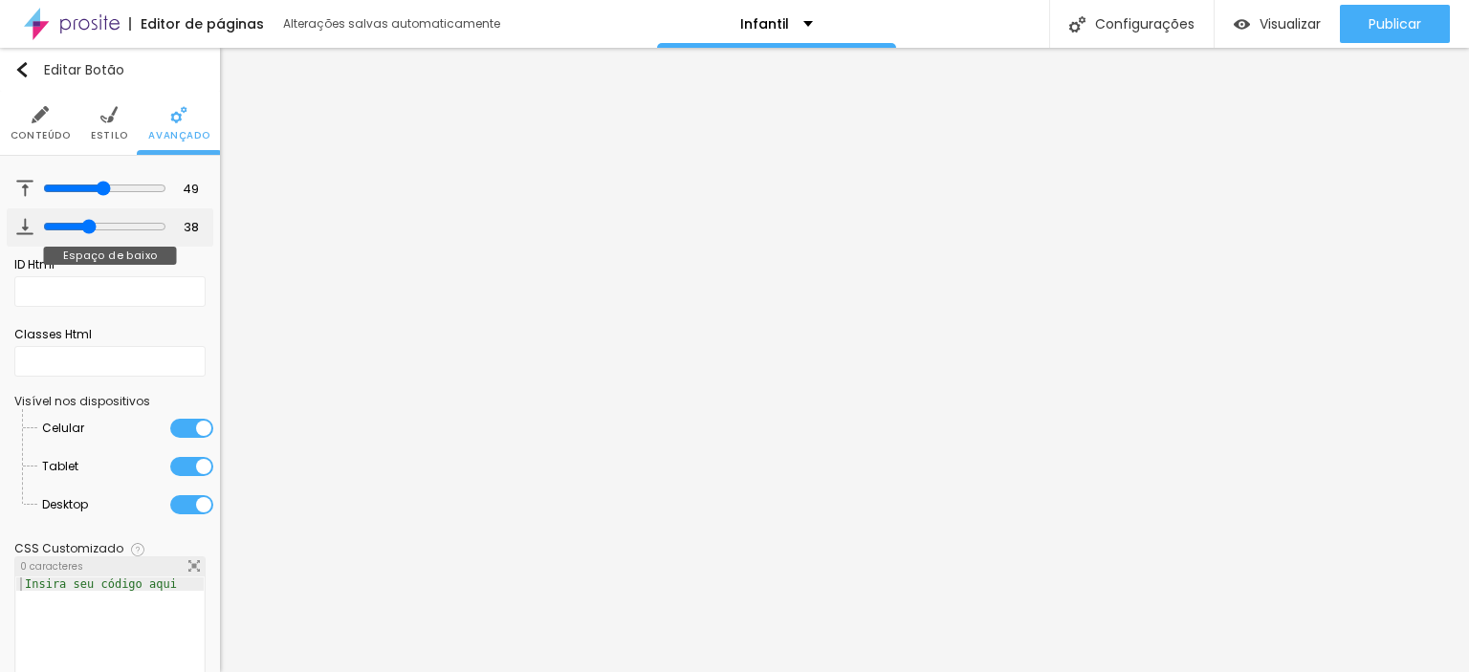
type input "35"
drag, startPoint x: 54, startPoint y: 224, endPoint x: 80, endPoint y: 230, distance: 27.4
type input "35"
click at [80, 230] on input "range" at bounding box center [104, 226] width 123 height 15
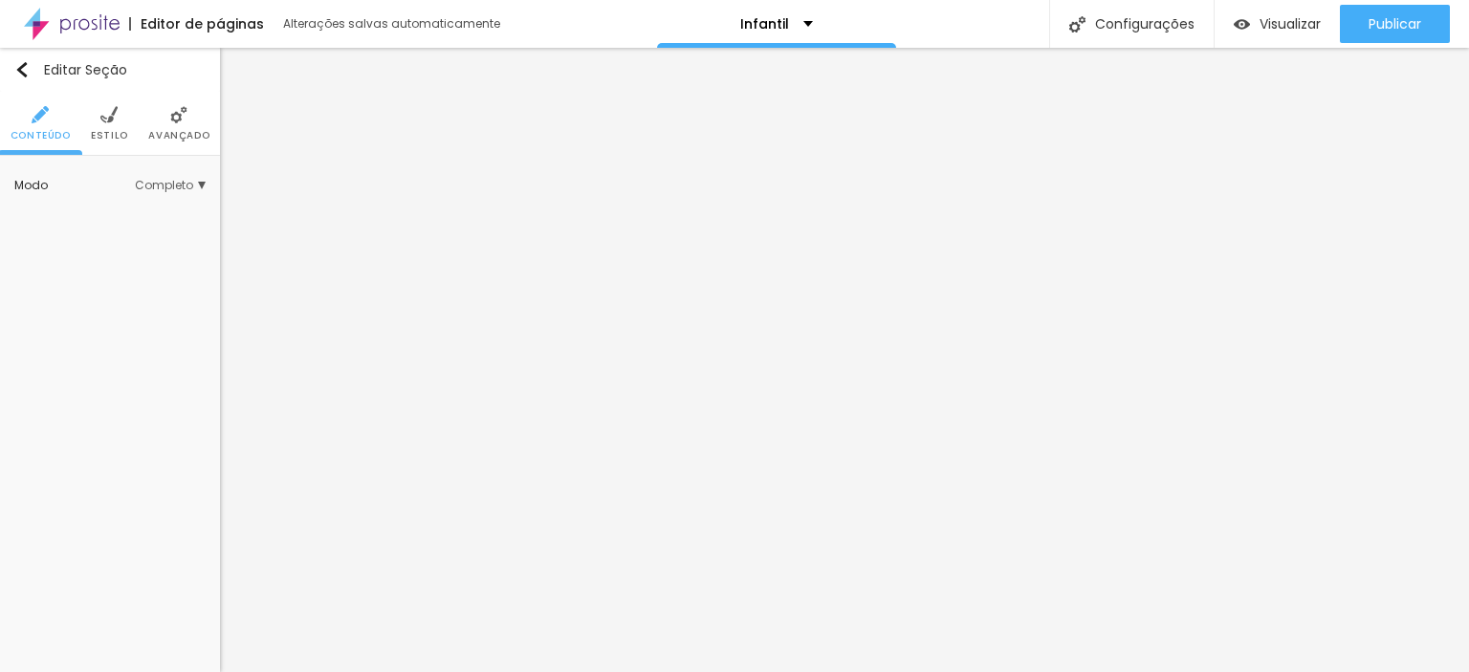
click at [118, 131] on span "Estilo" at bounding box center [109, 136] width 37 height 10
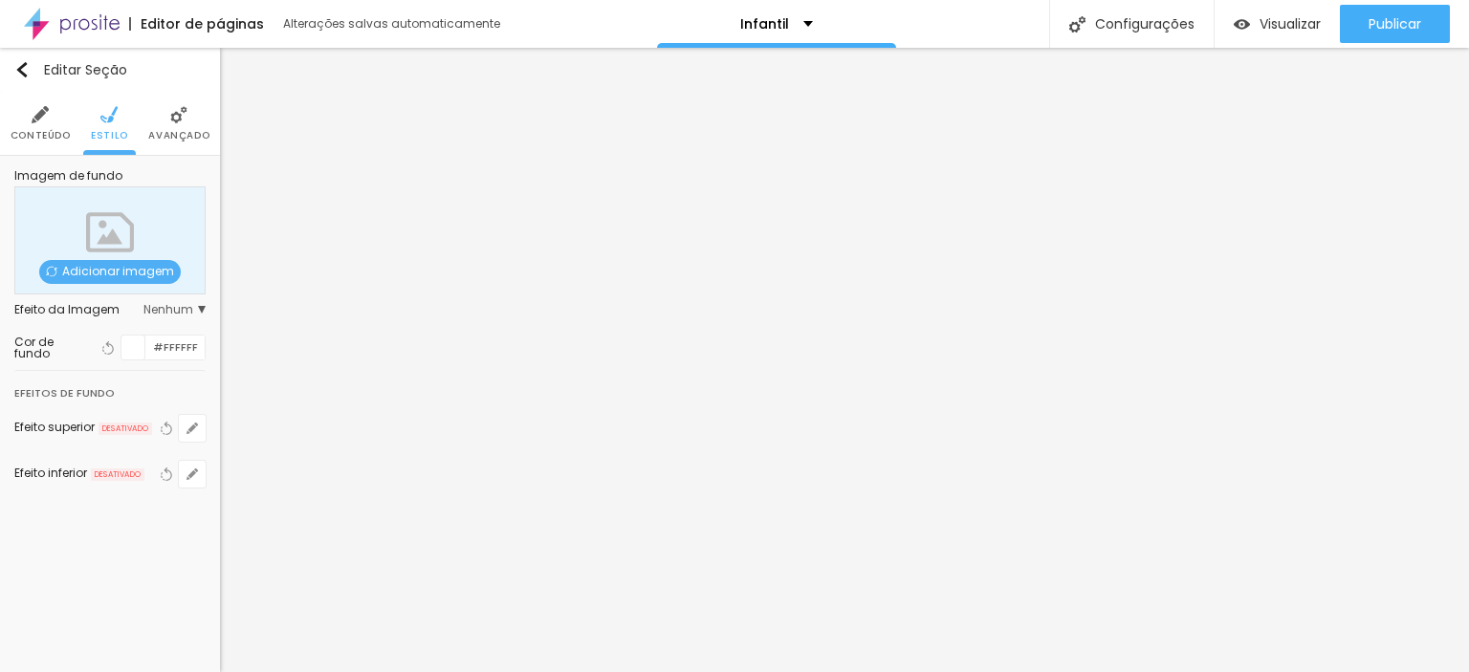
click at [94, 270] on span "Adicionar imagem" at bounding box center [110, 272] width 142 height 24
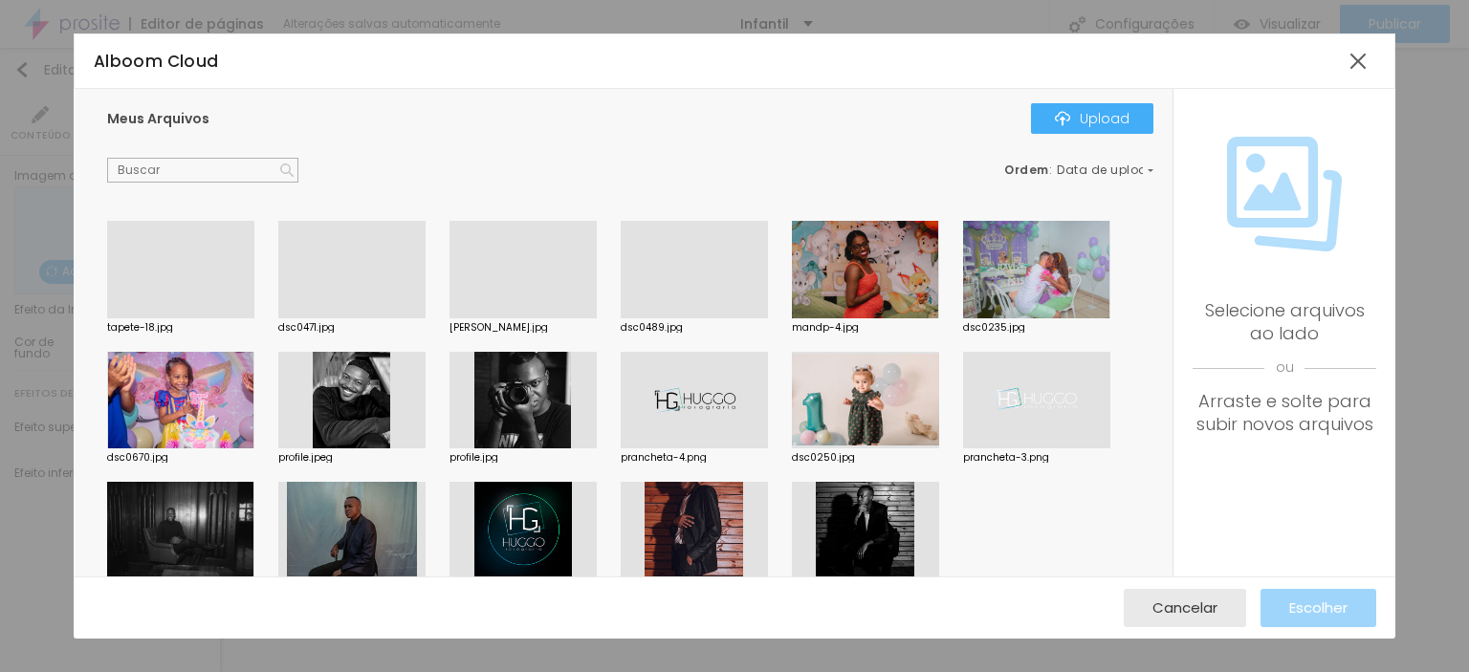
click at [1071, 254] on div at bounding box center [1036, 270] width 147 height 98
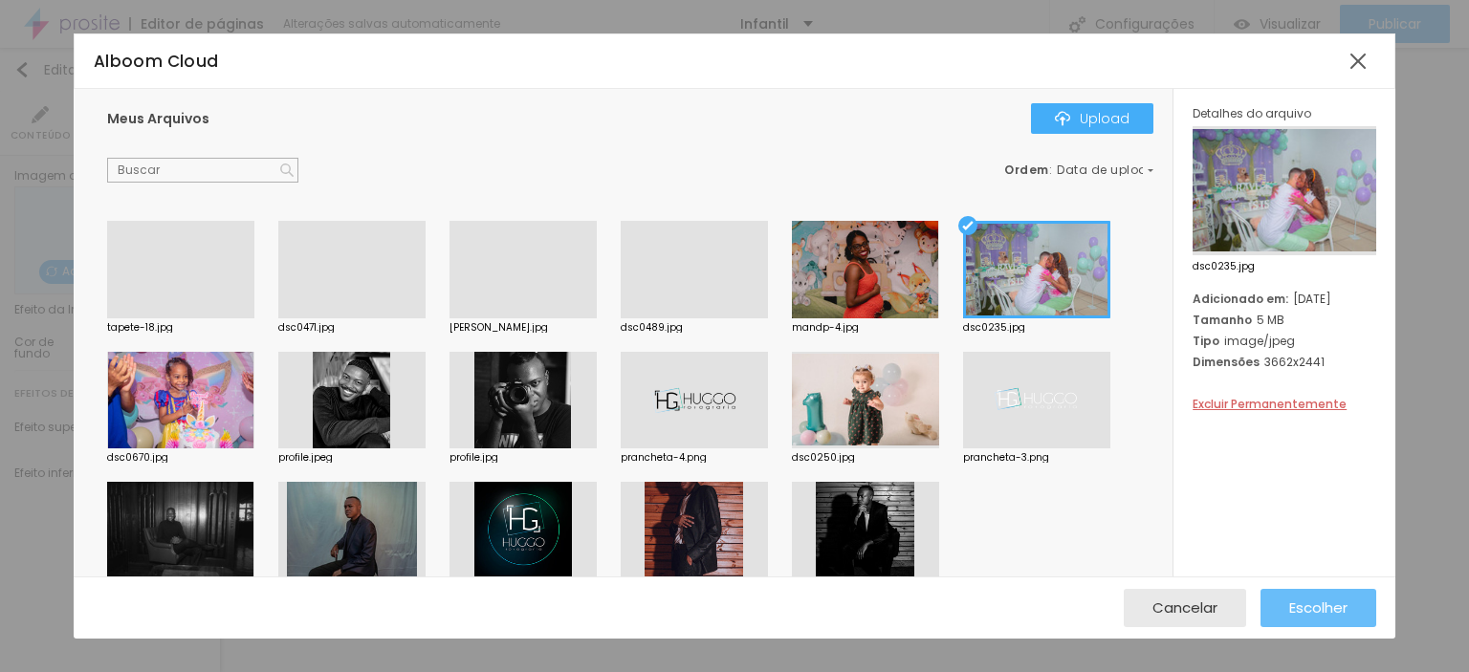
click at [1325, 600] on span "Escolher" at bounding box center [1318, 608] width 58 height 16
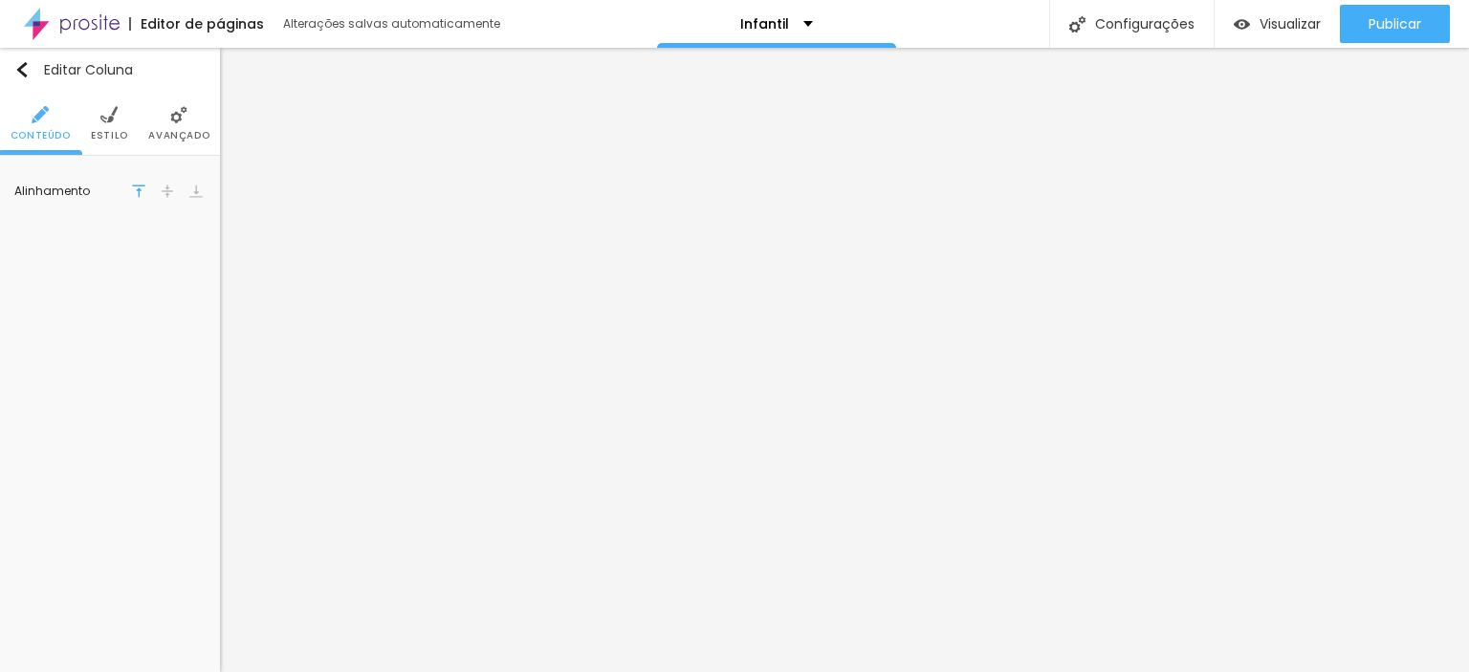
click at [126, 125] on ul "Conteúdo Estilo Avançado" at bounding box center [110, 124] width 220 height 64
click at [112, 119] on img at bounding box center [108, 114] width 17 height 17
click at [168, 120] on li "Avançado" at bounding box center [178, 123] width 61 height 63
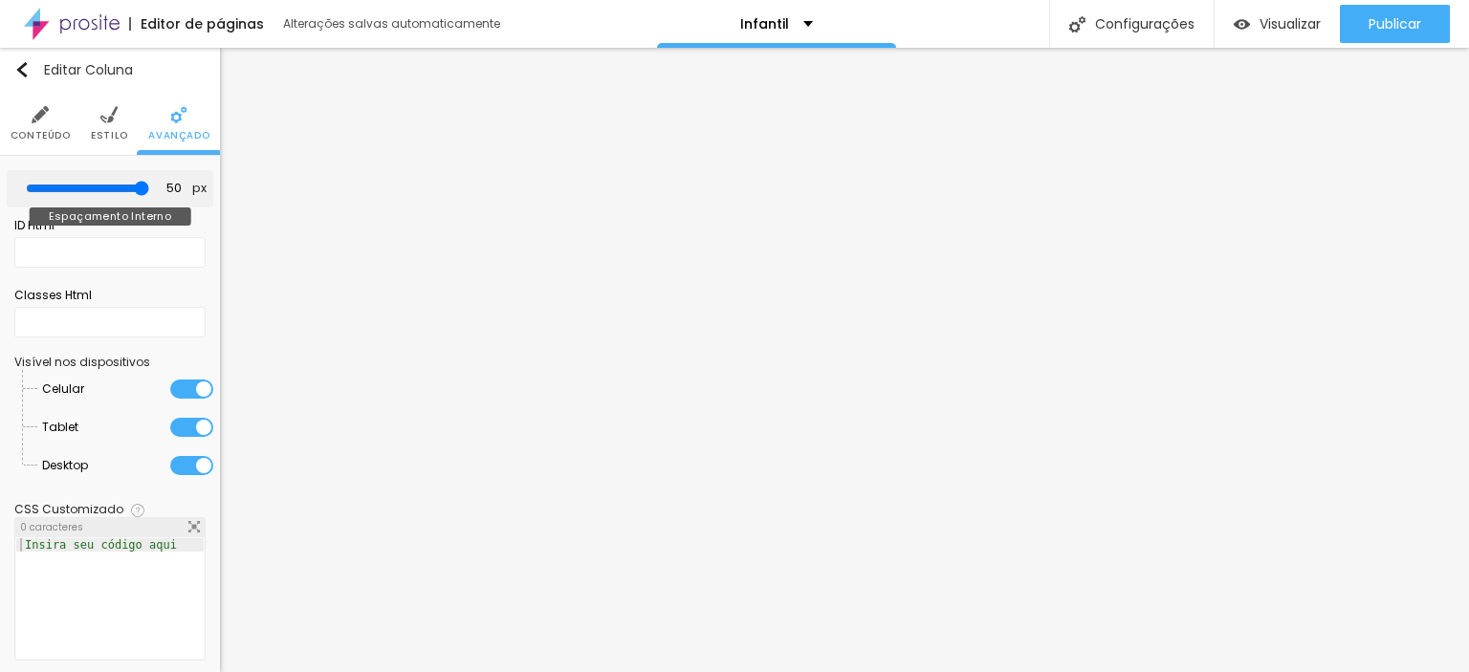
type input "45"
type input "40"
type input "25"
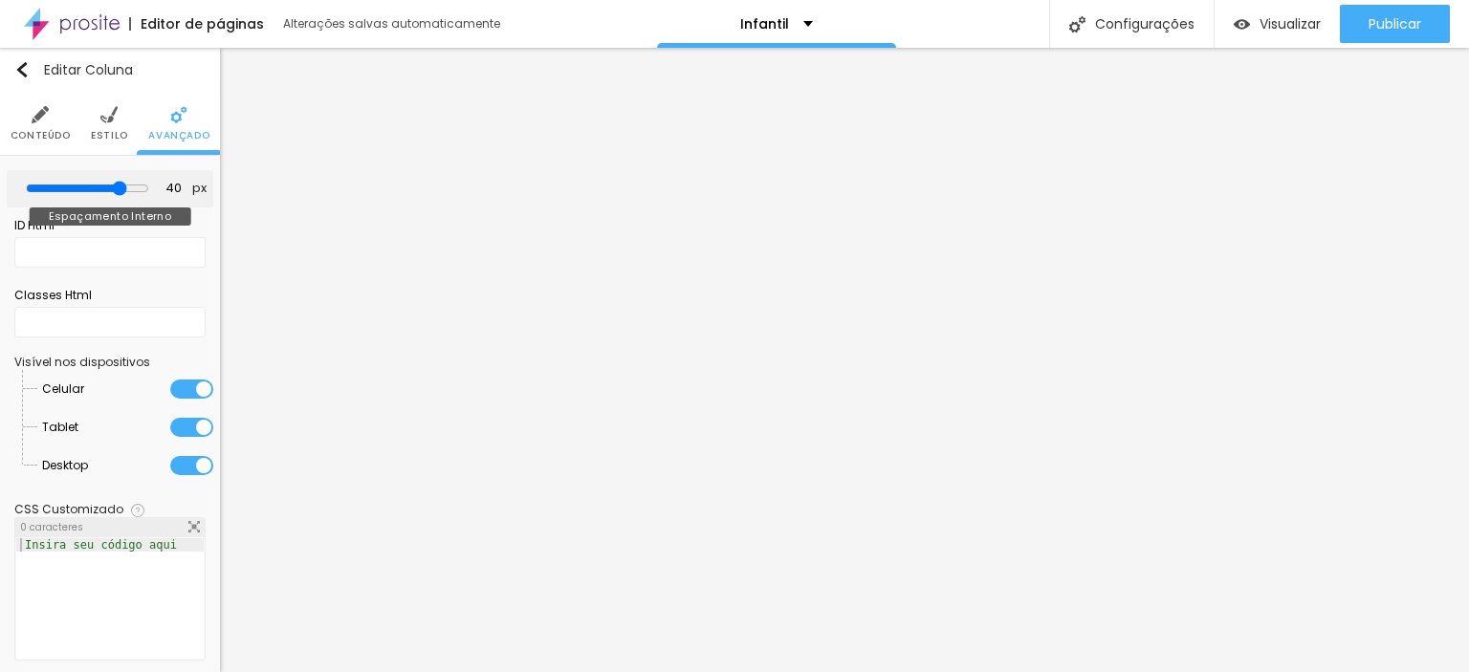
type input "25"
type input "20"
type input "15"
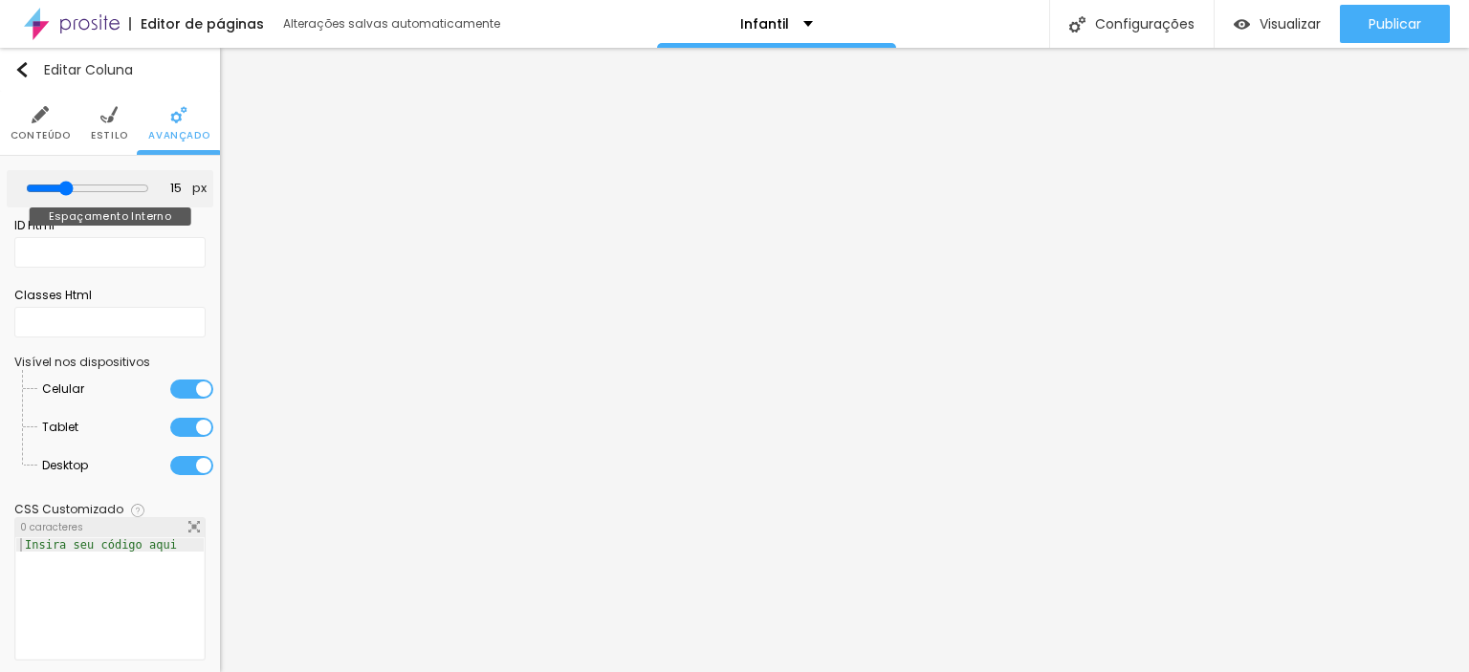
type input "10"
type input "0"
type input "50"
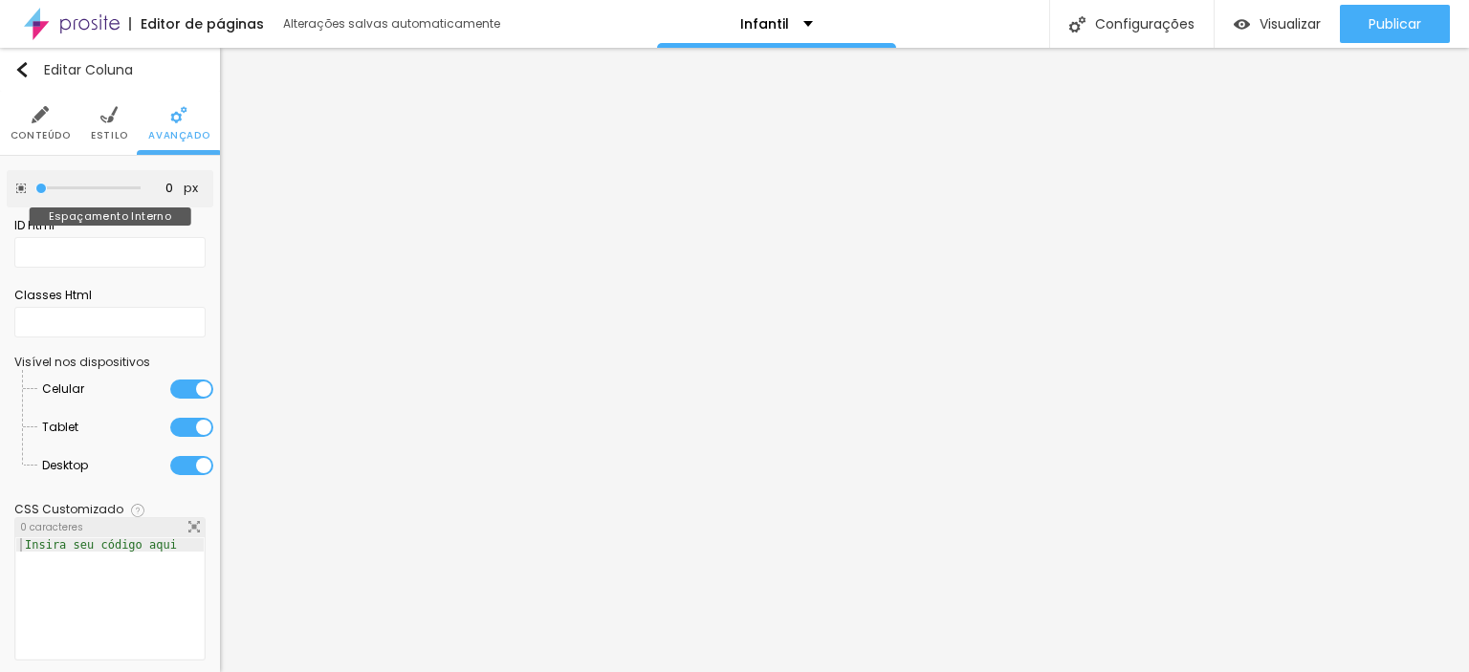
type input "50"
drag, startPoint x: 120, startPoint y: 186, endPoint x: 301, endPoint y: 202, distance: 181.4
click at [149, 196] on input "range" at bounding box center [87, 188] width 123 height 15
click at [153, 191] on input "50" at bounding box center [167, 189] width 33 height 18
type input "0"
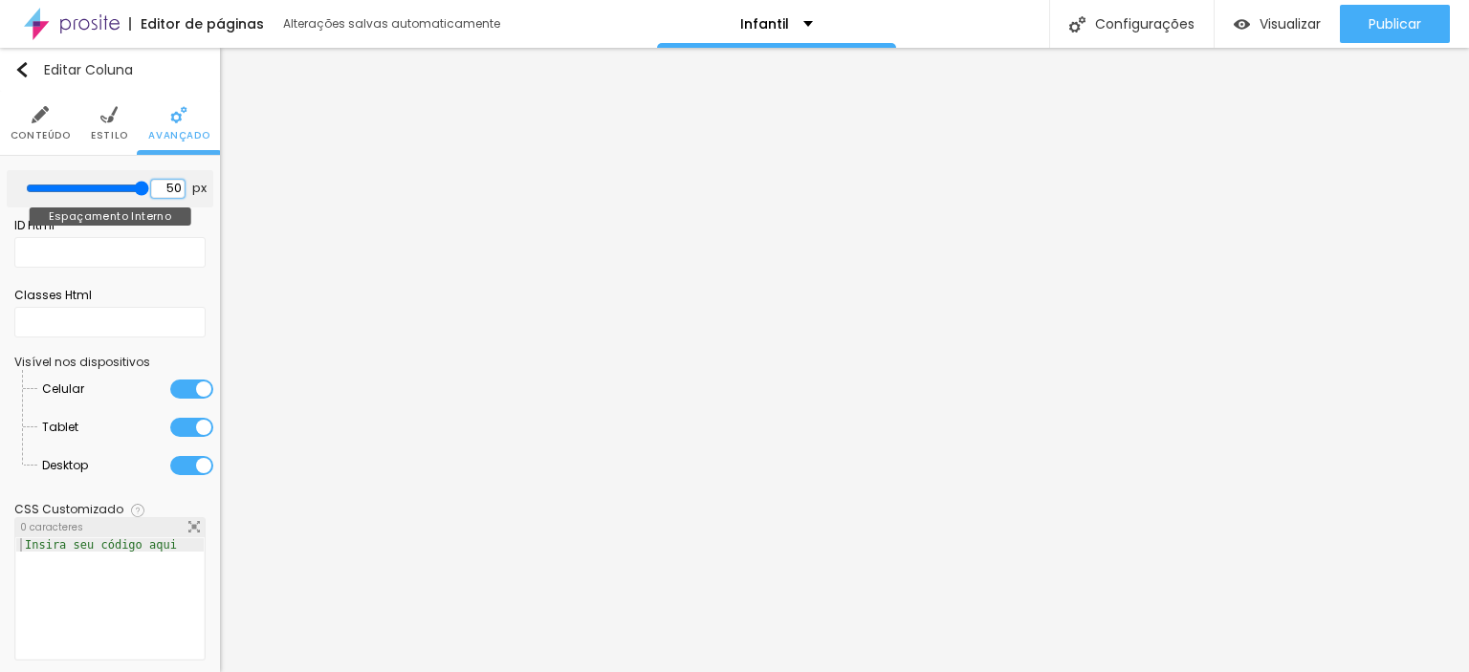
type input "0"
type input "10"
type input "50"
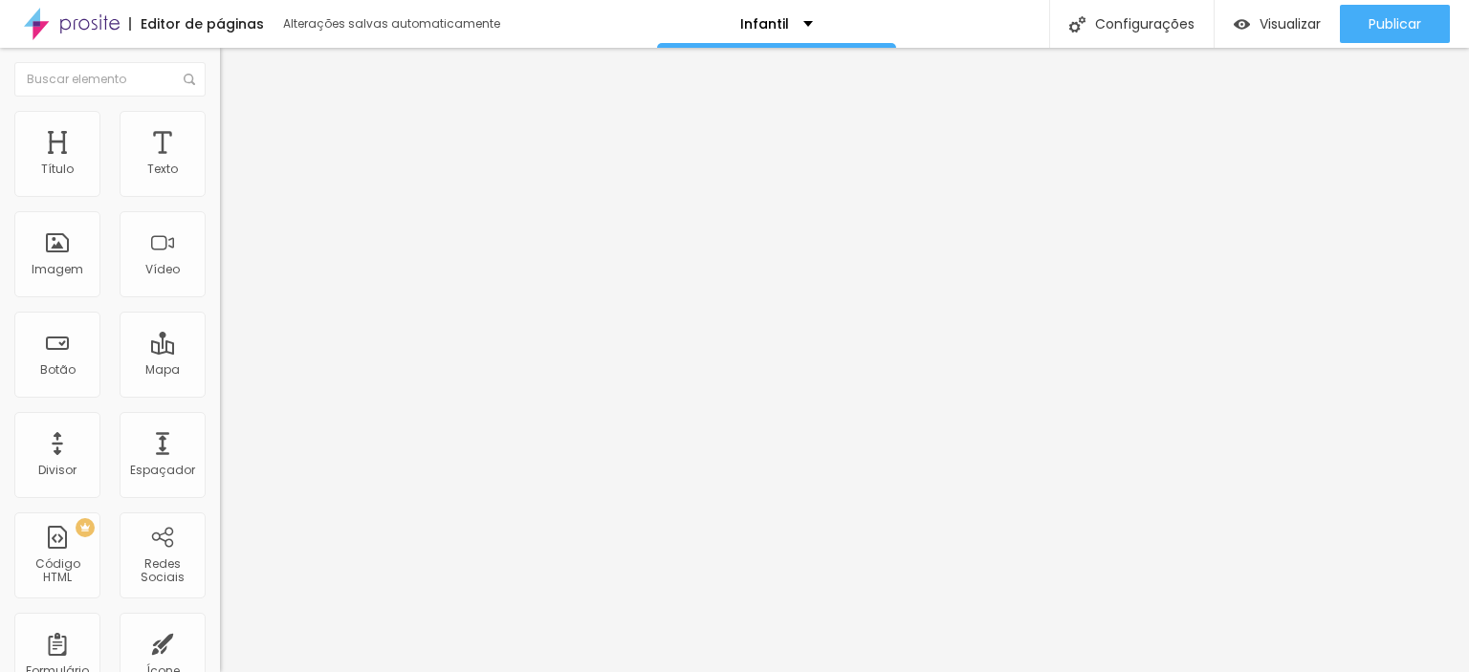
drag, startPoint x: 195, startPoint y: 479, endPoint x: 219, endPoint y: 472, distance: 24.8
click at [202, 476] on div "Título Texto Imagem Vídeo Botão Mapa Divisor Espaçador PREMIUM Código HTML Rede…" at bounding box center [110, 563] width 220 height 904
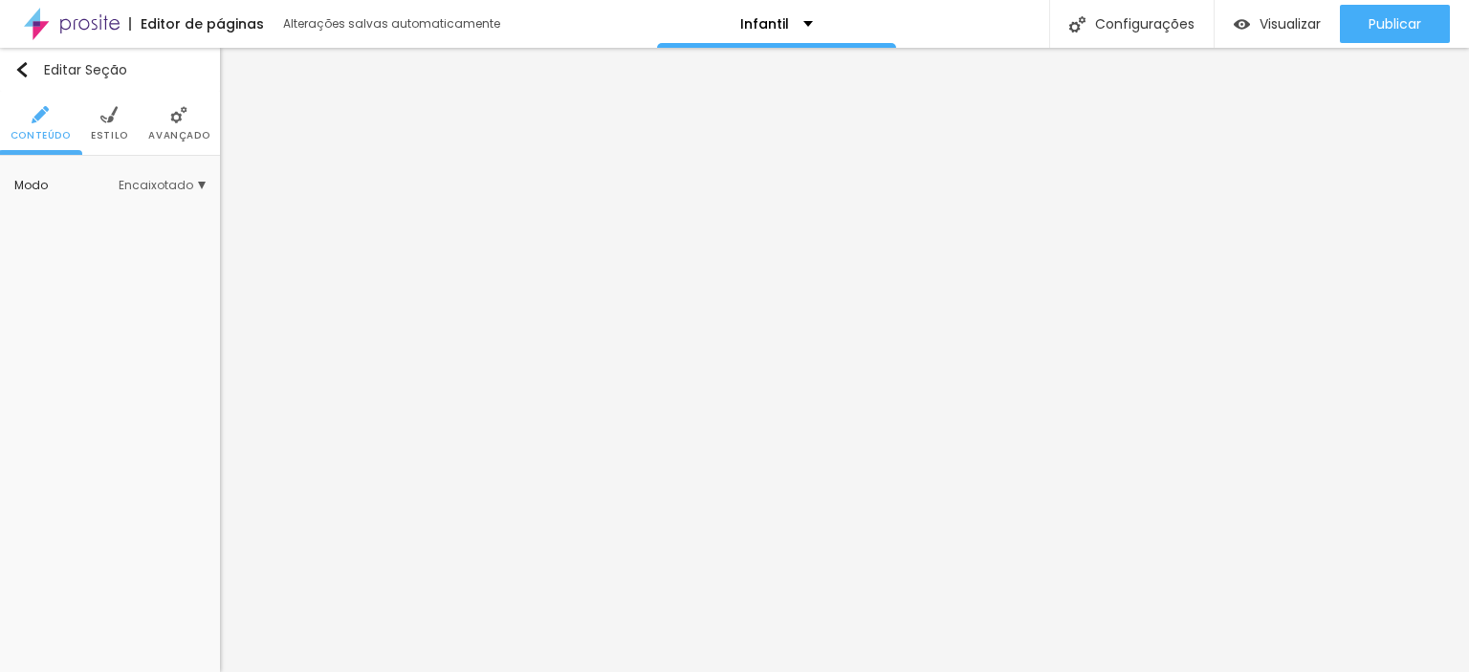
click at [169, 126] on li "Avançado" at bounding box center [178, 123] width 61 height 63
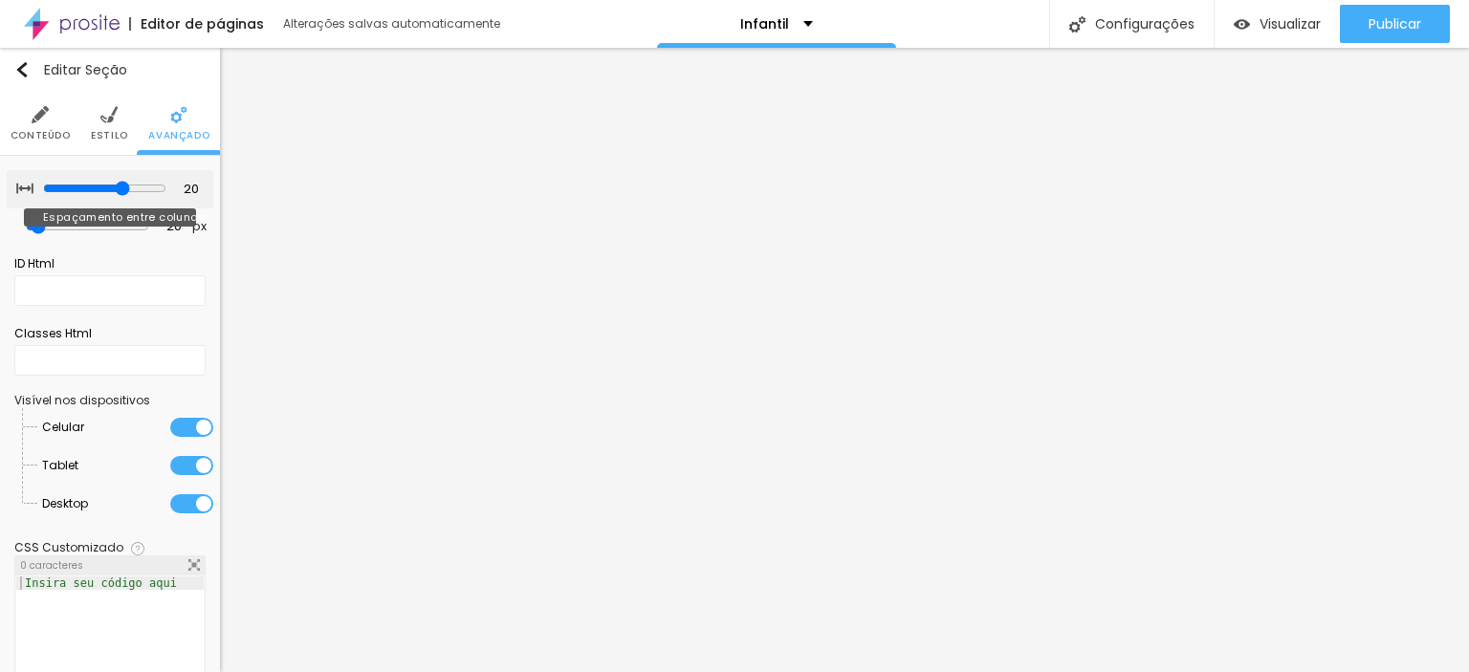
type input "15"
type input "10"
drag, startPoint x: 108, startPoint y: 188, endPoint x: 74, endPoint y: 187, distance: 34.4
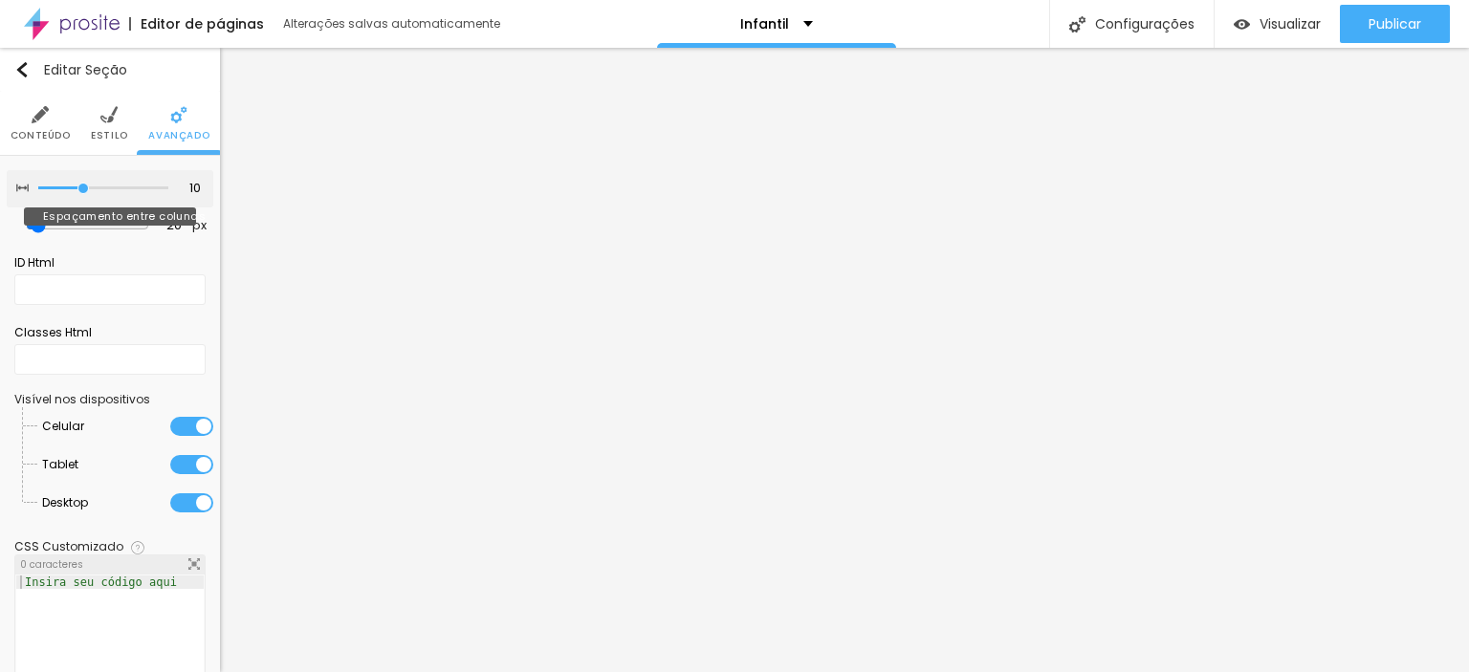
type input "10"
click at [74, 187] on input "range" at bounding box center [103, 189] width 130 height 10
click at [102, 121] on img at bounding box center [108, 114] width 17 height 17
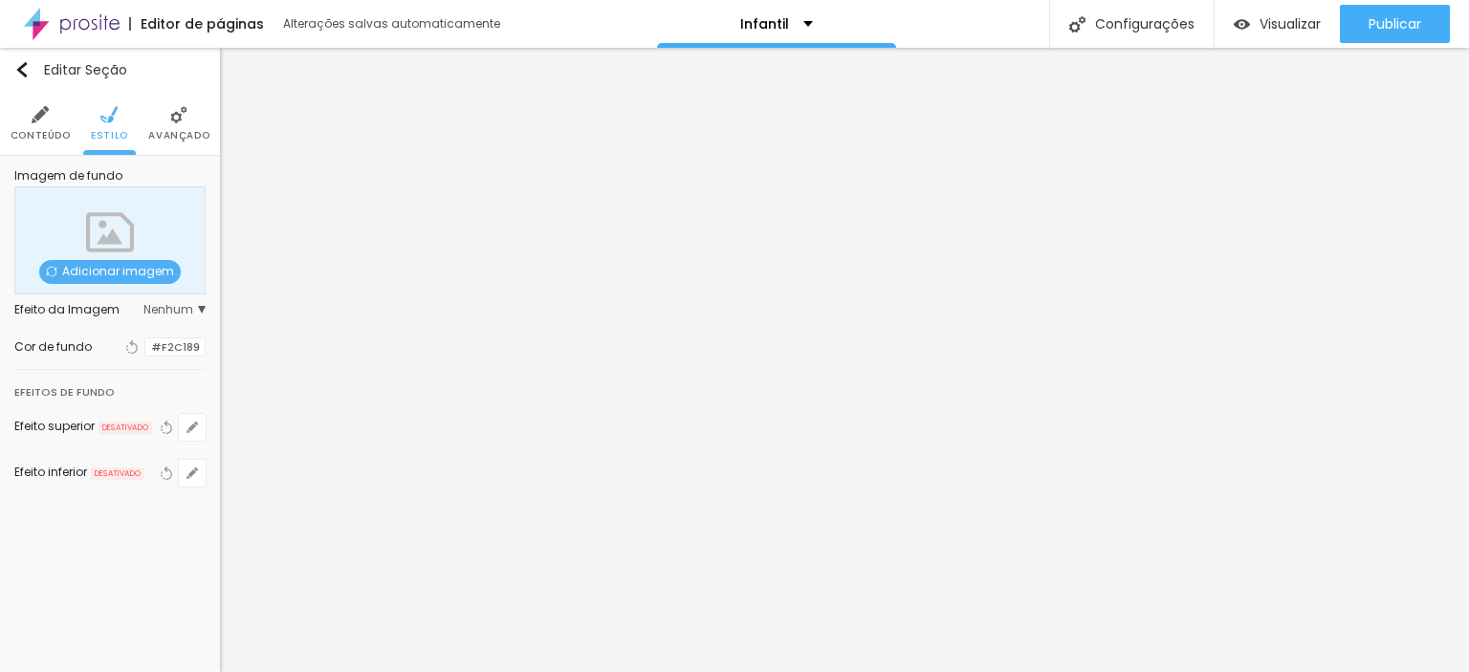
click at [50, 127] on li "Conteúdo" at bounding box center [41, 123] width 60 height 63
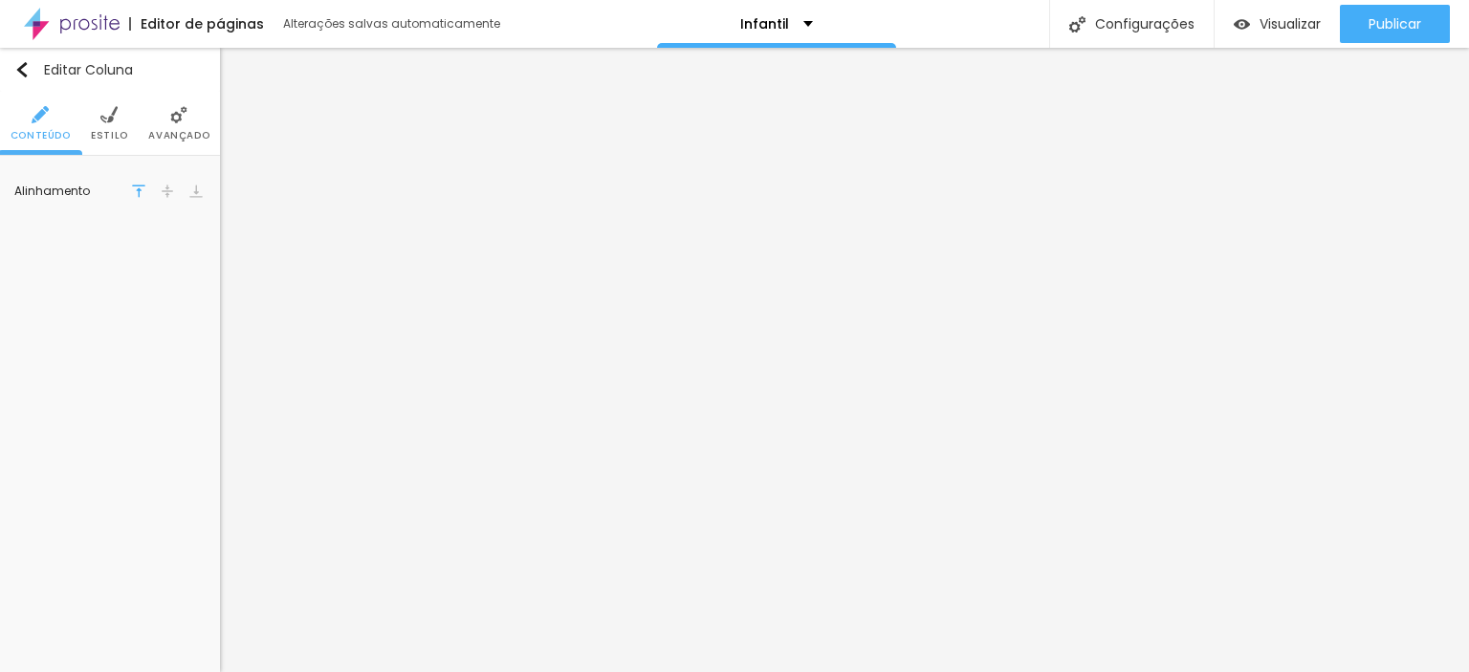
click at [174, 119] on img at bounding box center [178, 114] width 17 height 17
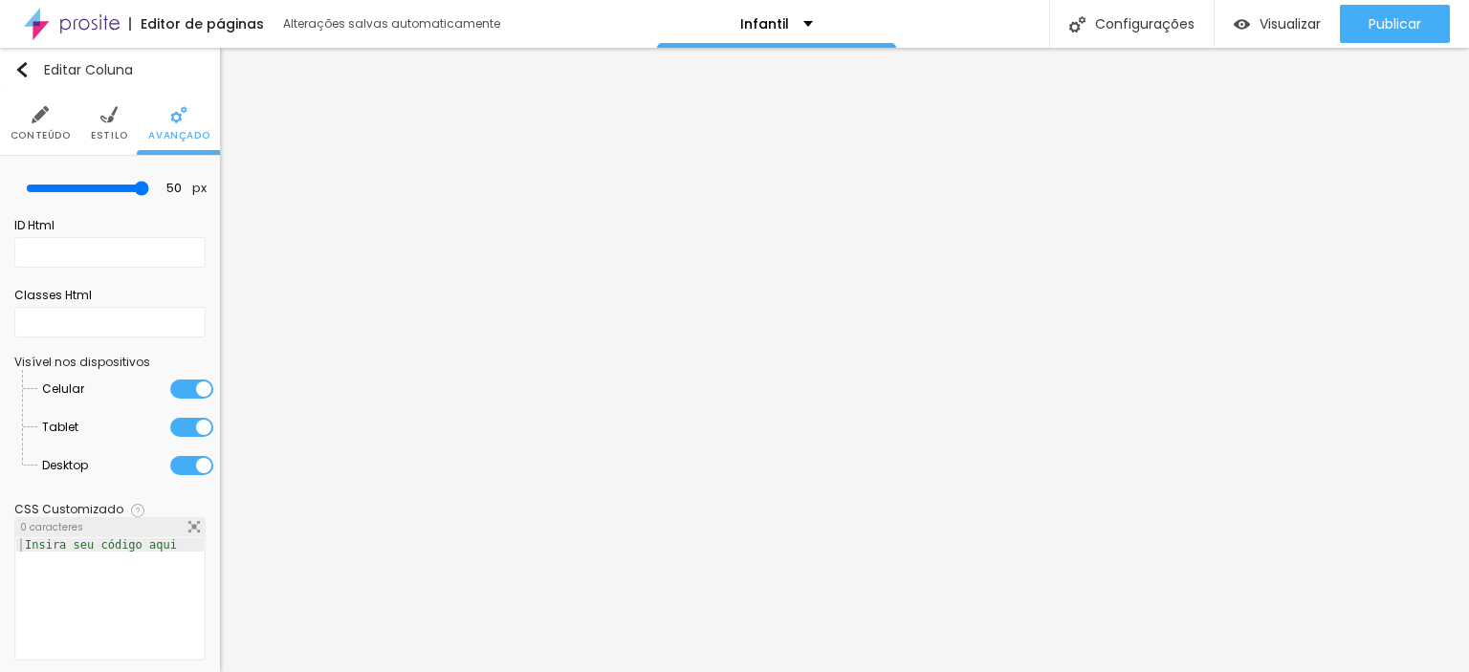
click at [104, 124] on li "Estilo" at bounding box center [109, 123] width 37 height 63
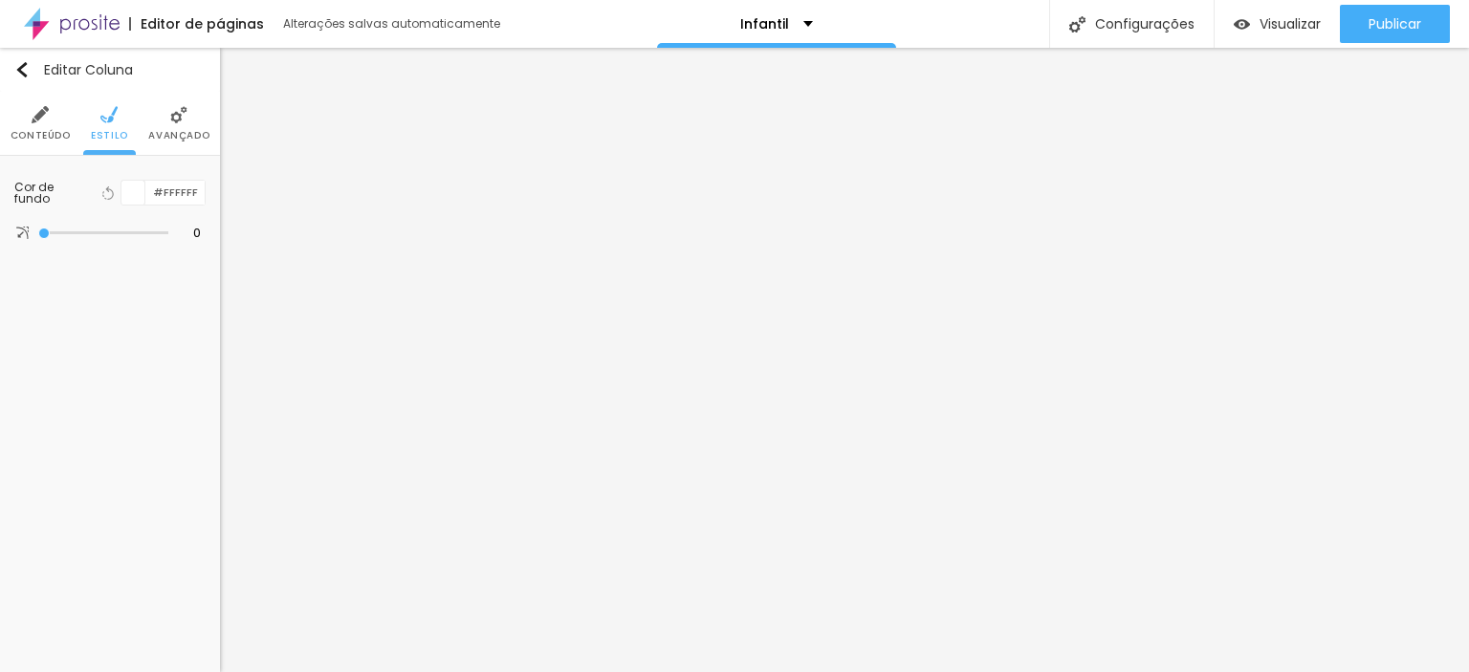
click at [217, 356] on div "Editar Coluna Conteúdo Estilo Avançado Cor de fundo Voltar ao padrão #FFFFFF 0 …" at bounding box center [110, 360] width 220 height 624
click at [116, 114] on img at bounding box center [108, 114] width 17 height 17
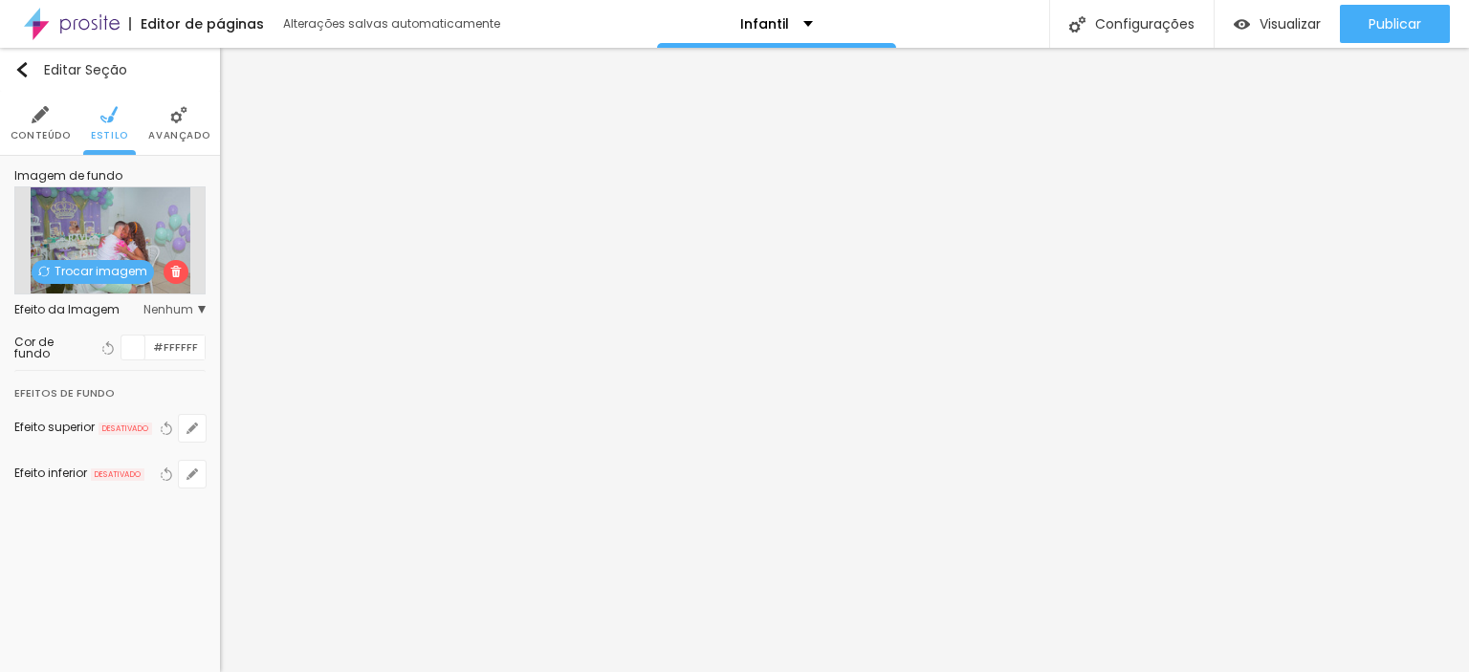
click at [112, 268] on span "Trocar imagem" at bounding box center [93, 272] width 122 height 24
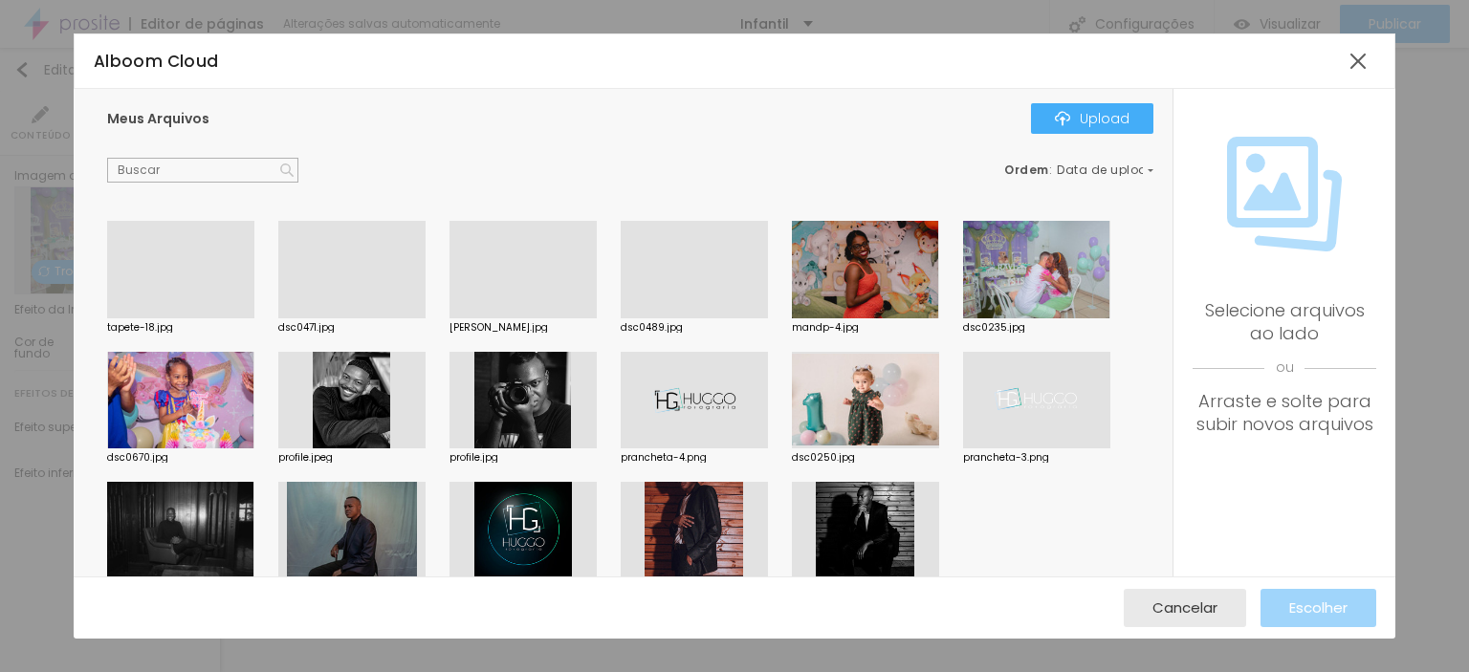
click at [845, 408] on div at bounding box center [865, 401] width 147 height 98
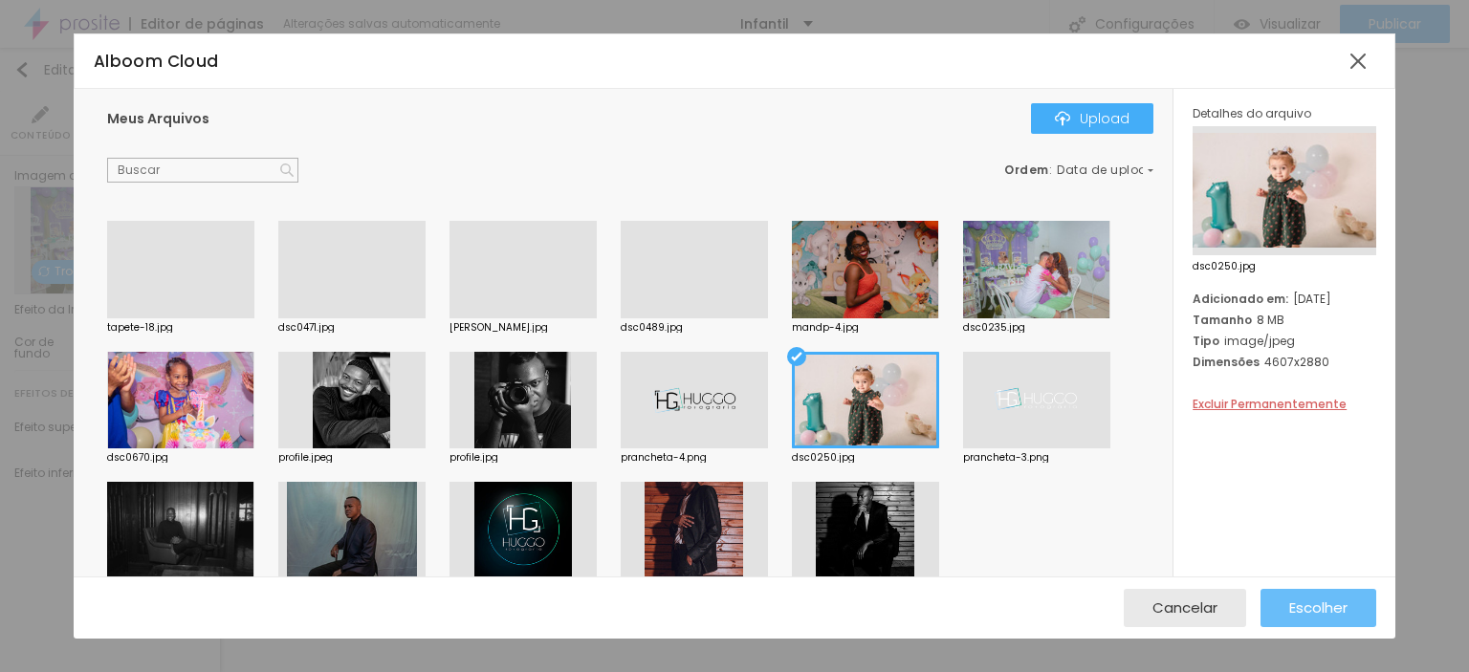
click at [1302, 619] on div "Escolher" at bounding box center [1318, 608] width 58 height 38
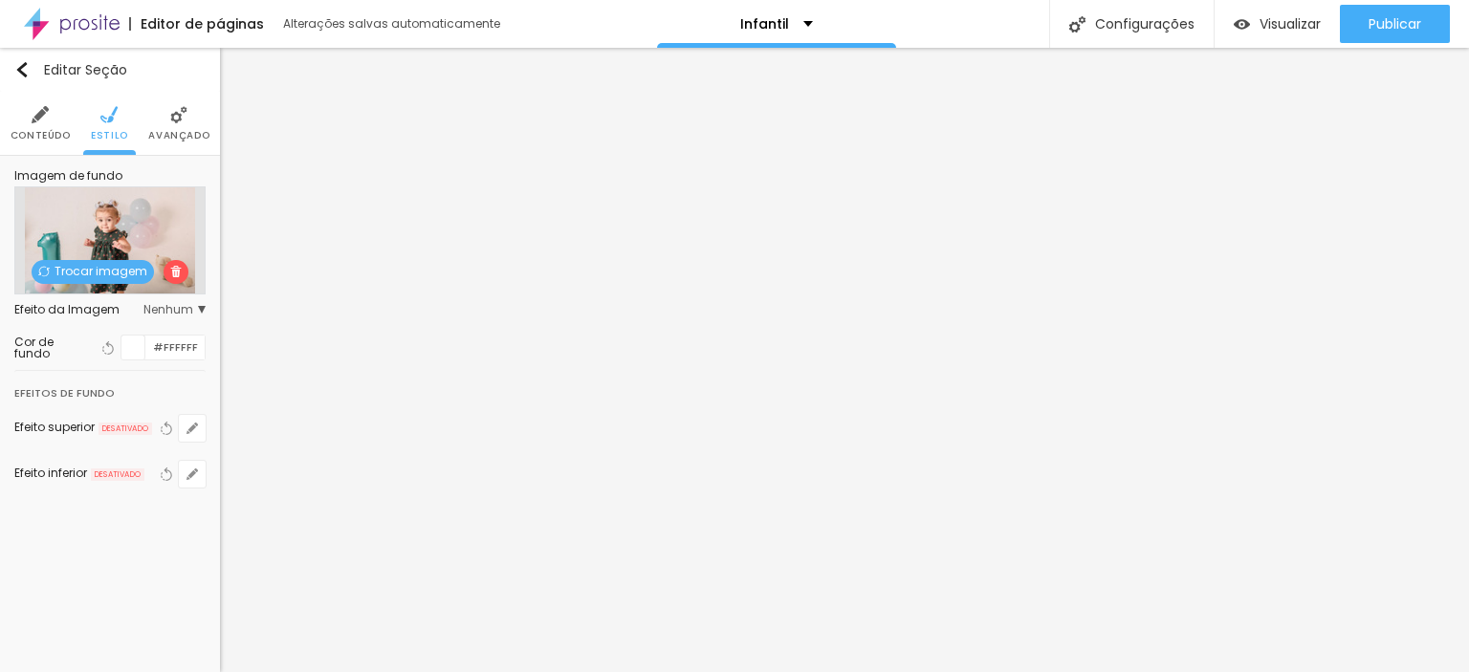
click at [88, 276] on span "Trocar imagem" at bounding box center [93, 272] width 122 height 24
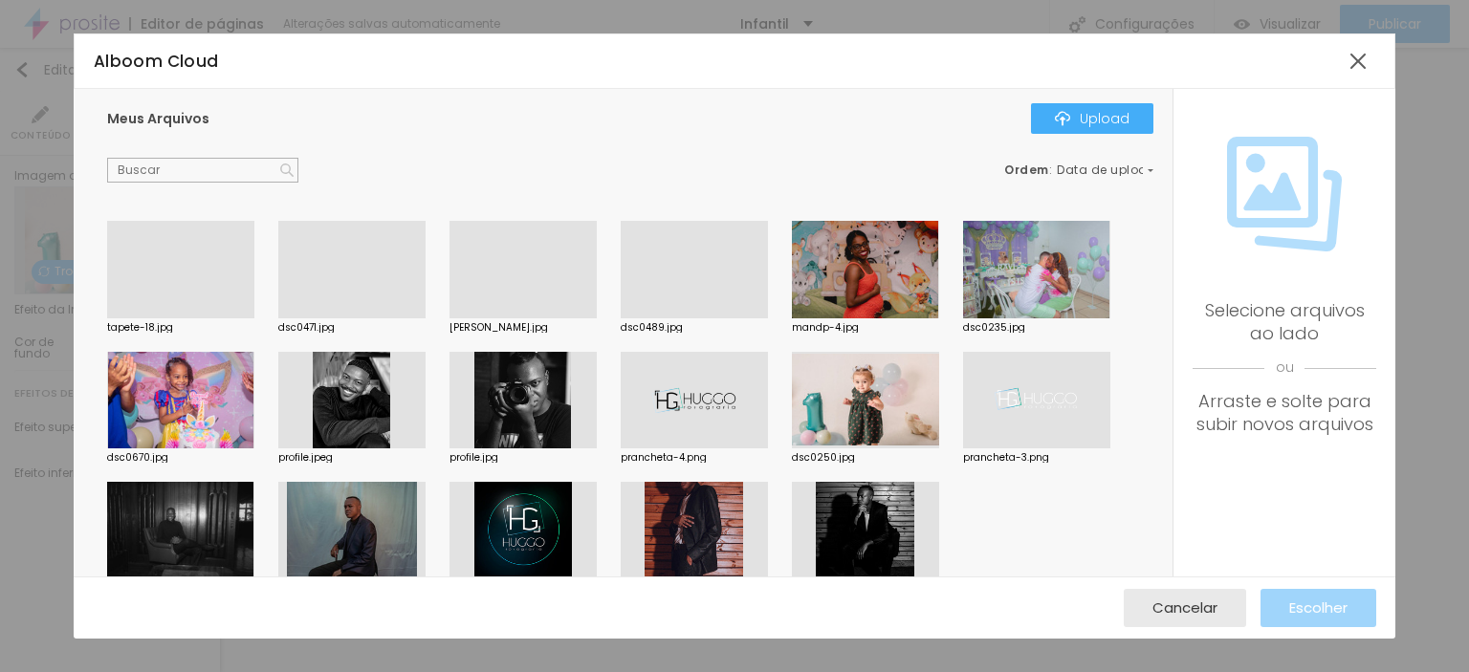
click at [707, 318] on div at bounding box center [694, 318] width 147 height 0
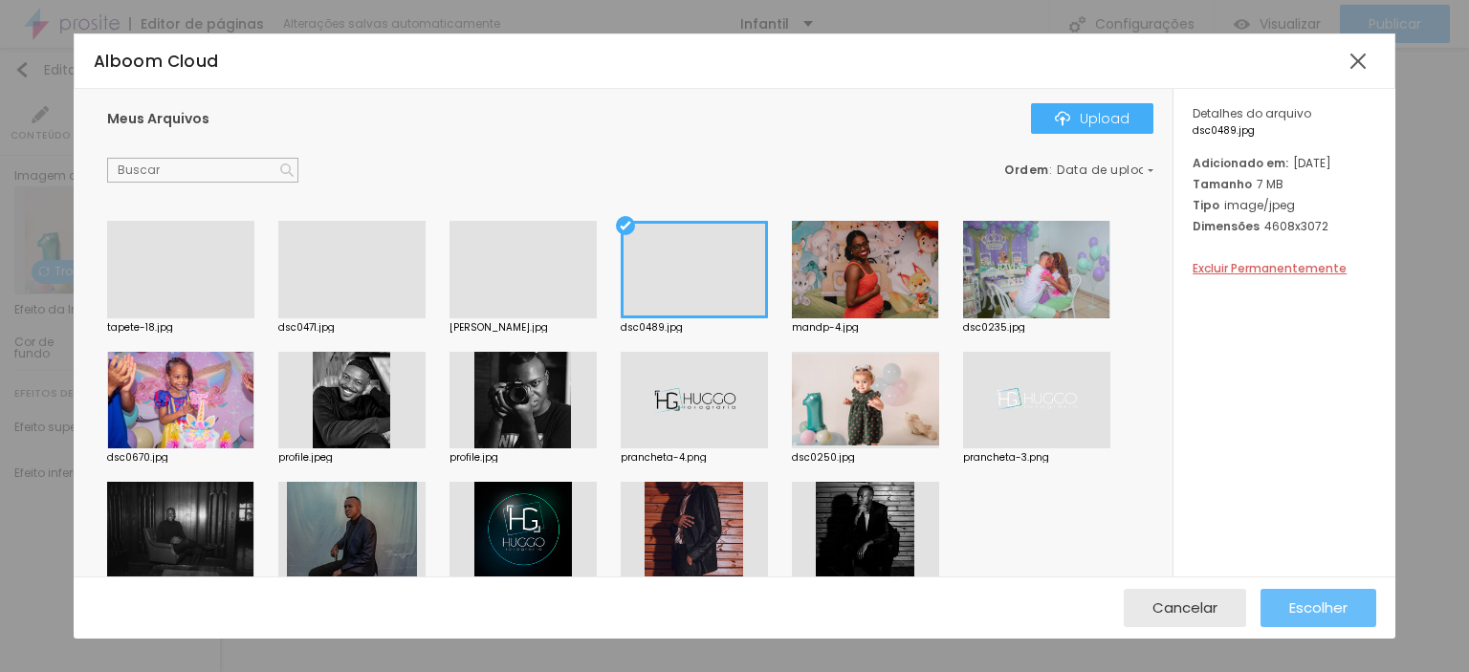
click at [1356, 605] on button "Escolher" at bounding box center [1318, 608] width 116 height 38
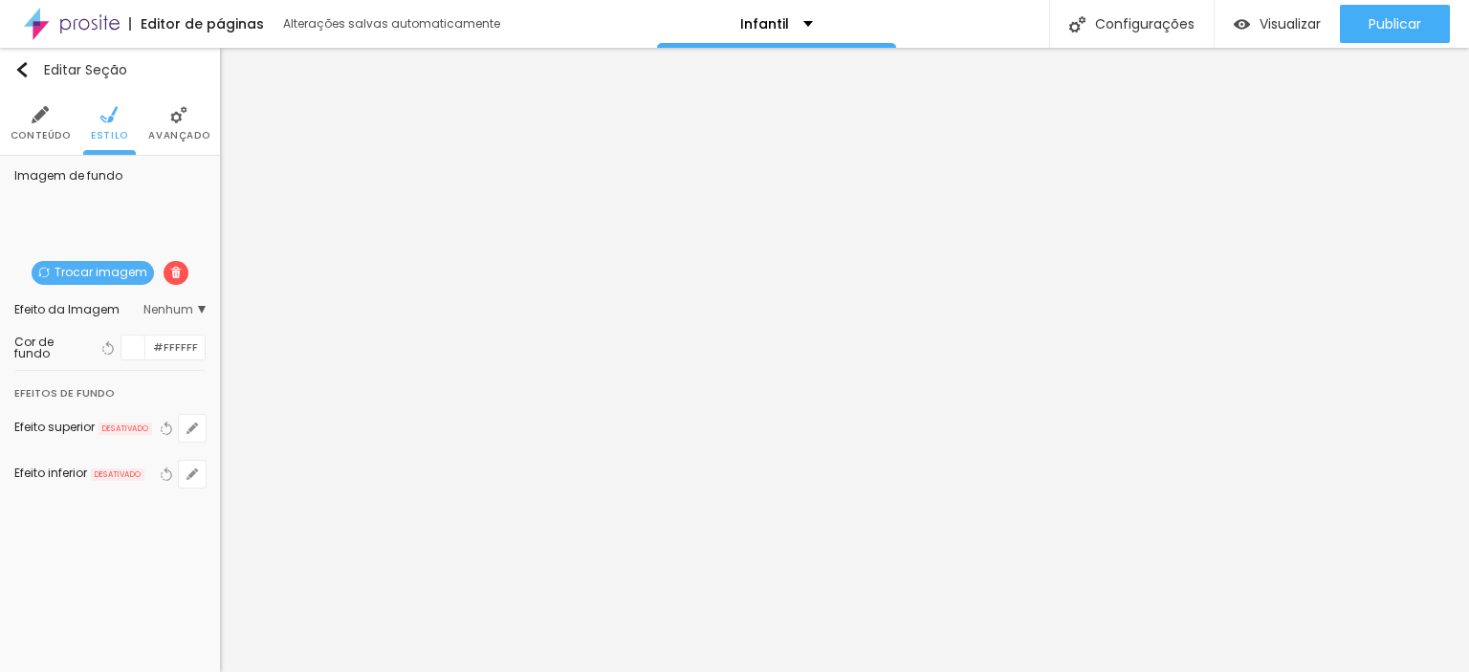
click at [99, 267] on span "Trocar imagem" at bounding box center [93, 273] width 122 height 24
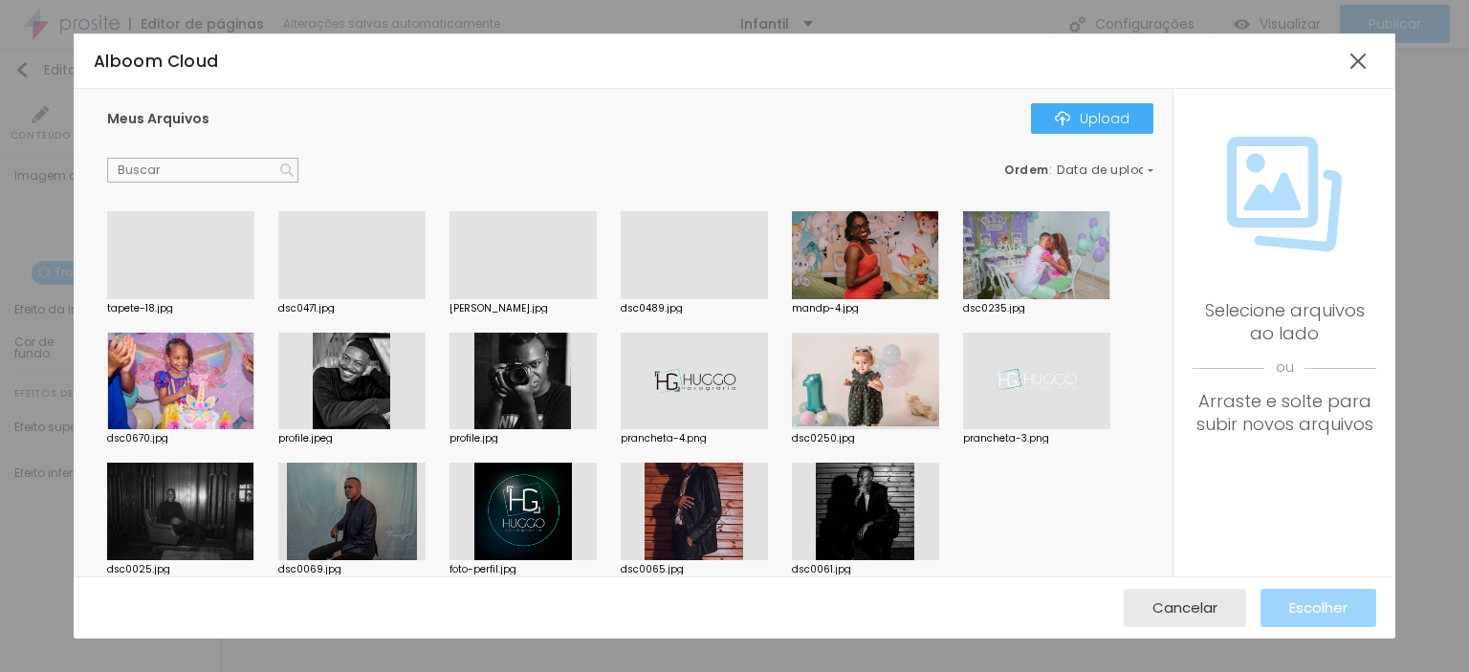
scroll to position [34, 0]
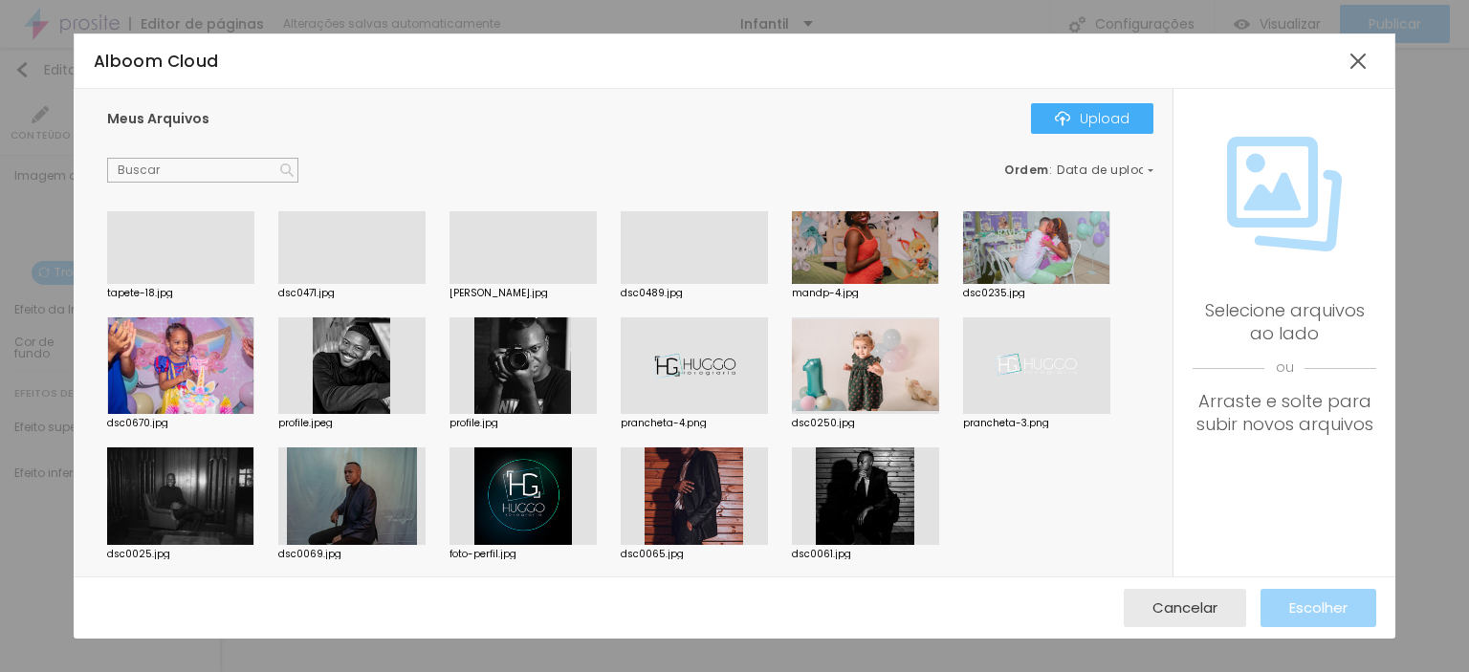
click at [383, 481] on div at bounding box center [351, 497] width 147 height 98
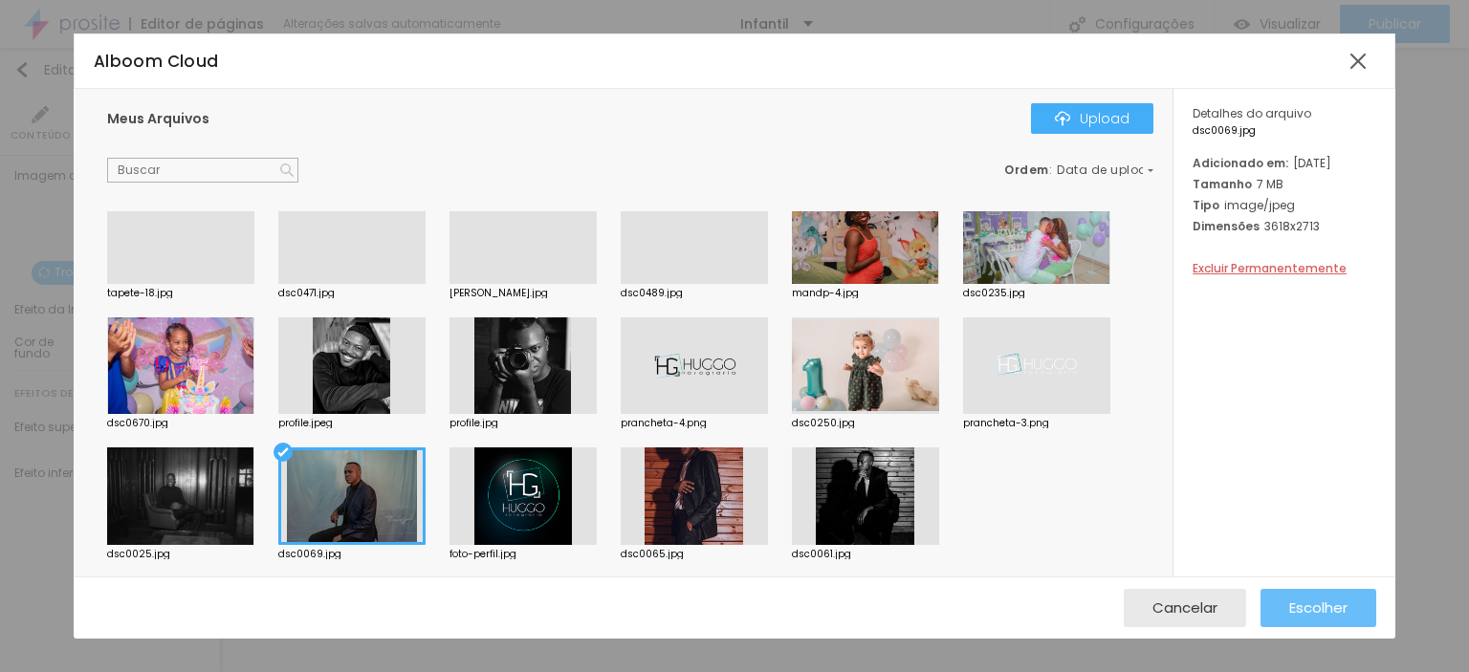
click at [1320, 619] on div "Escolher" at bounding box center [1318, 608] width 58 height 38
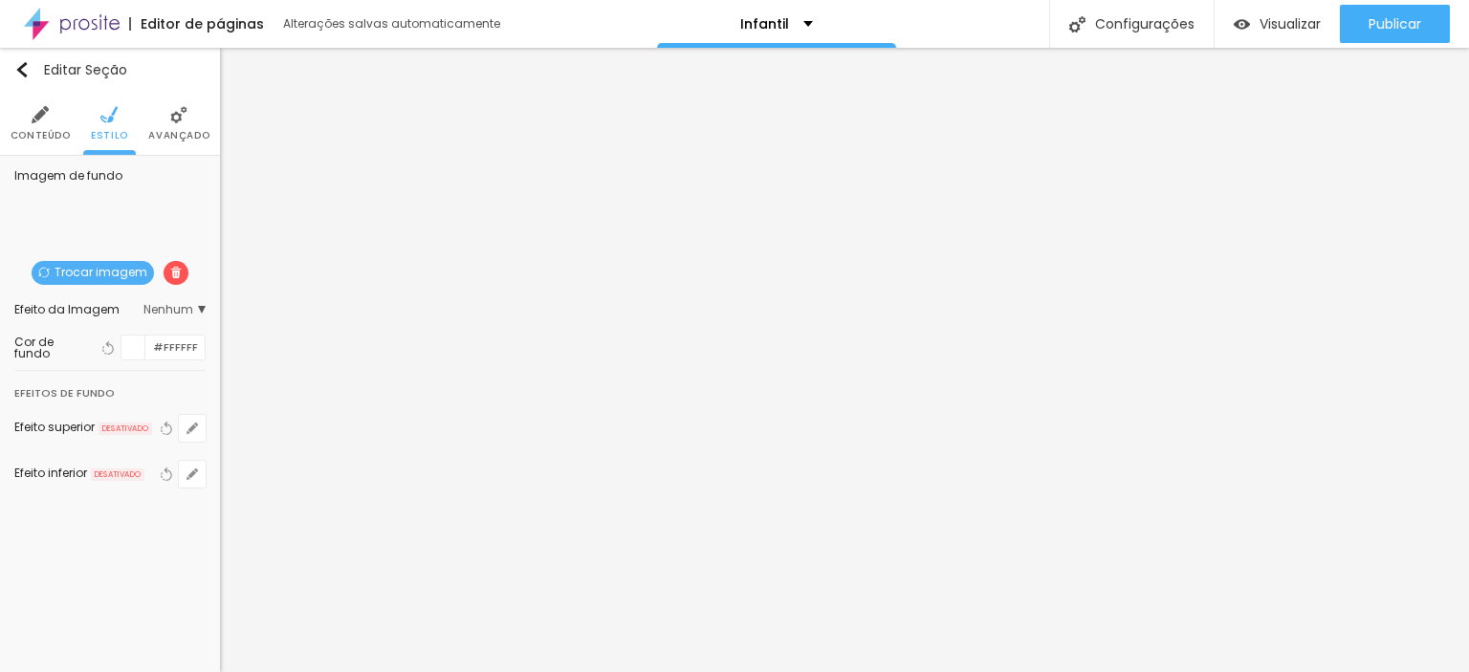
click at [178, 271] on img at bounding box center [175, 272] width 11 height 11
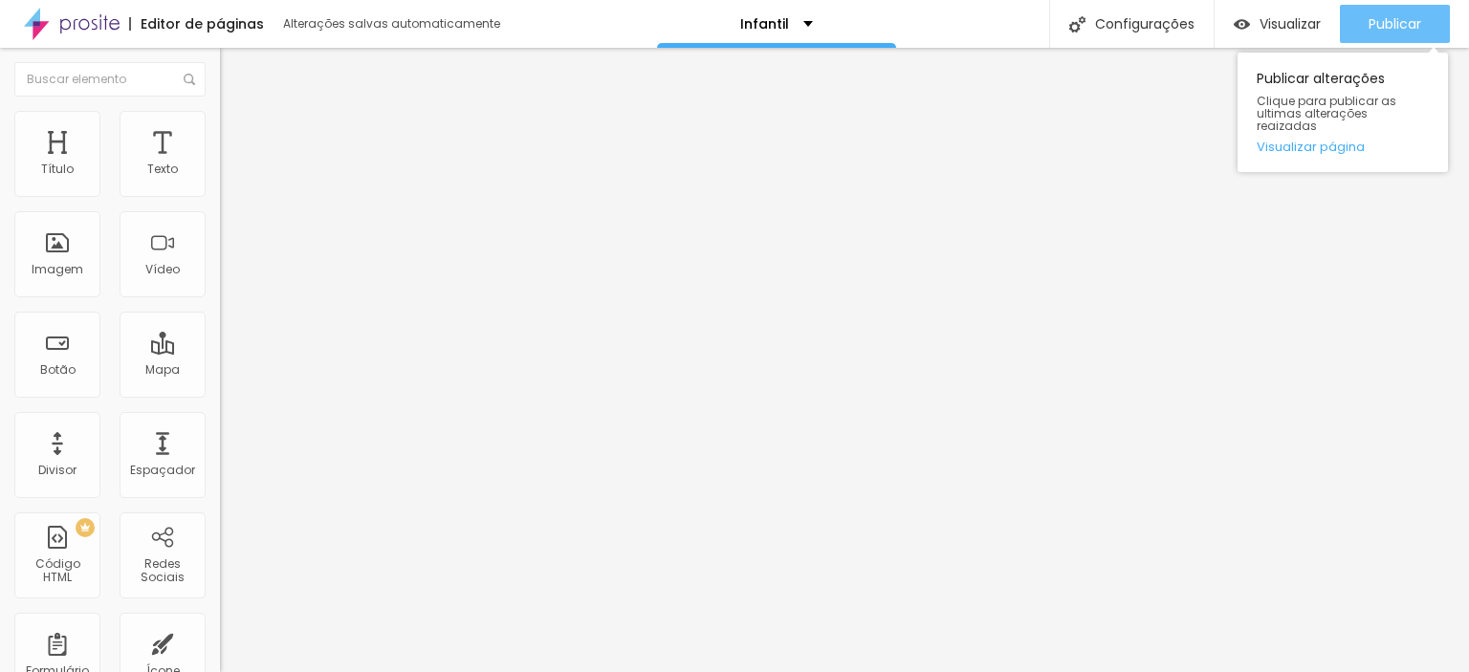
click at [1376, 23] on span "Publicar" at bounding box center [1395, 23] width 53 height 15
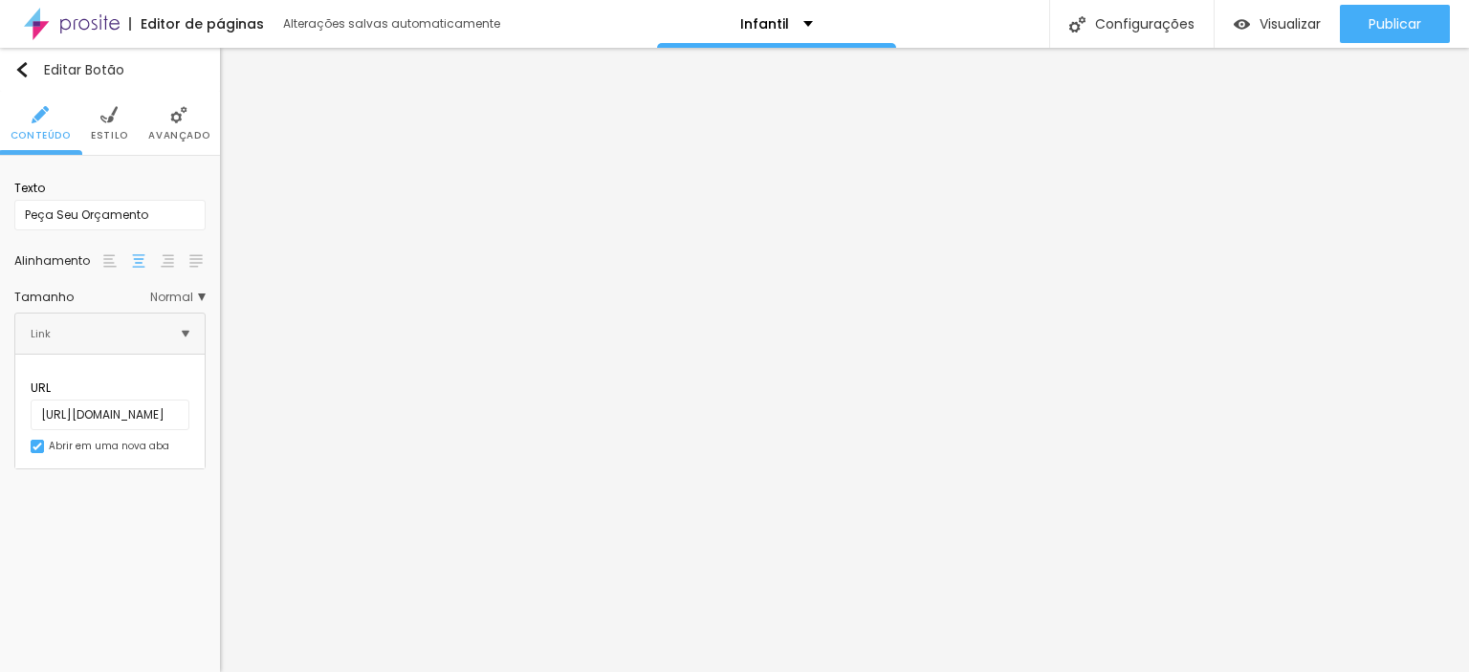
click at [164, 258] on img at bounding box center [167, 260] width 13 height 13
click at [100, 260] on div at bounding box center [109, 261] width 19 height 23
click at [144, 255] on img at bounding box center [138, 260] width 13 height 13
click at [107, 138] on span "Estilo" at bounding box center [109, 136] width 37 height 10
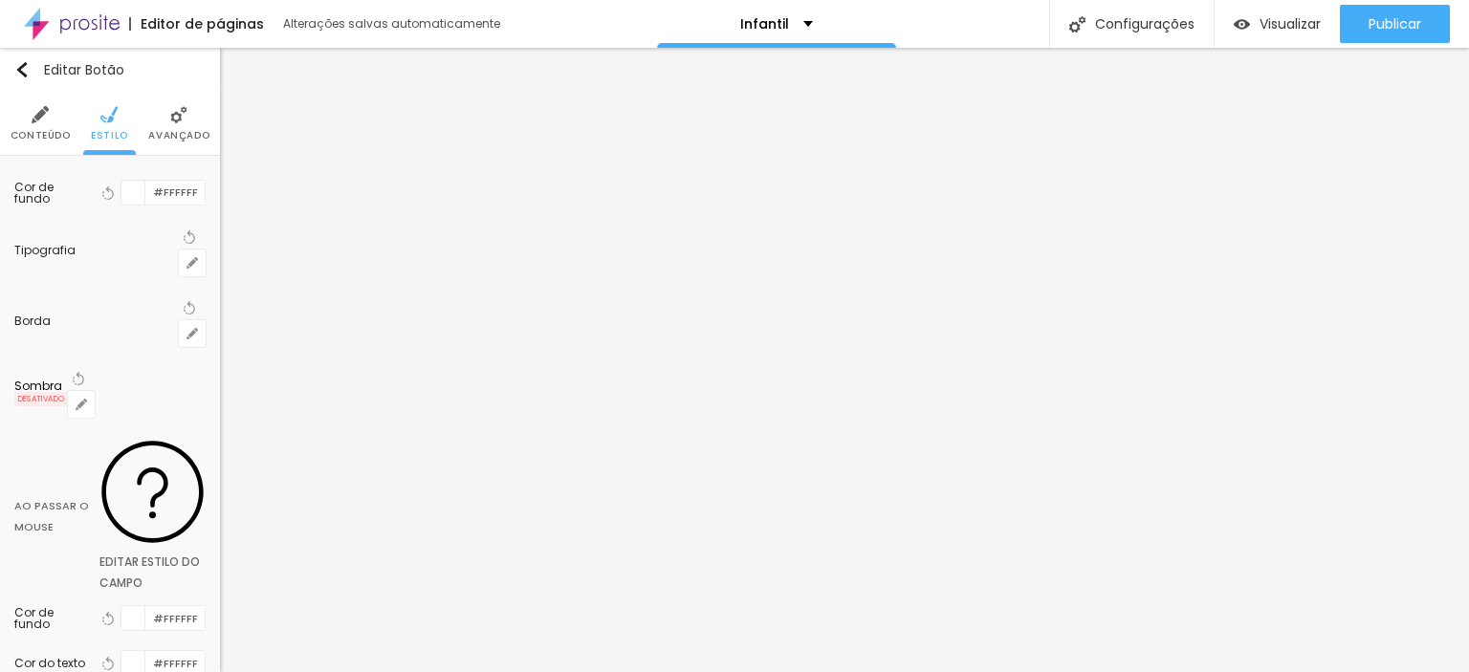
click at [176, 142] on li "Avançado" at bounding box center [178, 123] width 61 height 63
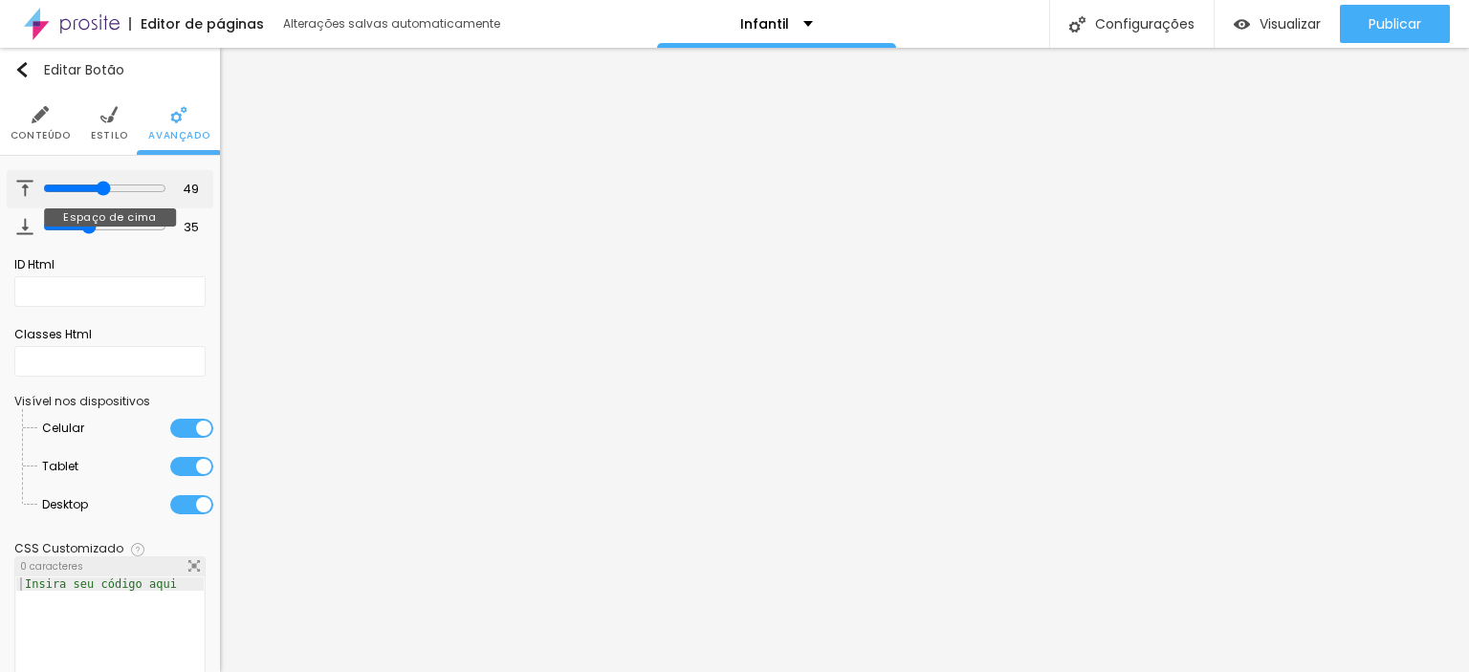
type input "76"
type input "91"
type input "94"
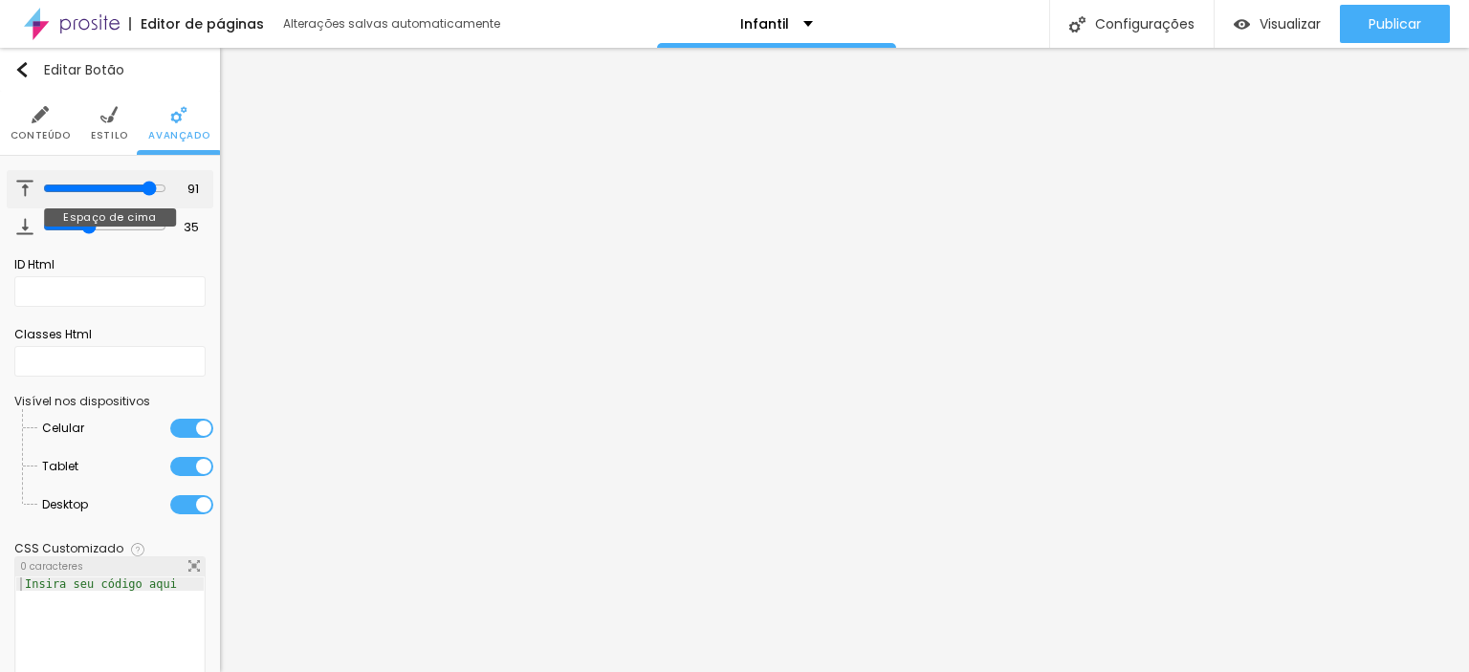
type input "94"
type input "98"
drag, startPoint x: 99, startPoint y: 186, endPoint x: 9, endPoint y: 181, distance: 91.0
click at [38, 184] on input "range" at bounding box center [103, 189] width 130 height 10
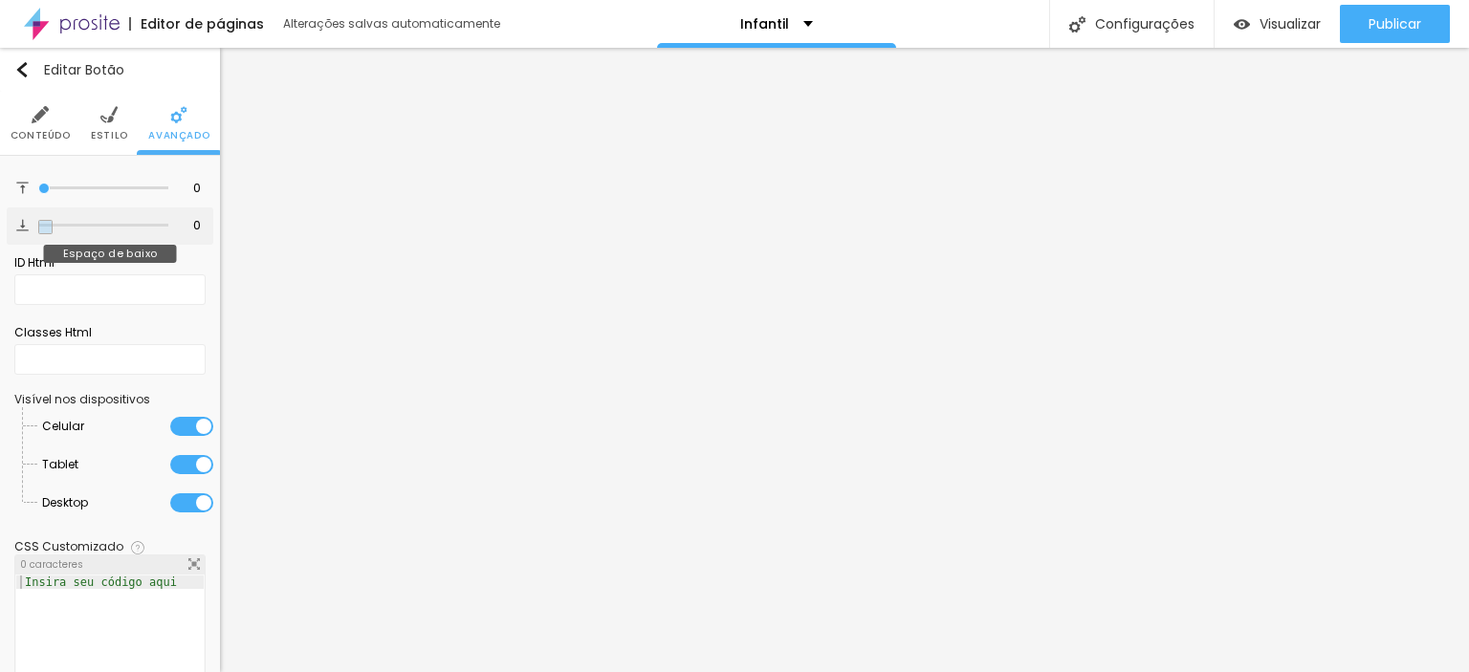
drag, startPoint x: 13, startPoint y: 217, endPoint x: 42, endPoint y: 234, distance: 33.5
click at [38, 221] on input "range" at bounding box center [103, 226] width 130 height 10
click at [32, 118] on img at bounding box center [40, 114] width 17 height 17
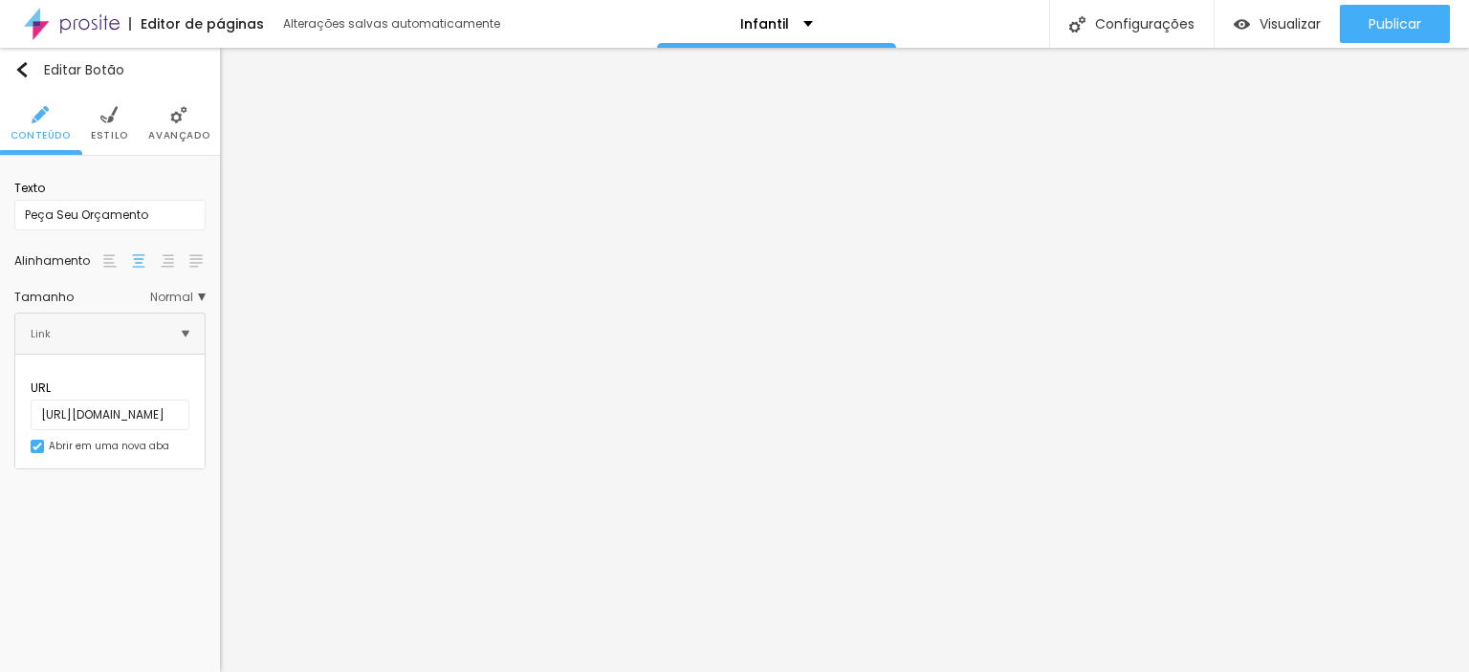
click at [207, 293] on div "Texto Peça Seu Orçamento Alinhamento [GEOGRAPHIC_DATA] Link URL [URL][DOMAIN_NA…" at bounding box center [110, 320] width 220 height 328
click at [198, 301] on span "Normal" at bounding box center [177, 297] width 55 height 11
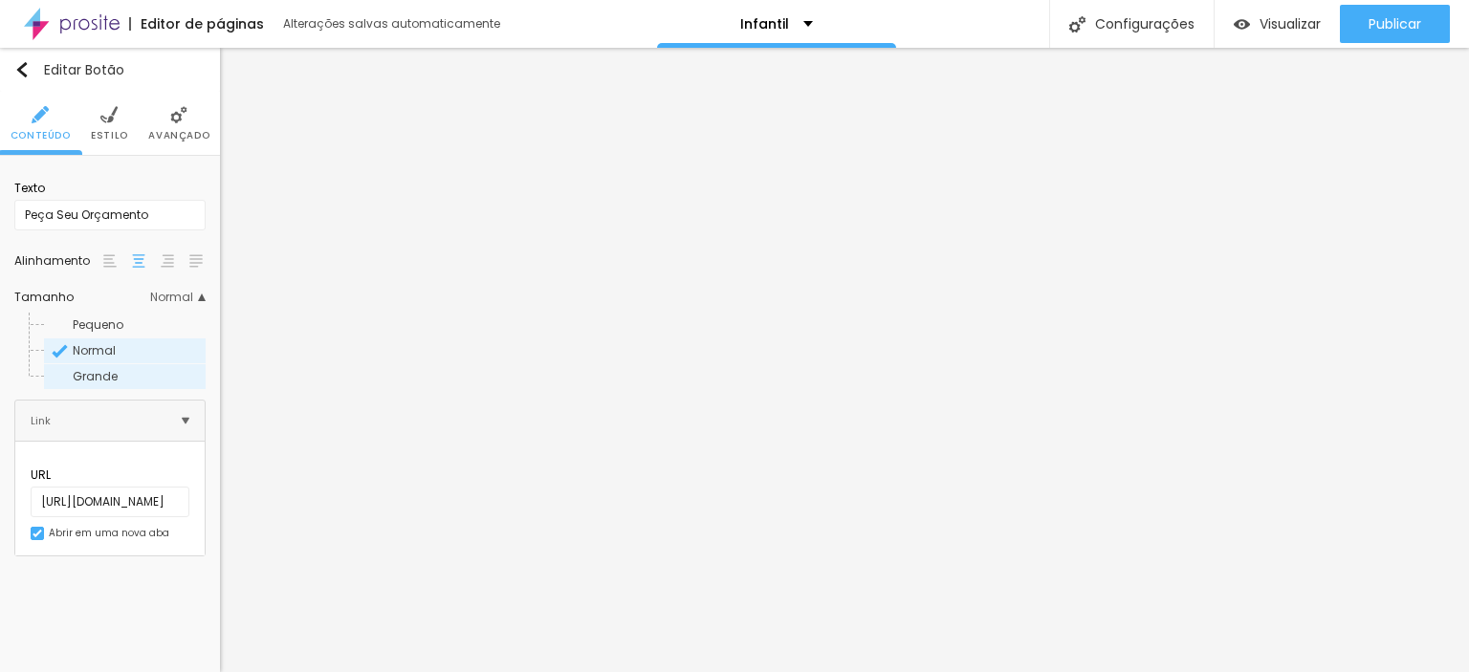
click at [120, 371] on span "Grande" at bounding box center [138, 376] width 130 height 11
click at [97, 141] on span "Estilo" at bounding box center [109, 136] width 37 height 10
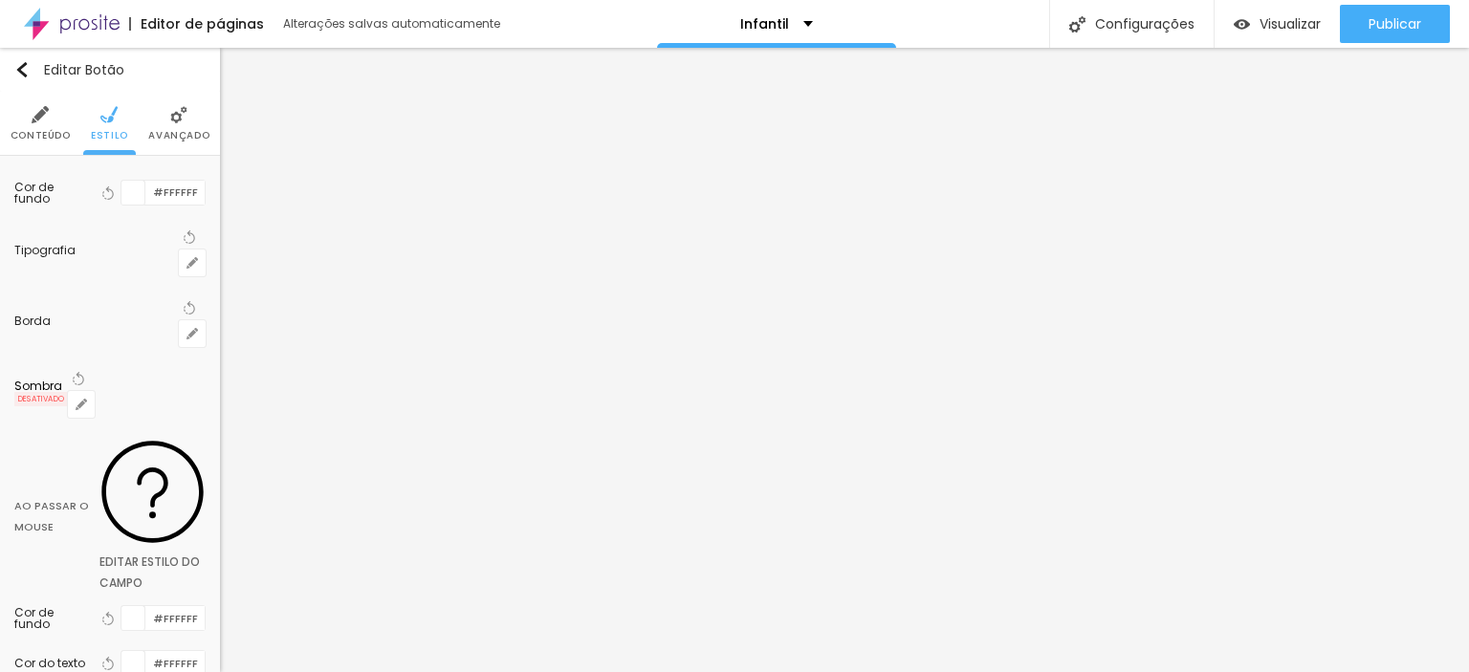
click at [172, 127] on li "Avançado" at bounding box center [178, 123] width 61 height 63
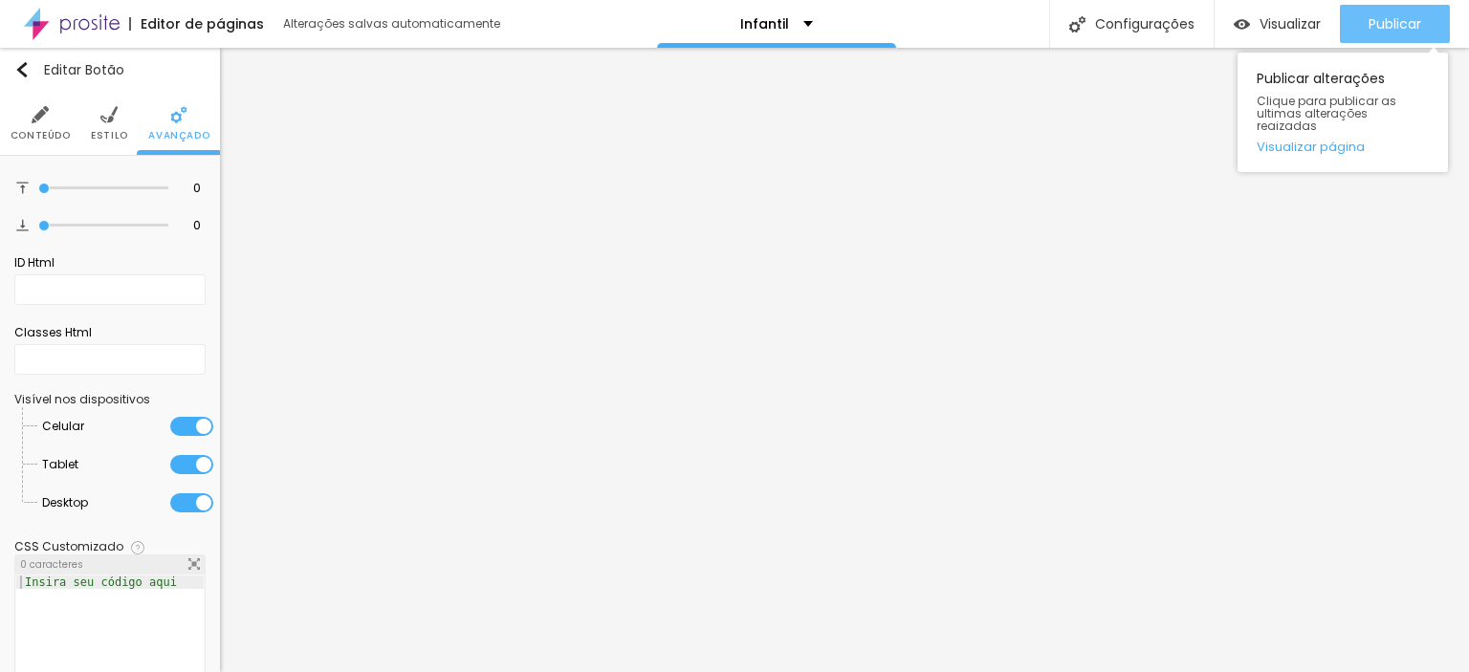
click at [1432, 18] on button "Publicar" at bounding box center [1395, 24] width 110 height 38
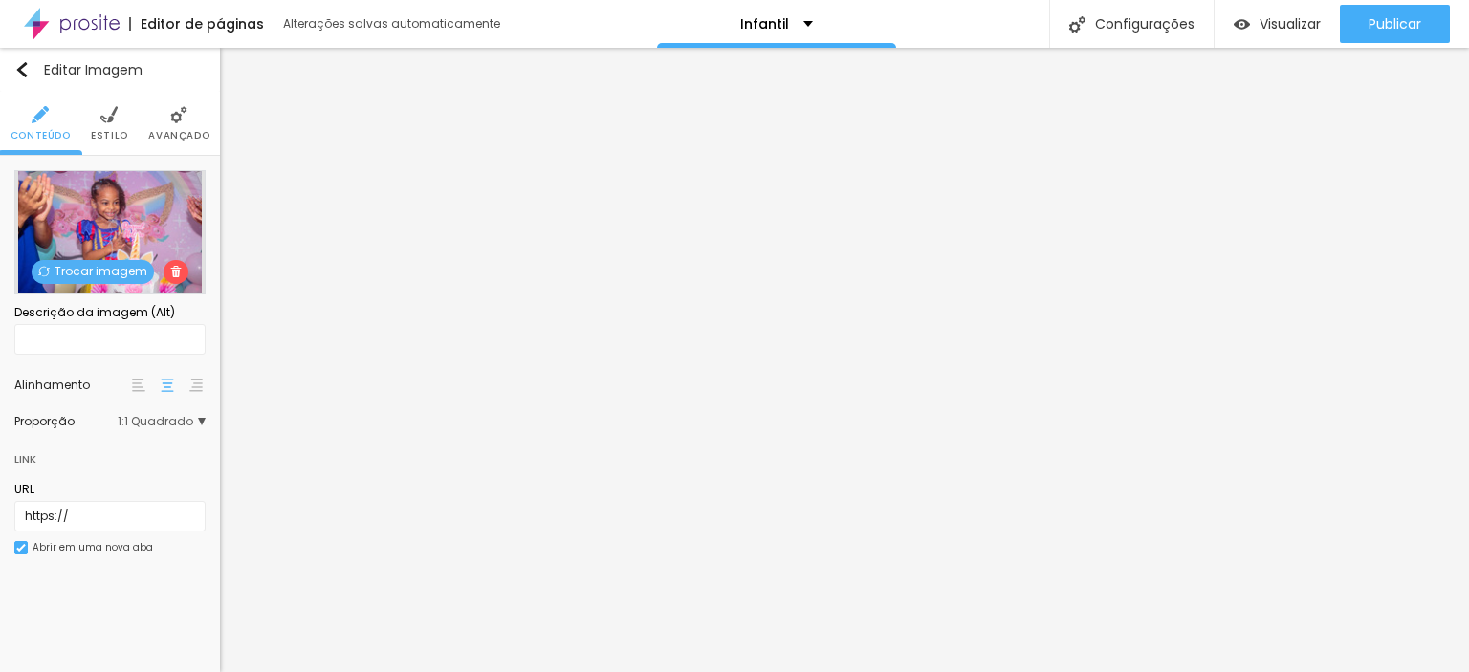
scroll to position [0, 0]
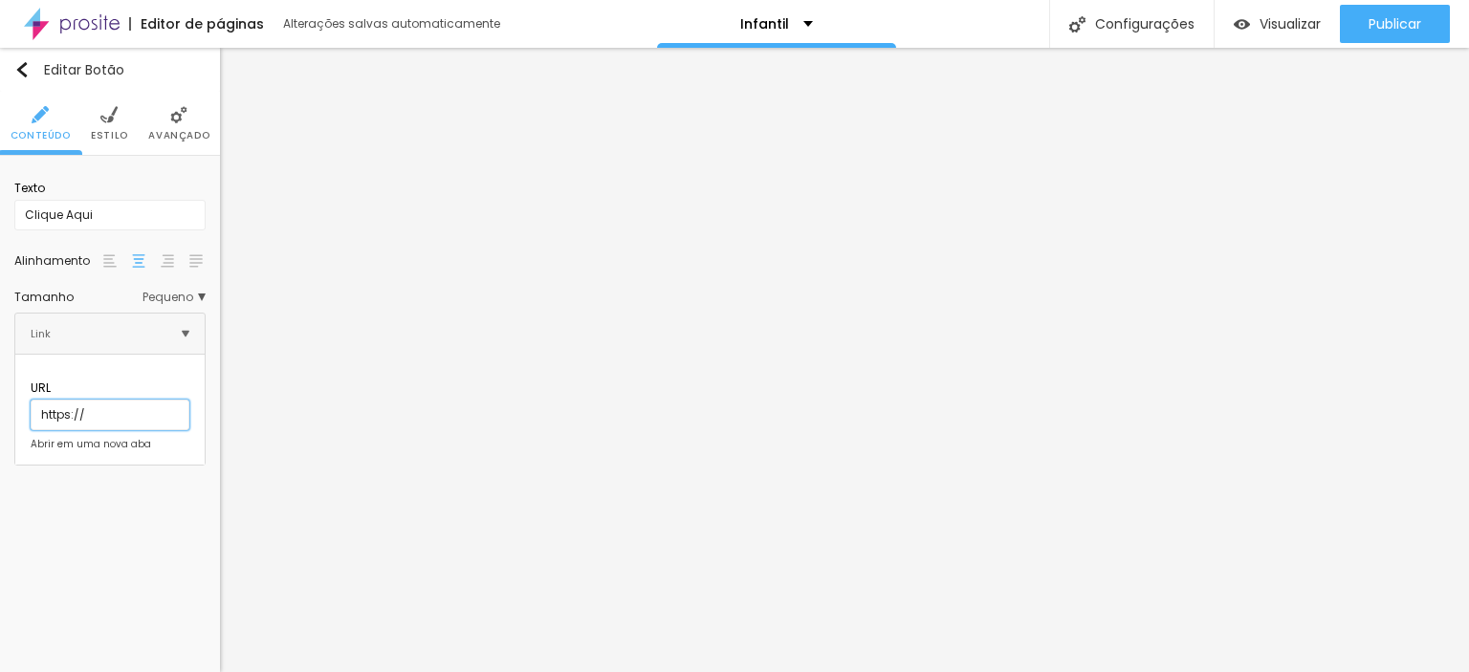
click at [0, 389] on div "Texto Clique Aqui Alinhamento Tamanho Pequeno Pequeno Normal Grande Link URL ht…" at bounding box center [110, 318] width 220 height 324
paste input "[DOMAIN_NAME][URL]"
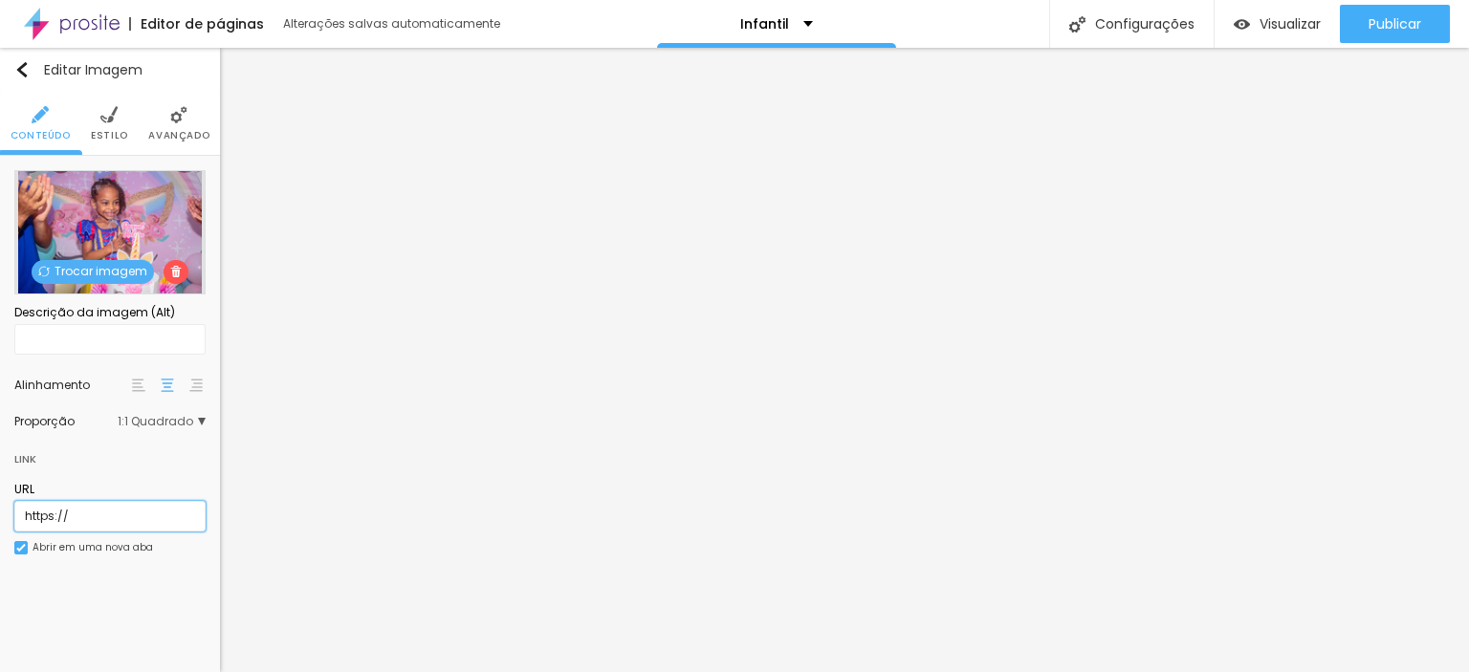
click at [91, 510] on input "https://" at bounding box center [109, 516] width 191 height 31
drag, startPoint x: 107, startPoint y: 520, endPoint x: 0, endPoint y: 508, distance: 107.8
click at [0, 508] on div "Trocar imagem Descrição da imagem (Alt) Alinhamento Proporção 1:1 Quadrado Cine…" at bounding box center [110, 374] width 220 height 436
paste input "[DOMAIN_NAME][URL]"
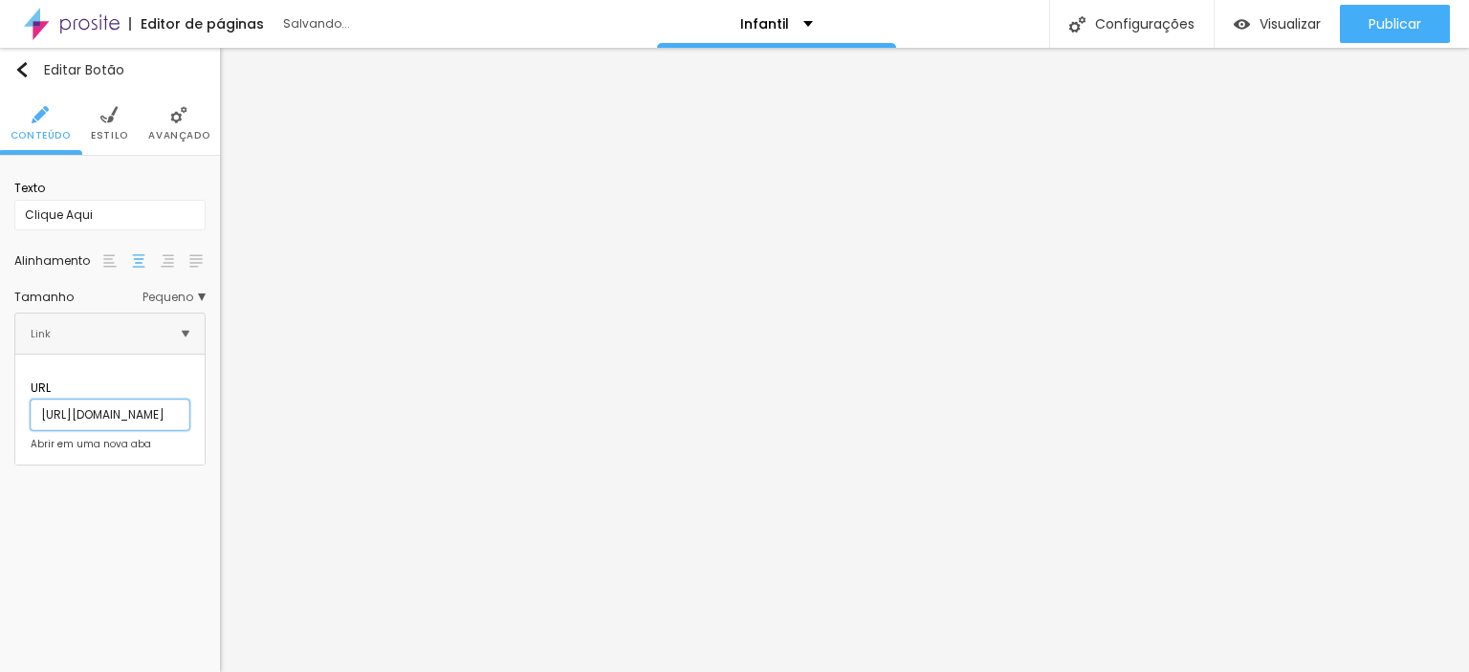
click at [130, 400] on input "[URL][DOMAIN_NAME]" at bounding box center [110, 415] width 159 height 31
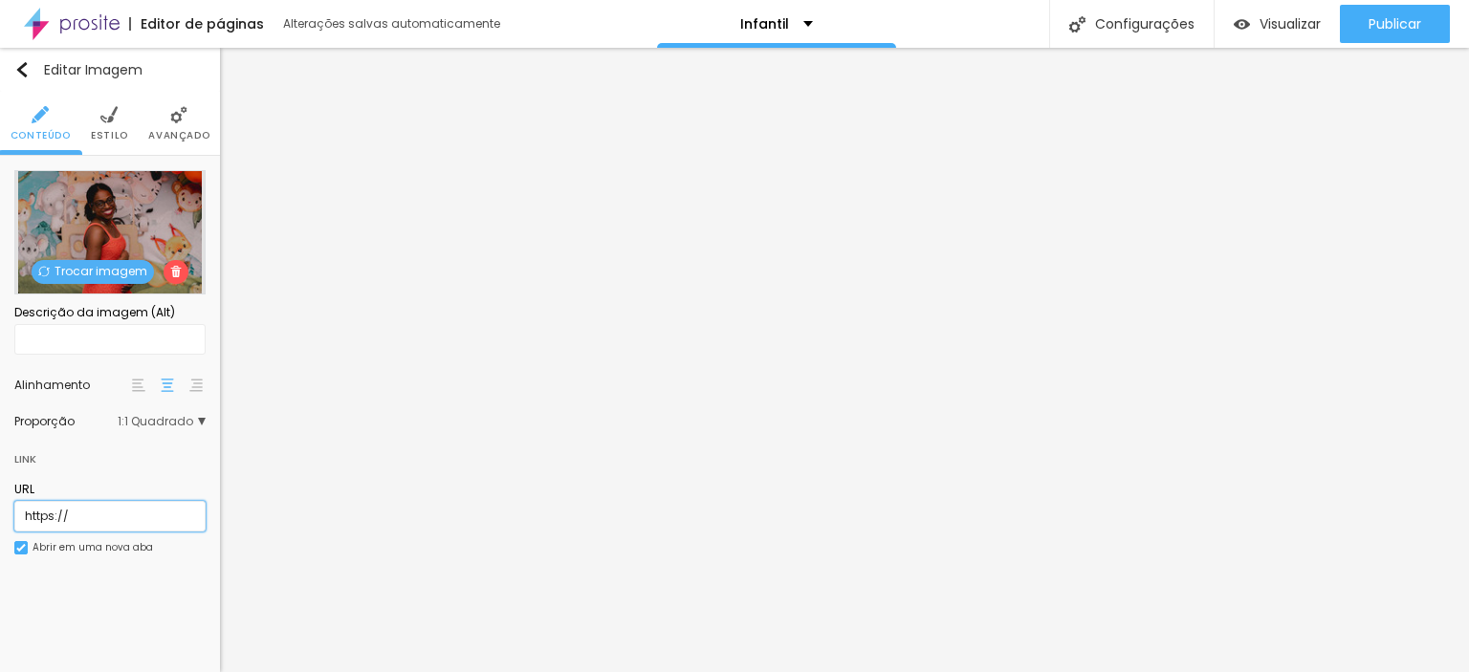
click at [83, 513] on input "https://" at bounding box center [109, 516] width 191 height 31
paste input "[DOMAIN_NAME][URL]"
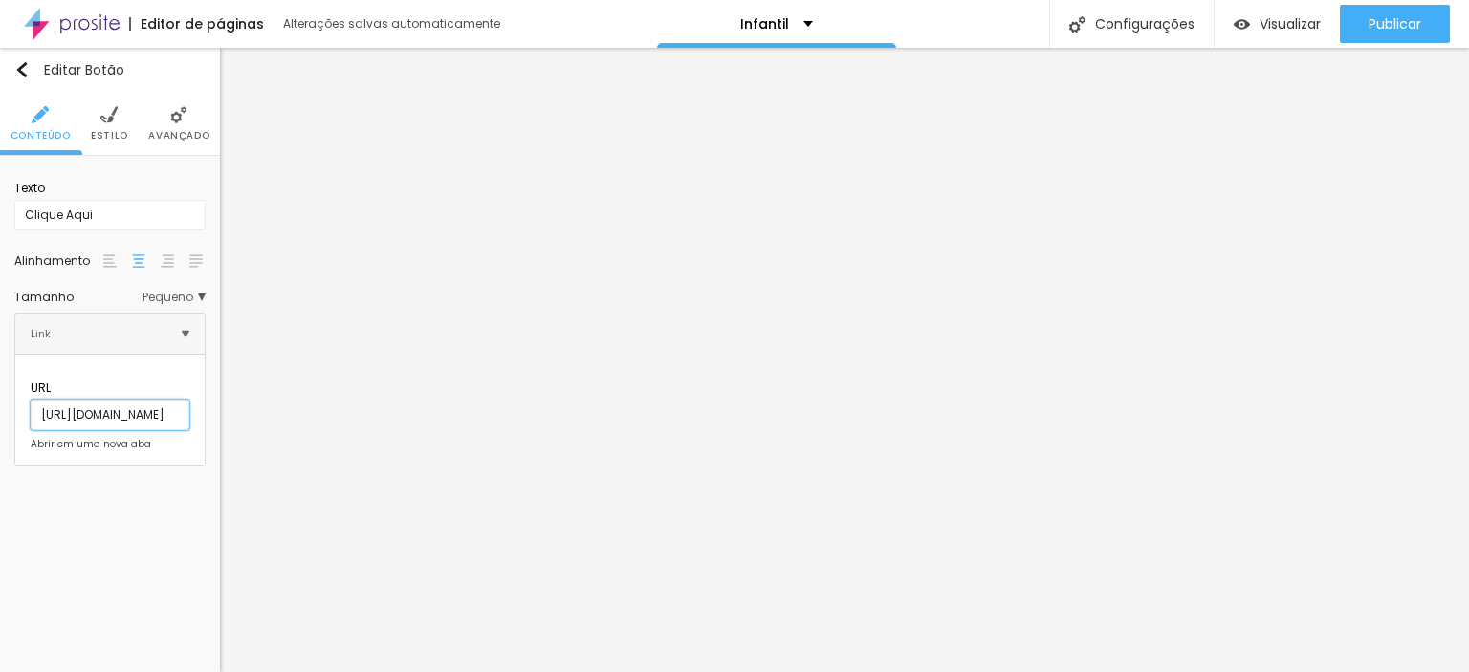
click at [59, 400] on input "[URL][DOMAIN_NAME]" at bounding box center [110, 415] width 159 height 31
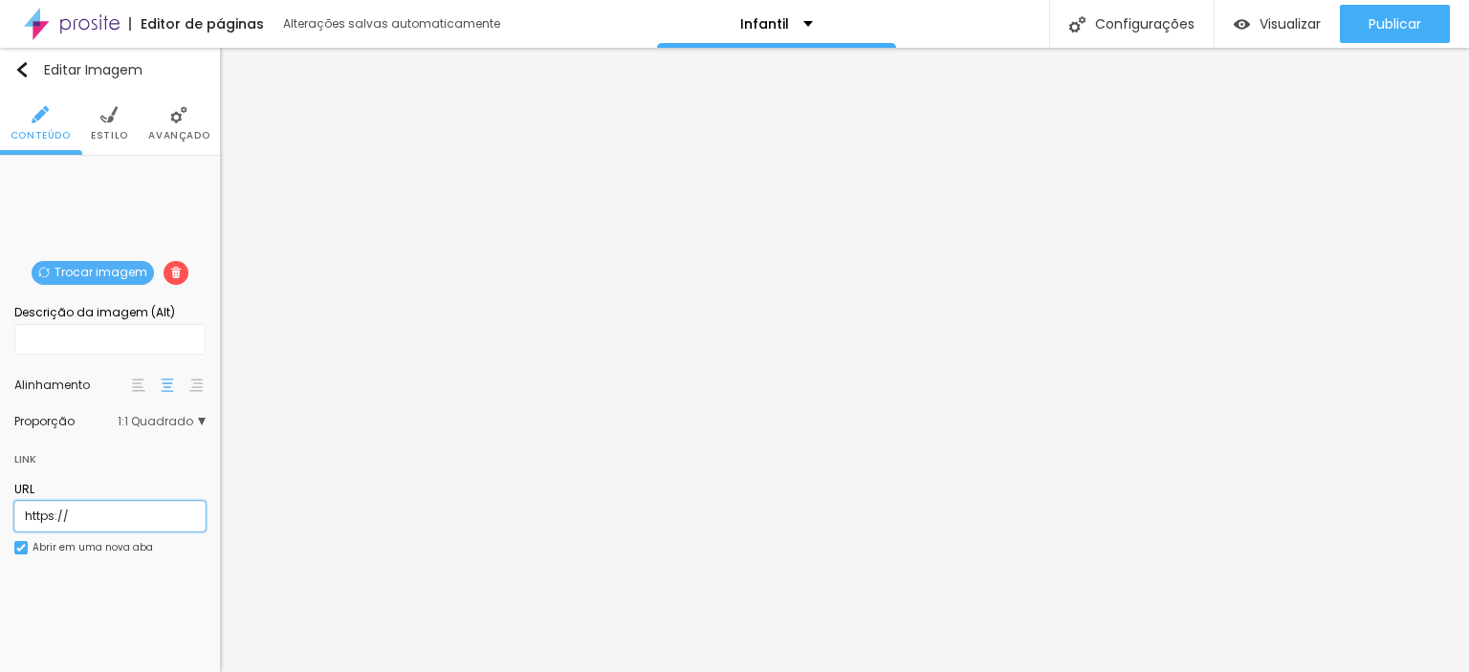
click at [80, 512] on input "https://" at bounding box center [109, 516] width 191 height 31
paste input "[DOMAIN_NAME][URL]"
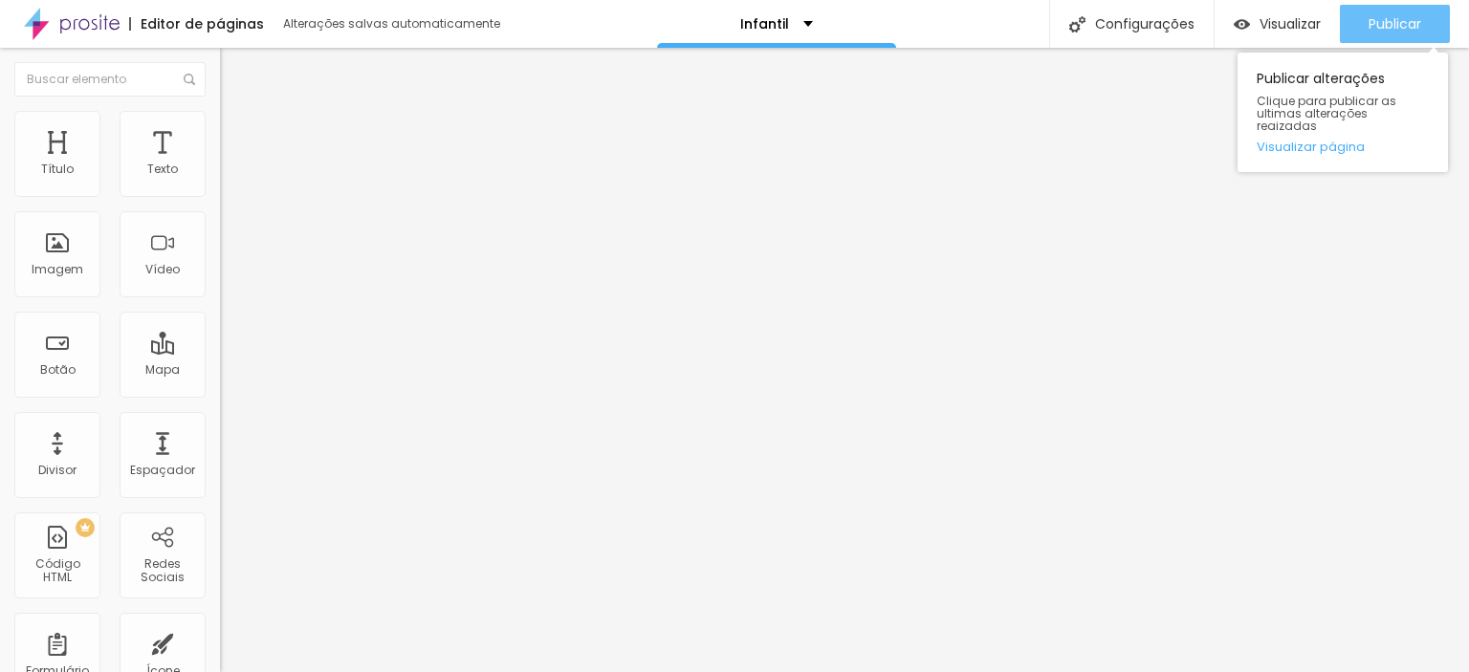
click at [1404, 22] on span "Publicar" at bounding box center [1395, 23] width 53 height 15
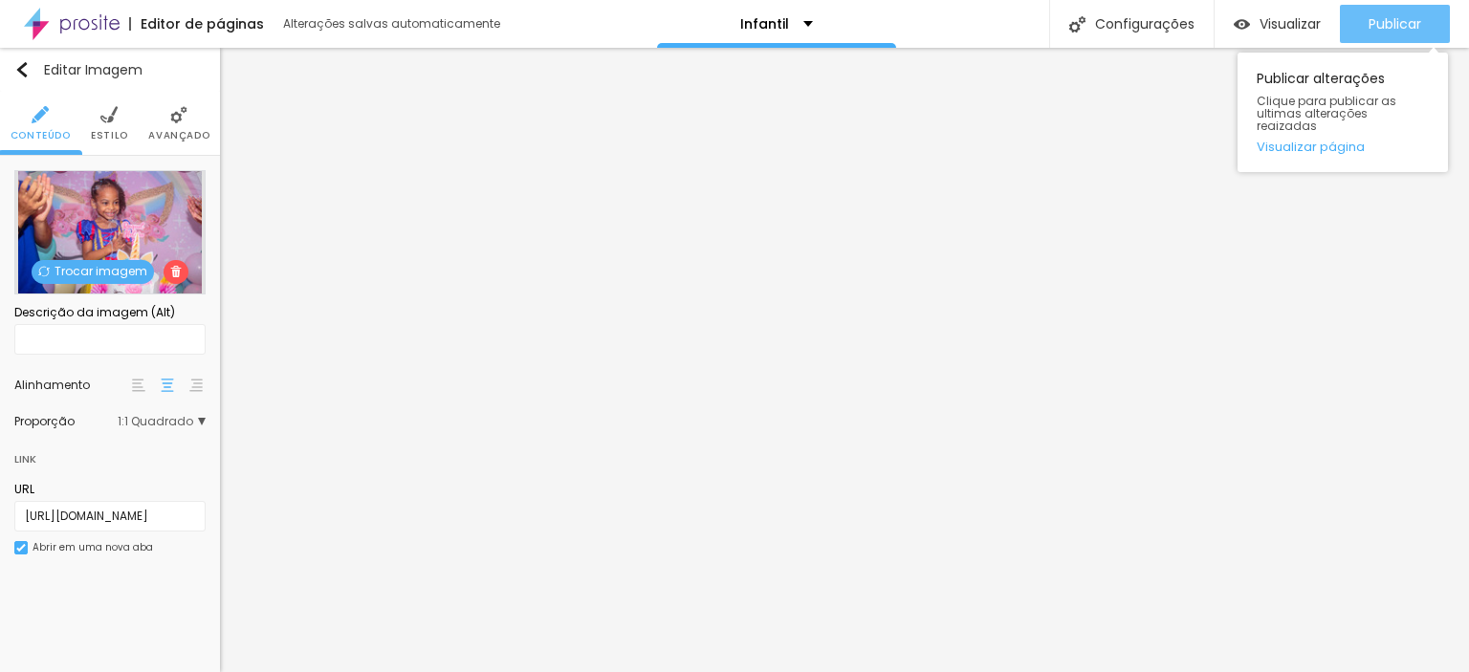
click at [1410, 19] on span "Publicar" at bounding box center [1395, 23] width 53 height 15
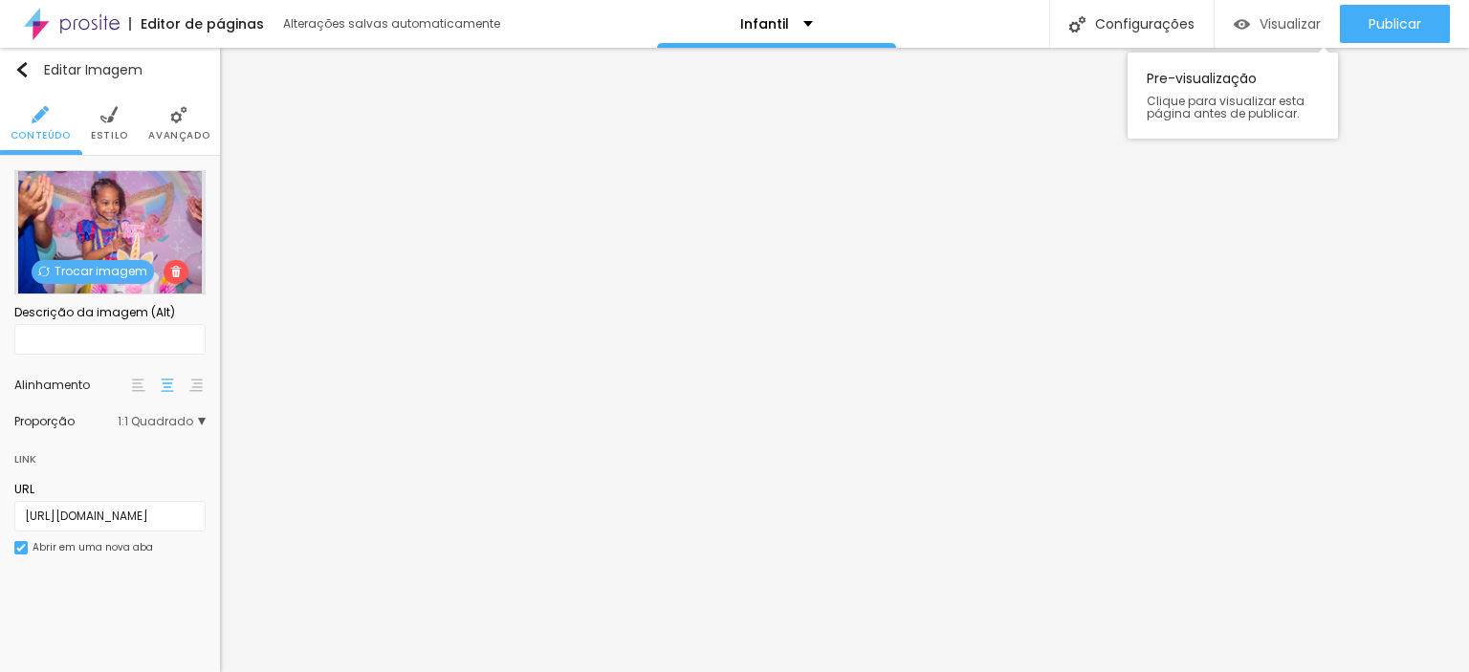
click at [1277, 18] on span "Visualizar" at bounding box center [1289, 23] width 61 height 15
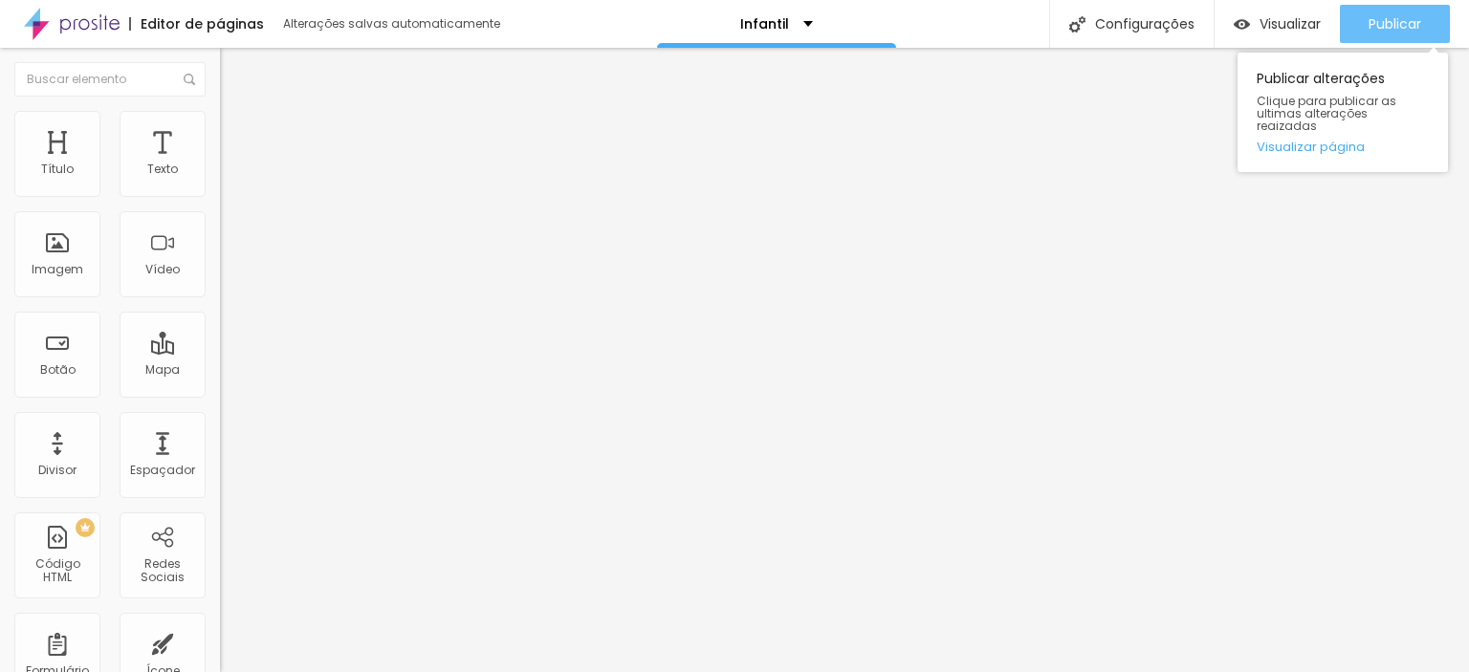
click at [1408, 30] on span "Publicar" at bounding box center [1395, 23] width 53 height 15
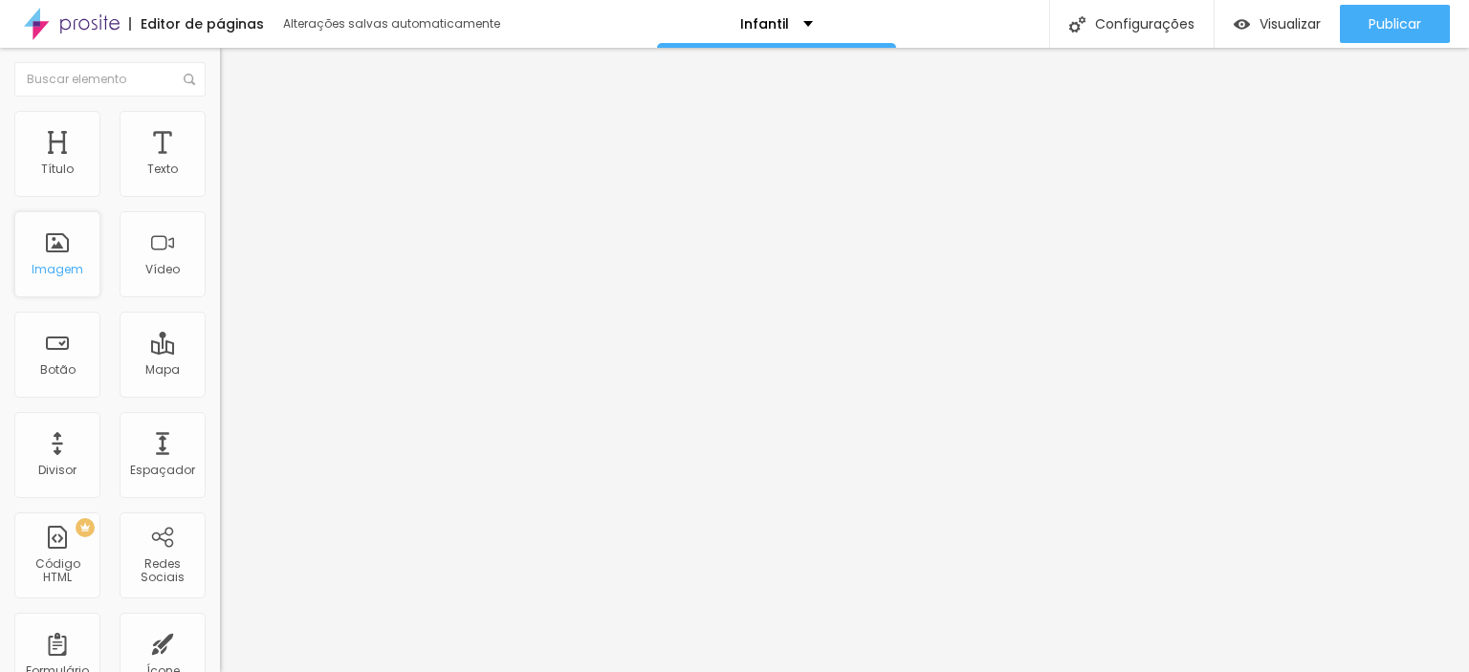
click at [67, 263] on div "Imagem" at bounding box center [58, 269] width 52 height 13
click at [56, 263] on div "Imagem" at bounding box center [58, 269] width 52 height 13
click at [1283, 12] on div "Visualizar" at bounding box center [1277, 24] width 87 height 38
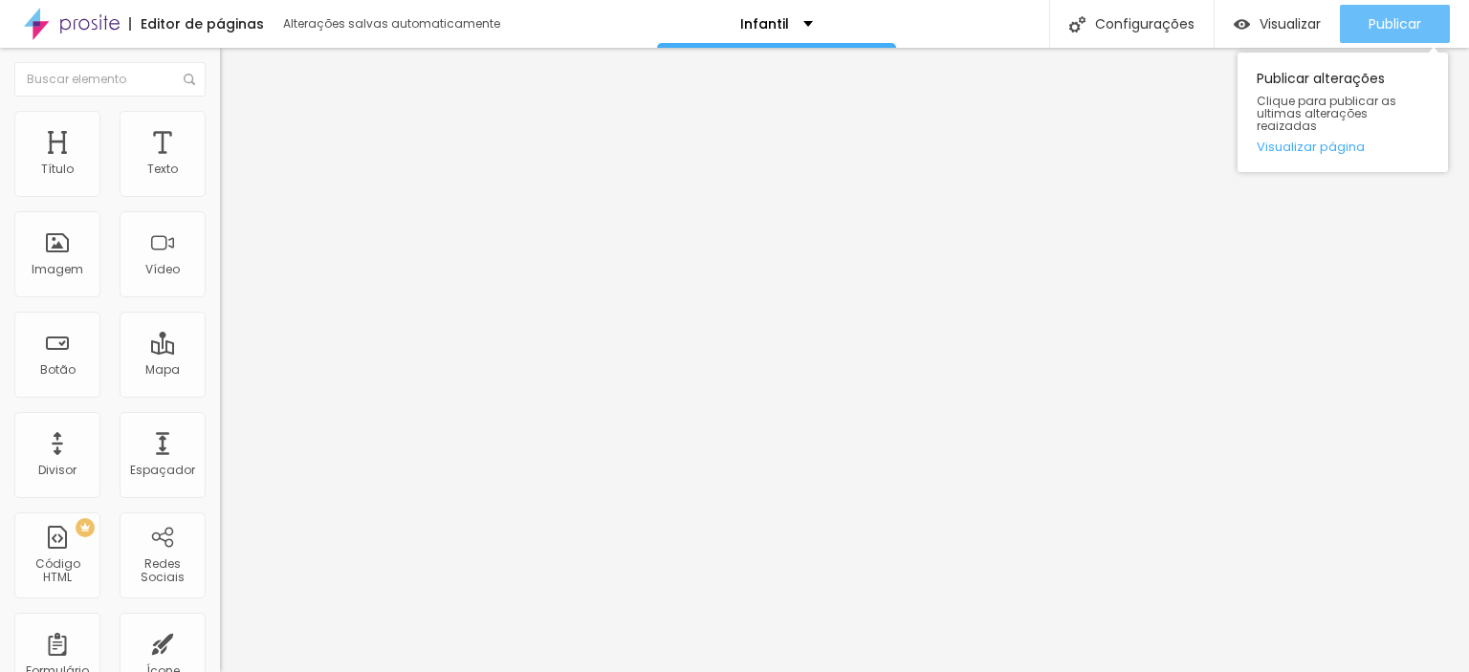
click at [1387, 21] on span "Publicar" at bounding box center [1395, 23] width 53 height 15
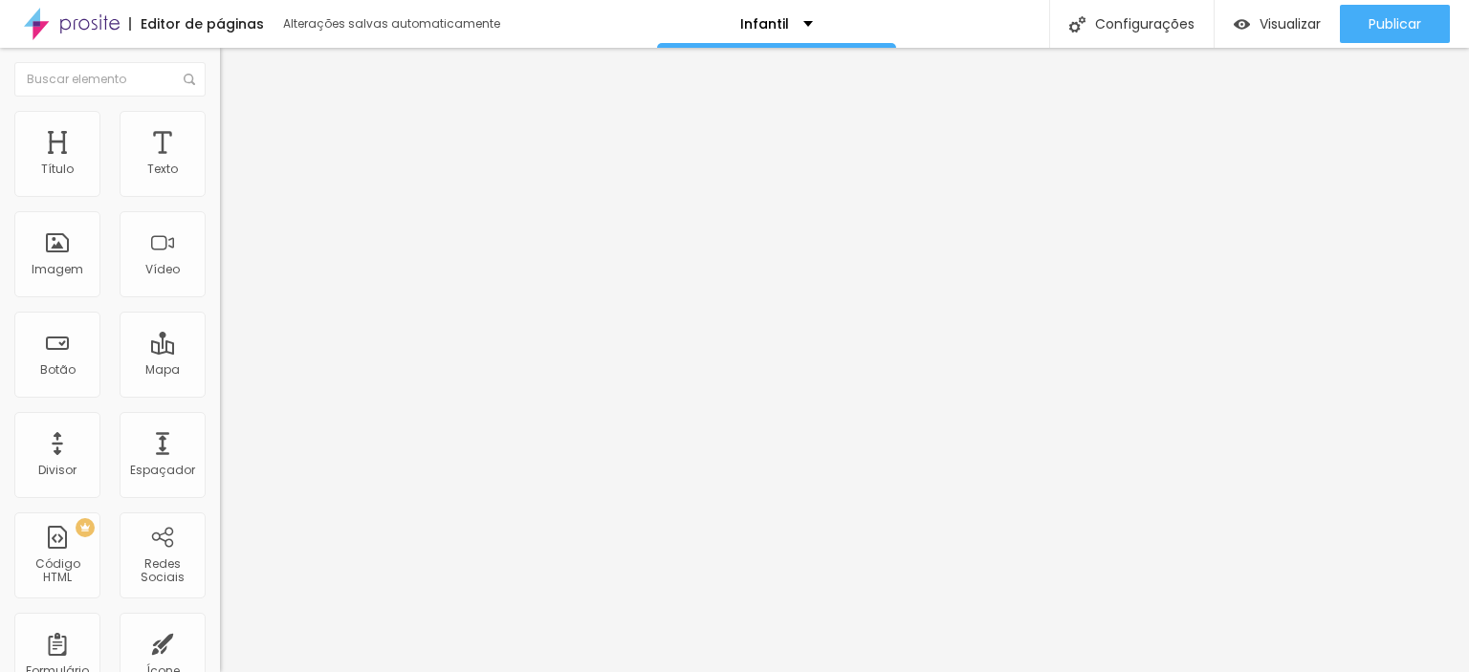
scroll to position [287, 0]
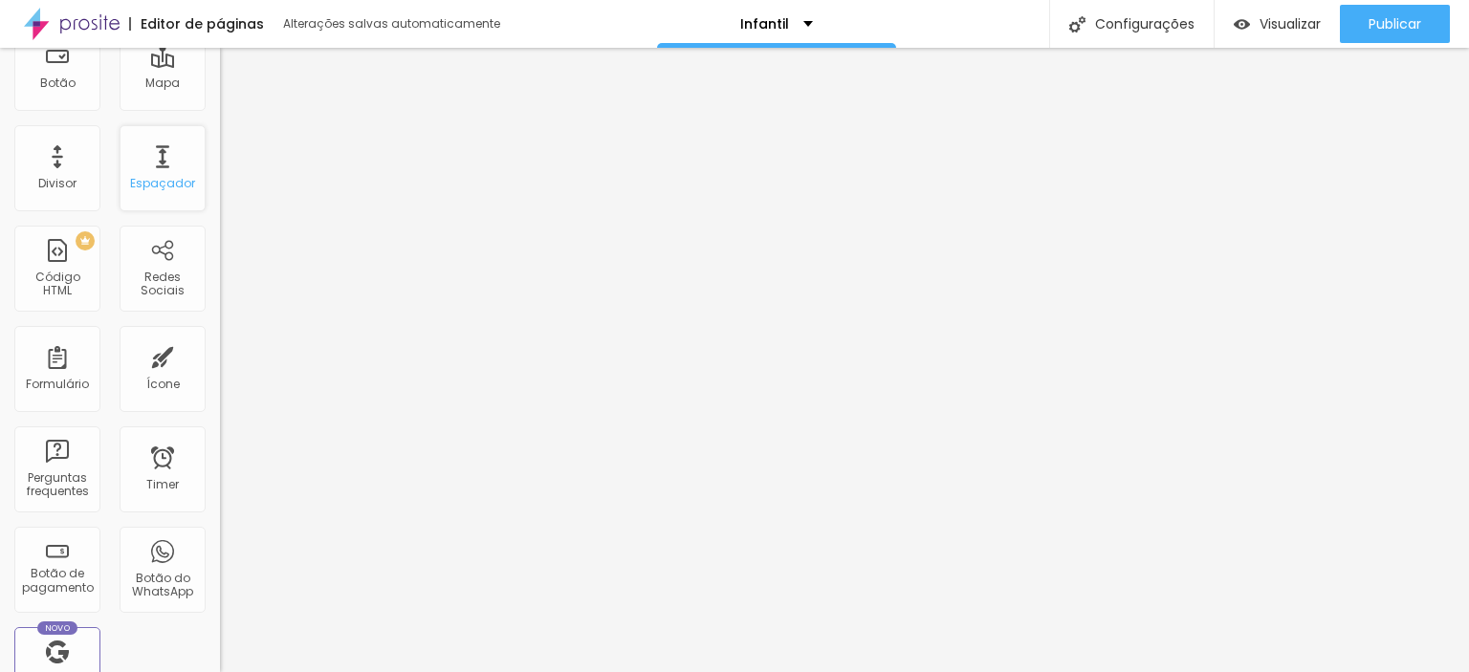
click at [153, 177] on div "Espaçador" at bounding box center [162, 183] width 65 height 13
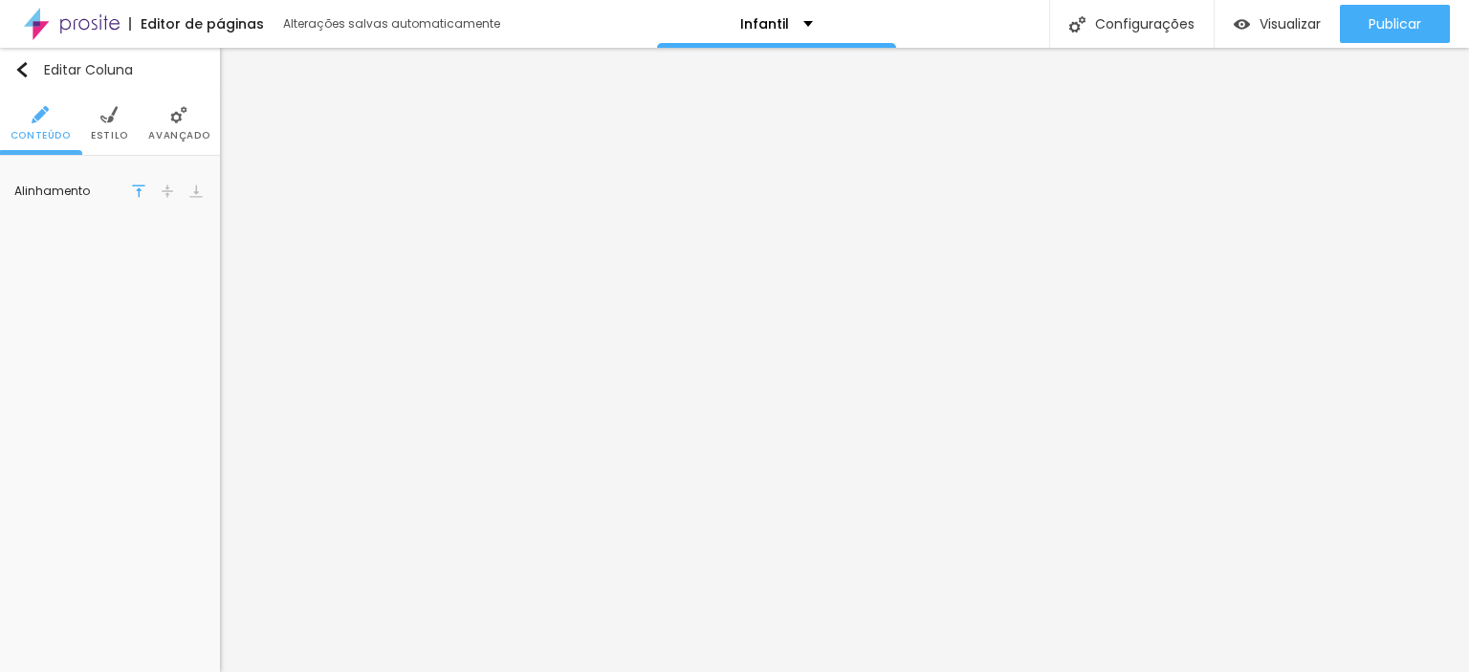
scroll to position [0, 0]
click at [117, 123] on li "Estilo" at bounding box center [109, 123] width 37 height 63
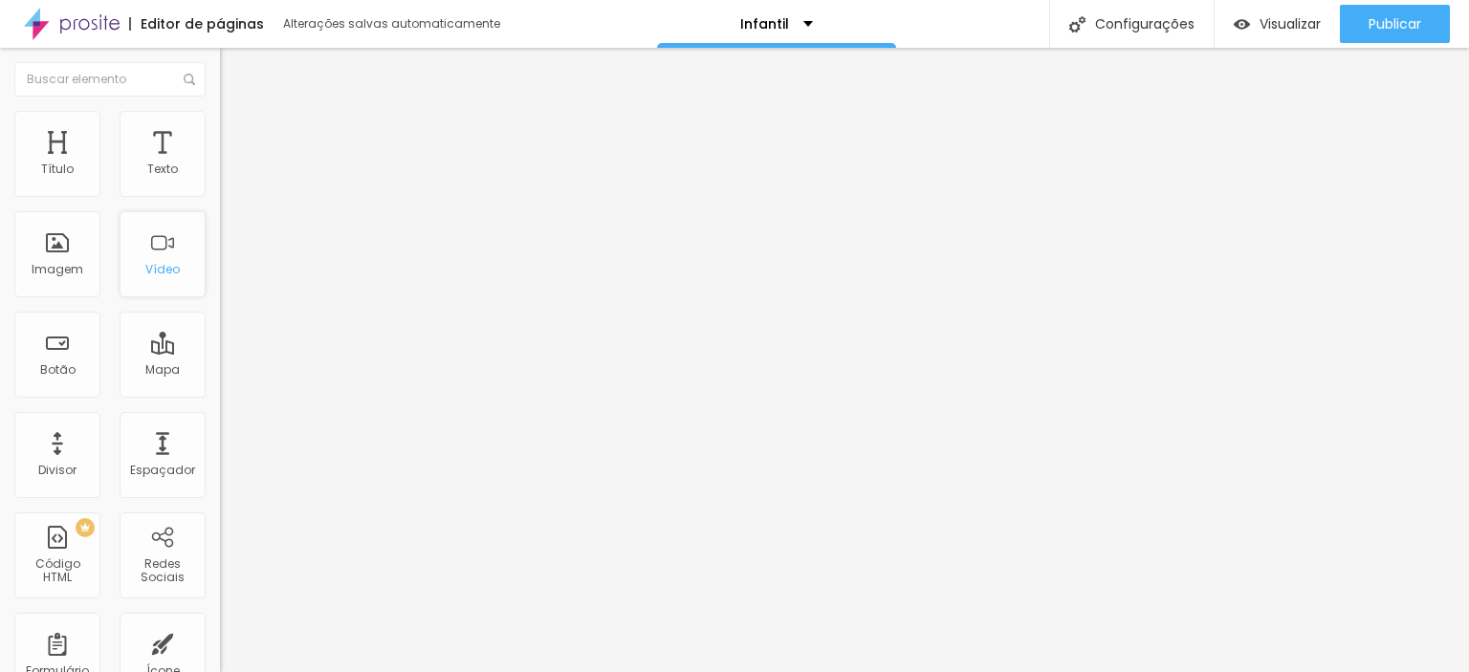
click at [141, 259] on div "Vídeo" at bounding box center [163, 254] width 86 height 86
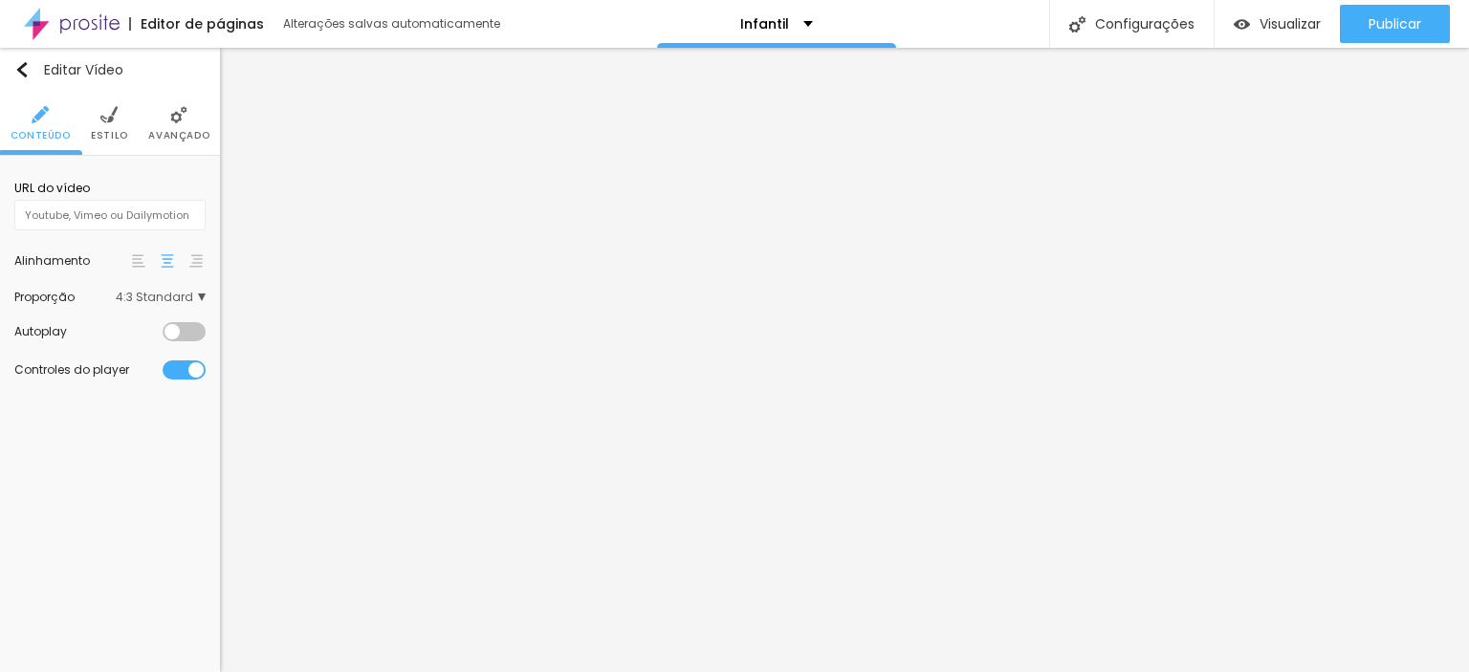
click at [115, 114] on img at bounding box center [108, 114] width 17 height 17
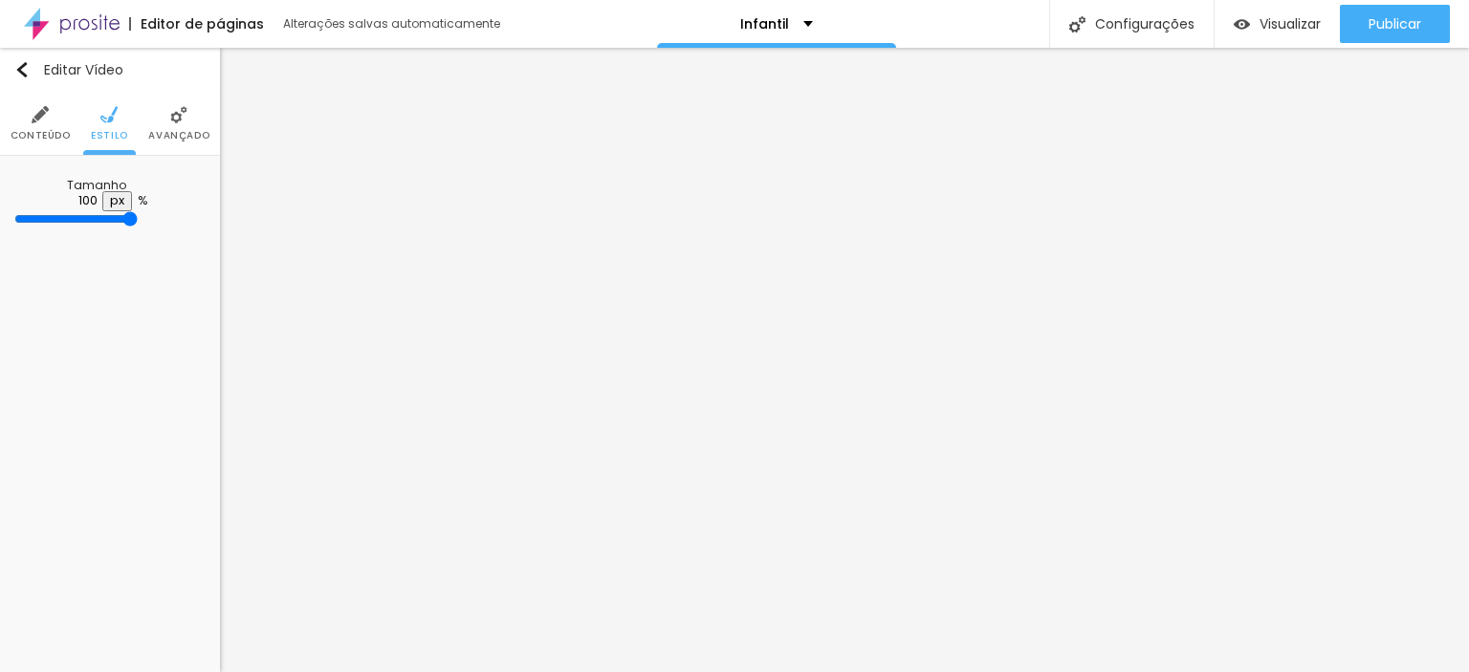
click at [198, 133] on span "Avançado" at bounding box center [178, 136] width 61 height 10
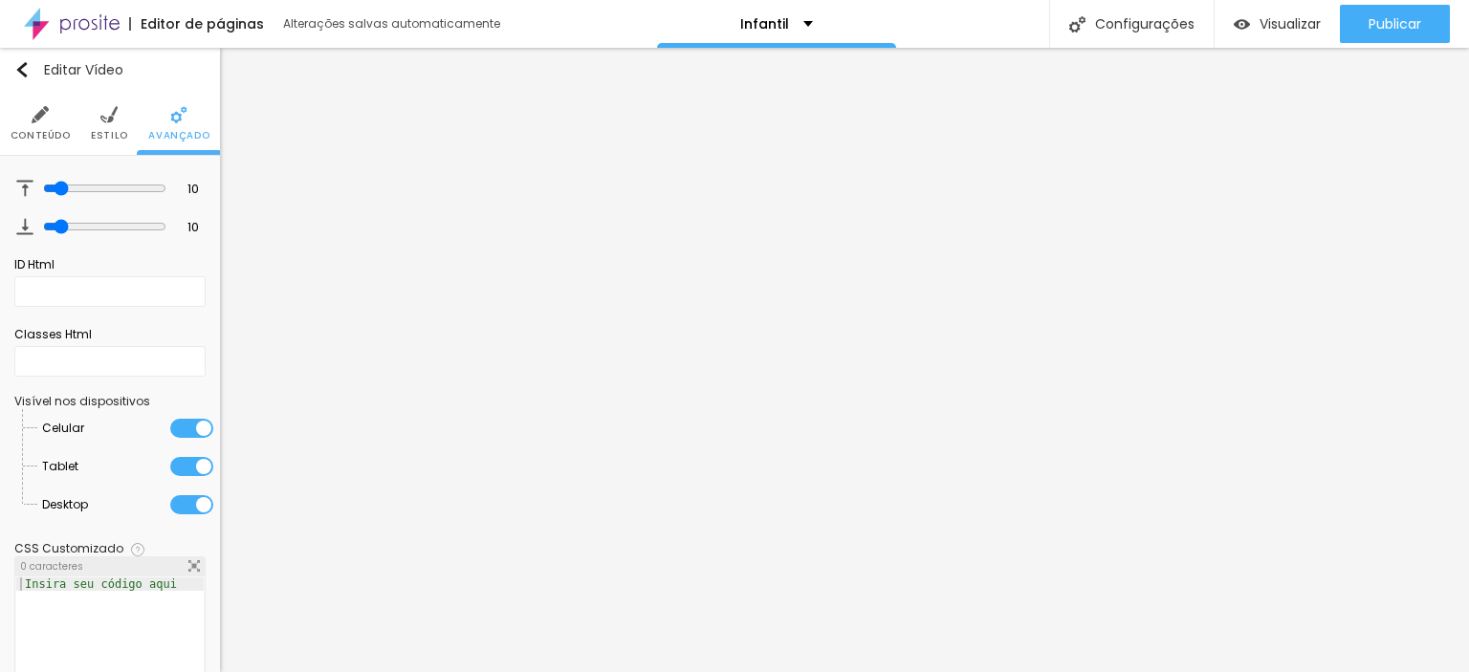
click at [29, 133] on span "Conteúdo" at bounding box center [41, 136] width 60 height 10
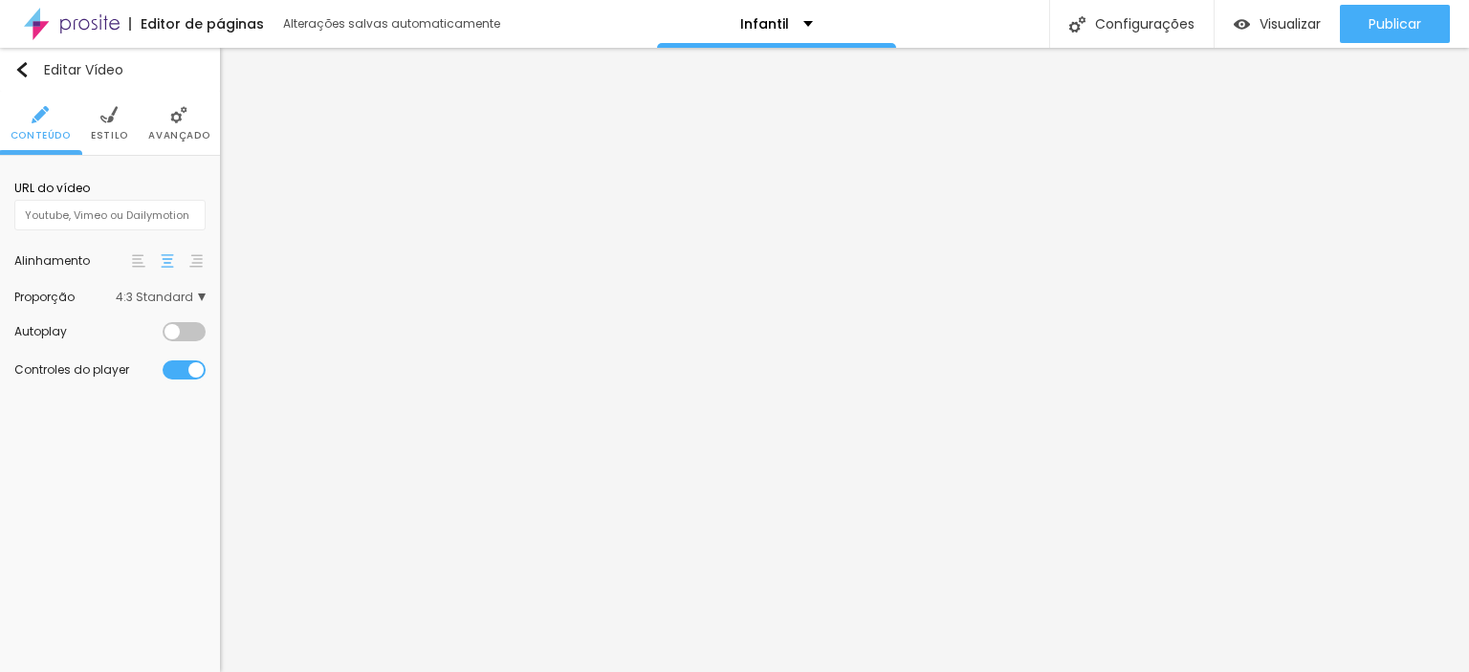
click at [187, 339] on div at bounding box center [184, 331] width 43 height 19
click at [188, 296] on span "4:3 Standard" at bounding box center [161, 297] width 90 height 11
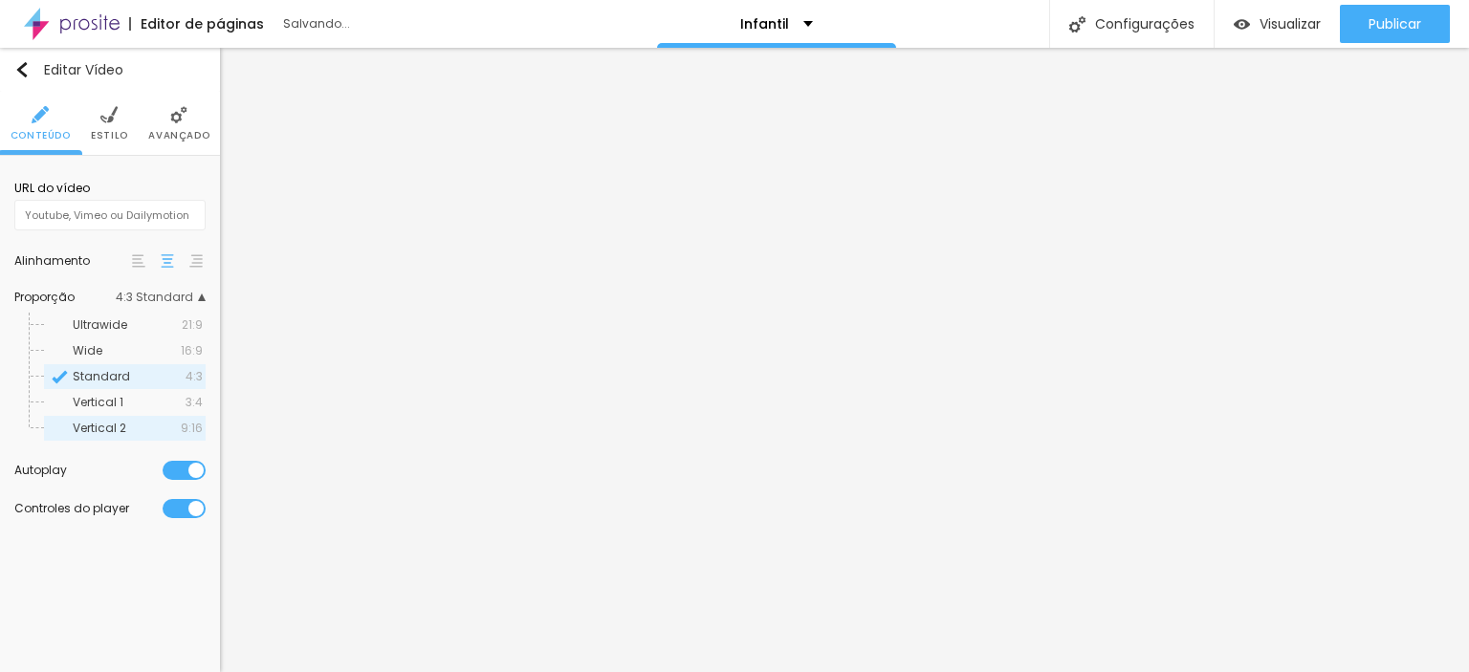
click at [197, 430] on span "9:16" at bounding box center [192, 428] width 22 height 11
click at [22, 73] on img "button" at bounding box center [21, 69] width 15 height 15
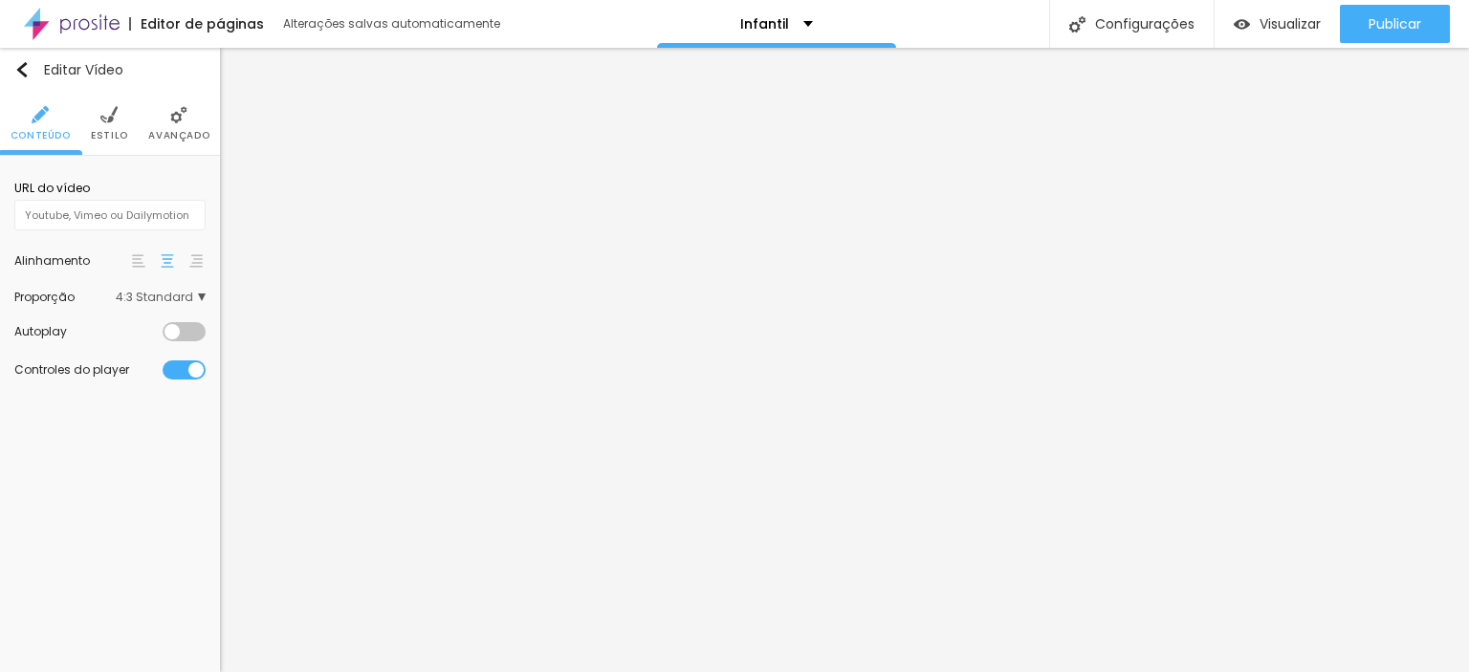
click at [187, 299] on span "4:3 Standard" at bounding box center [161, 297] width 90 height 11
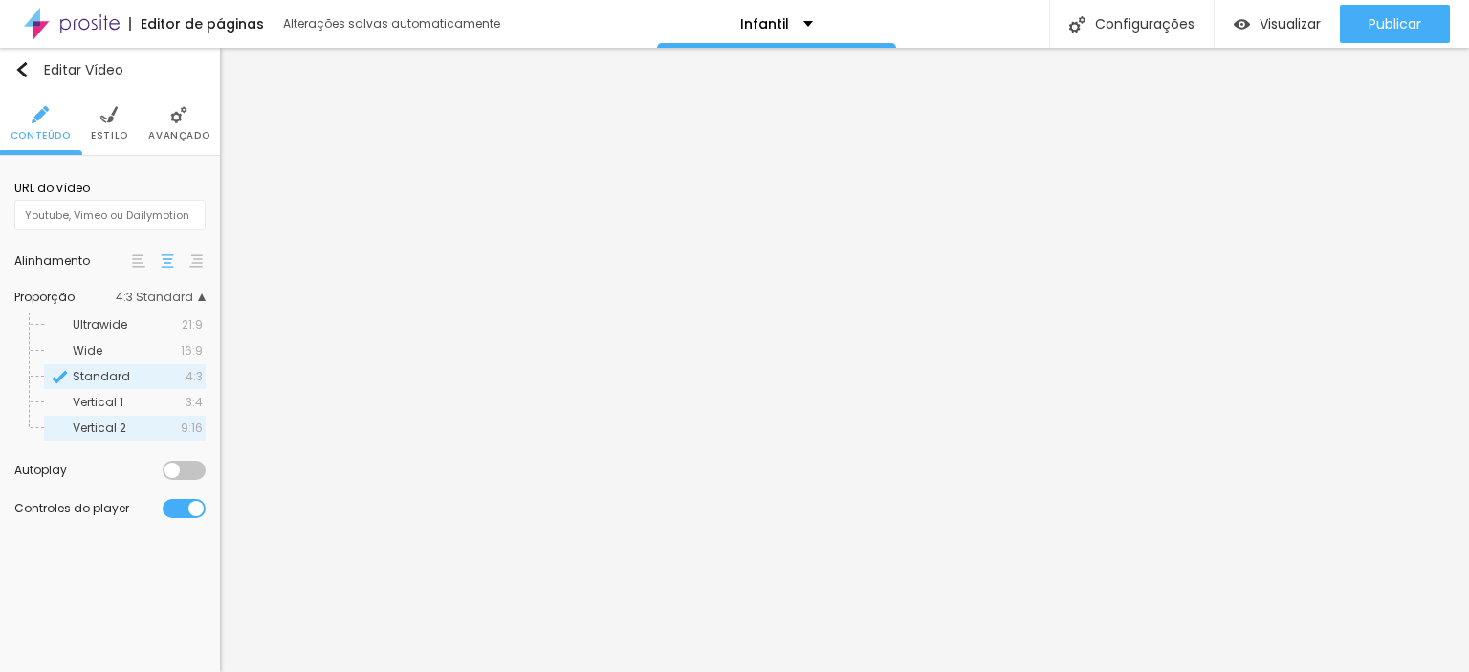
click at [183, 429] on span "9:16" at bounding box center [192, 428] width 22 height 11
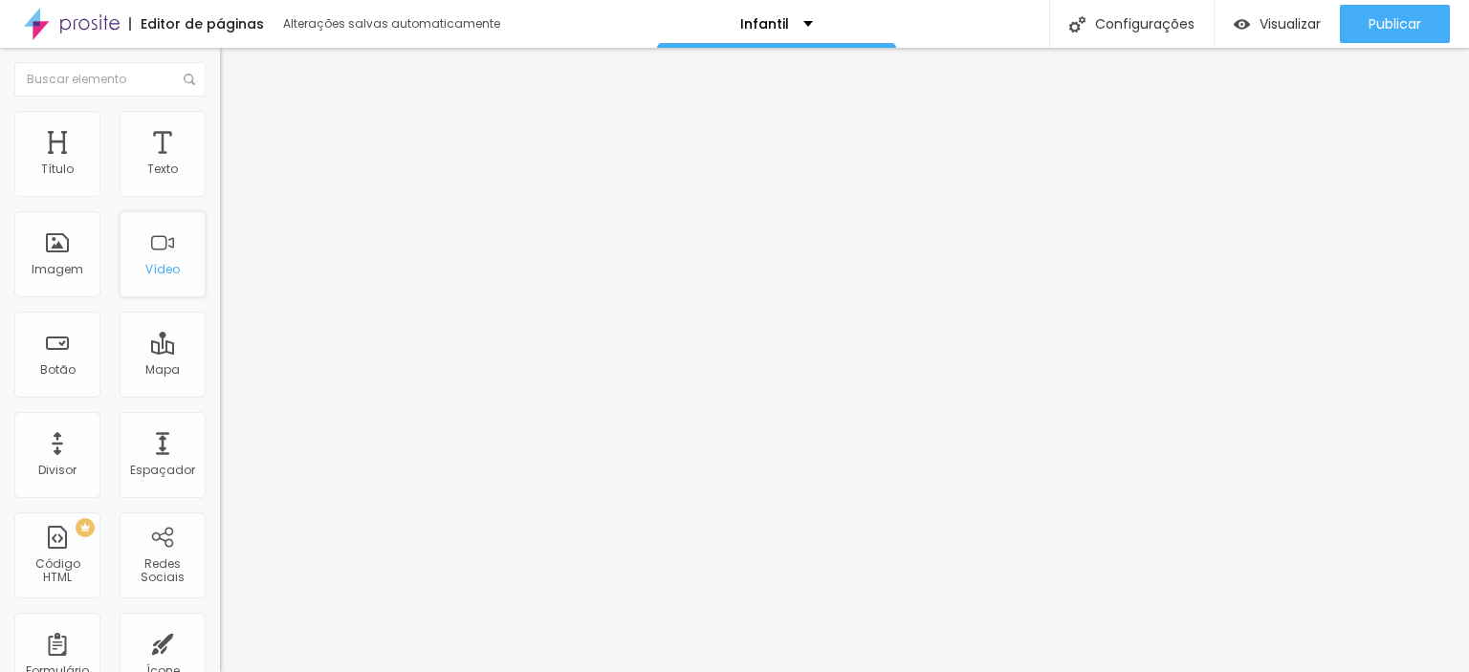
click at [150, 246] on div "Vídeo" at bounding box center [163, 254] width 86 height 86
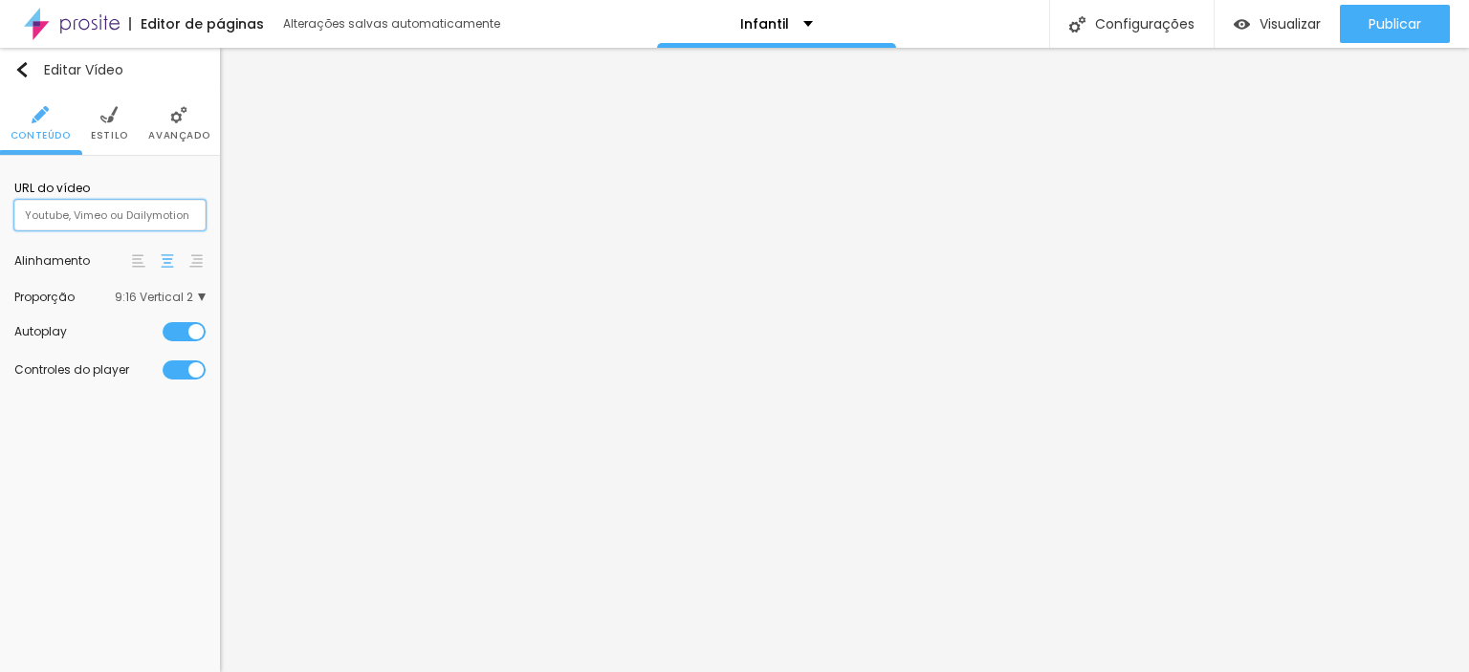
click at [121, 212] on input "text" at bounding box center [109, 215] width 191 height 31
paste input "[URL][DOMAIN_NAME]"
click at [1297, 22] on span "Visualizar" at bounding box center [1289, 23] width 61 height 15
click at [156, 209] on input "[URL][DOMAIN_NAME]" at bounding box center [109, 215] width 191 height 31
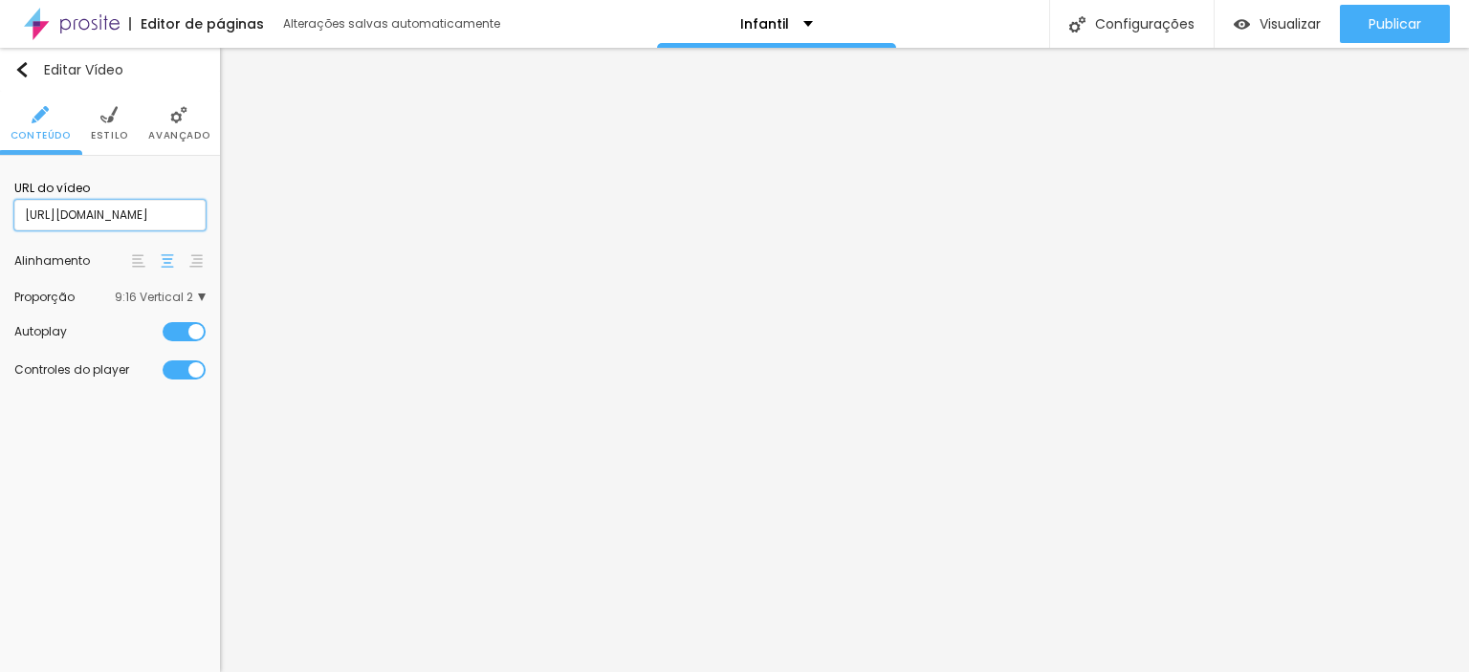
click at [182, 212] on input "[URL][DOMAIN_NAME]" at bounding box center [109, 215] width 191 height 31
click at [107, 104] on li "Estilo" at bounding box center [109, 123] width 37 height 63
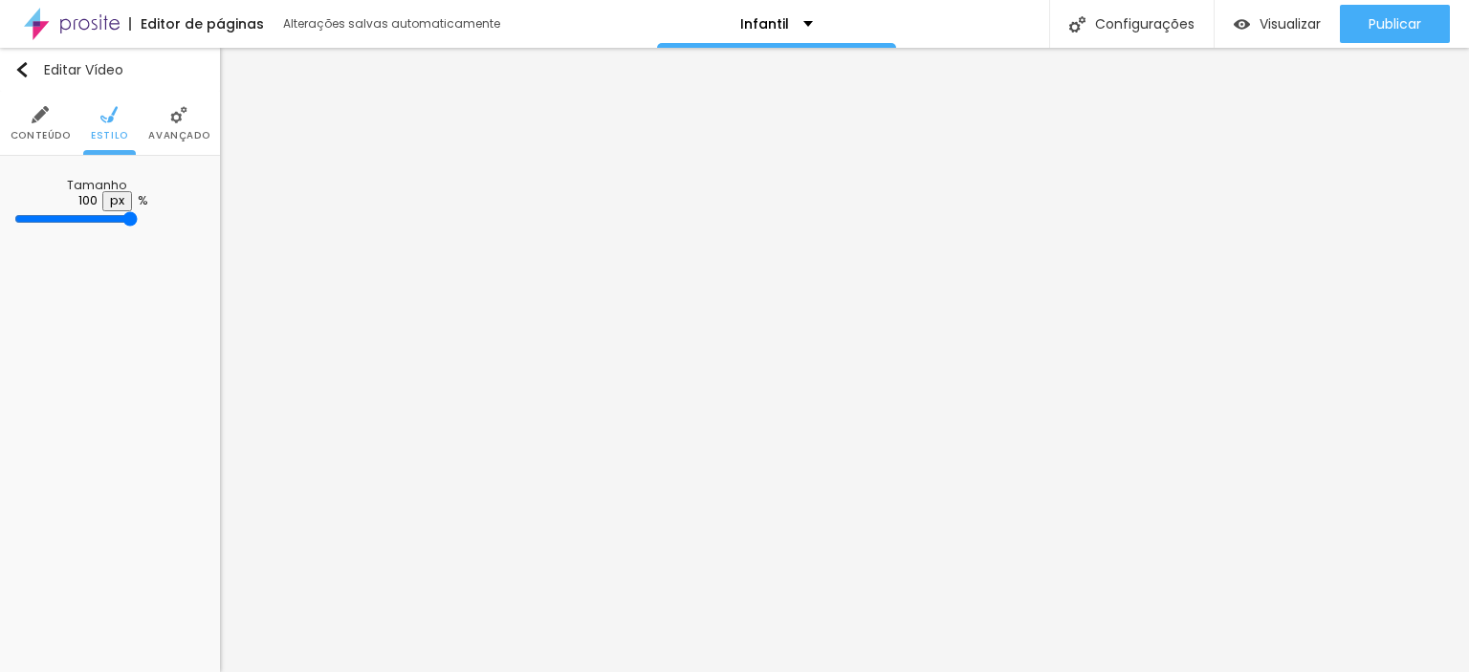
click at [198, 111] on li "Avançado" at bounding box center [178, 123] width 61 height 63
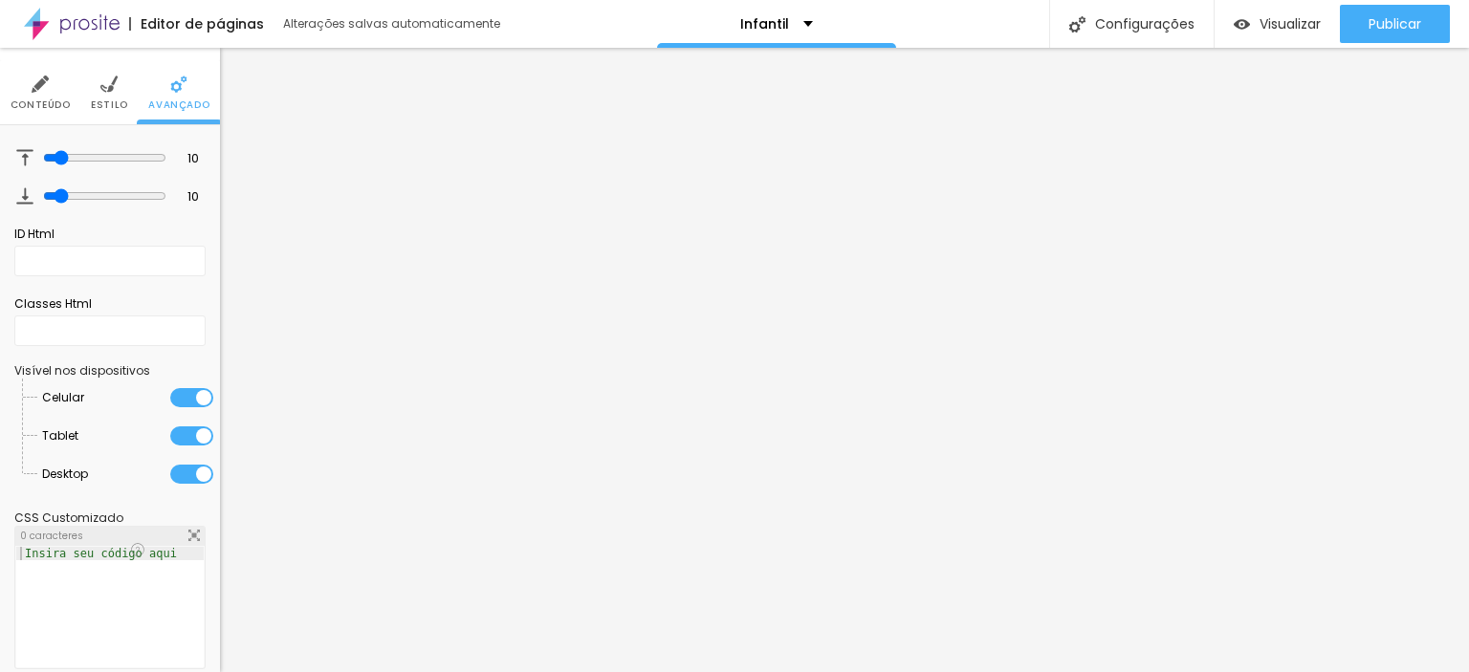
scroll to position [48, 0]
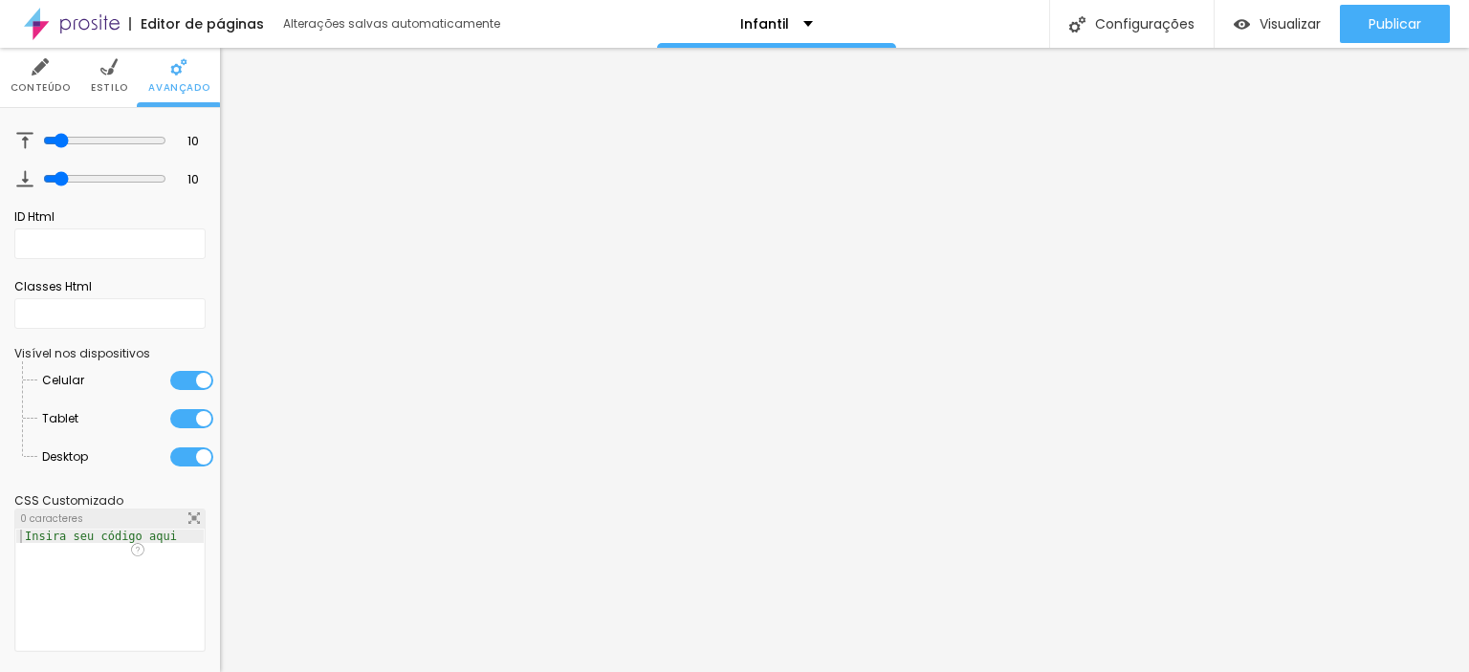
click at [37, 75] on img at bounding box center [40, 66] width 17 height 17
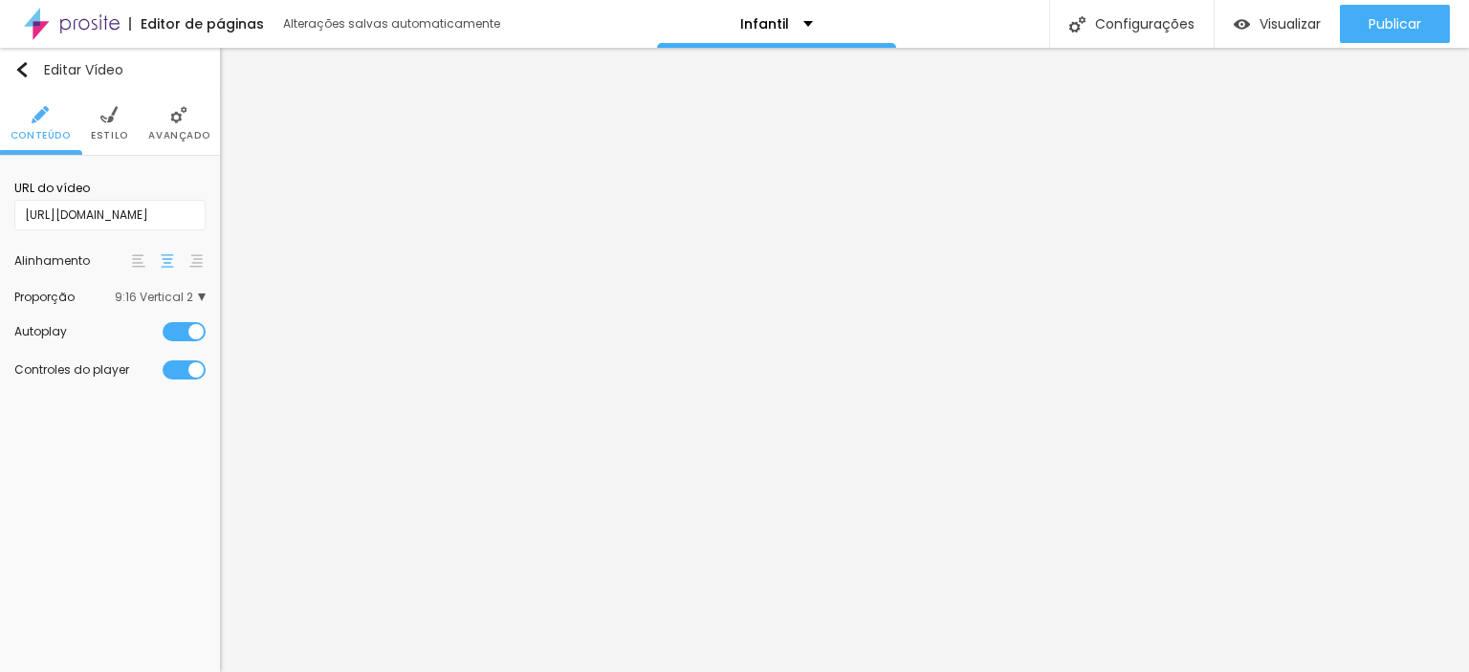
scroll to position [0, 0]
click at [145, 211] on input "[URL][DOMAIN_NAME]" at bounding box center [109, 215] width 191 height 31
paste input "[DOMAIN_NAME][URL]"
click at [128, 216] on input "text" at bounding box center [109, 215] width 191 height 31
paste input "[URL][DOMAIN_NAME]"
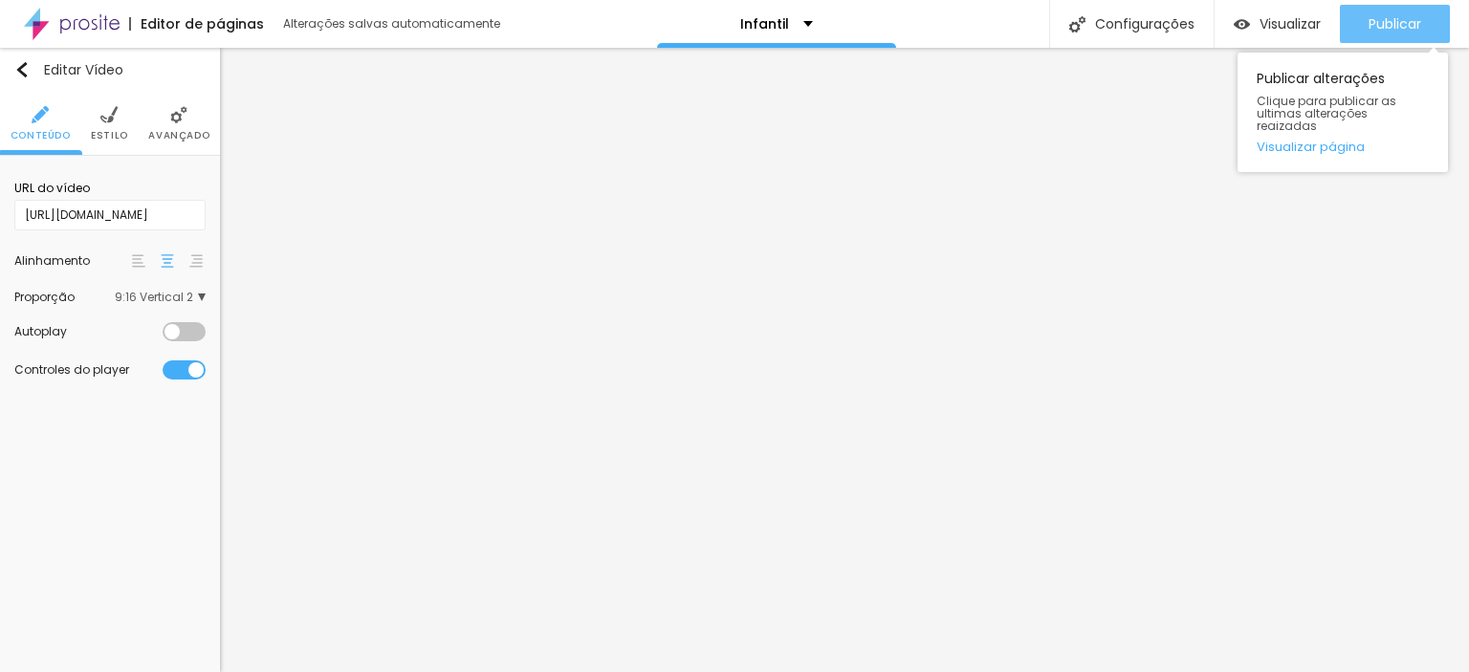
click at [1396, 24] on span "Publicar" at bounding box center [1395, 23] width 53 height 15
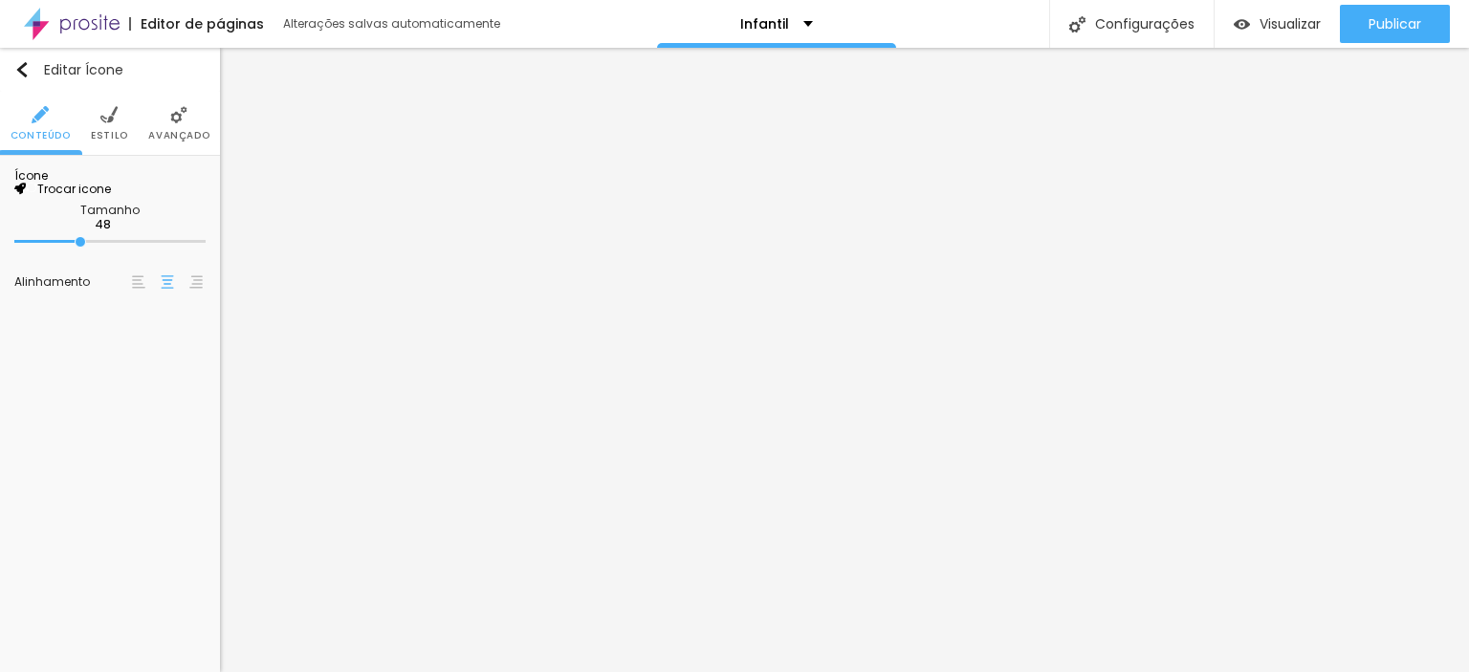
click at [111, 197] on span "Trocar icone" at bounding box center [68, 189] width 85 height 16
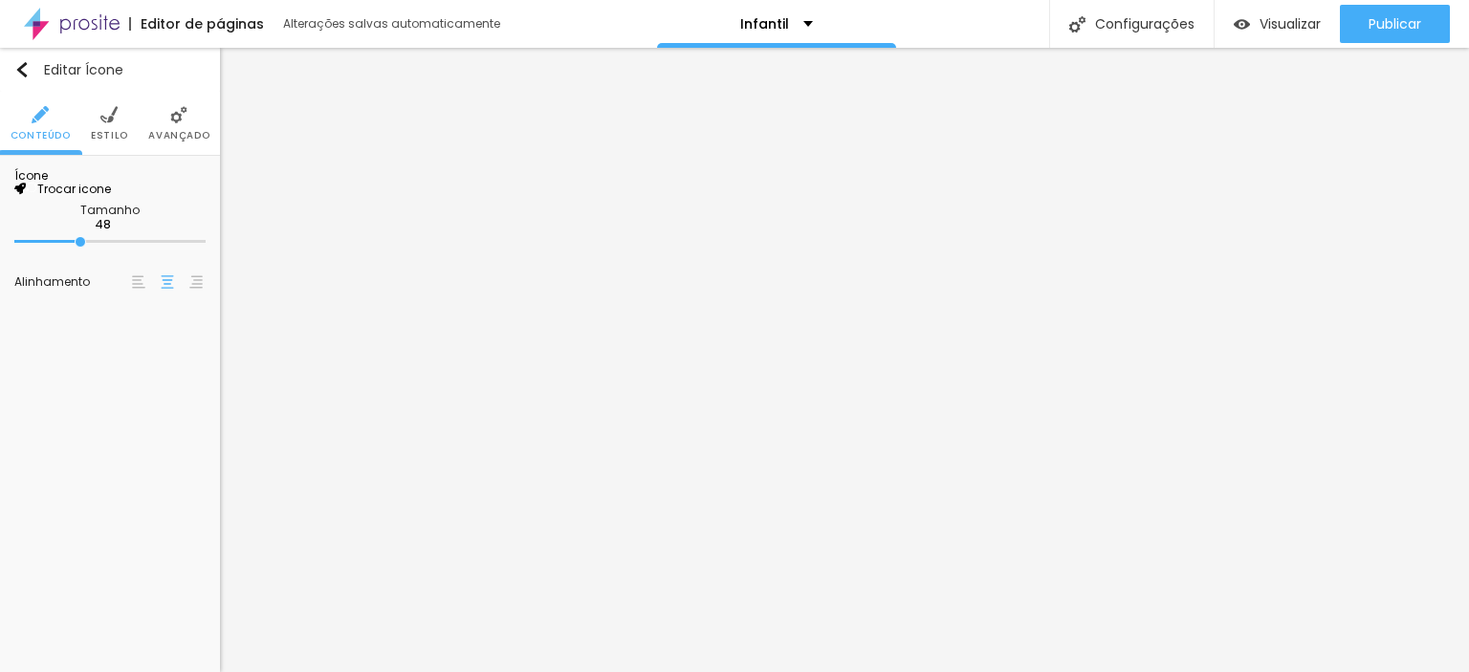
click at [106, 197] on span "Trocar icone" at bounding box center [68, 189] width 85 height 16
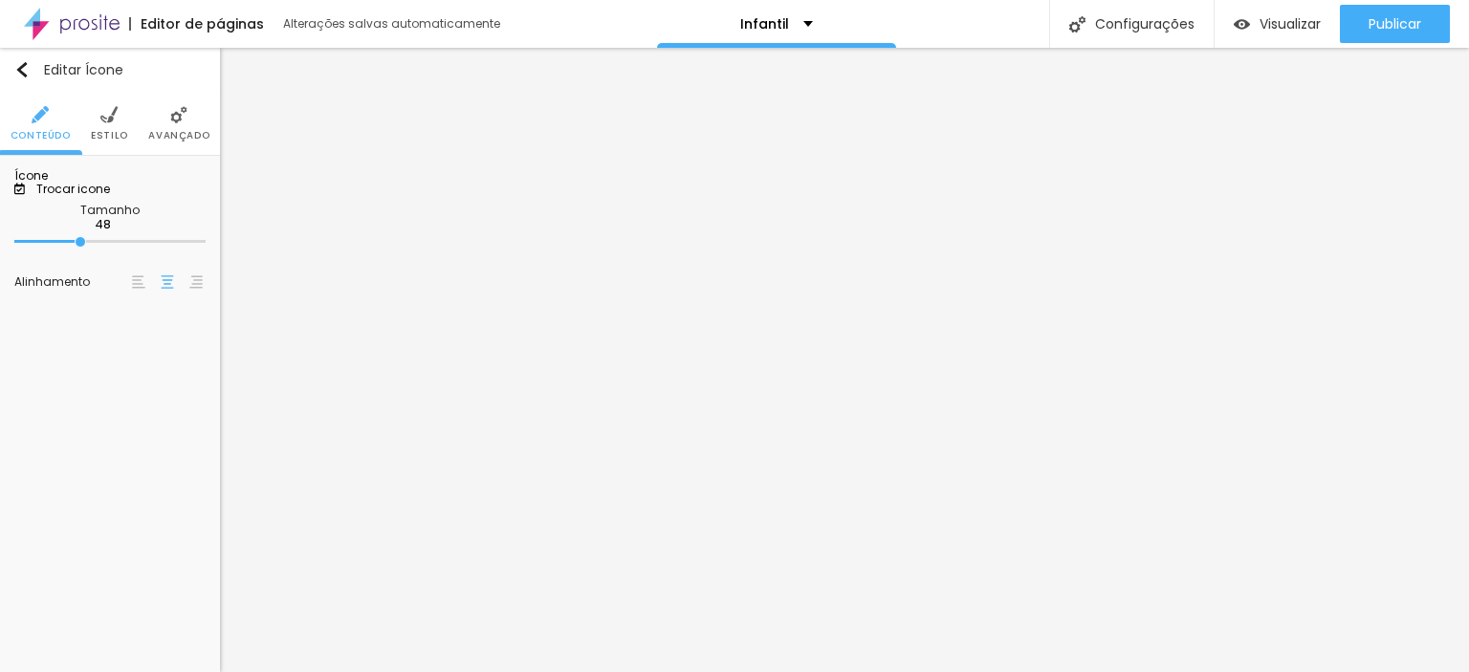
click at [110, 111] on img at bounding box center [108, 114] width 17 height 17
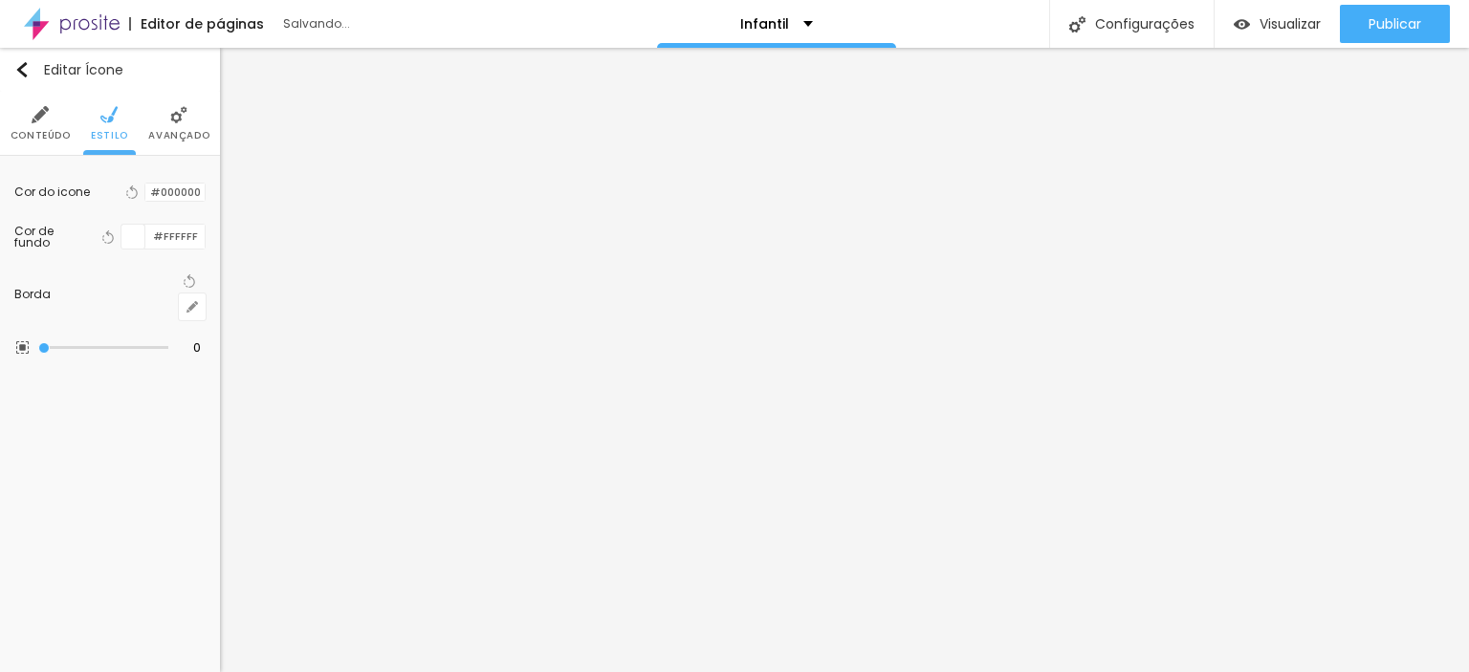
click at [170, 133] on span "Avançado" at bounding box center [178, 136] width 61 height 10
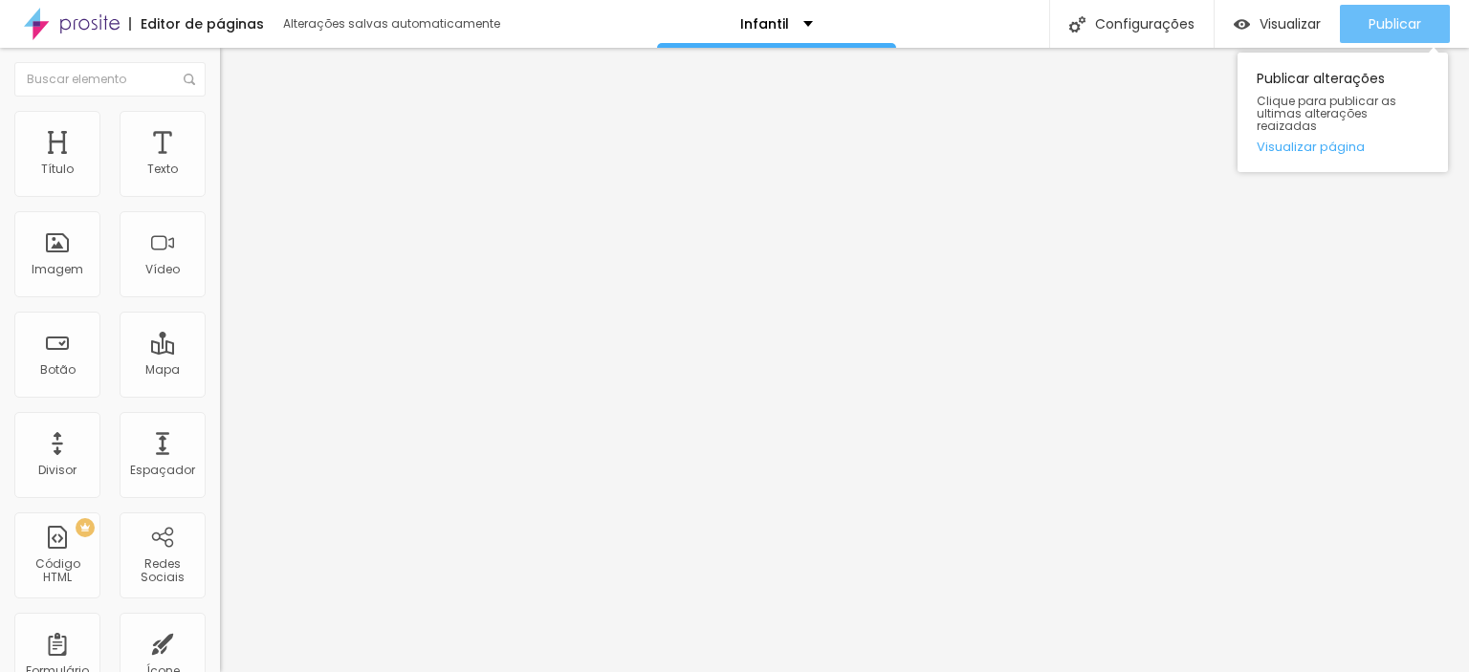
click at [1384, 13] on div "Publicar" at bounding box center [1395, 24] width 53 height 38
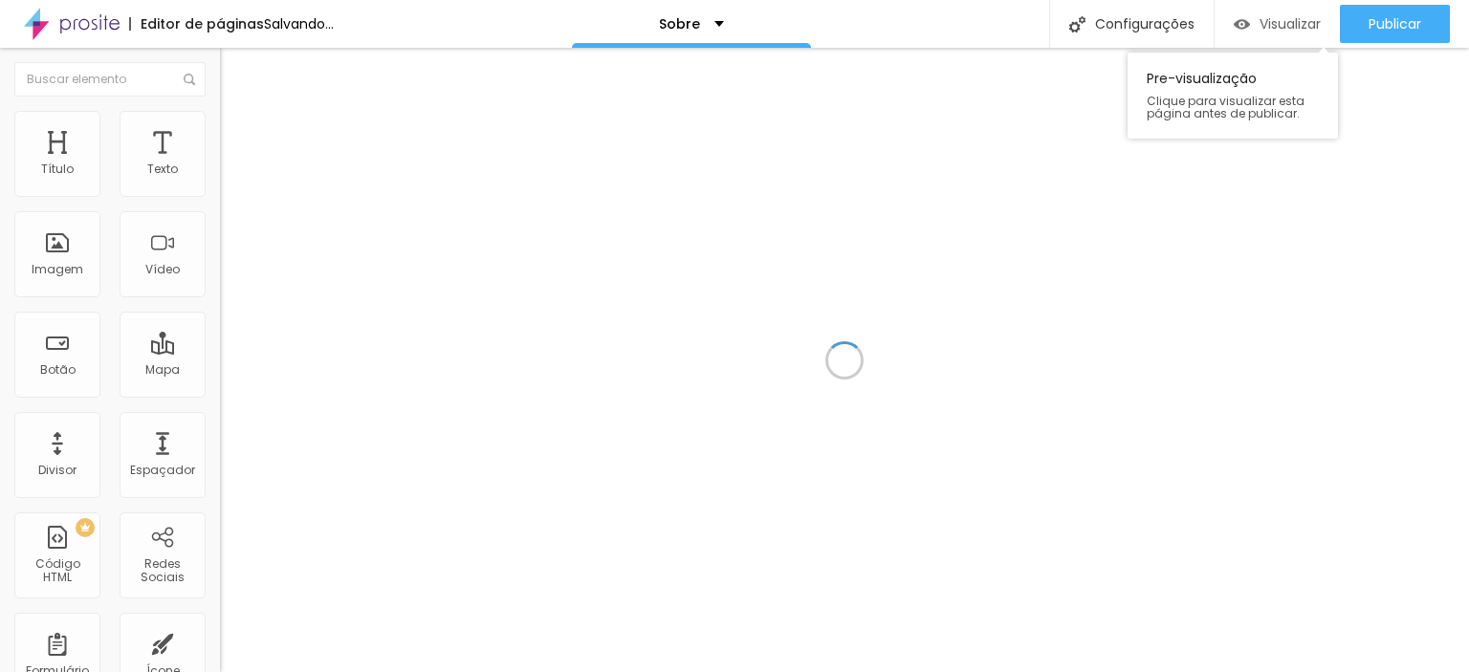
click at [1263, 26] on span "Visualizar" at bounding box center [1289, 23] width 61 height 15
